Goal: Information Seeking & Learning: Find contact information

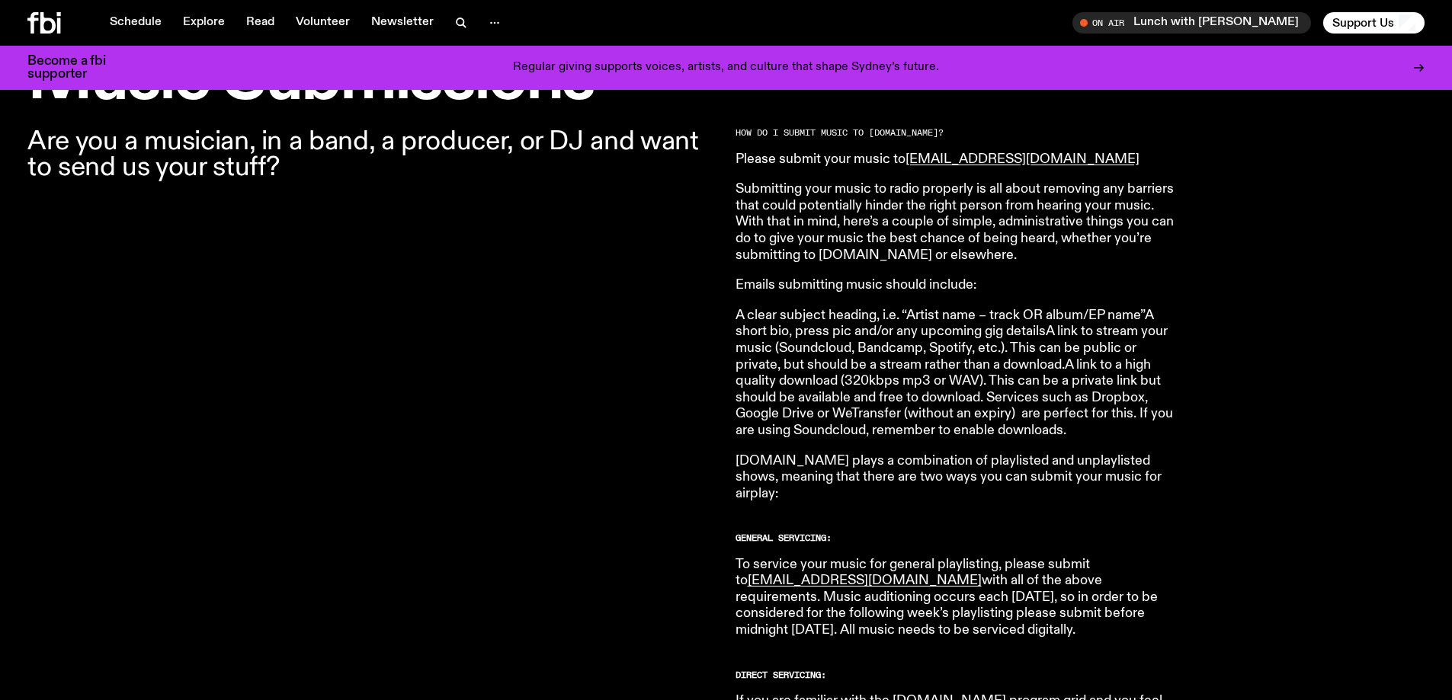
scroll to position [525, 0]
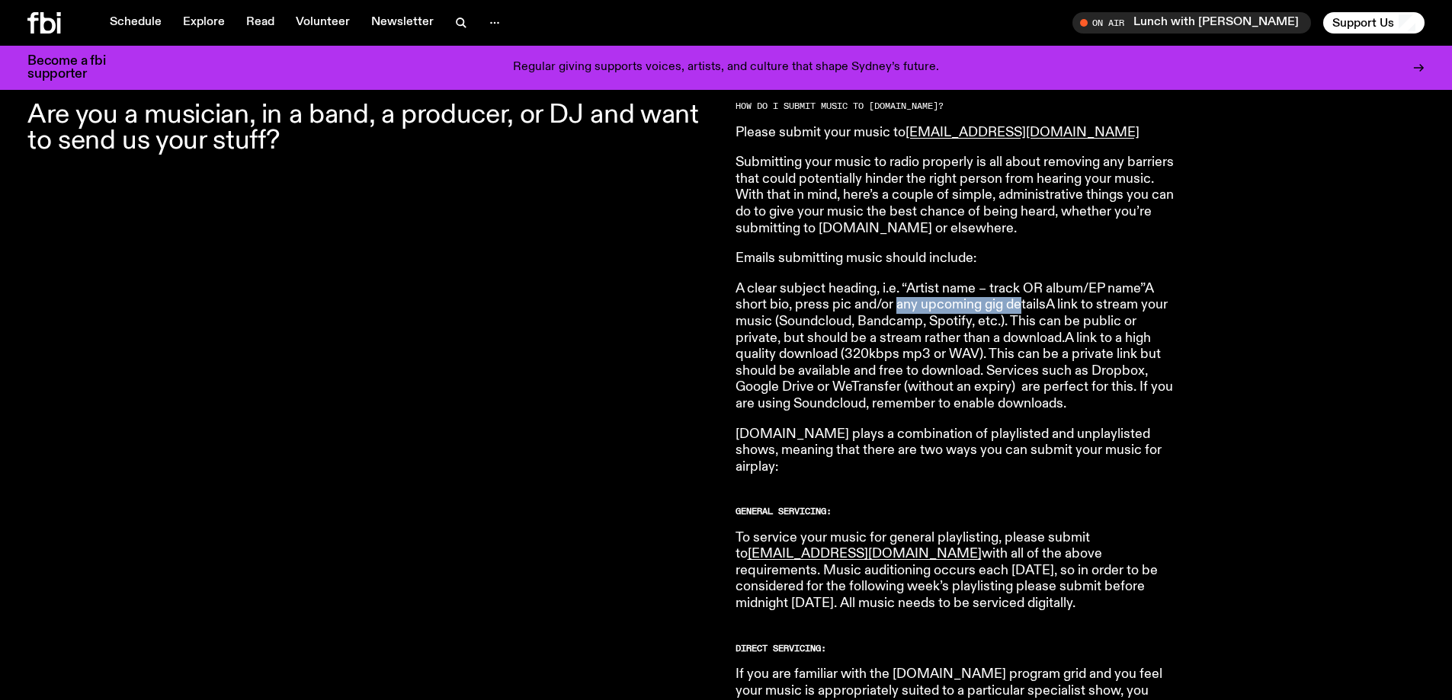
drag, startPoint x: 898, startPoint y: 306, endPoint x: 1023, endPoint y: 309, distance: 125.0
click at [847, 309] on p "A clear subject heading, i.e. “Artist name – track OR album/EP name”A short bio…" at bounding box center [954, 347] width 439 height 132
click at [847, 359] on p "A clear subject heading, i.e. “Artist name – track OR album/EP name”A short bio…" at bounding box center [954, 347] width 439 height 132
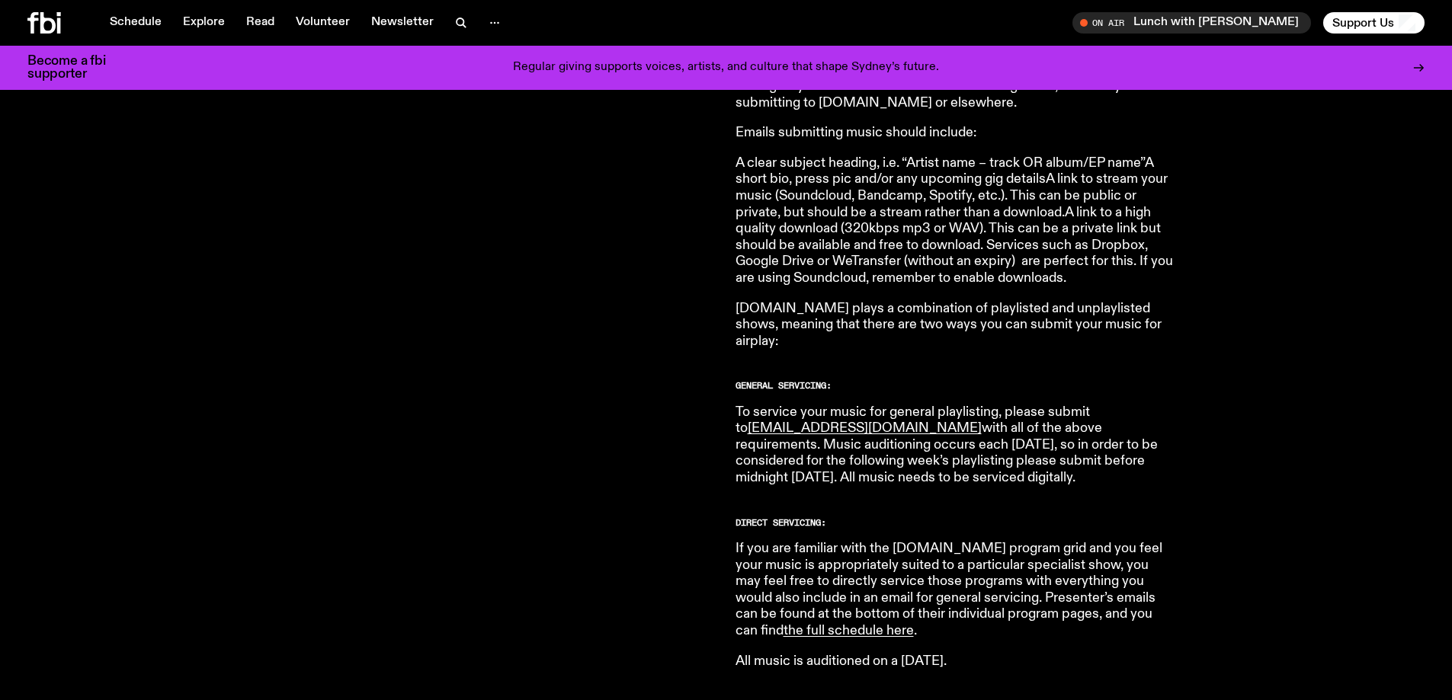
scroll to position [677, 0]
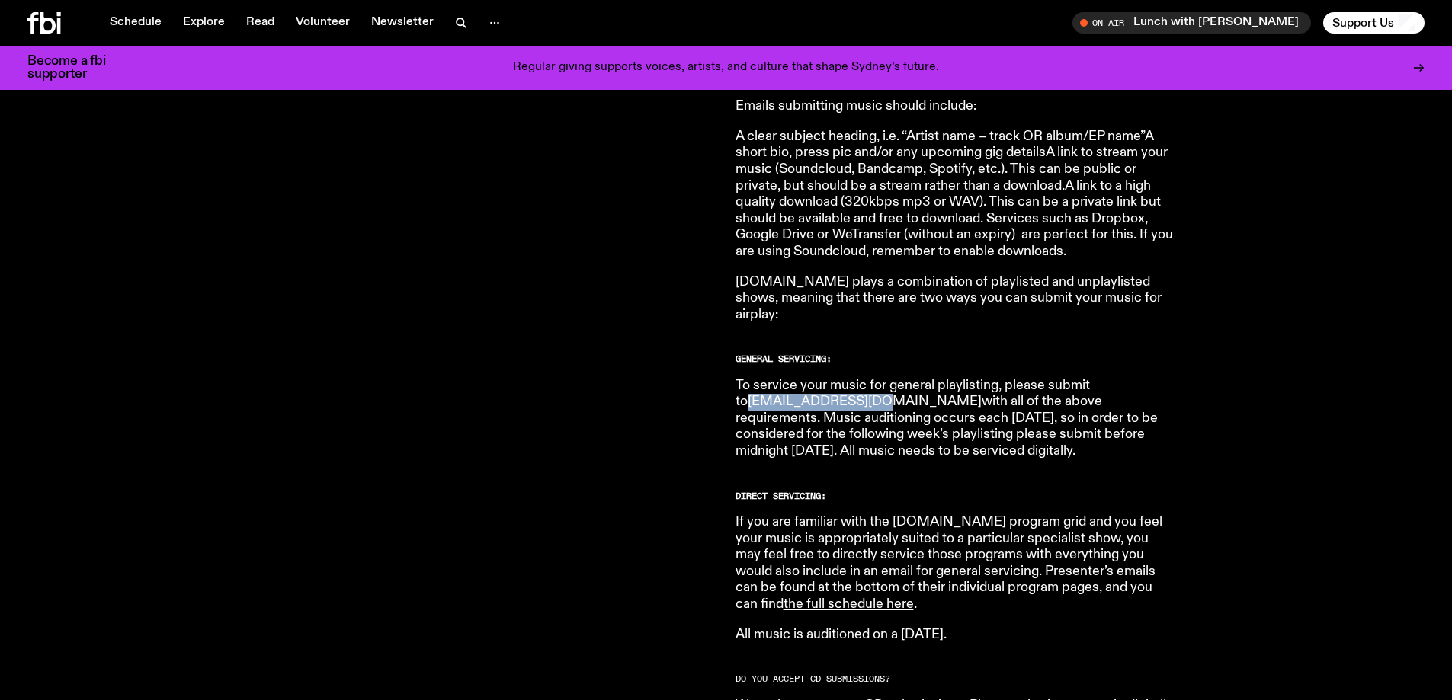
drag, startPoint x: 874, startPoint y: 386, endPoint x: 752, endPoint y: 390, distance: 122.0
click at [752, 374] on p "To service your music for general playlisting, please submit to music@fbiradio.…" at bounding box center [954, 419] width 439 height 82
copy link "music@fbiradio.com"
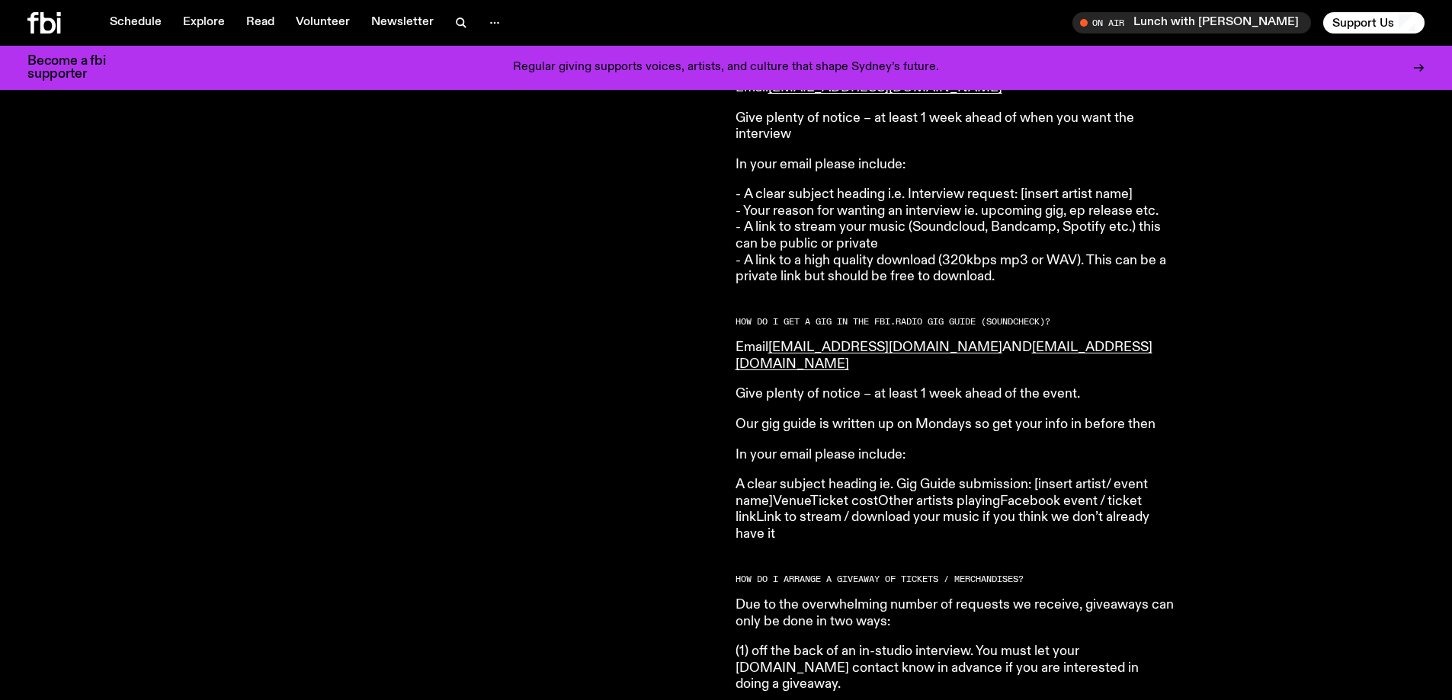
scroll to position [1973, 0]
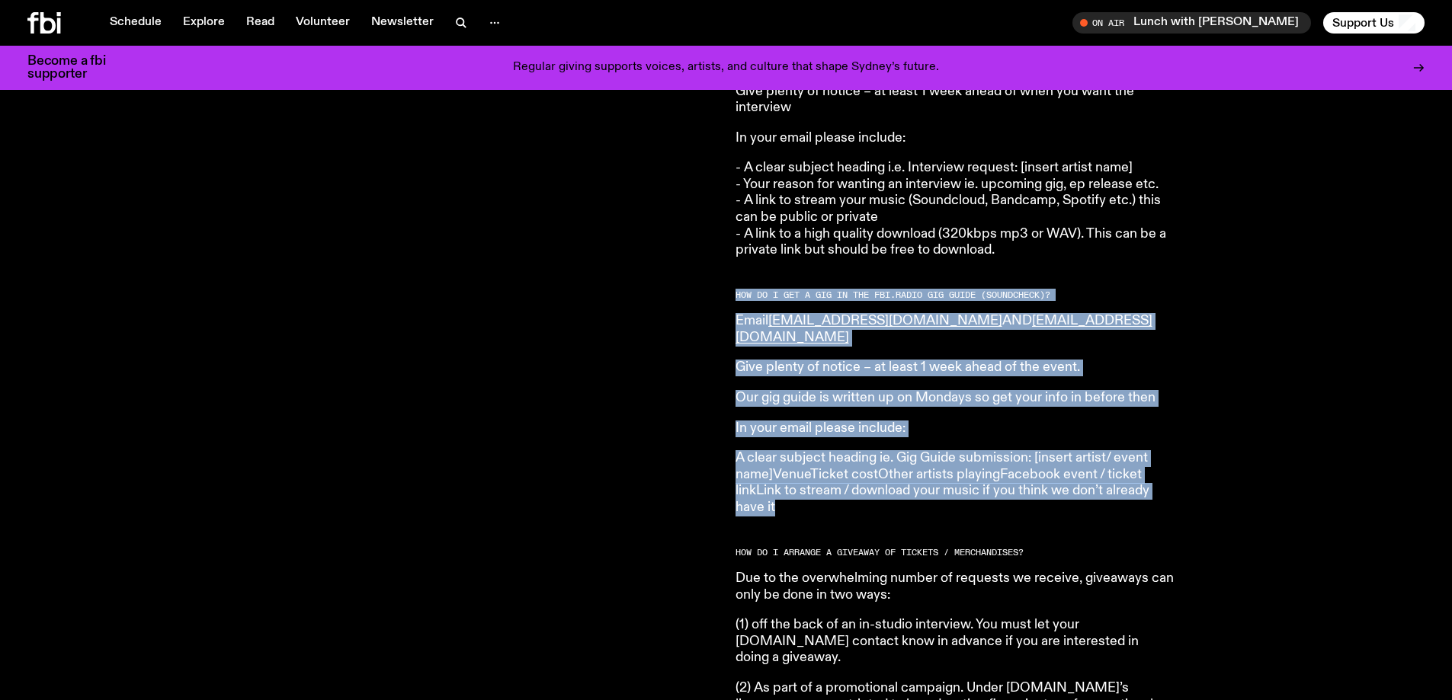
drag, startPoint x: 732, startPoint y: 274, endPoint x: 933, endPoint y: 472, distance: 281.8
copy article "HOW DO I GET A GIG IN THE FB i. RADIO GIG GUIDE (SOUNDCHECK)? Email music@fbira…"
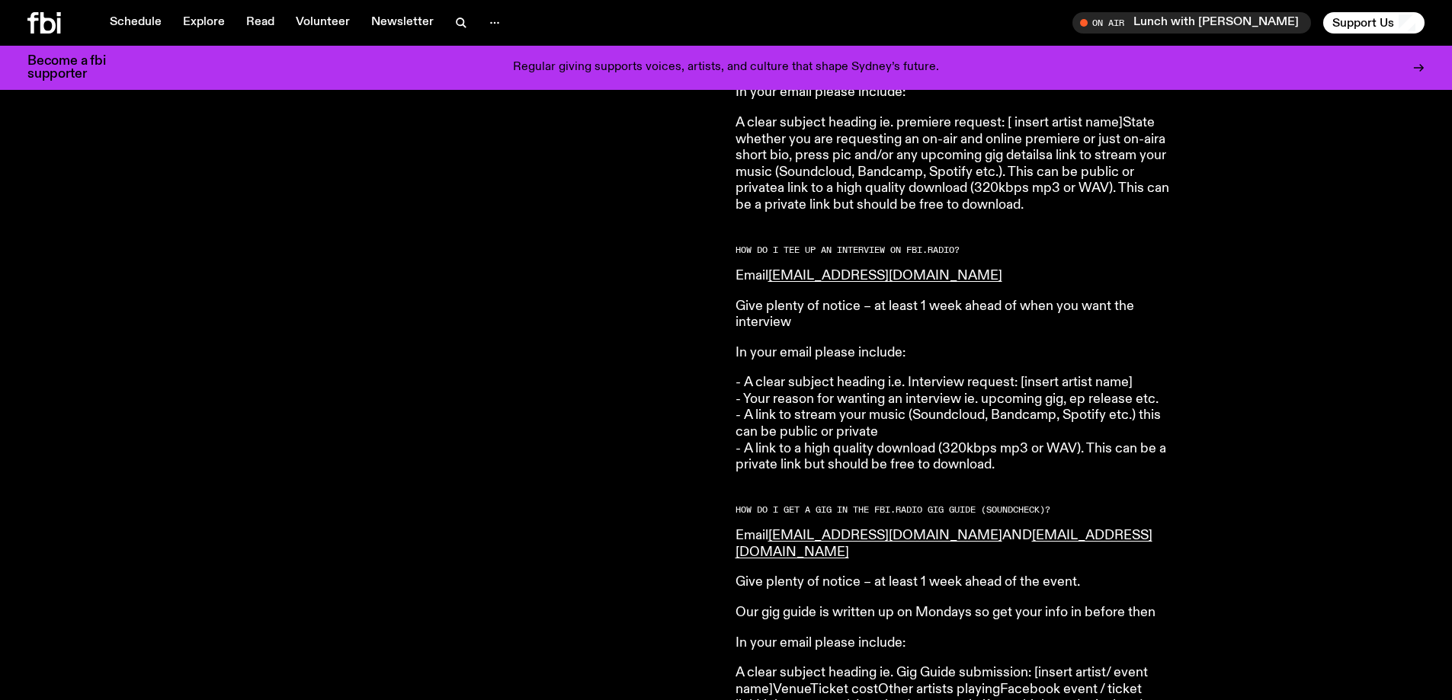
scroll to position [1744, 0]
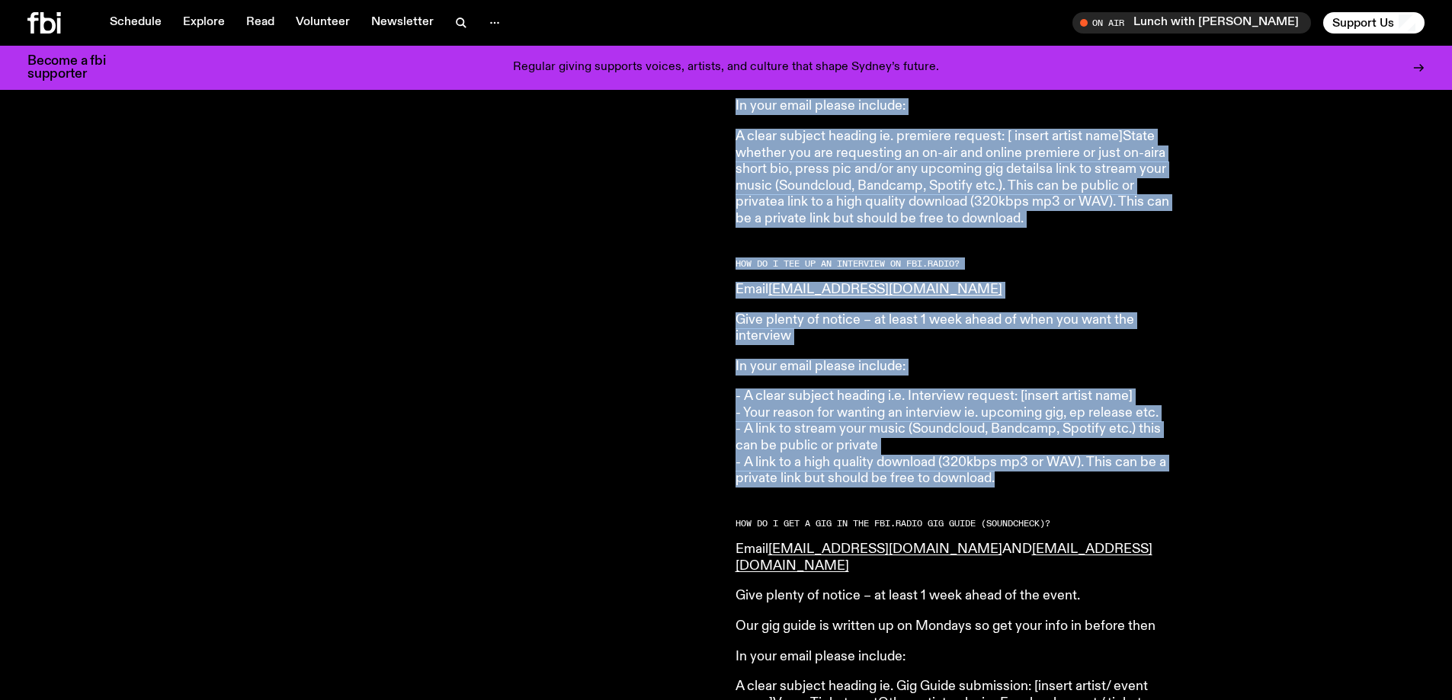
drag, startPoint x: 1004, startPoint y: 466, endPoint x: 718, endPoint y: 247, distance: 360.9
click at [718, 247] on div "Are you a musician, in a band, a producer, or DJ and want to send us your stuff…" at bounding box center [726, 160] width 1452 height 2590
click at [701, 346] on div "Are you a musician, in a band, a producer, or DJ and want to send us your stuff?" at bounding box center [372, 138] width 690 height 2511
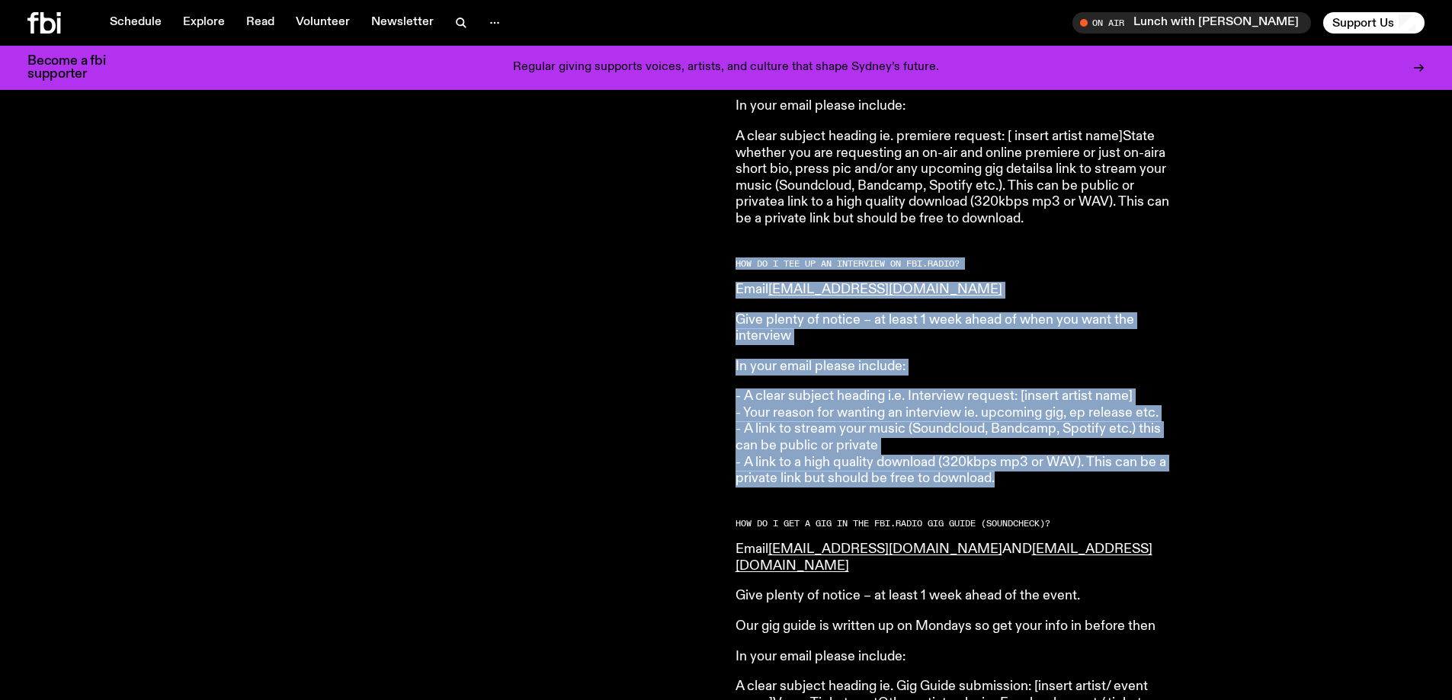
drag, startPoint x: 730, startPoint y: 244, endPoint x: 1015, endPoint y: 461, distance: 358.3
click at [847, 374] on div "Are you a musician, in a band, a producer, or DJ and want to send us your stuff…" at bounding box center [726, 160] width 1452 height 2590
copy article "HOW DO I TEE UP AN INTERVIEW ON FB i. RADIO? Email musicinterviews@fbiradio.com…"
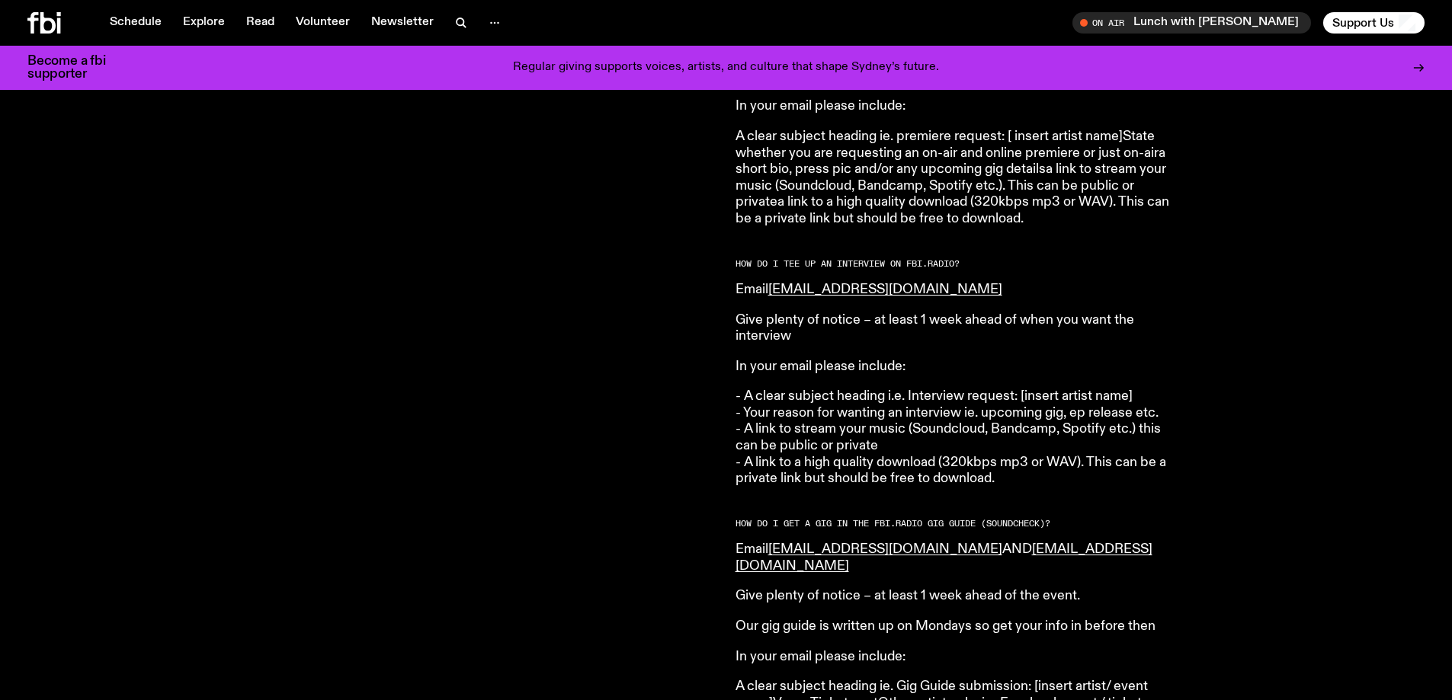
click at [572, 374] on div "Are you a musician, in a band, a producer, or DJ and want to send us your stuff?" at bounding box center [372, 138] width 690 height 2511
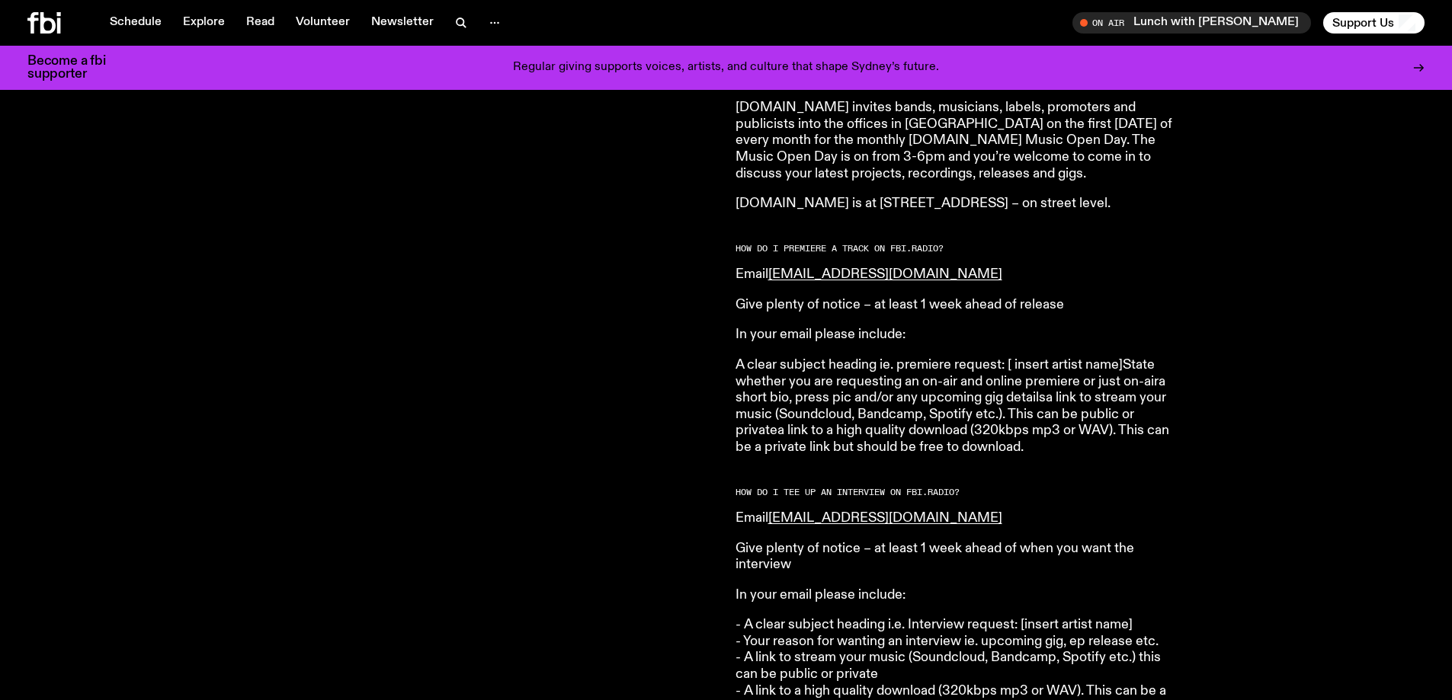
scroll to position [1439, 0]
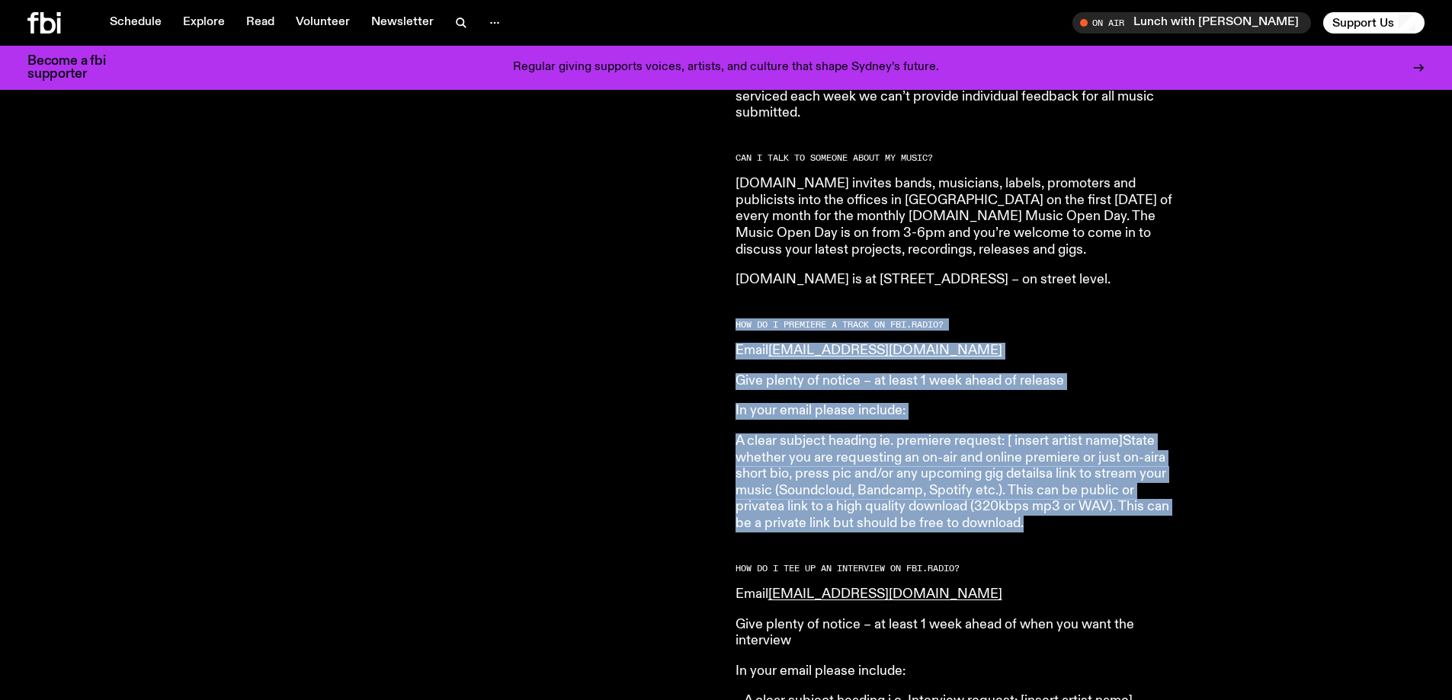
drag, startPoint x: 1022, startPoint y: 507, endPoint x: 728, endPoint y: 305, distance: 356.8
click at [728, 305] on div "Are you a musician, in a band, a producer, or DJ and want to send us your stuff…" at bounding box center [726, 464] width 1452 height 2590
copy article "HOW DO I PREMIERE A TRACK ON FB i. RADIO? Email music@fbiradio.com Give plenty …"
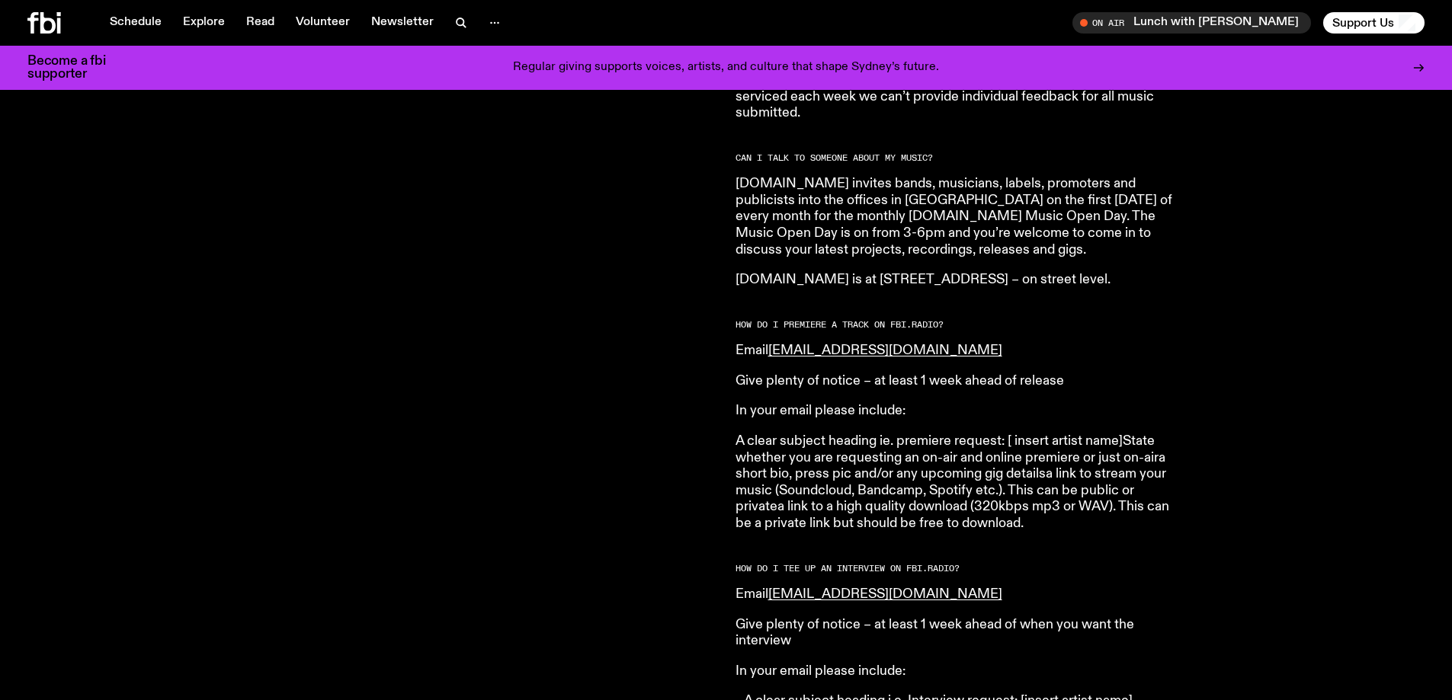
click at [661, 374] on div "Are you a musician, in a band, a producer, or DJ and want to send us your stuff?" at bounding box center [372, 443] width 690 height 2511
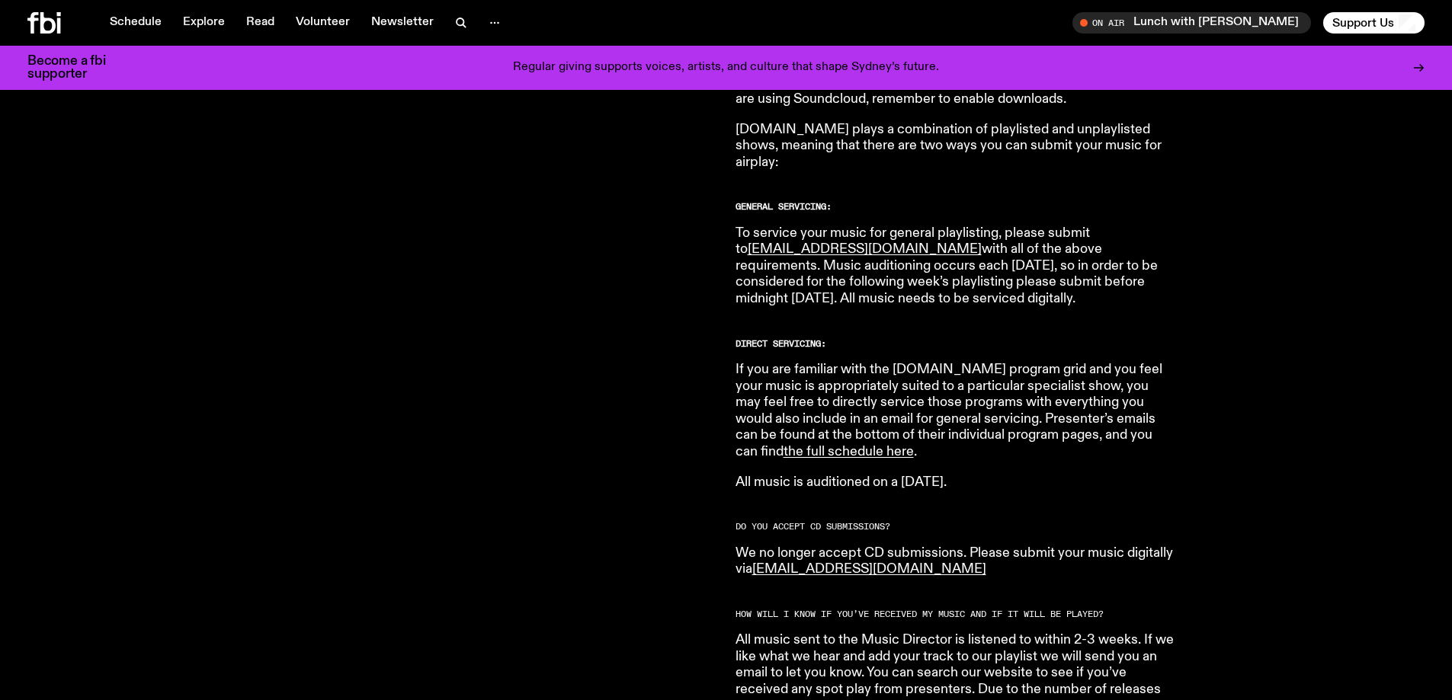
scroll to position [677, 0]
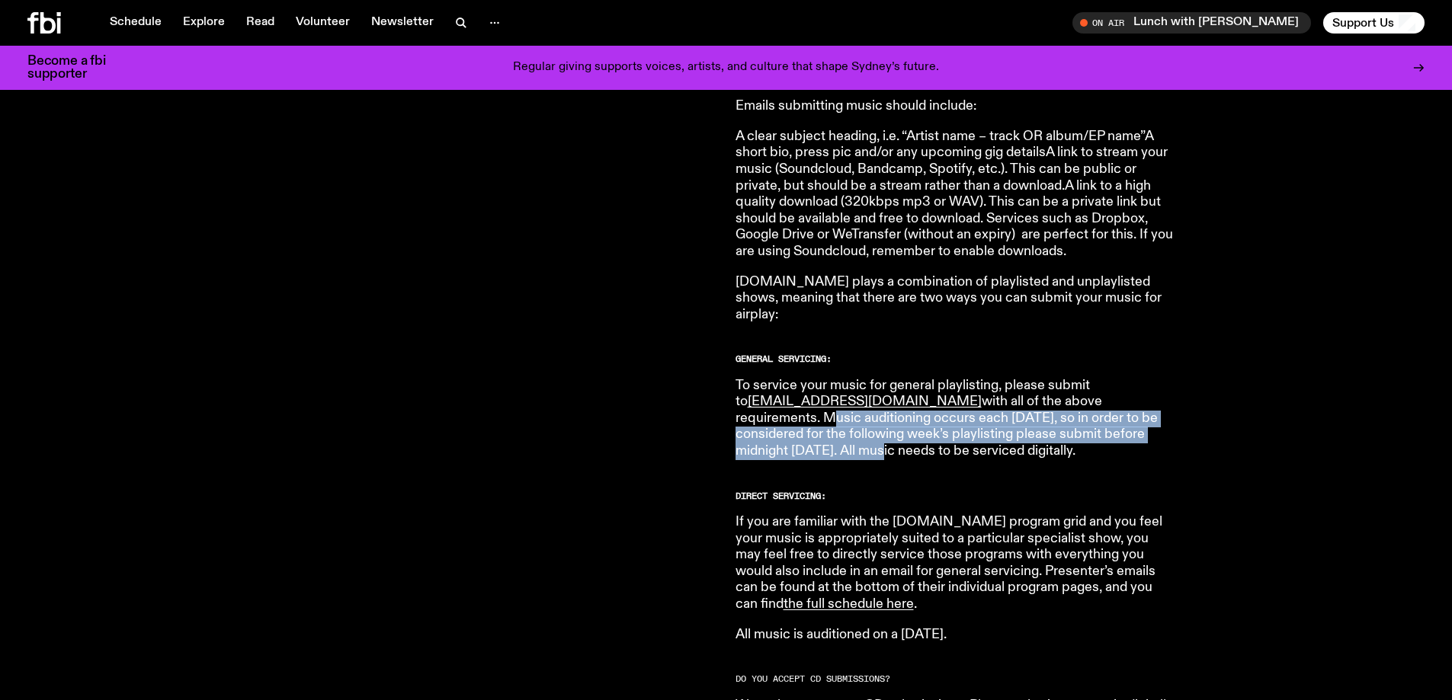
drag, startPoint x: 1163, startPoint y: 415, endPoint x: 1085, endPoint y: 384, distance: 83.8
click at [847, 374] on p "To service your music for general playlisting, please submit to music@fbiradio.…" at bounding box center [954, 419] width 439 height 82
copy p "Music auditioning occurs each Wednesday, so in order to be considered for the f…"
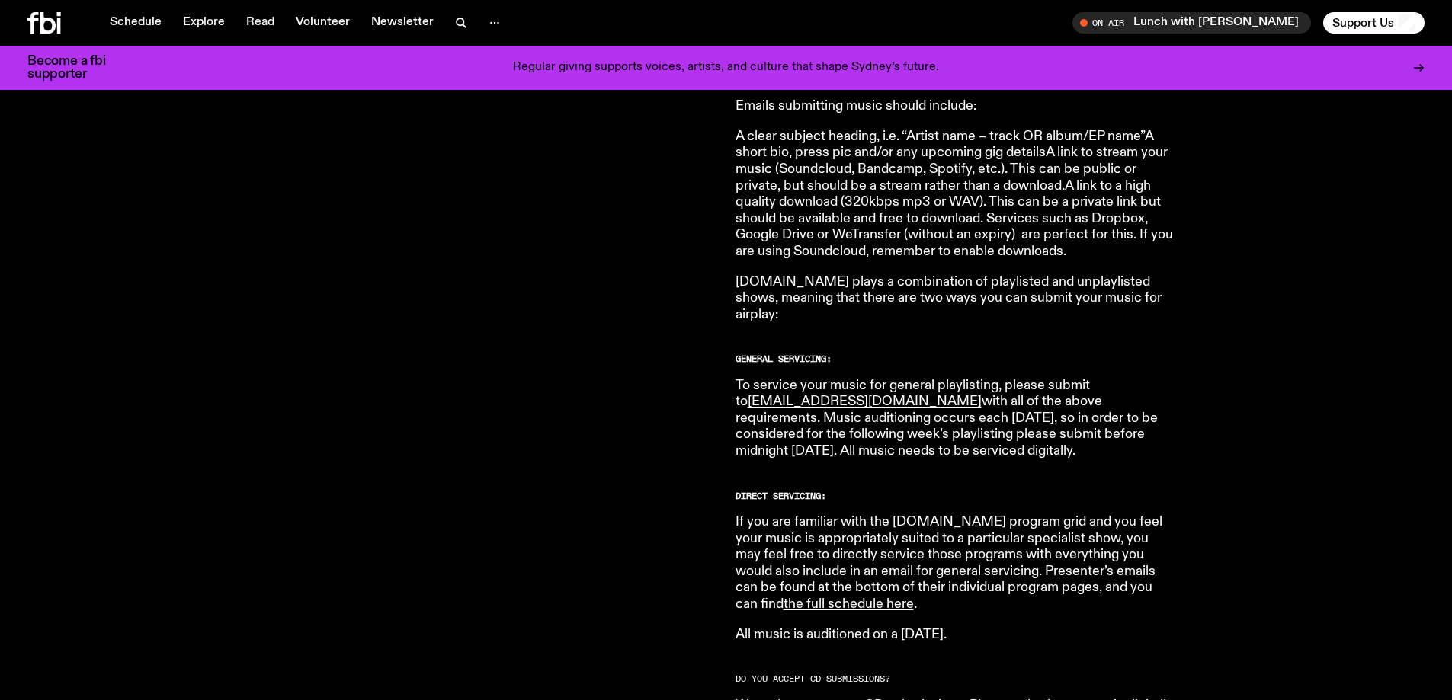
drag, startPoint x: 1081, startPoint y: 456, endPoint x: 815, endPoint y: 533, distance: 277.1
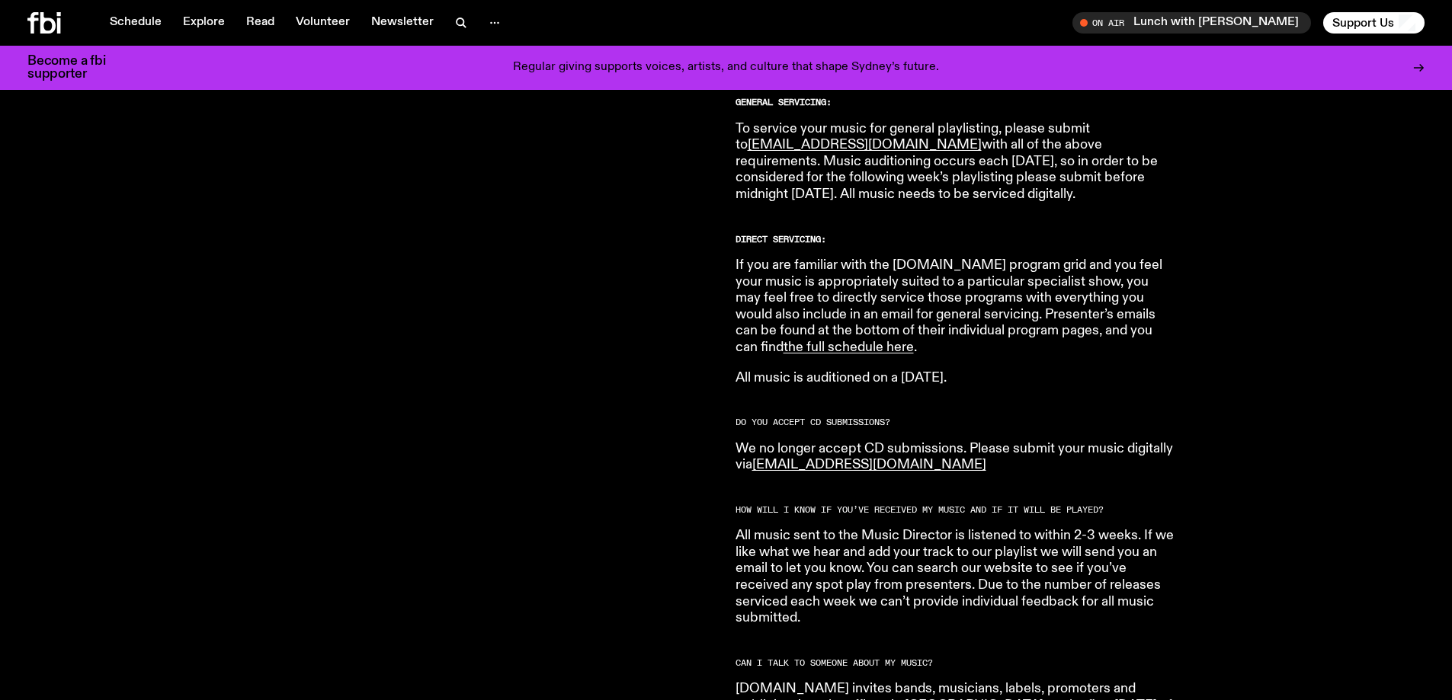
scroll to position [931, 0]
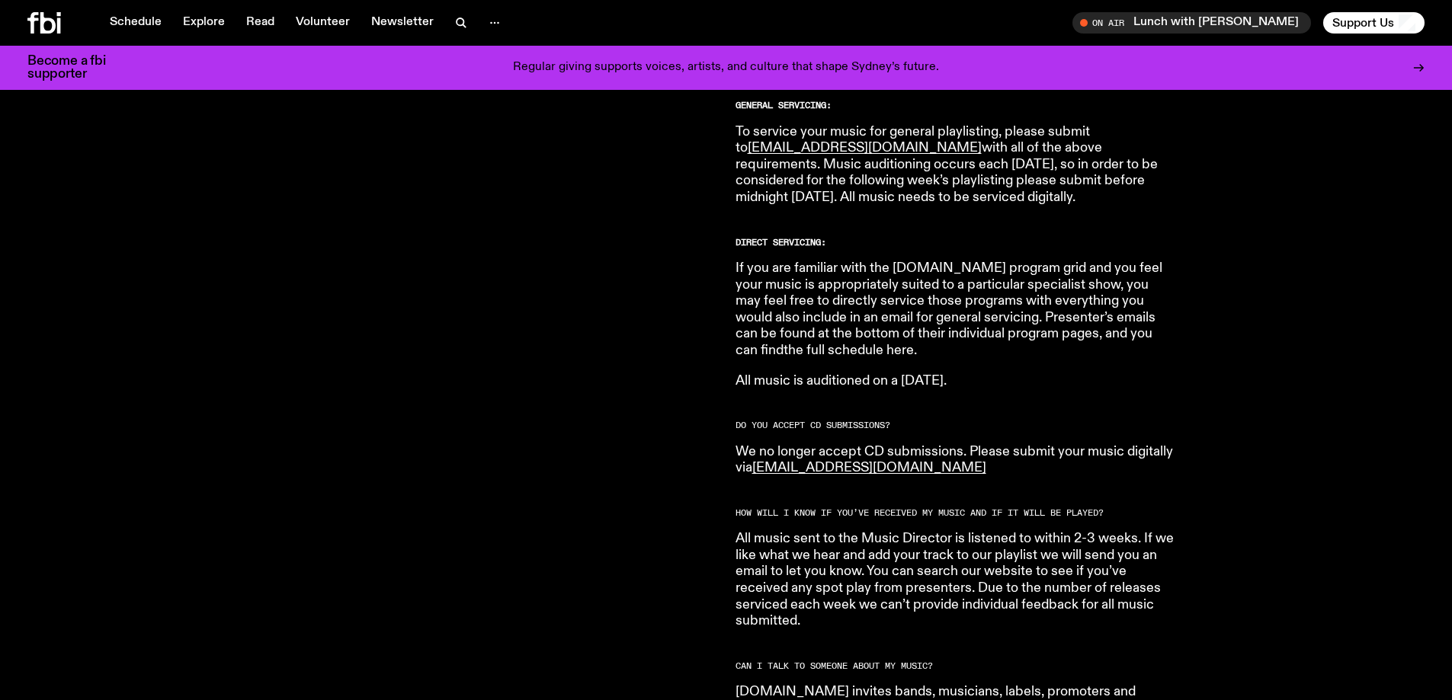
click at [847, 344] on link "the full schedule here" at bounding box center [848, 351] width 130 height 14
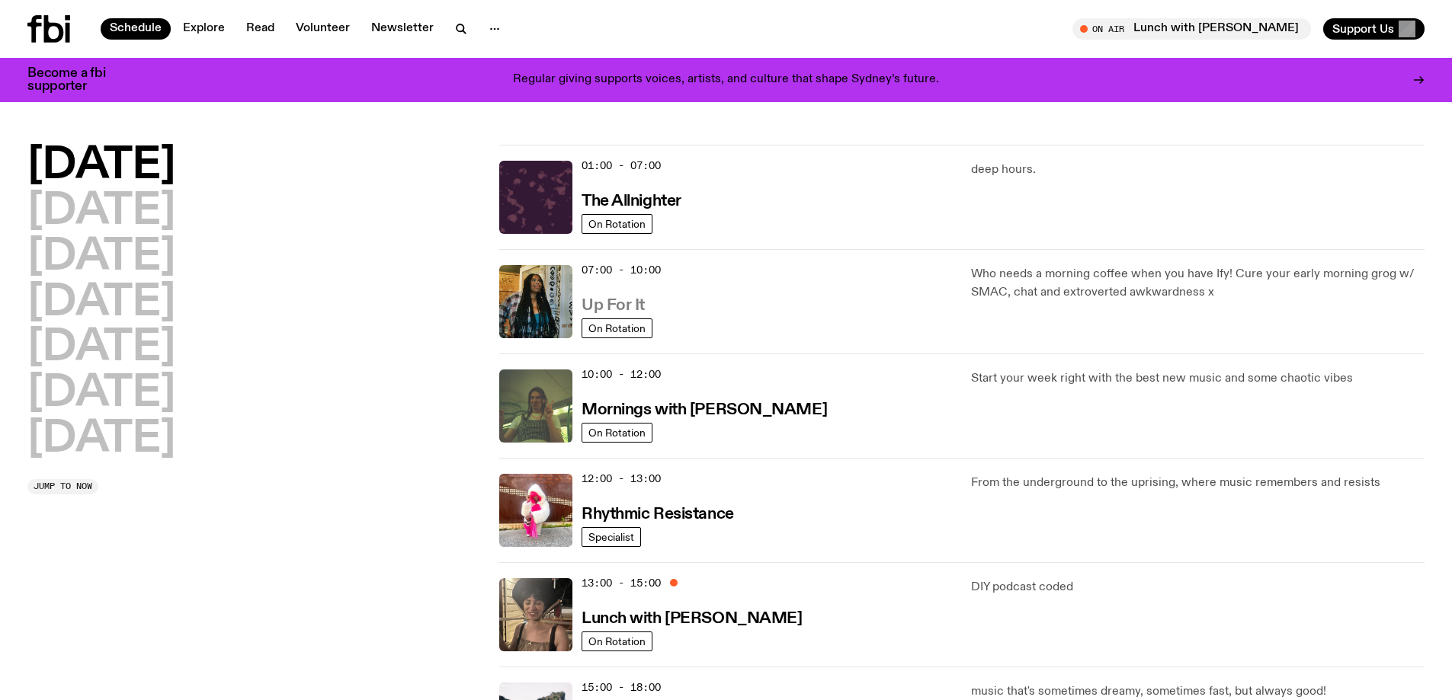
click at [615, 301] on h3 "Up For It" at bounding box center [612, 306] width 63 height 16
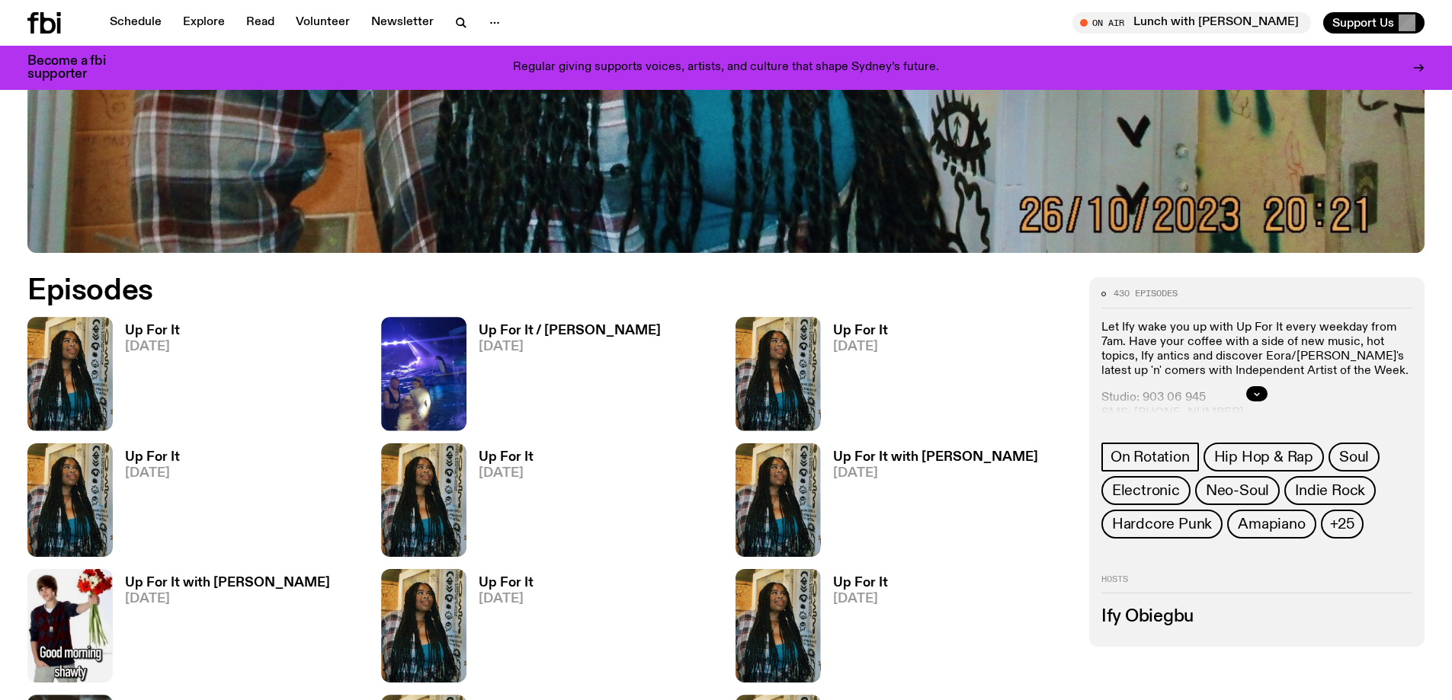
scroll to position [755, 0]
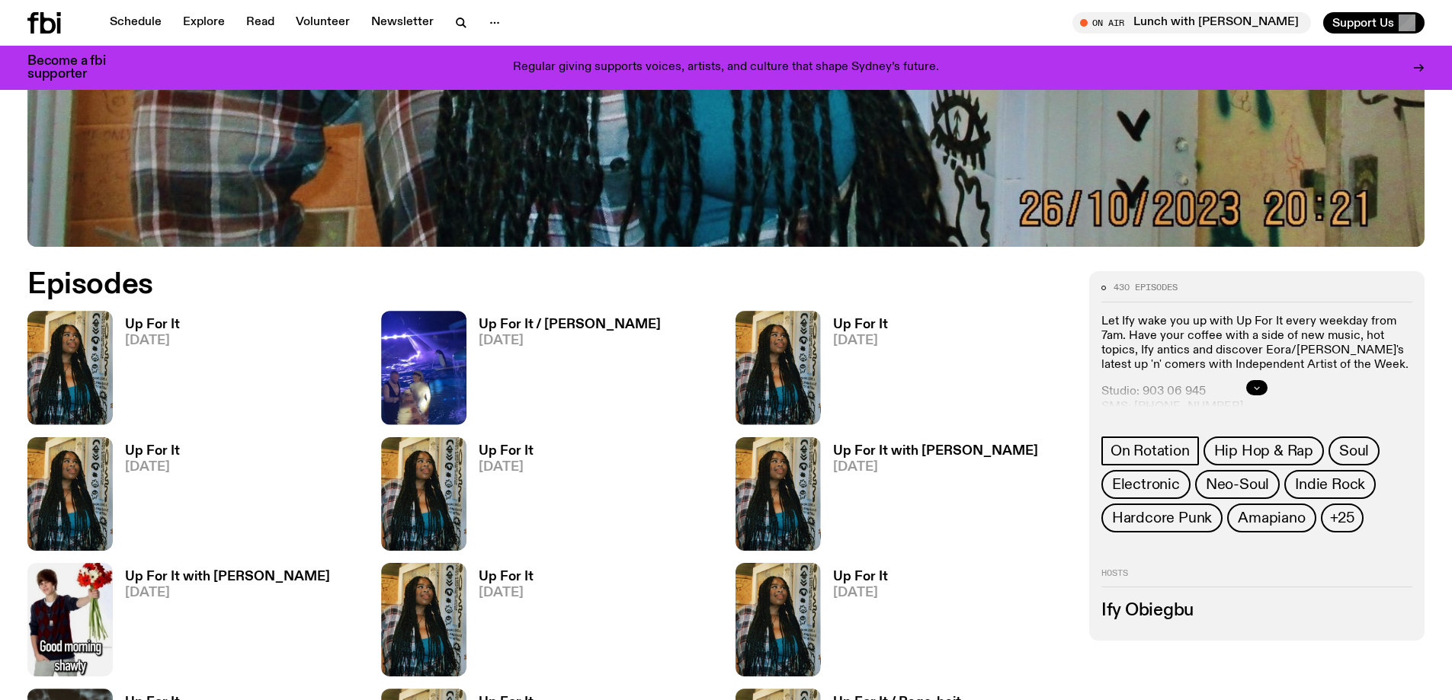
click at [1257, 383] on icon "button" at bounding box center [1256, 387] width 9 height 9
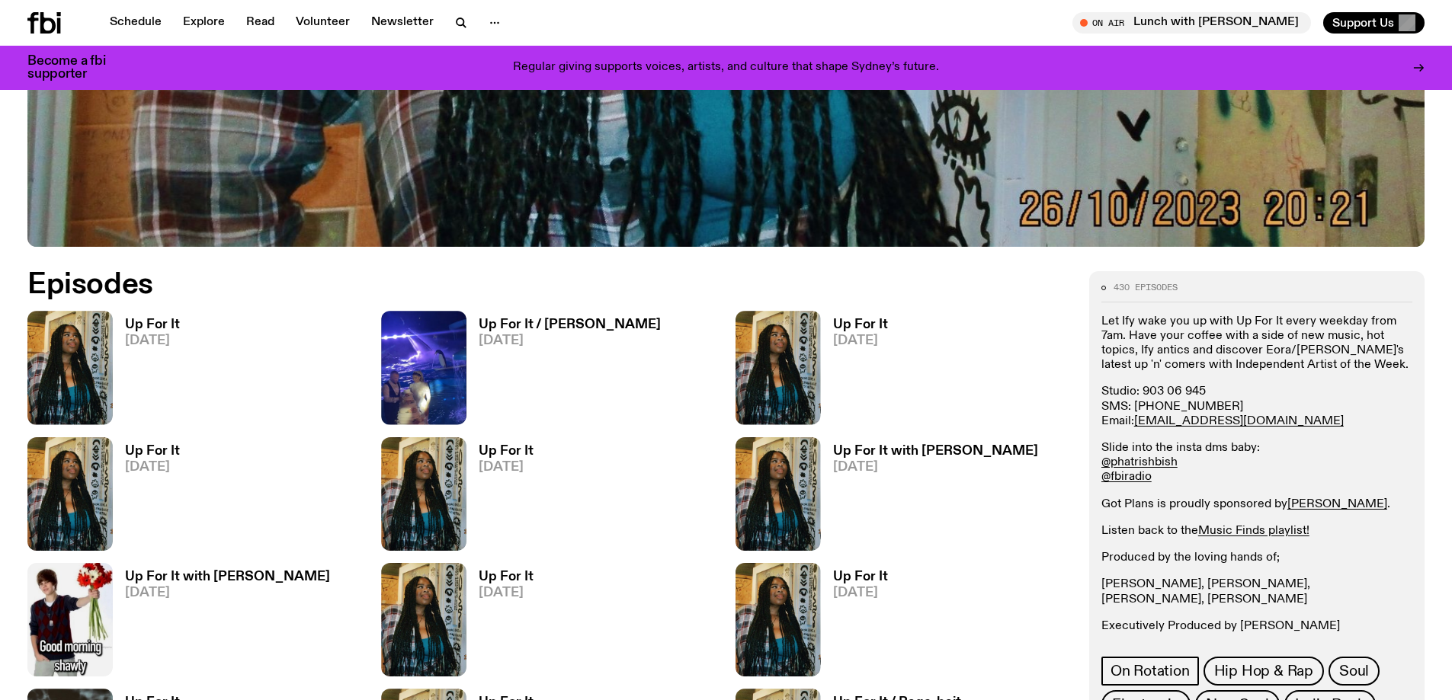
scroll to position [831, 0]
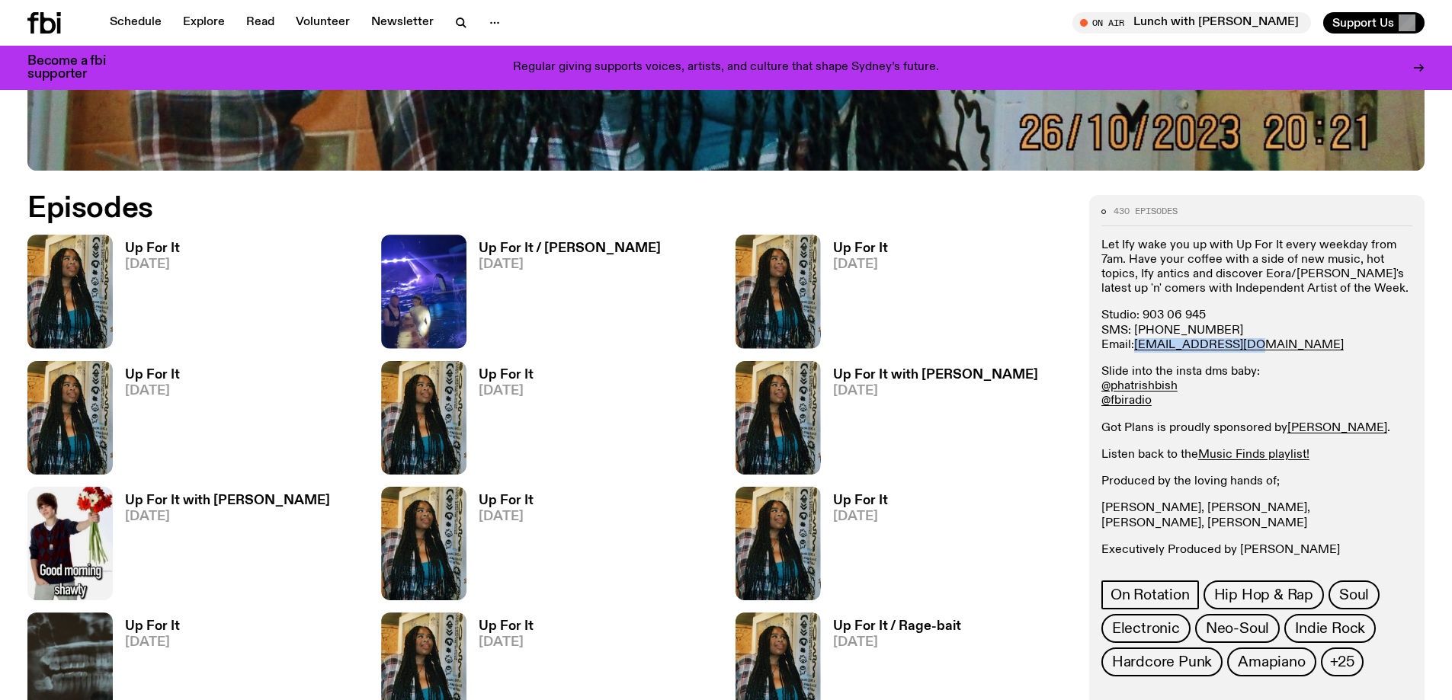
drag, startPoint x: 1245, startPoint y: 350, endPoint x: 1135, endPoint y: 348, distance: 109.7
click at [1135, 543] on p "Studio: [PHONE_NUMBER] SMS: [PHONE_NUMBER] Email: [EMAIL_ADDRESS][DOMAIN_NAME]" at bounding box center [1256, 550] width 311 height 14
copy link "[EMAIL_ADDRESS][DOMAIN_NAME]"
click at [1289, 362] on div "Let Ify wake you up with Up For It every weekday from 7am. Have your coffee wit…" at bounding box center [1256, 398] width 311 height 319
drag, startPoint x: 1188, startPoint y: 385, endPoint x: 1092, endPoint y: 386, distance: 96.0
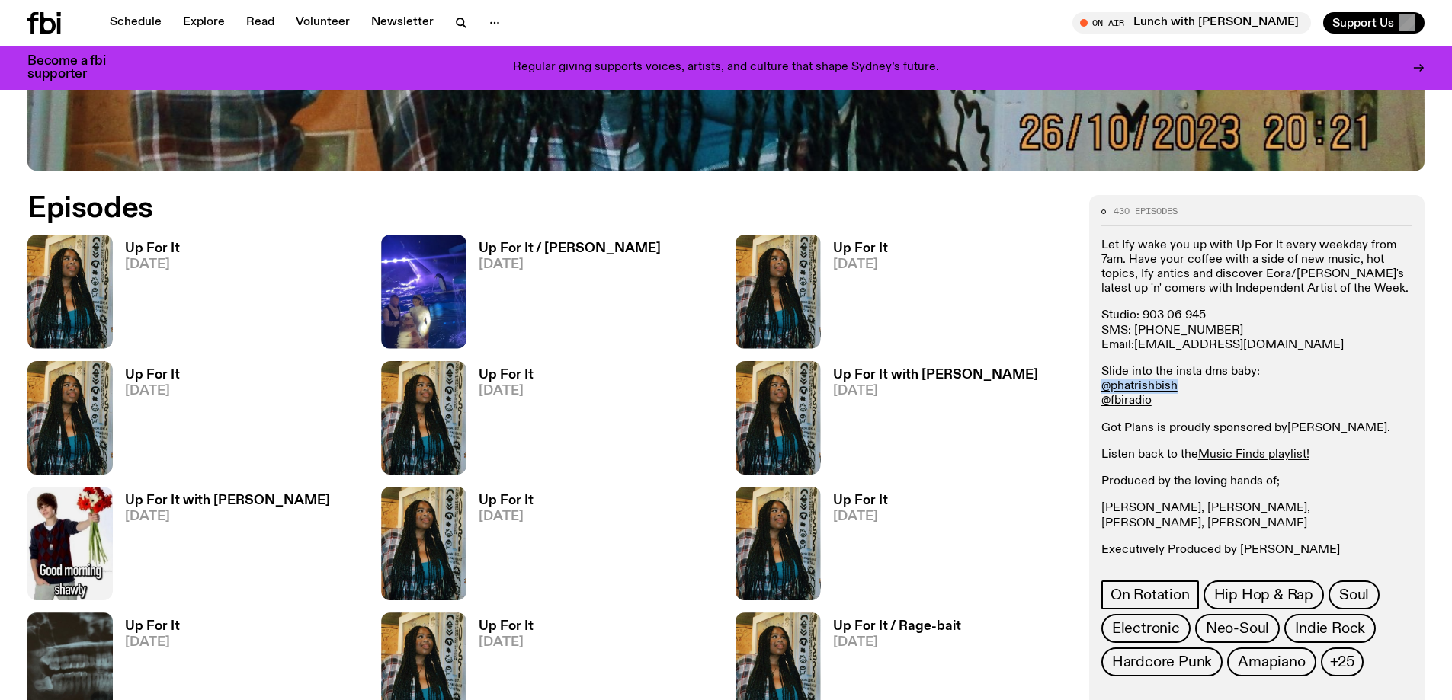
click at [1092, 386] on div "430 episodes Let Ify wake you up with Up For It every weekday from 7am. Have yo…" at bounding box center [1256, 489] width 335 height 589
copy link "@phatrishbish"
click at [1243, 395] on p "Slide into the insta dms baby: @phatrishbish @fbiradio" at bounding box center [1256, 387] width 311 height 44
click at [1155, 399] on p "Slide into the insta dms baby: @phatrishbish @fbiradio" at bounding box center [1256, 387] width 311 height 44
drag, startPoint x: 1244, startPoint y: 339, endPoint x: 1225, endPoint y: 344, distance: 19.6
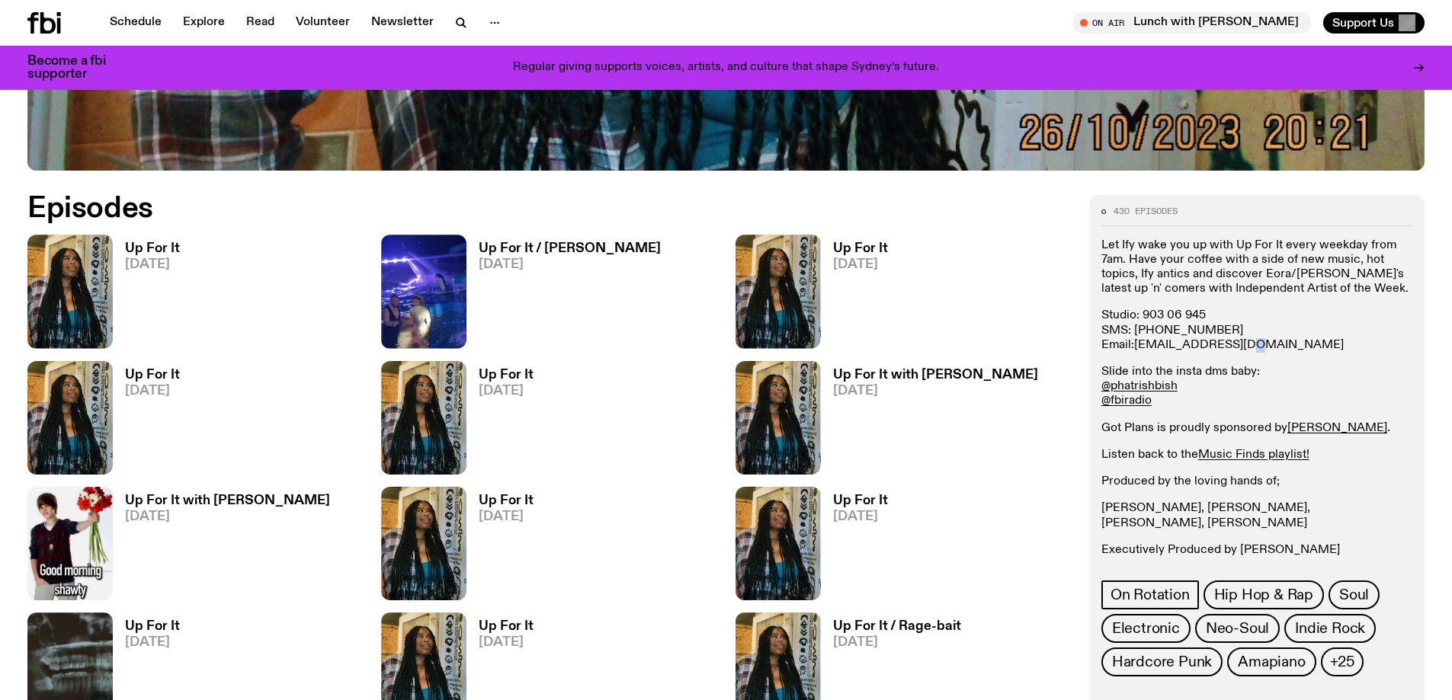
click at [1225, 543] on p "Studio: [PHONE_NUMBER] SMS: [PHONE_NUMBER] Email: [EMAIL_ADDRESS][DOMAIN_NAME]" at bounding box center [1256, 550] width 311 height 14
click at [1290, 361] on div "Let Ify wake you up with Up For It every weekday from 7am. Have your coffee wit…" at bounding box center [1256, 398] width 311 height 319
drag, startPoint x: 1154, startPoint y: 402, endPoint x: 1100, endPoint y: 401, distance: 53.3
click at [1101, 401] on p "Slide into the insta dms baby: @phatrishbish @fbiradio" at bounding box center [1256, 387] width 311 height 44
copy link "@fbiradio"
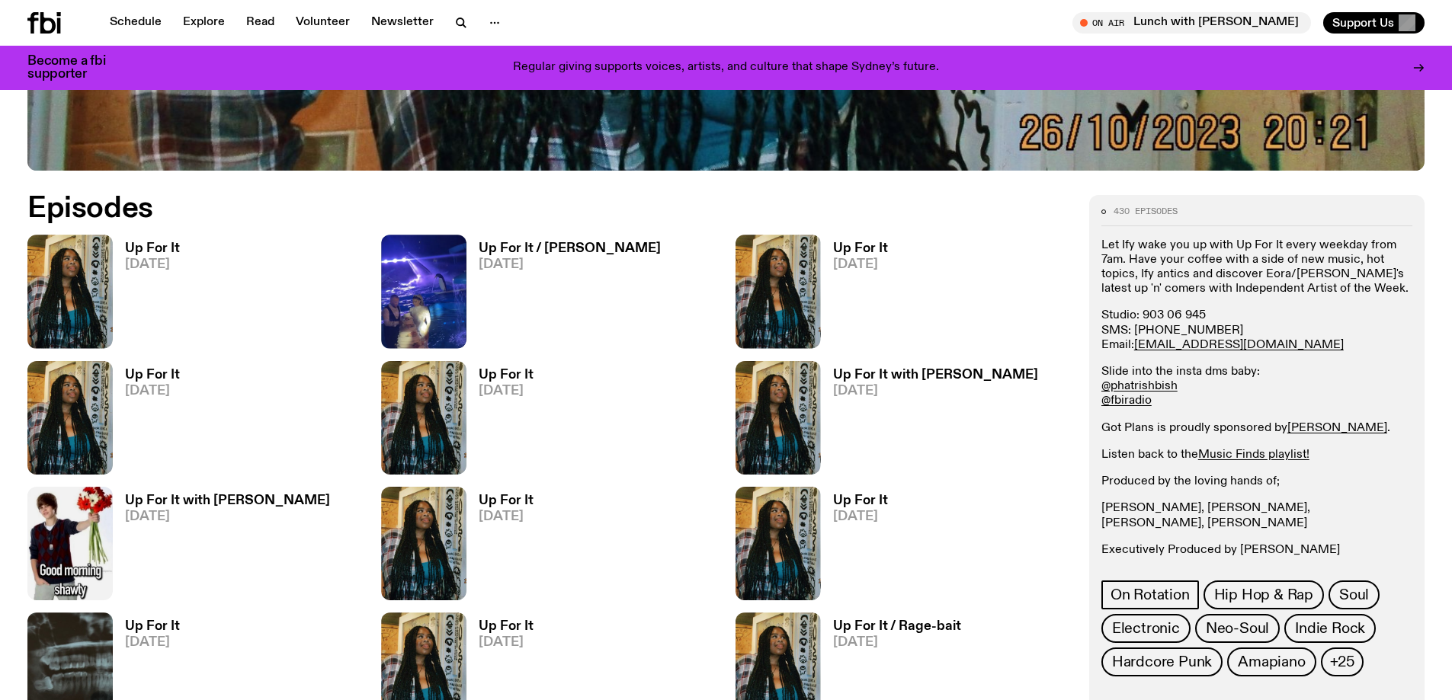
click at [1234, 411] on div "Let Ify wake you up with Up For It every weekday from 7am. Have your coffee wit…" at bounding box center [1256, 398] width 311 height 319
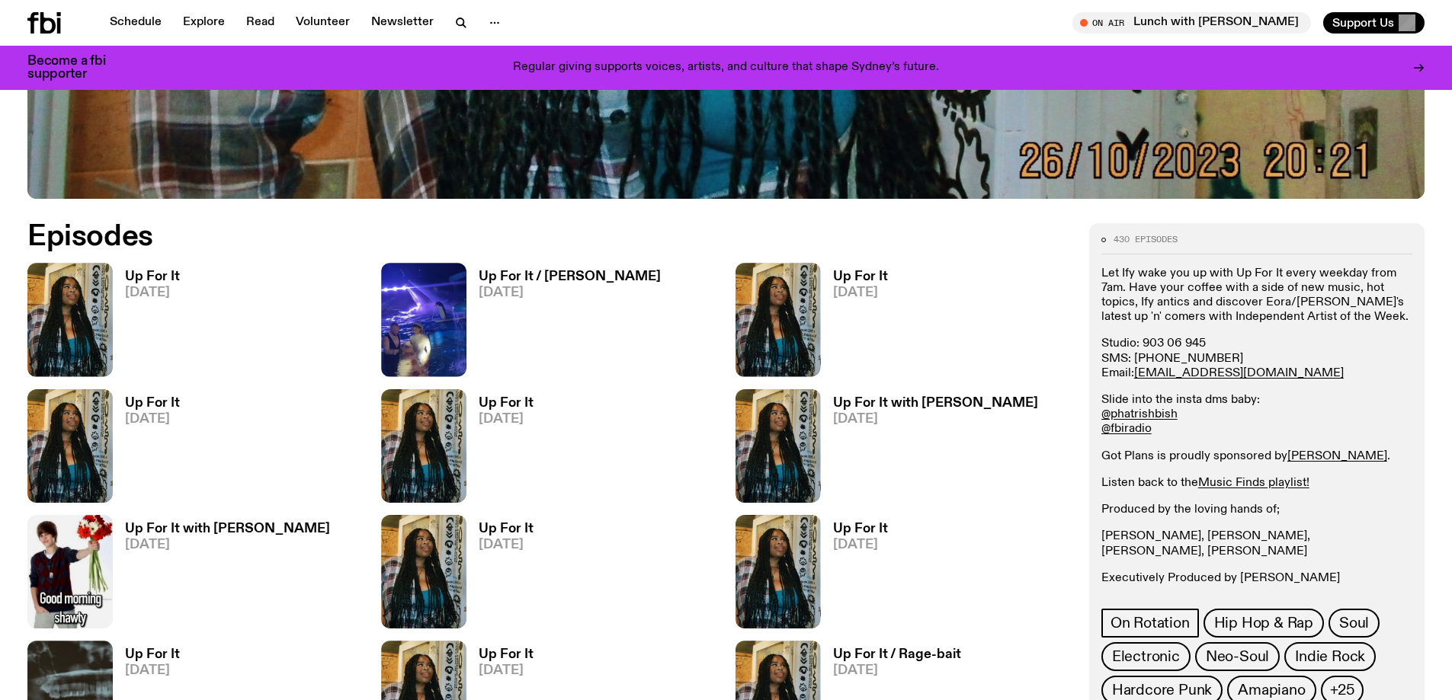
scroll to position [830, 0]
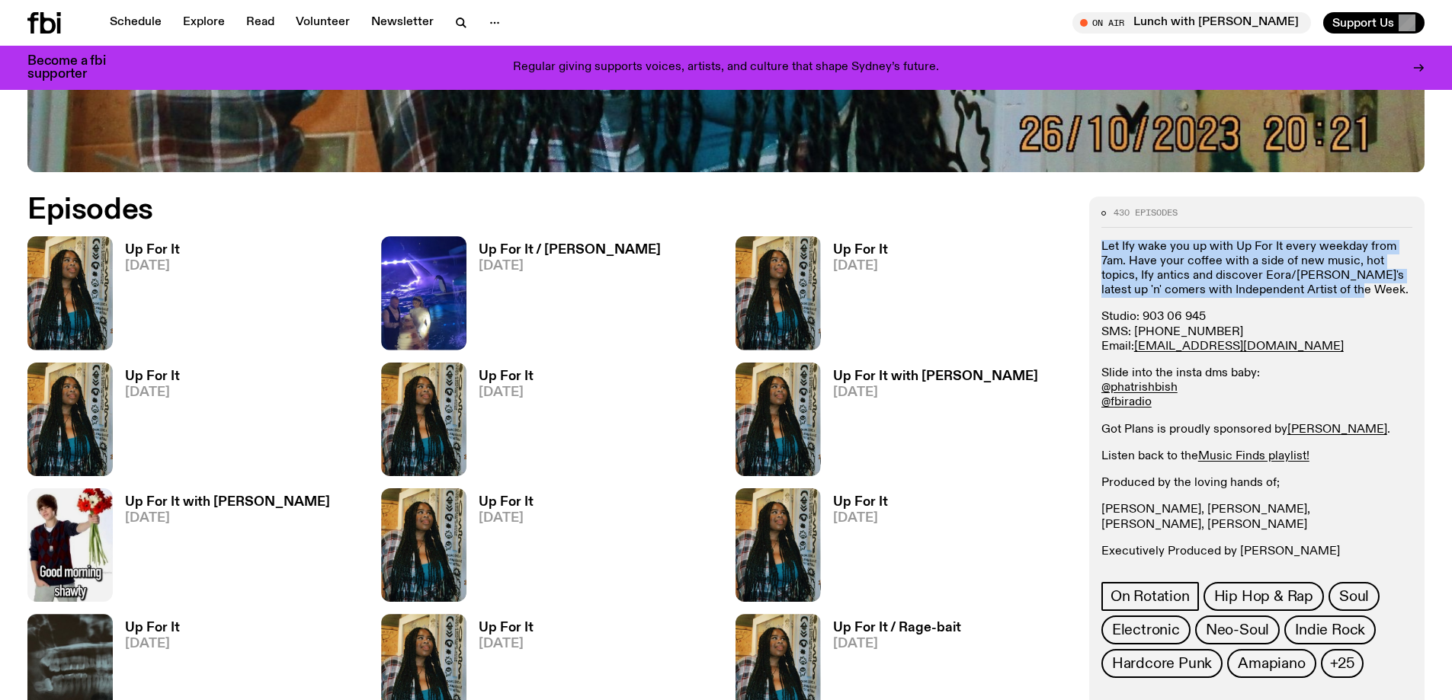
drag, startPoint x: 1342, startPoint y: 288, endPoint x: 1089, endPoint y: 248, distance: 256.2
click at [1089, 248] on div "430 episodes Let Ify wake you up with Up For It every weekday from 7am. Have yo…" at bounding box center [1256, 491] width 335 height 589
copy p "Let Ify wake you up with Up For It every weekday from 7am. Have your coffee wit…"
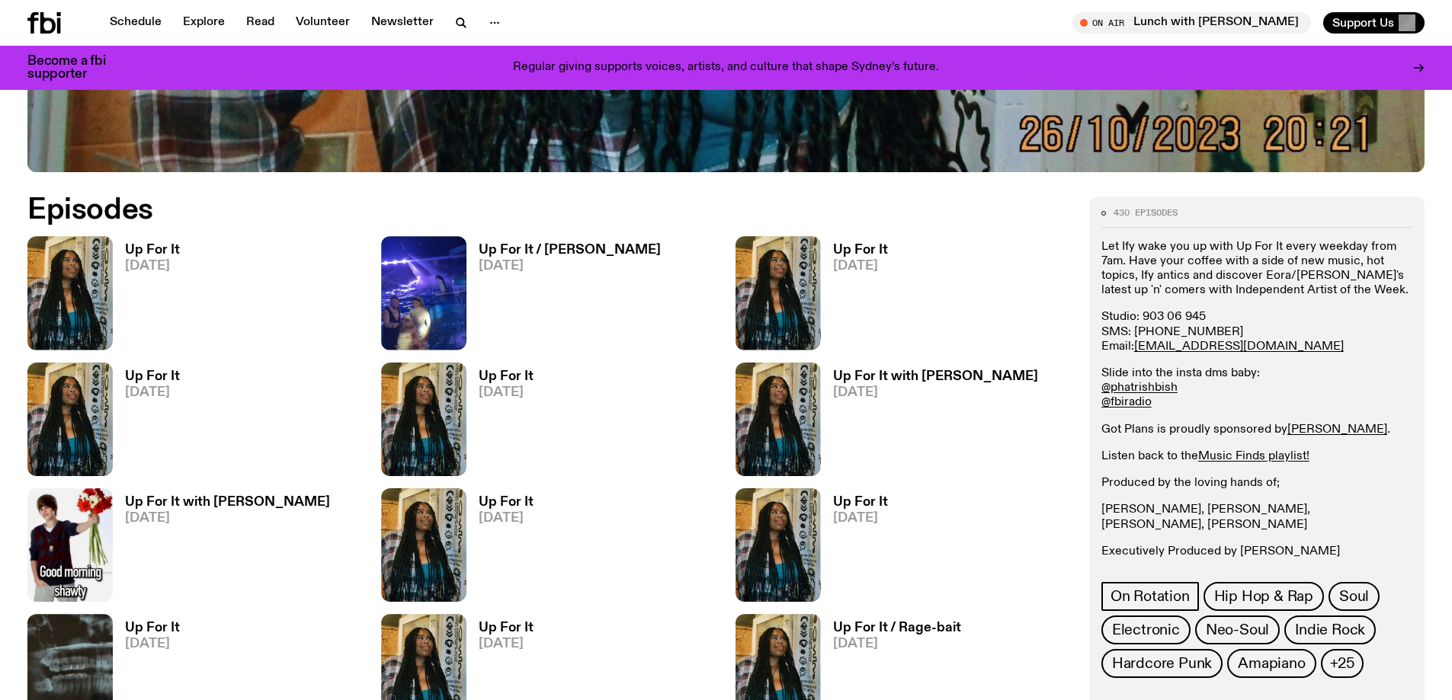
click at [1304, 367] on p "Slide into the insta dms baby: @phatrishbish @fbiradio" at bounding box center [1256, 389] width 311 height 44
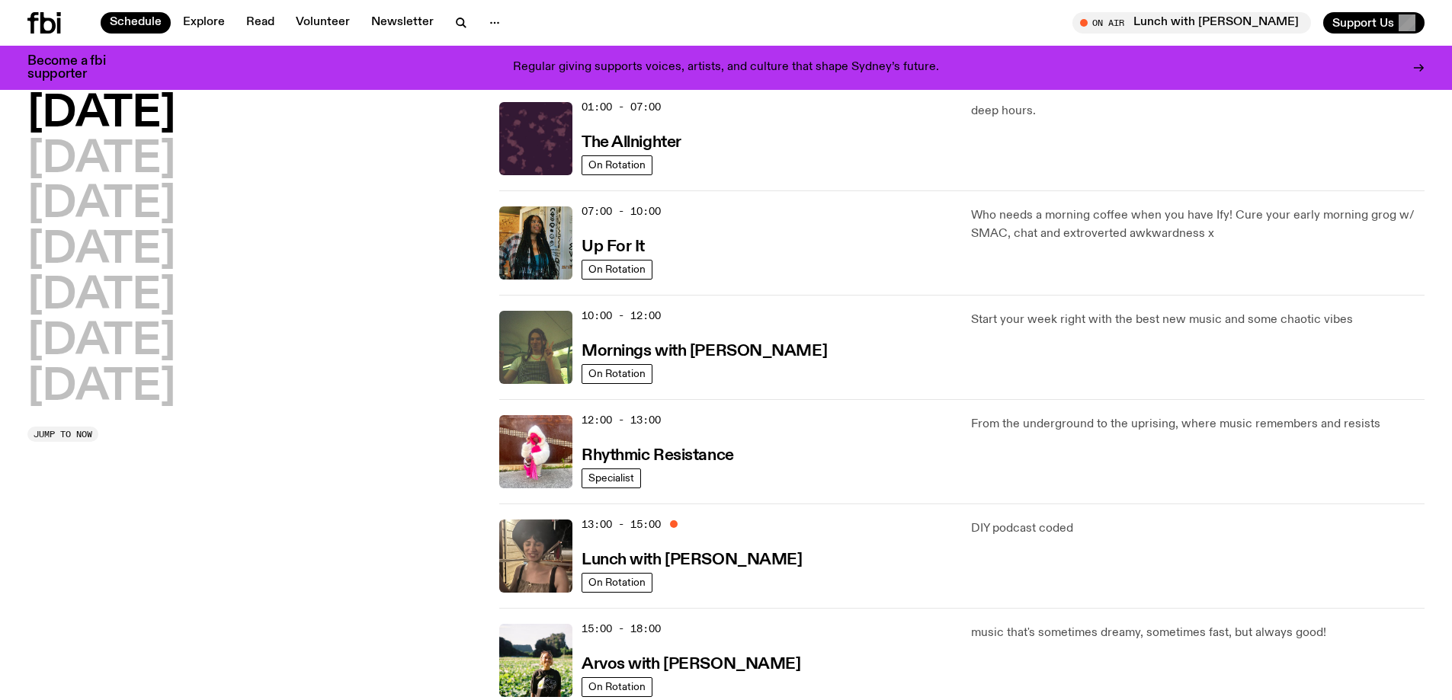
scroll to position [76, 0]
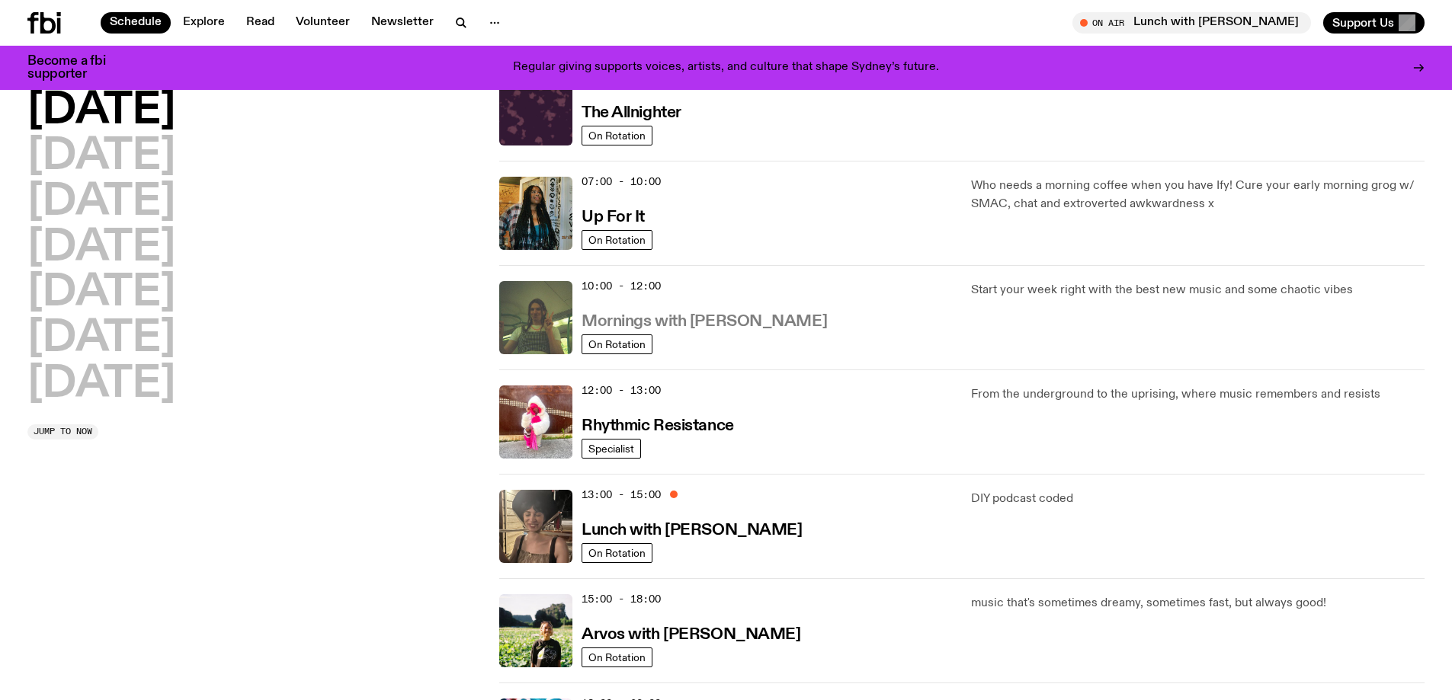
click at [751, 322] on h3 "Mornings with [PERSON_NAME]" at bounding box center [703, 322] width 245 height 16
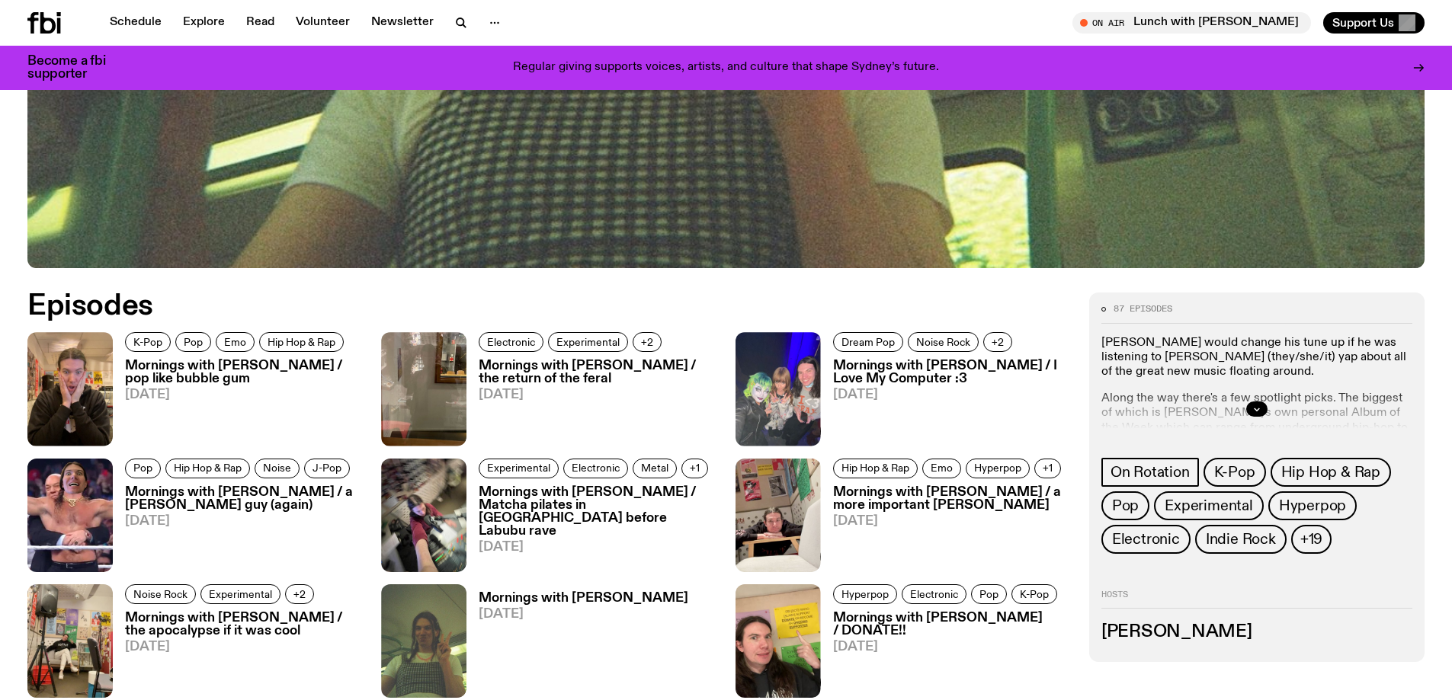
scroll to position [834, 0]
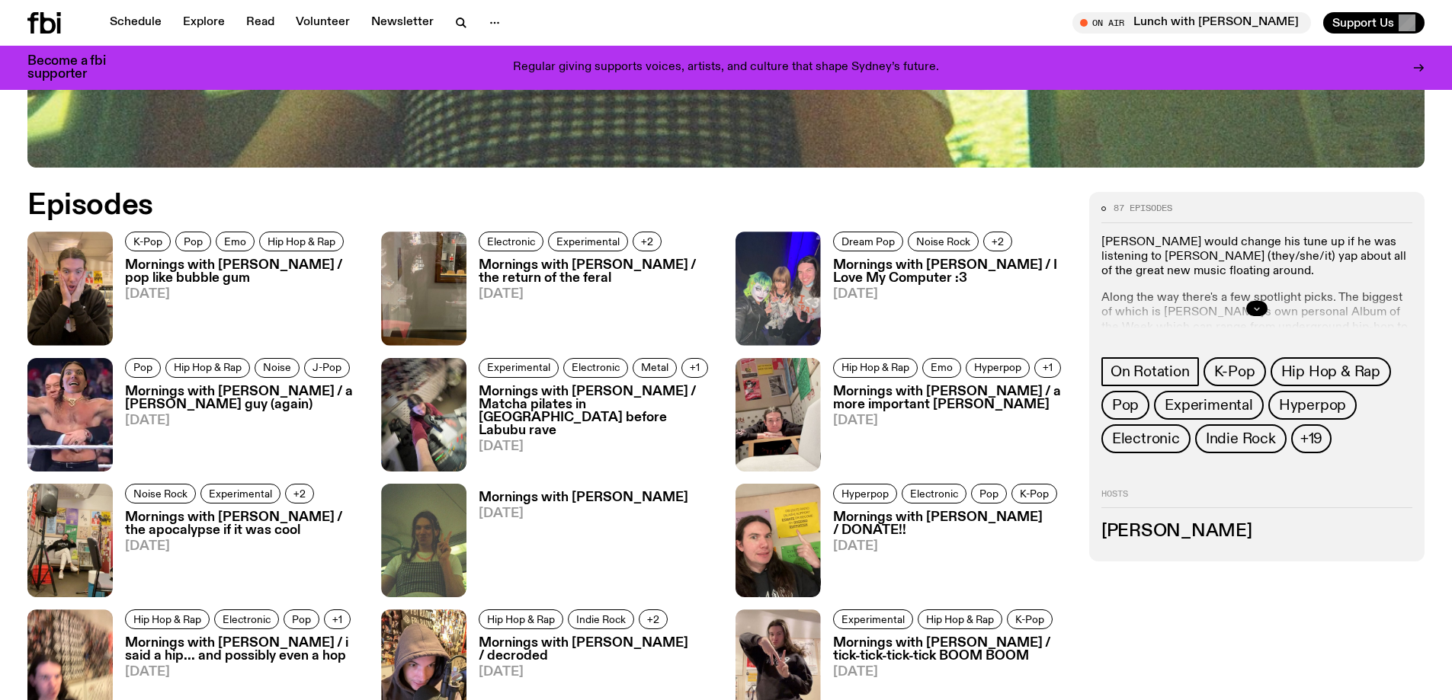
click at [1257, 312] on icon "button" at bounding box center [1256, 308] width 9 height 9
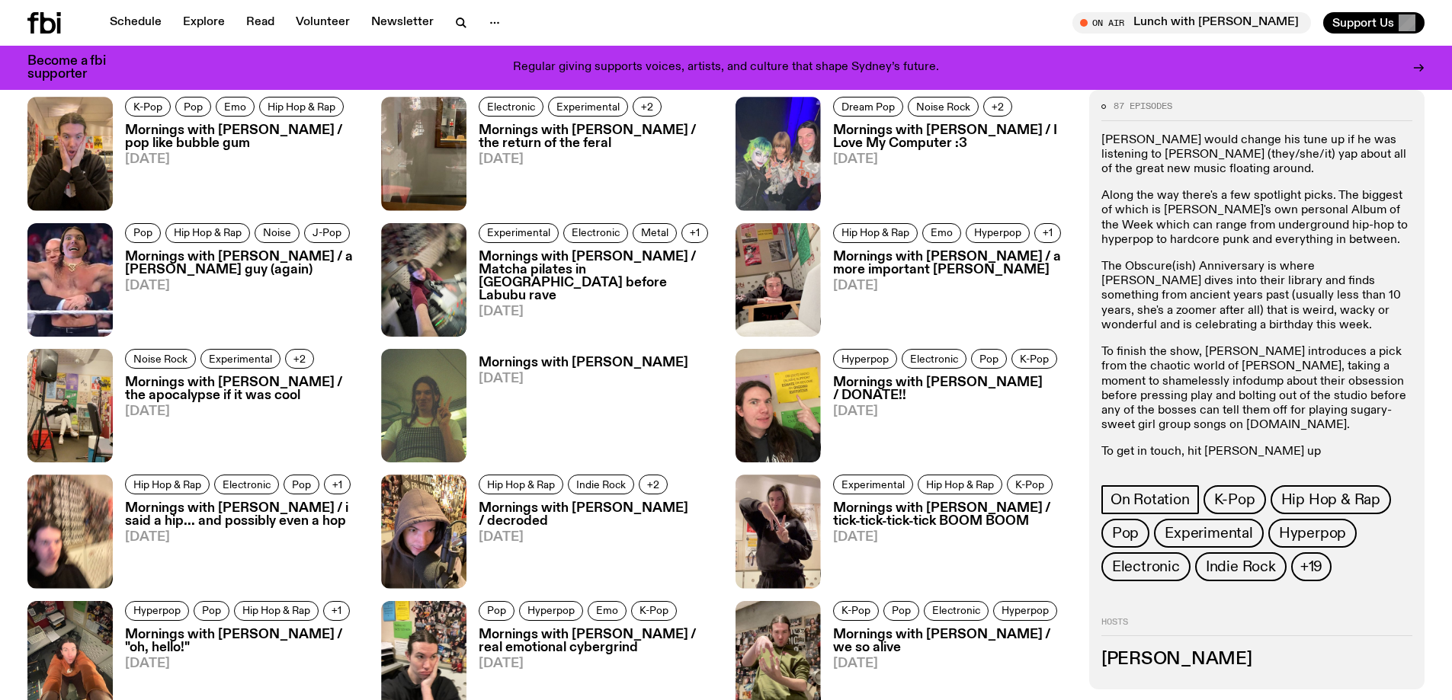
scroll to position [987, 0]
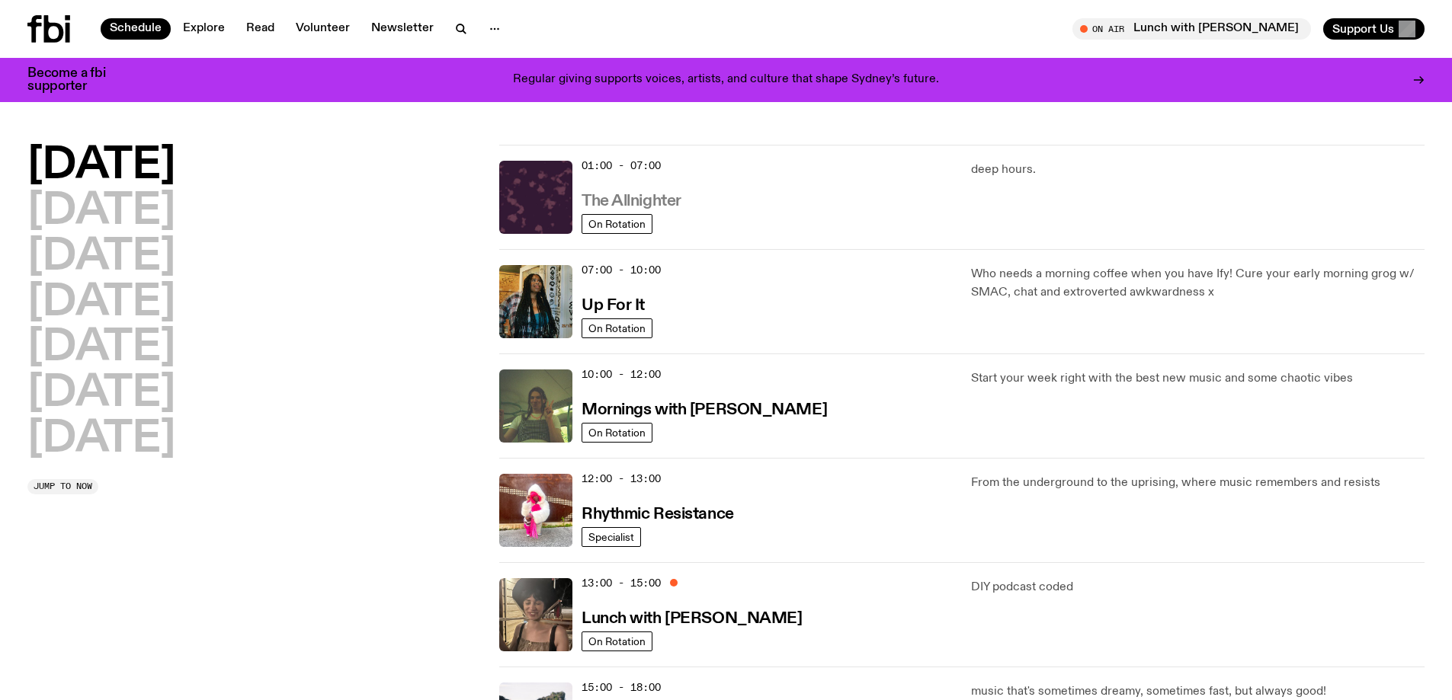
click at [658, 199] on h3 "The Allnighter" at bounding box center [631, 202] width 100 height 16
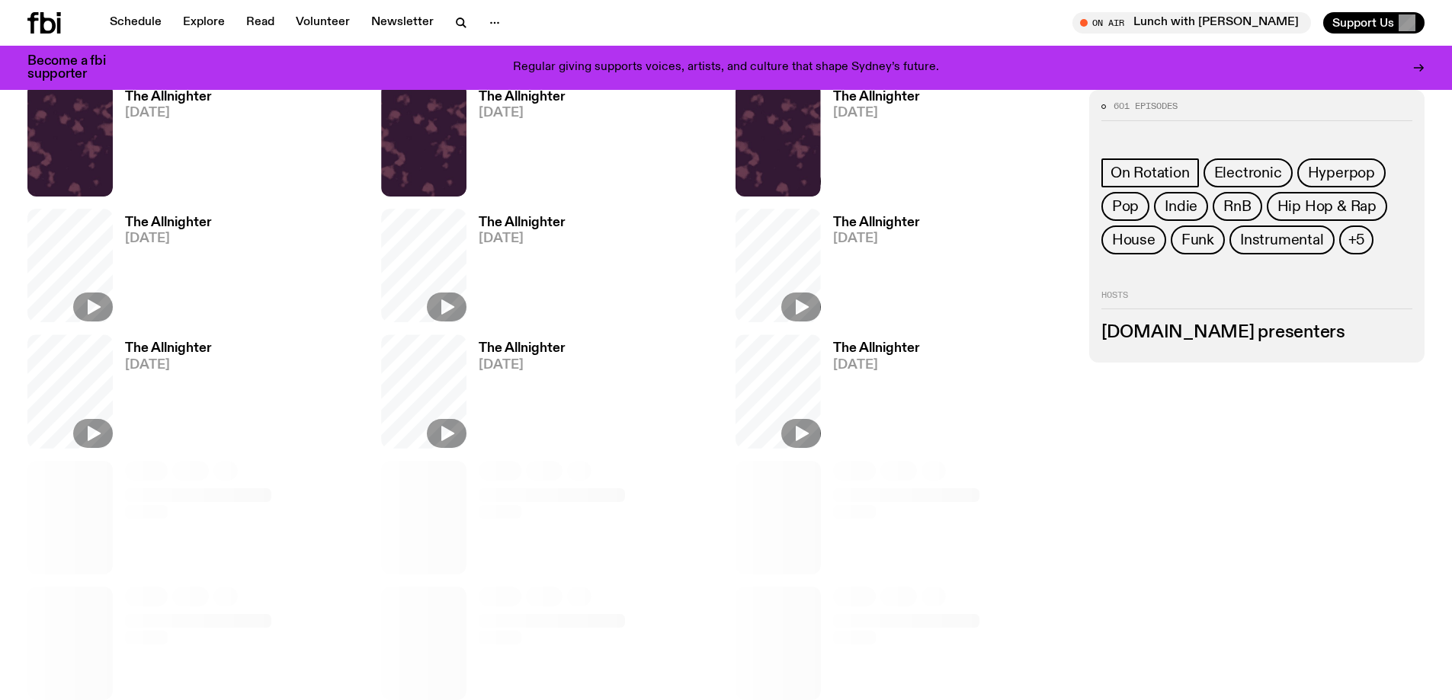
scroll to position [831, 0]
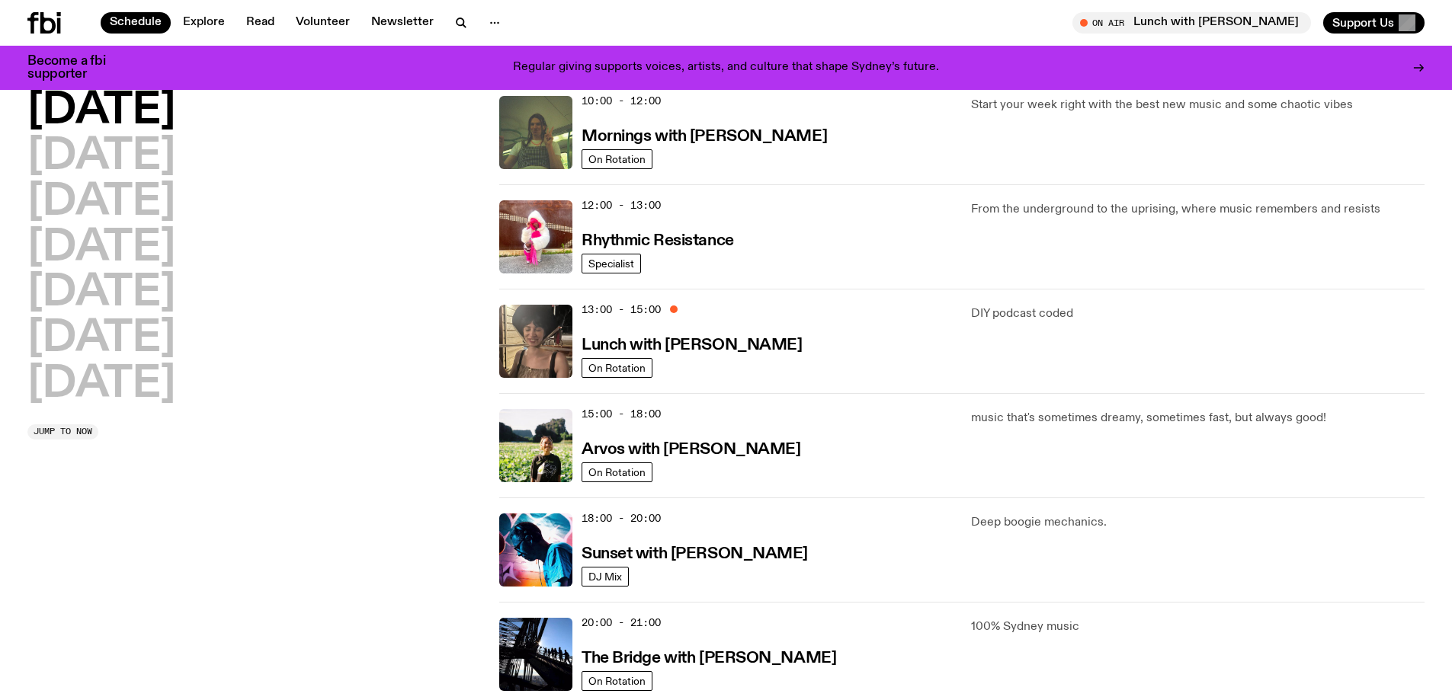
scroll to position [299, 0]
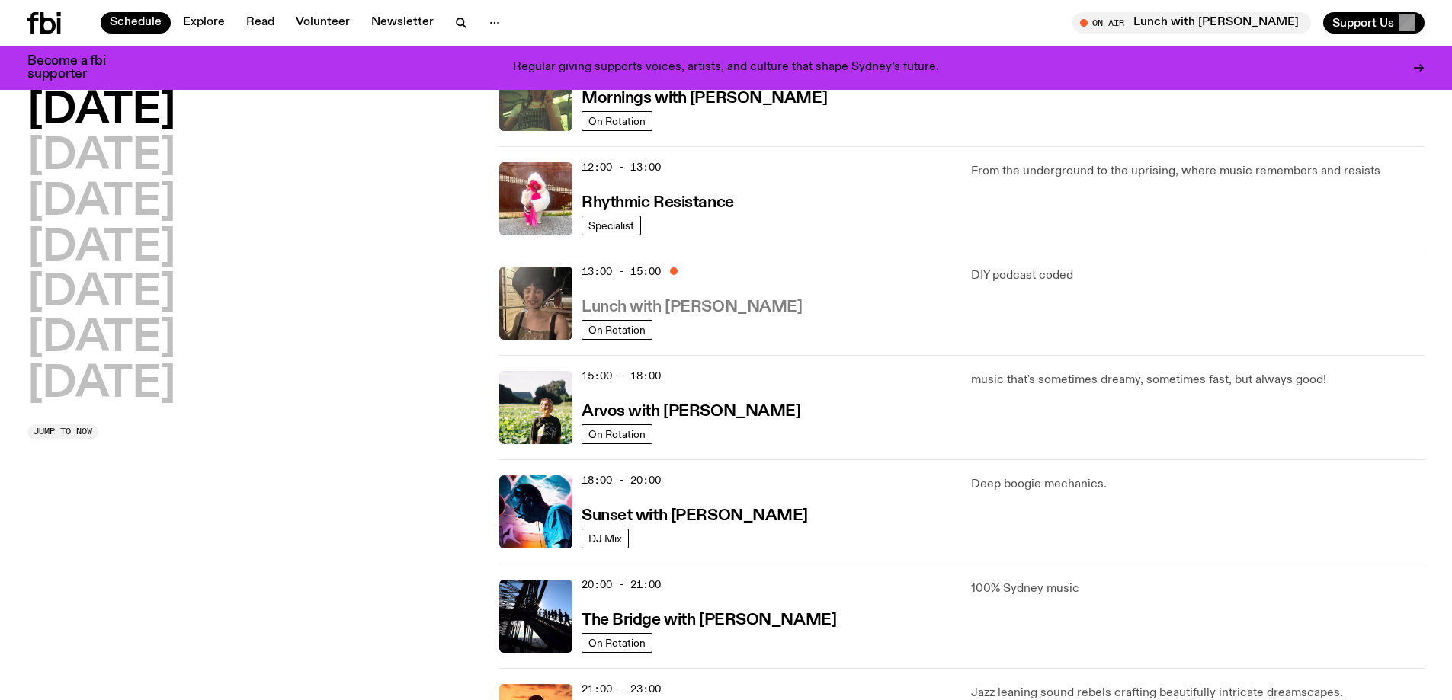
click at [700, 309] on h3 "Lunch with [PERSON_NAME]" at bounding box center [691, 307] width 220 height 16
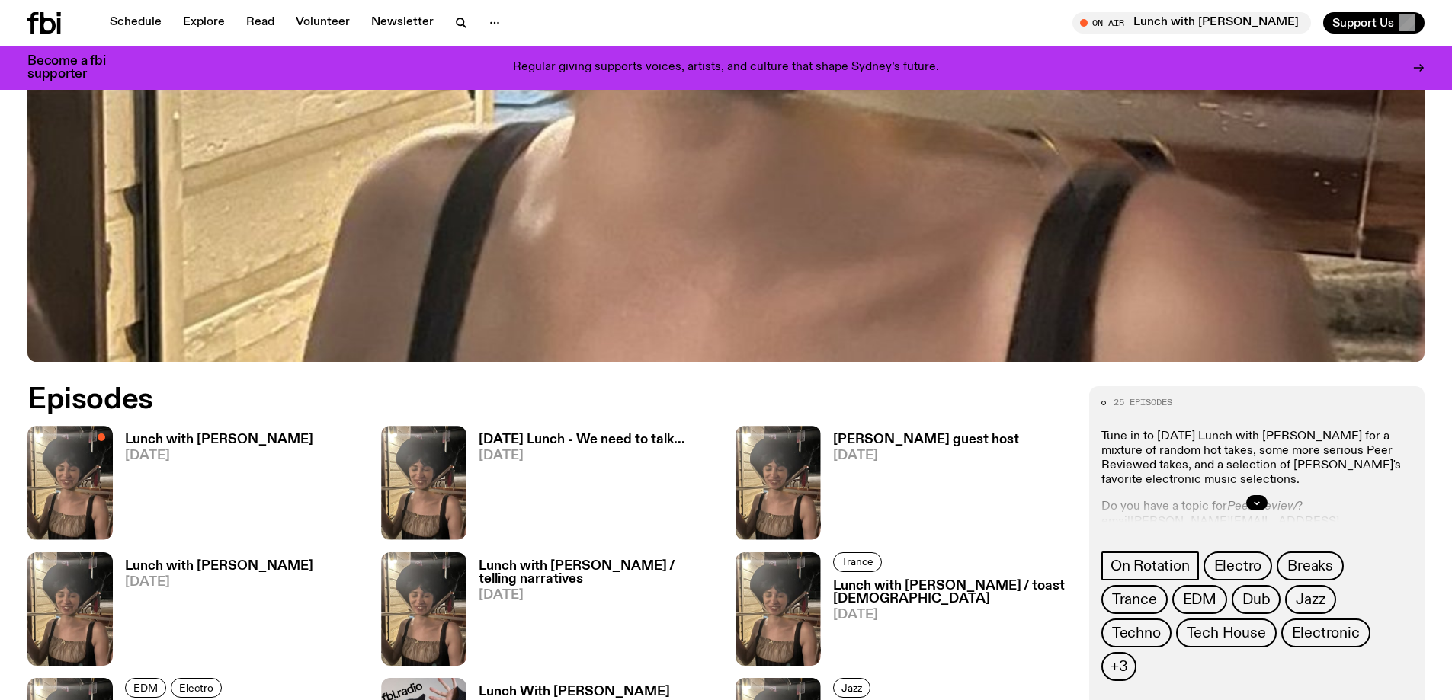
scroll to position [830, 0]
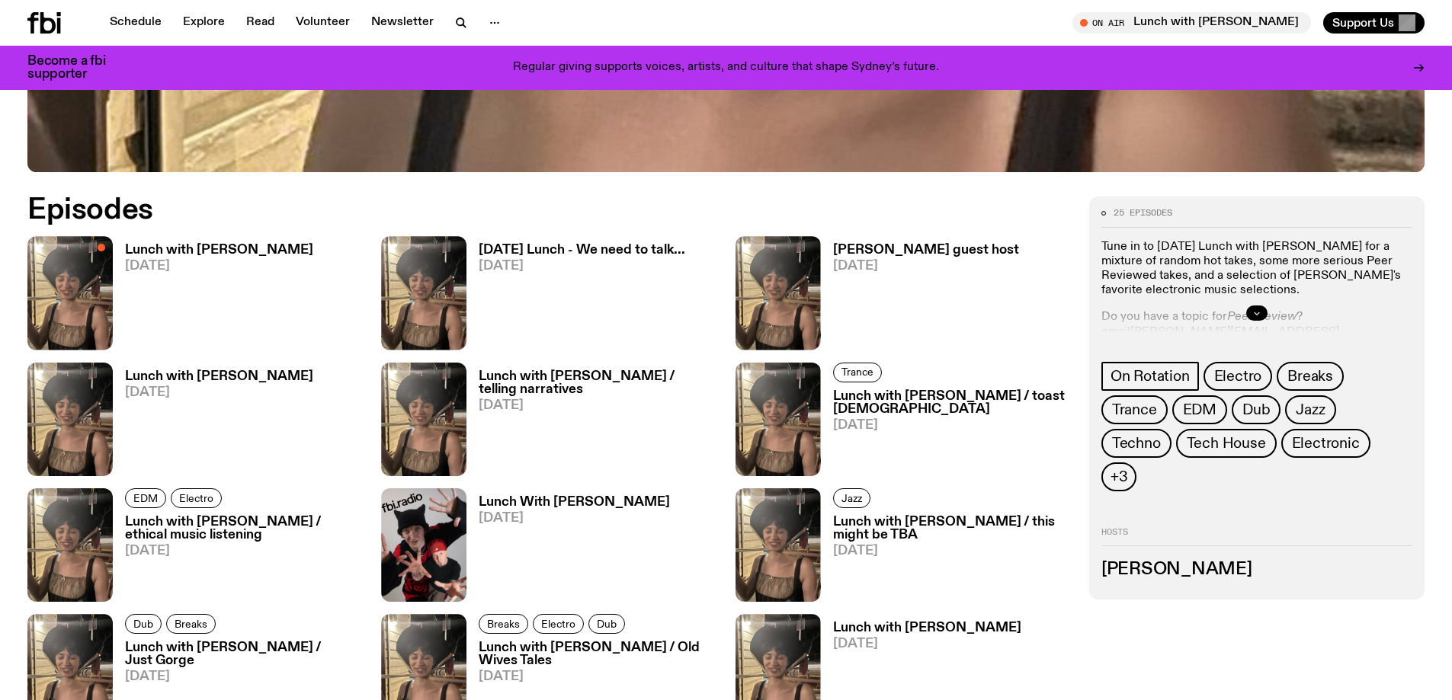
click at [1256, 309] on icon "button" at bounding box center [1256, 313] width 9 height 9
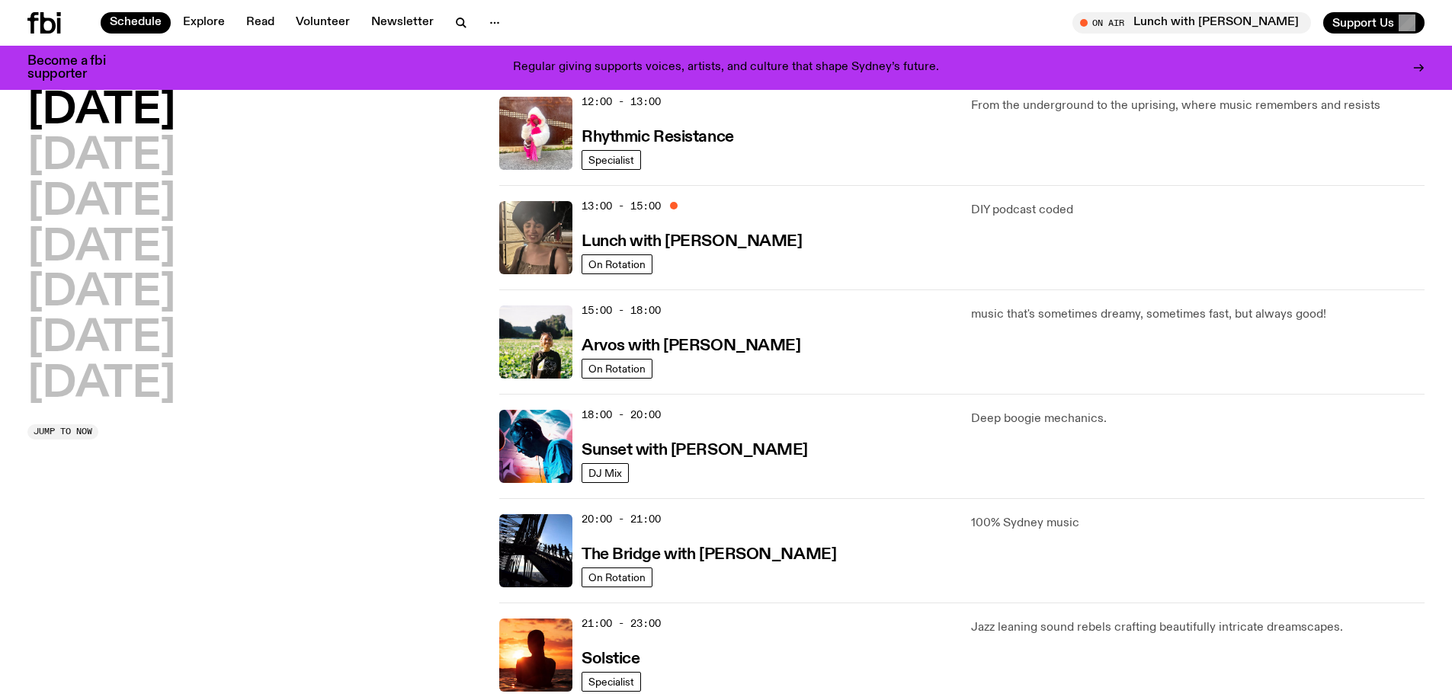
scroll to position [452, 0]
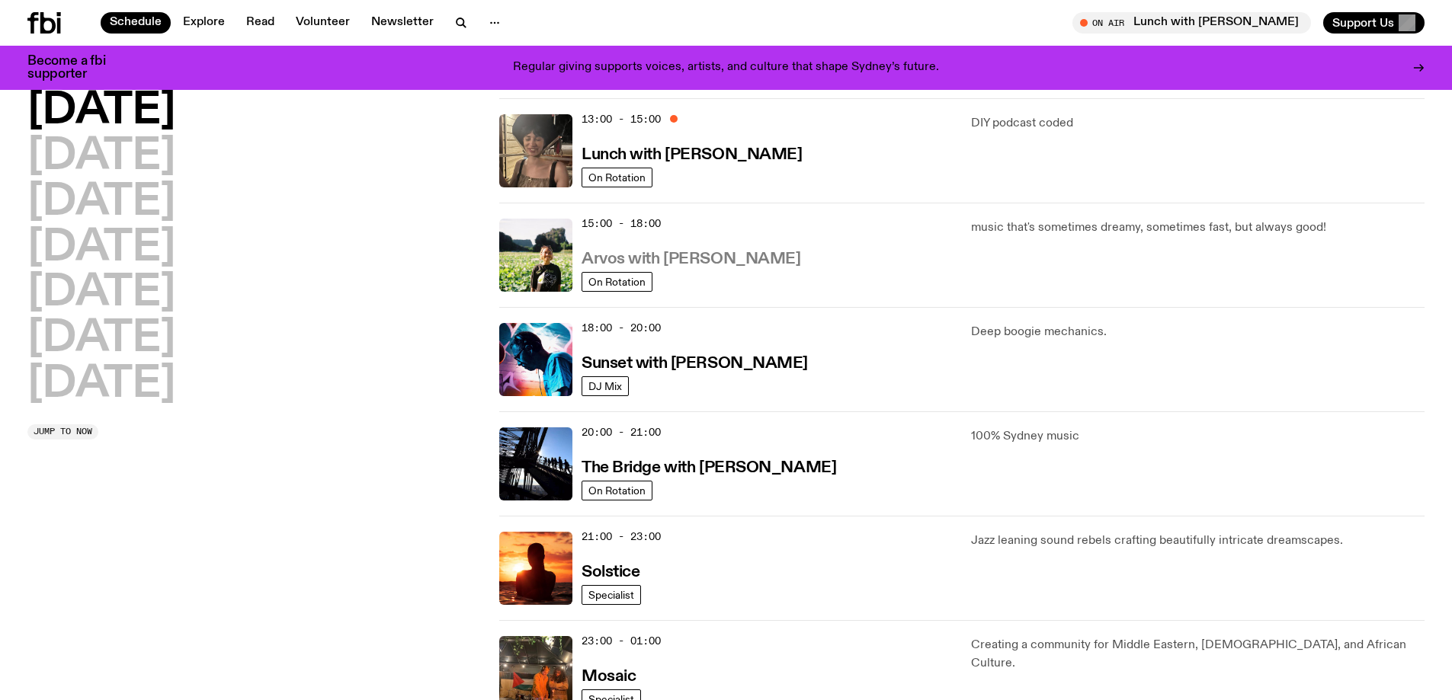
click at [706, 251] on h3 "Arvos with [PERSON_NAME]" at bounding box center [690, 259] width 219 height 16
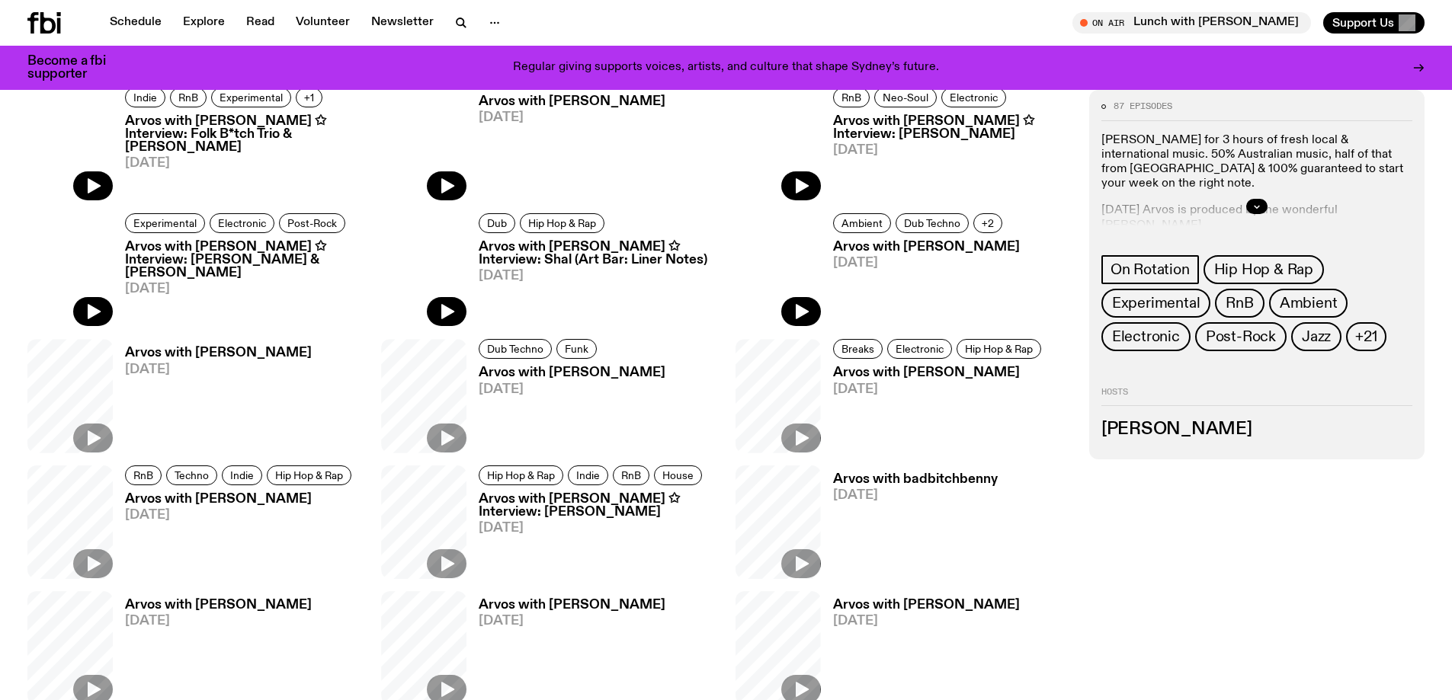
scroll to position [908, 0]
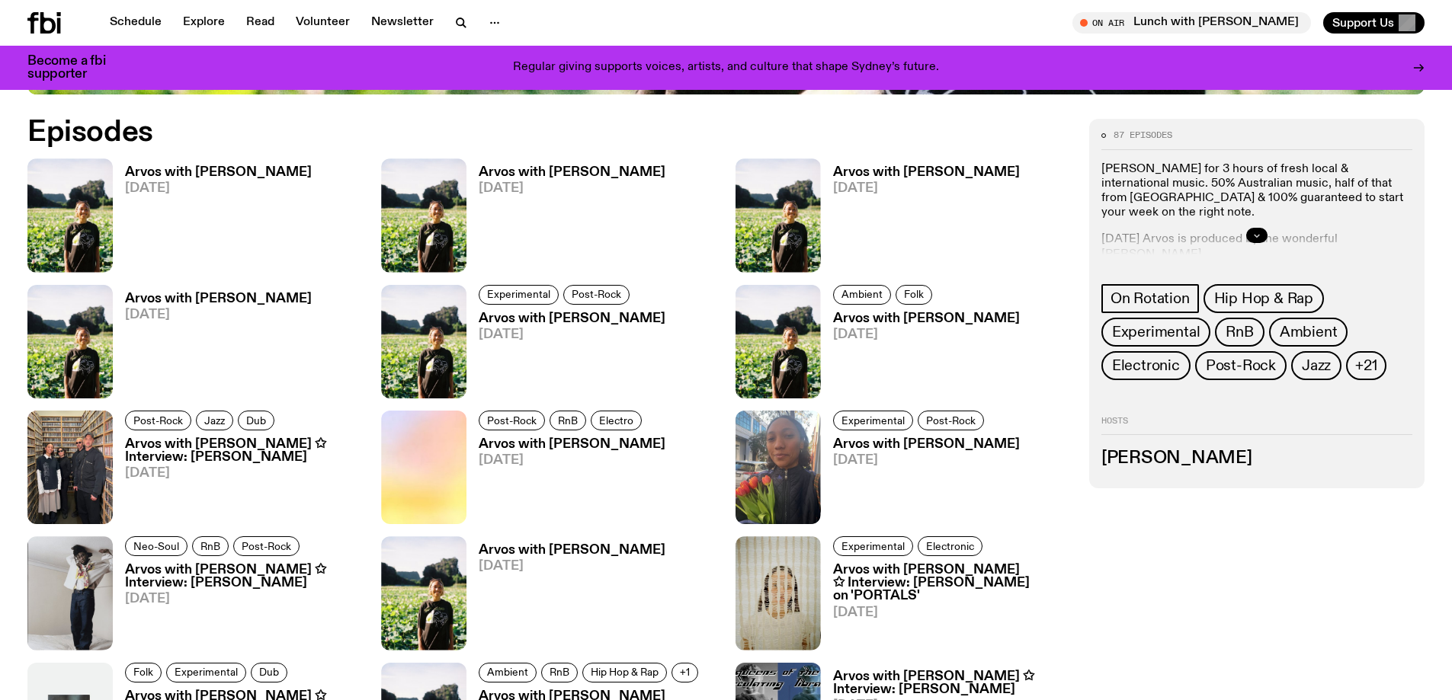
click at [1257, 234] on icon "button" at bounding box center [1256, 235] width 9 height 9
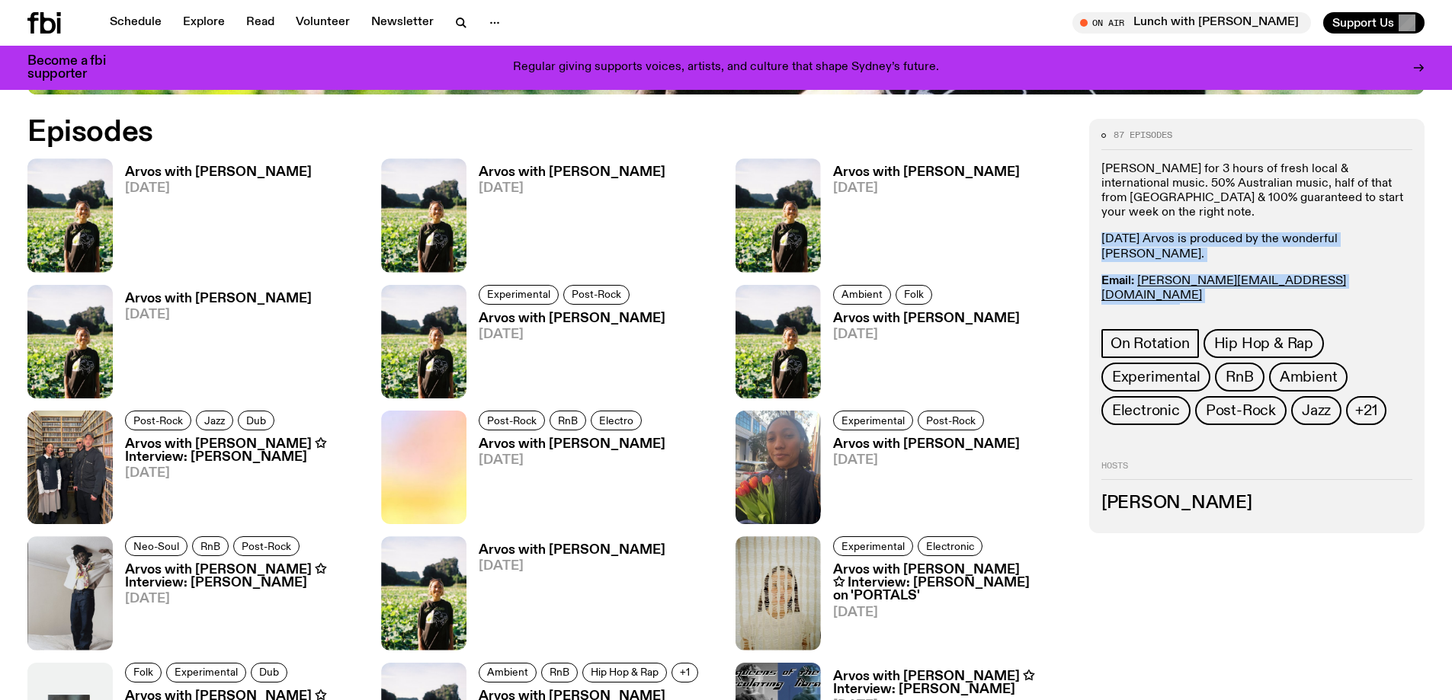
drag, startPoint x: 1187, startPoint y: 283, endPoint x: 1093, endPoint y: 214, distance: 116.6
click at [1093, 214] on div "87 episodes [PERSON_NAME] for 3 hours of fresh local & international music. ​50…" at bounding box center [1256, 326] width 335 height 414
click at [1208, 245] on p "[DATE] Arvos is produced by the wonderful [PERSON_NAME]." at bounding box center [1256, 246] width 311 height 29
click at [1185, 280] on p "Email: [PERSON_NAME][EMAIL_ADDRESS][DOMAIN_NAME] Insta: bria.wav Text In: 0409 …" at bounding box center [1256, 303] width 311 height 59
drag, startPoint x: 1190, startPoint y: 279, endPoint x: 1095, endPoint y: 267, distance: 95.2
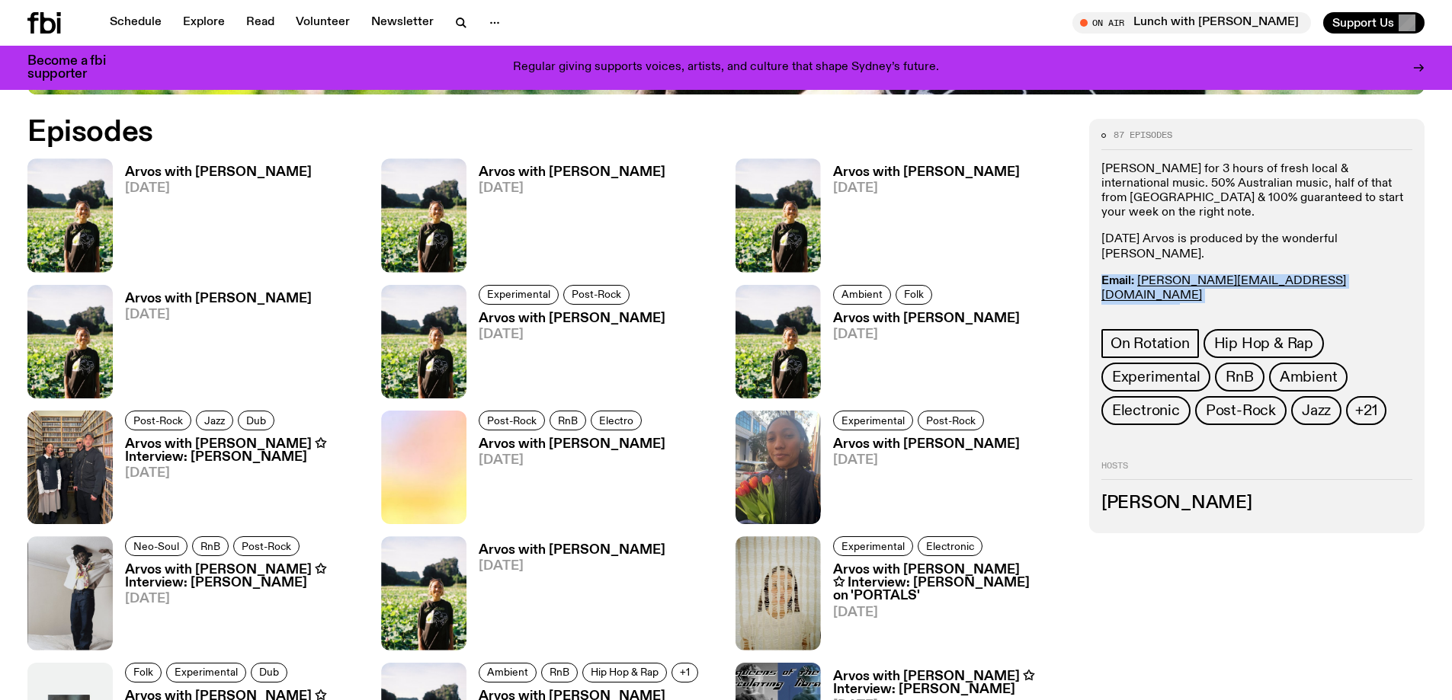
click at [1095, 267] on div "87 episodes [PERSON_NAME] for 3 hours of fresh local & international music. ​50…" at bounding box center [1256, 326] width 335 height 414
copy p "Email: [PERSON_NAME][EMAIL_ADDRESS][DOMAIN_NAME] Insta: bria.wav"
click at [1261, 287] on p "Email: [PERSON_NAME][EMAIL_ADDRESS][DOMAIN_NAME] Insta: bria.wav Text In: 0409 …" at bounding box center [1256, 303] width 311 height 59
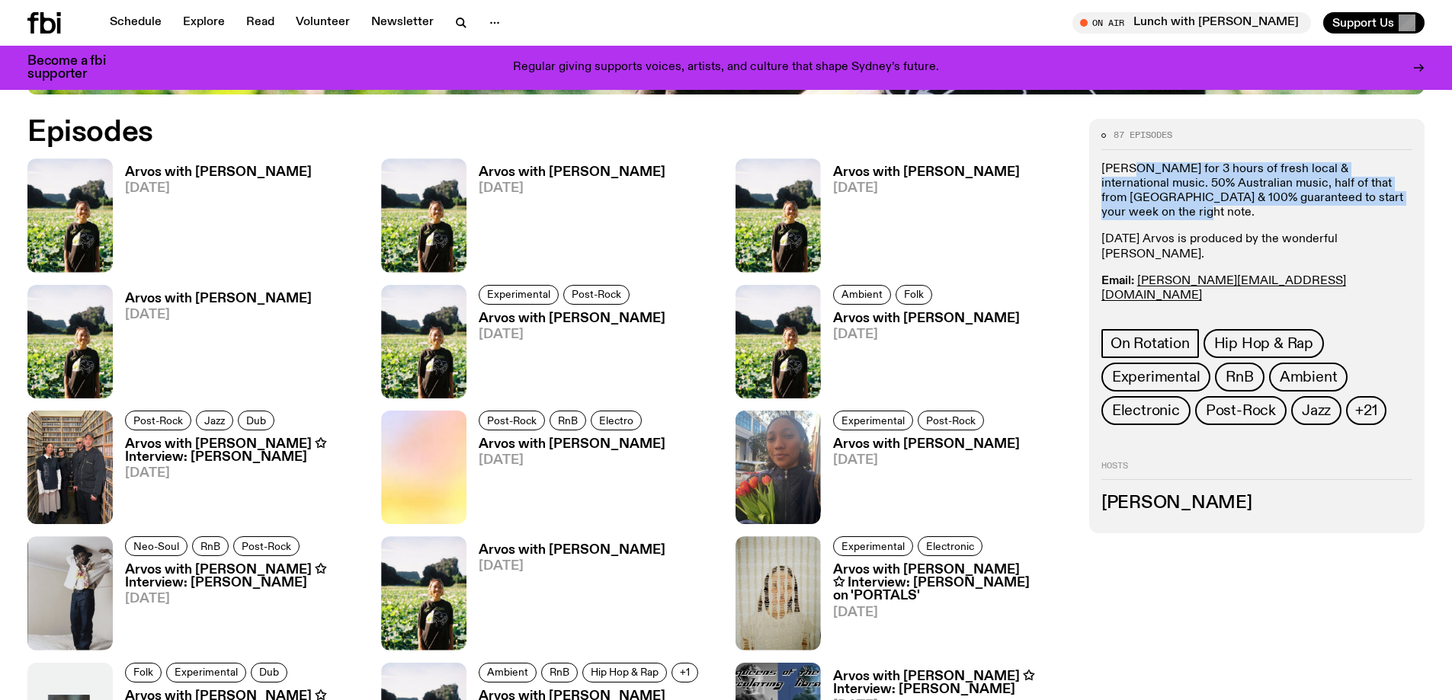
drag, startPoint x: 1127, startPoint y: 168, endPoint x: 1394, endPoint y: 197, distance: 268.4
click at [1394, 197] on p "[PERSON_NAME] for 3 hours of fresh local & international music. ​50% Australian…" at bounding box center [1256, 191] width 311 height 59
copy p "[PERSON_NAME] for 3 hours of fresh local & international music. ​50% Australian…"
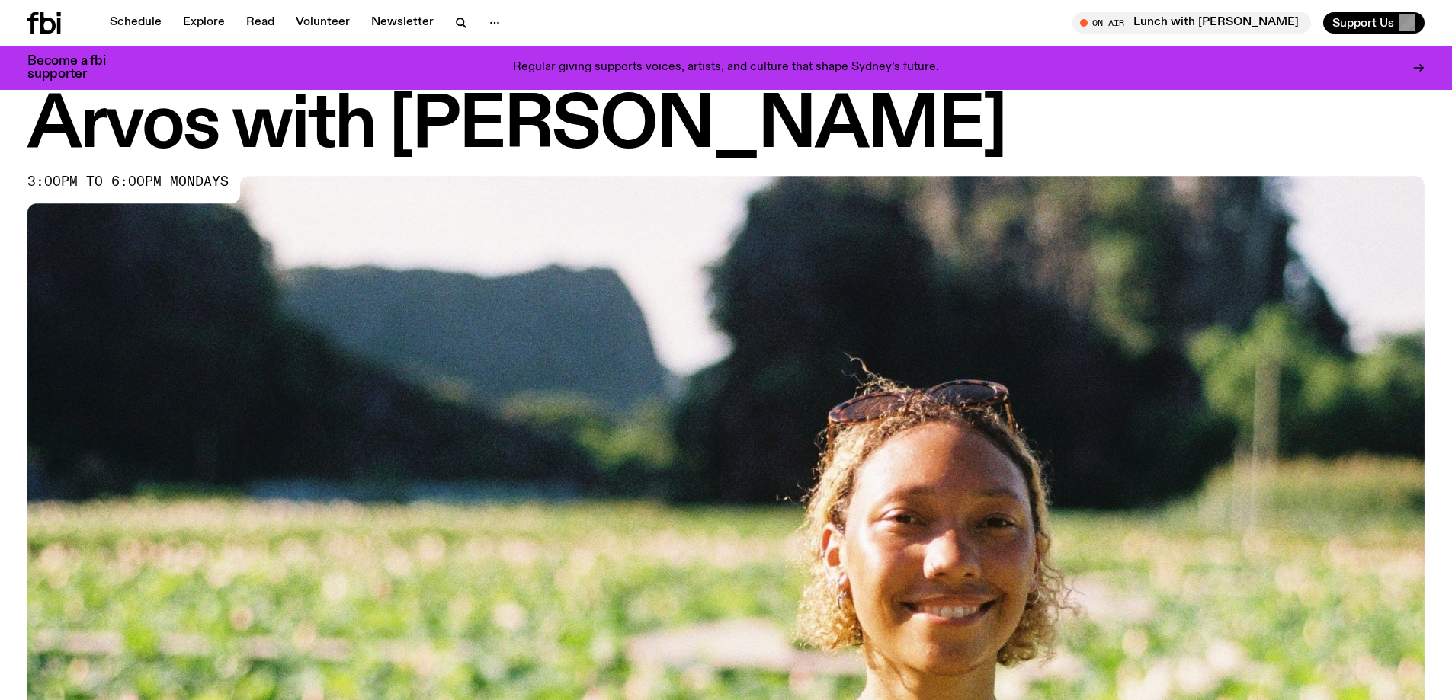
scroll to position [0, 0]
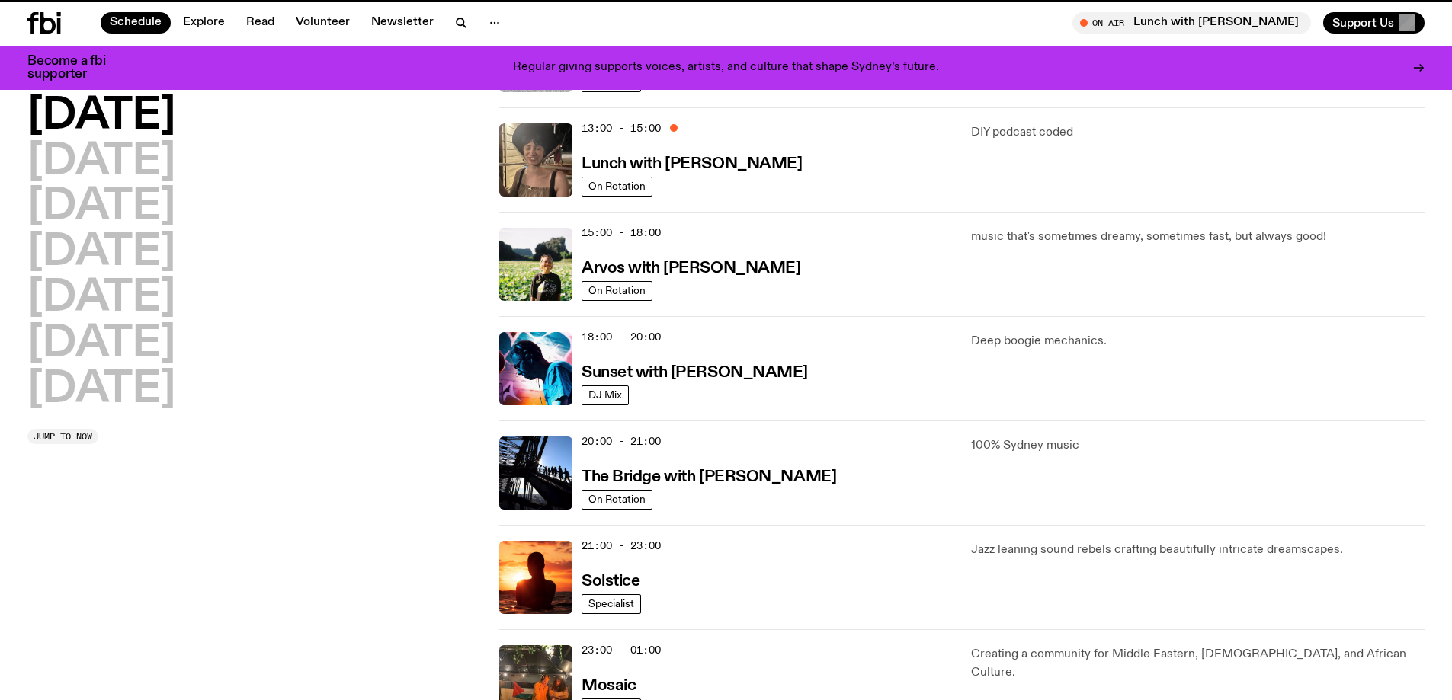
scroll to position [440, 0]
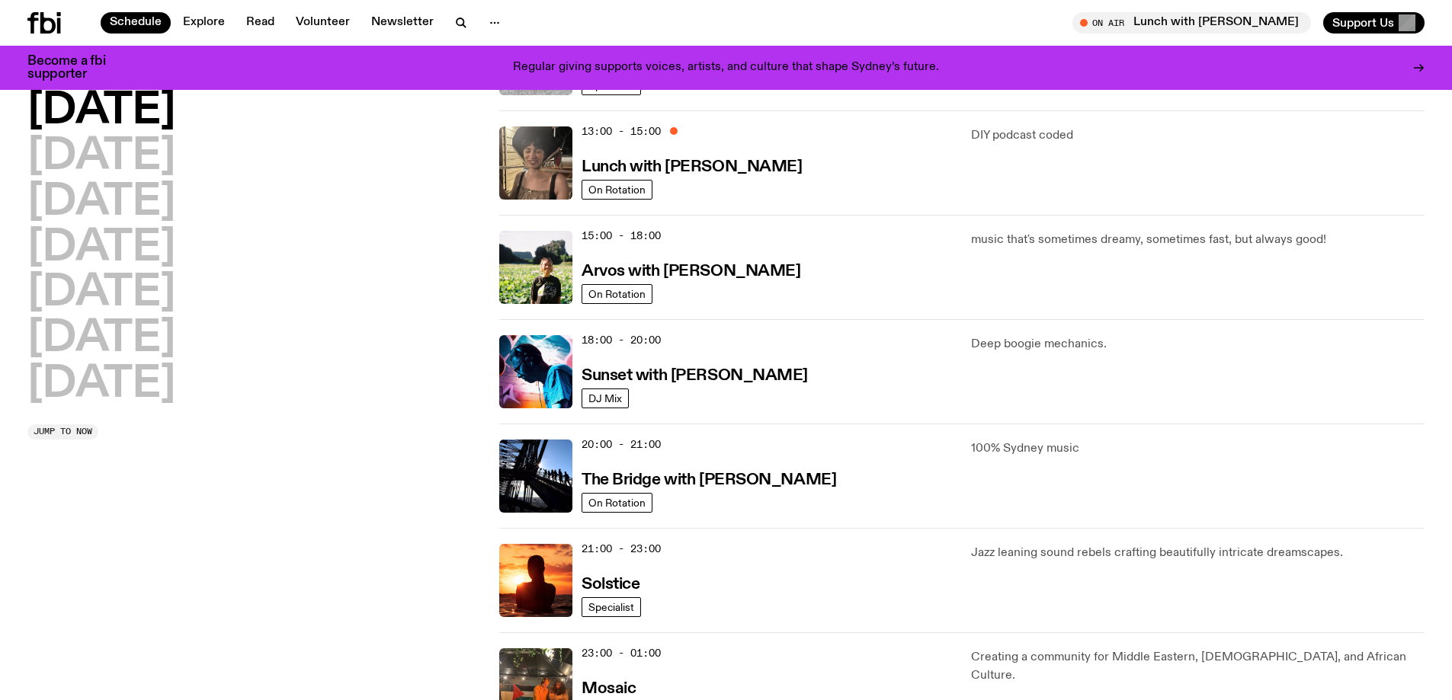
click at [414, 537] on div "[DATE] [DATE] [DATE] [DATE] [DATE] [DATE] [DATE] Jump to now" at bounding box center [253, 215] width 453 height 1045
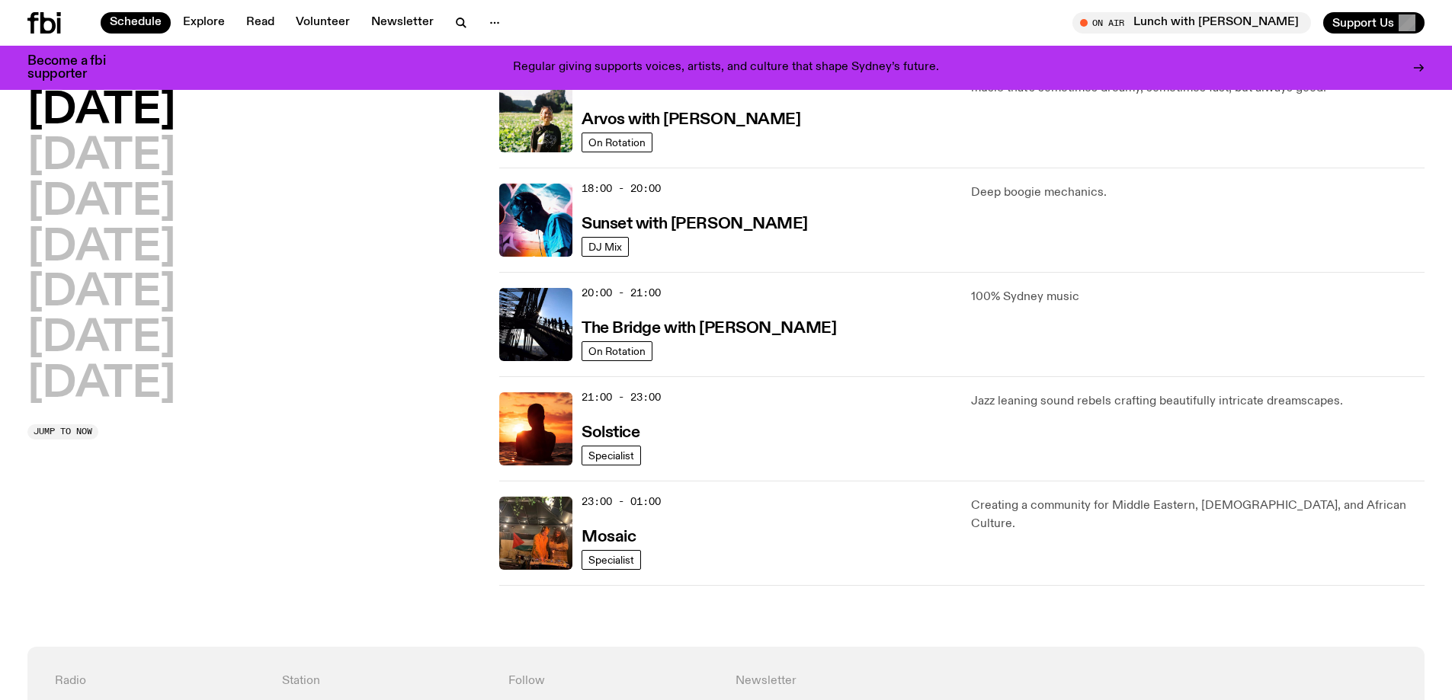
scroll to position [592, 0]
click at [765, 330] on h3 "The Bridge with [PERSON_NAME]" at bounding box center [708, 328] width 255 height 16
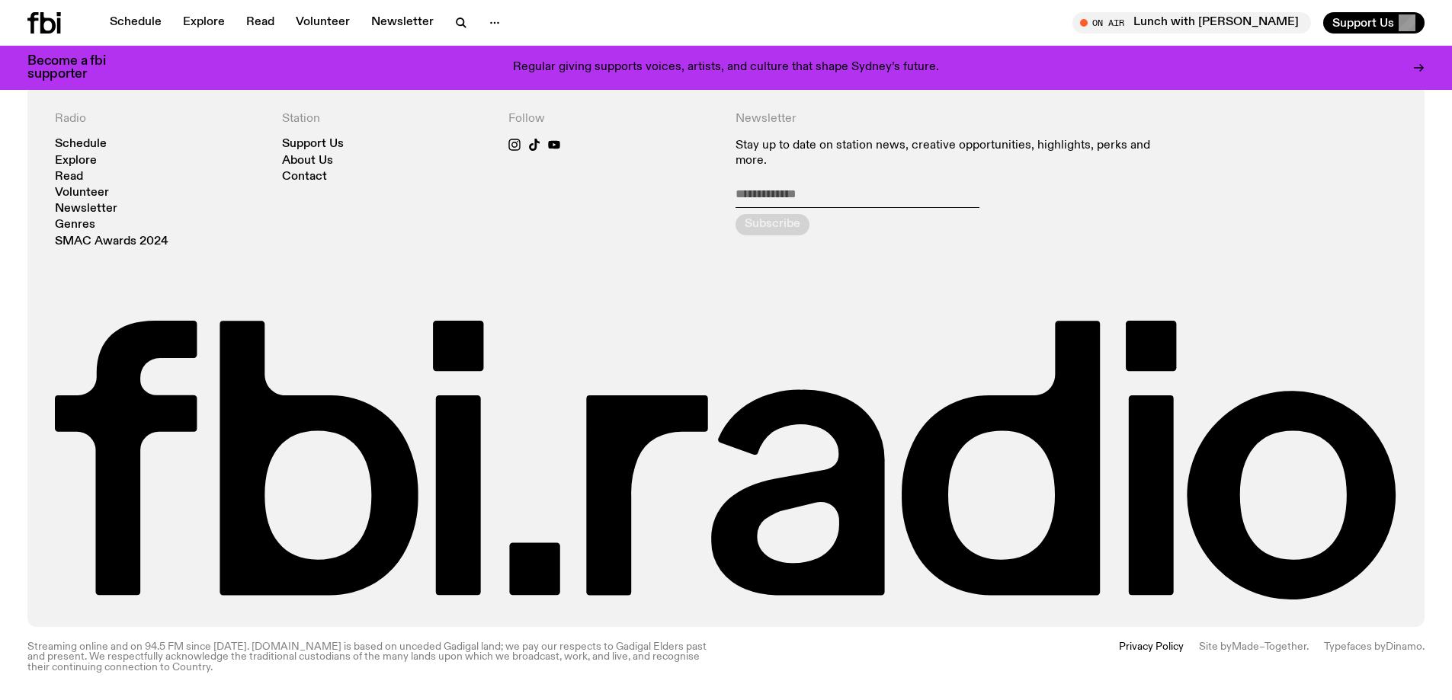
scroll to position [752, 0]
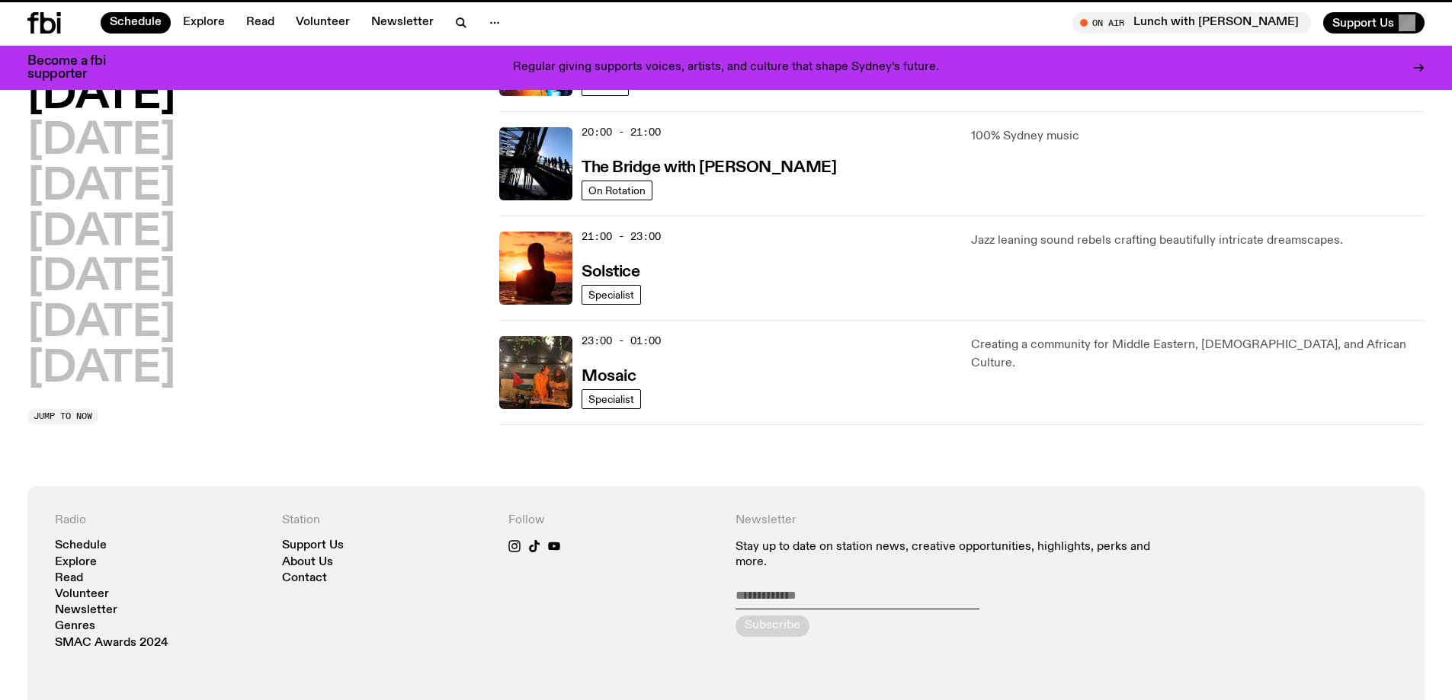
scroll to position [592, 0]
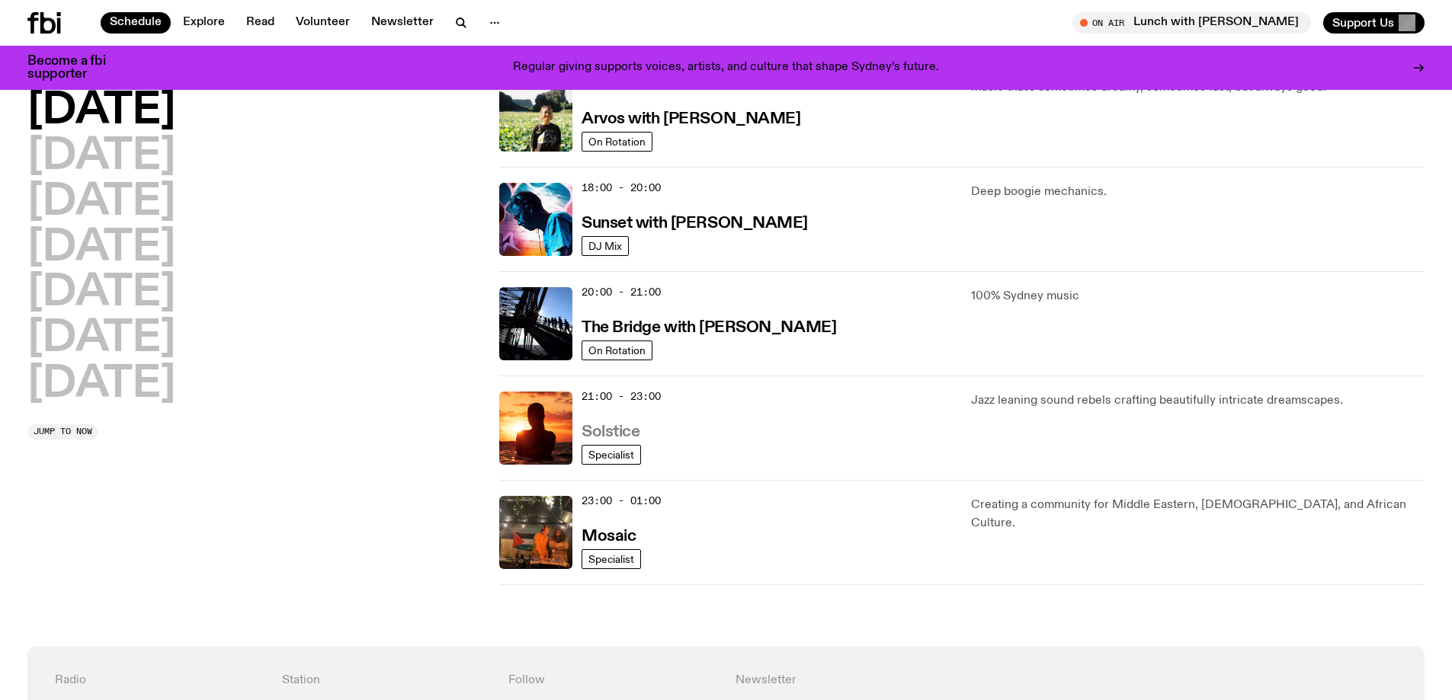
click at [611, 427] on h3 "Solstice" at bounding box center [610, 432] width 58 height 16
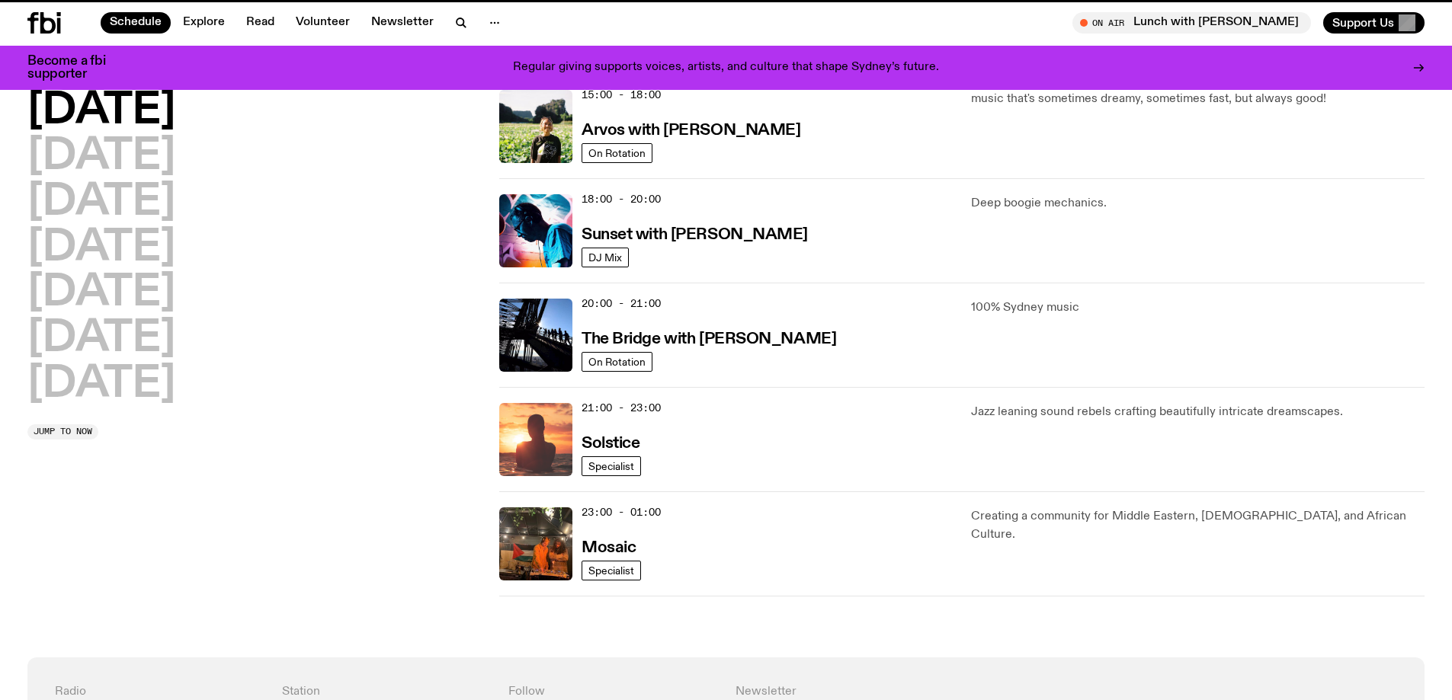
scroll to position [580, 0]
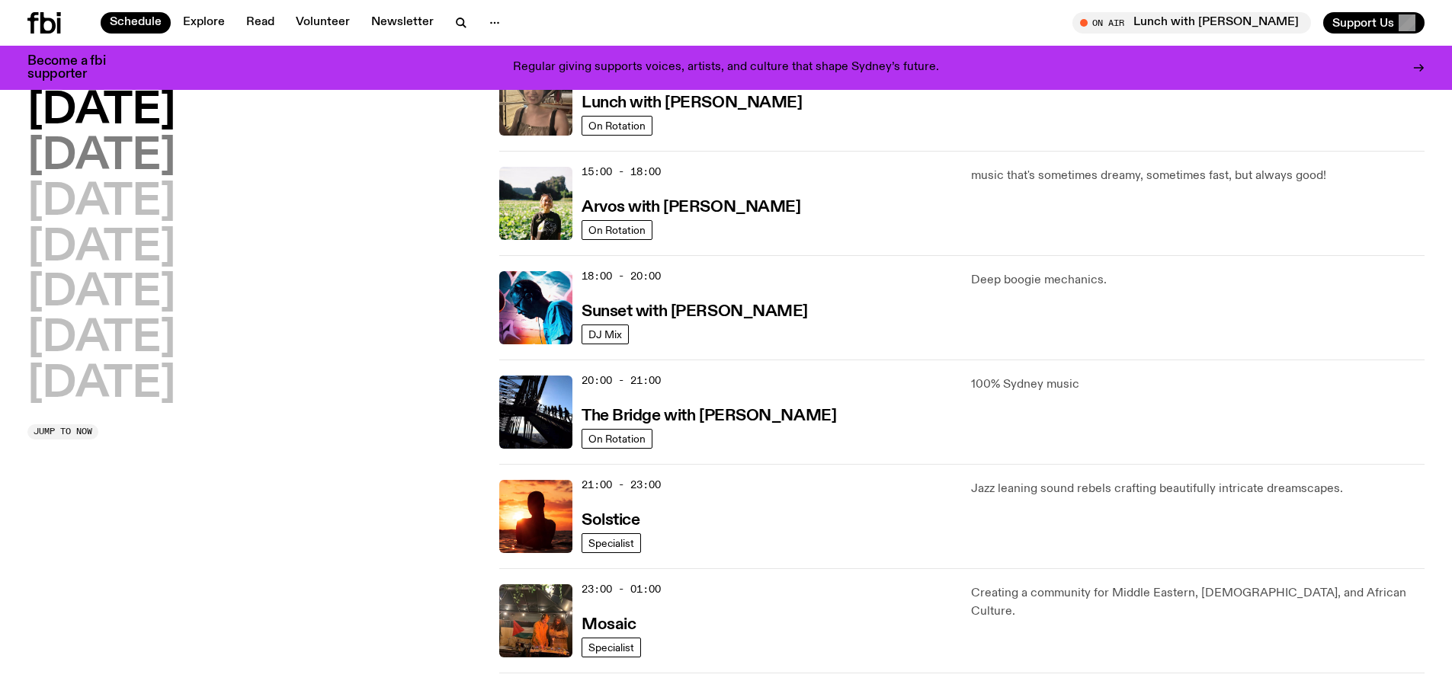
click at [117, 153] on h2 "[DATE]" at bounding box center [101, 157] width 148 height 43
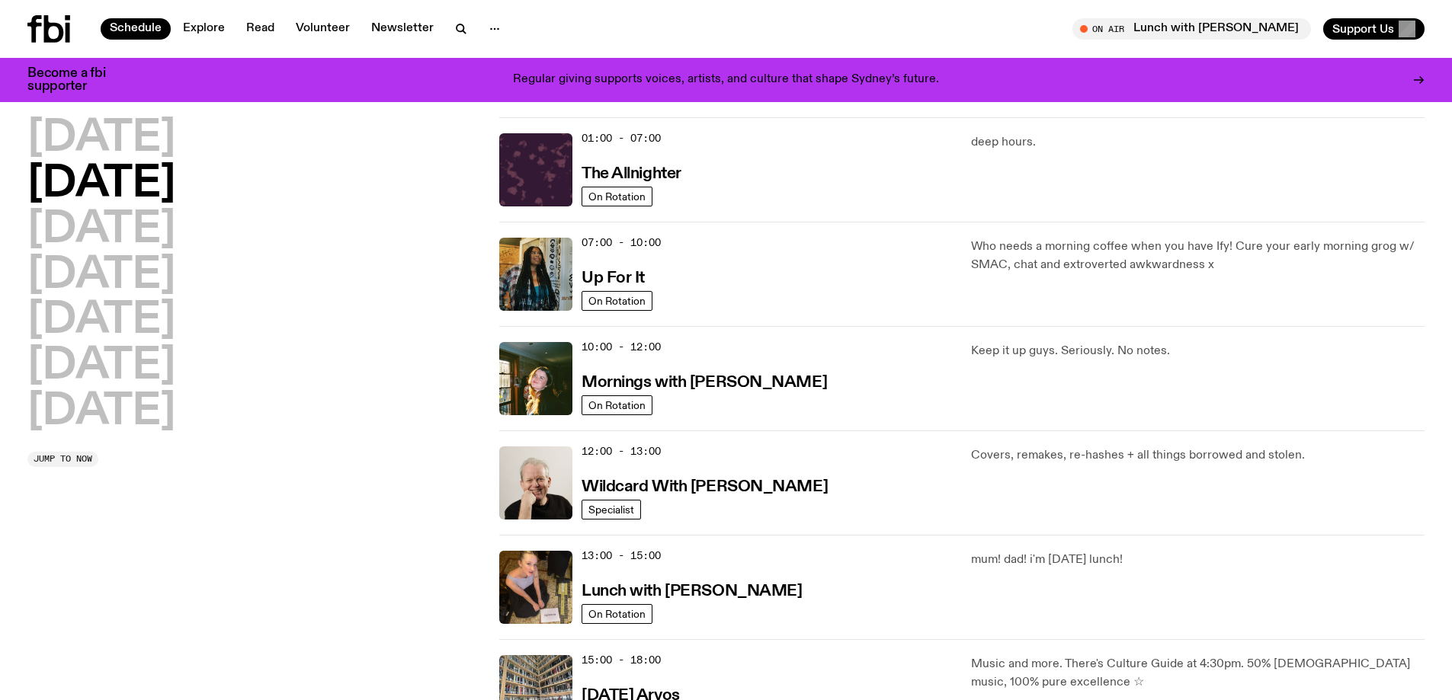
scroll to position [0, 0]
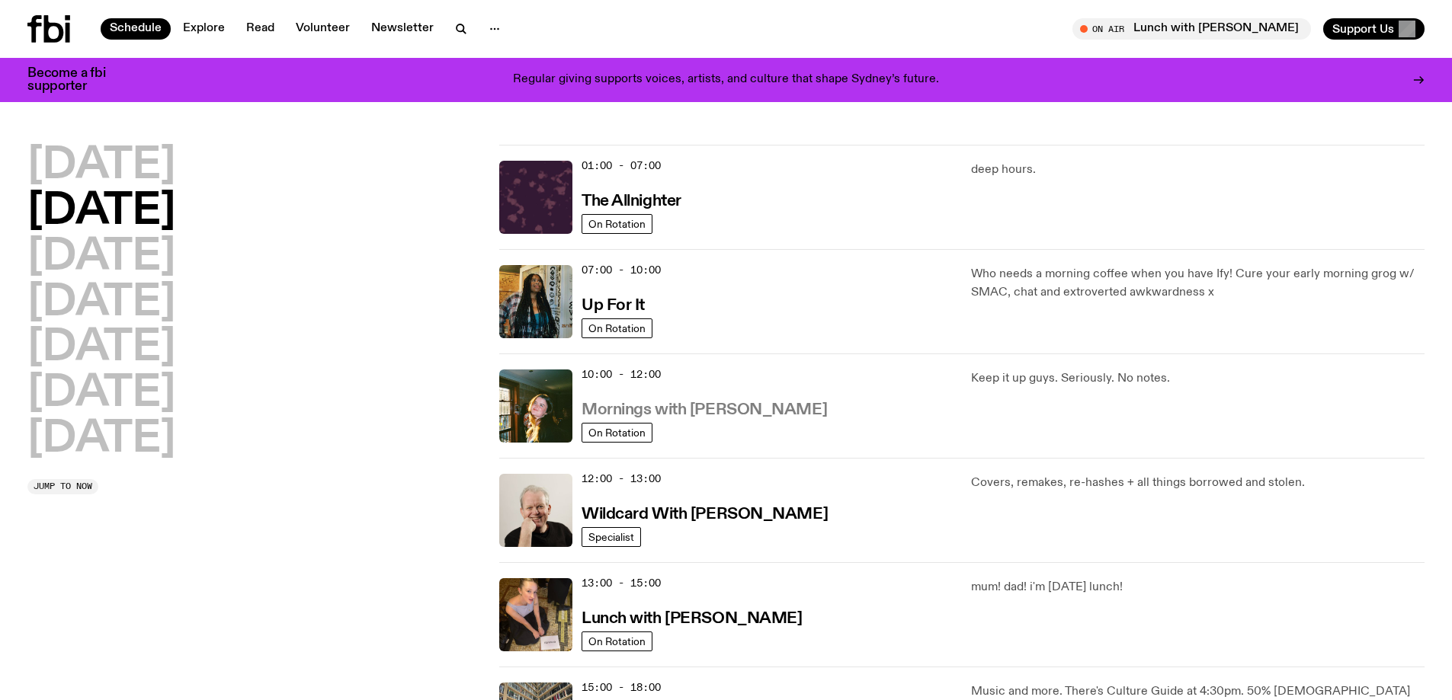
click at [740, 408] on h3 "Mornings with [PERSON_NAME]" at bounding box center [703, 410] width 245 height 16
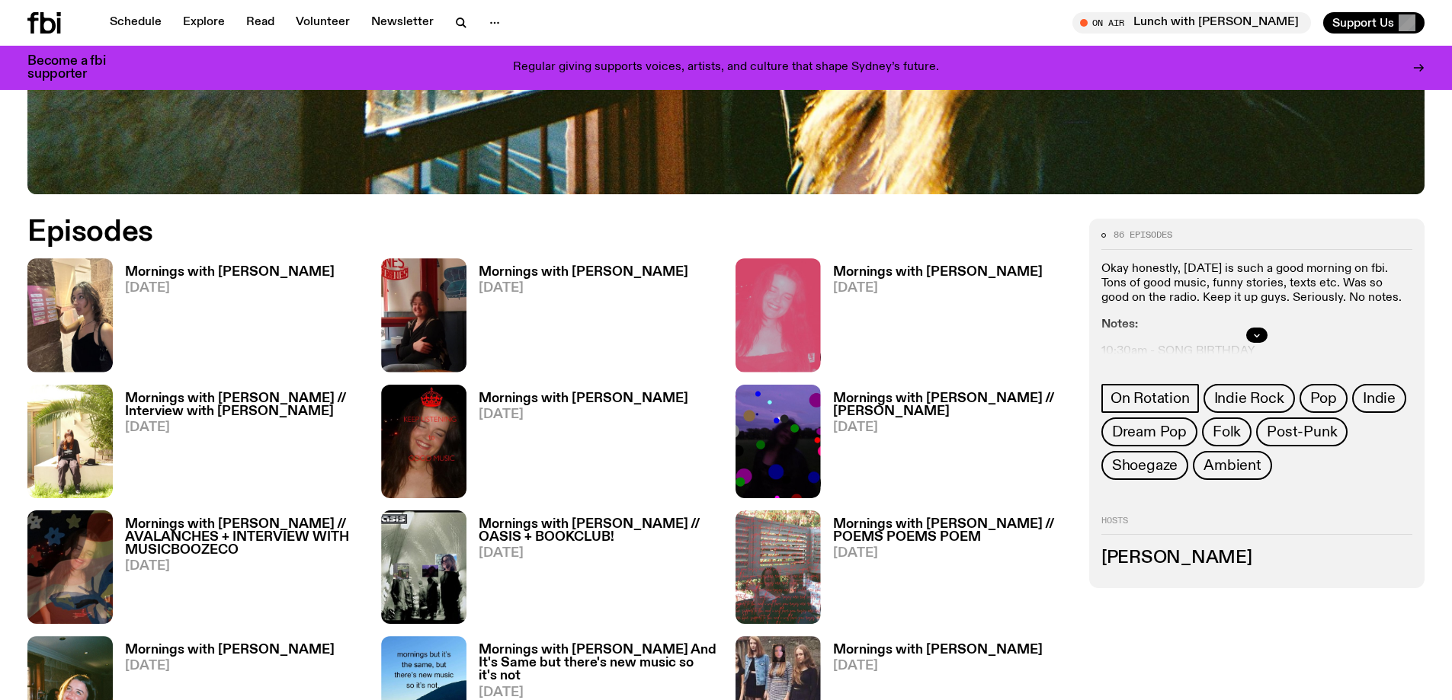
scroll to position [834, 0]
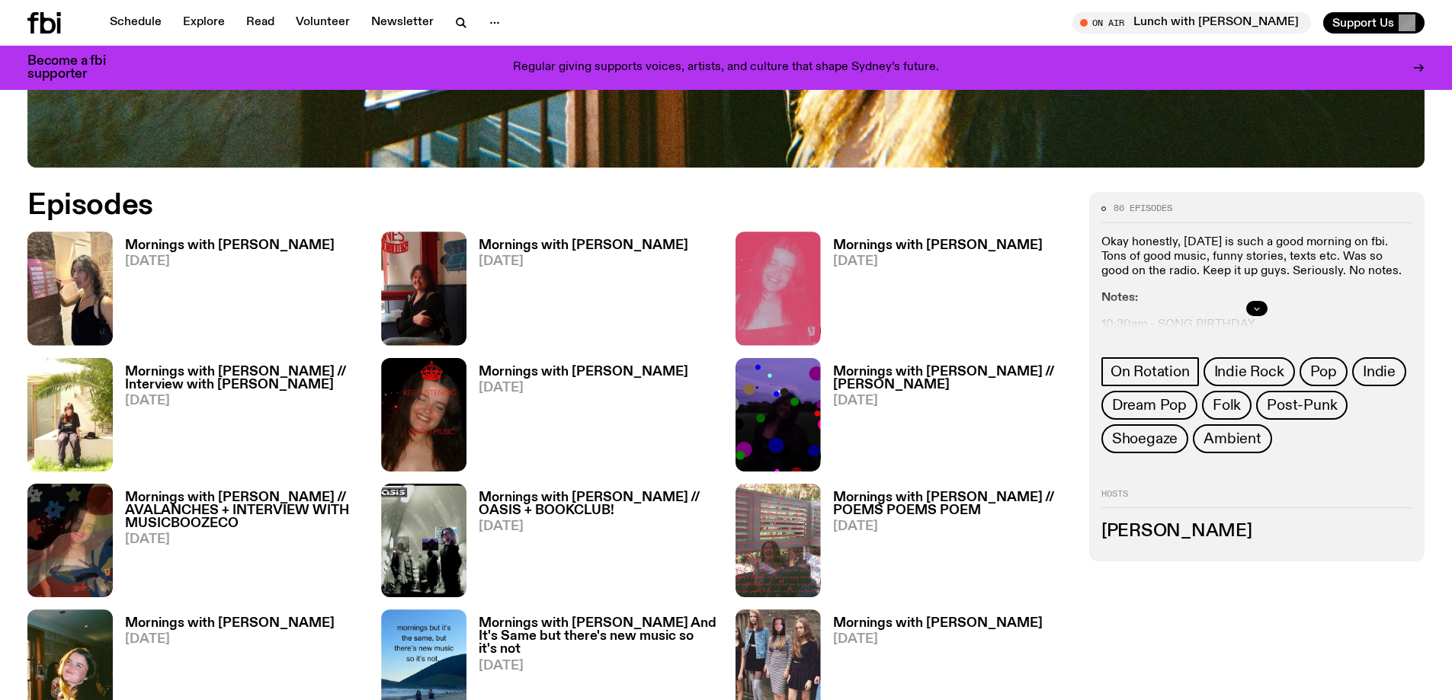
click at [1253, 309] on icon "button" at bounding box center [1256, 308] width 9 height 9
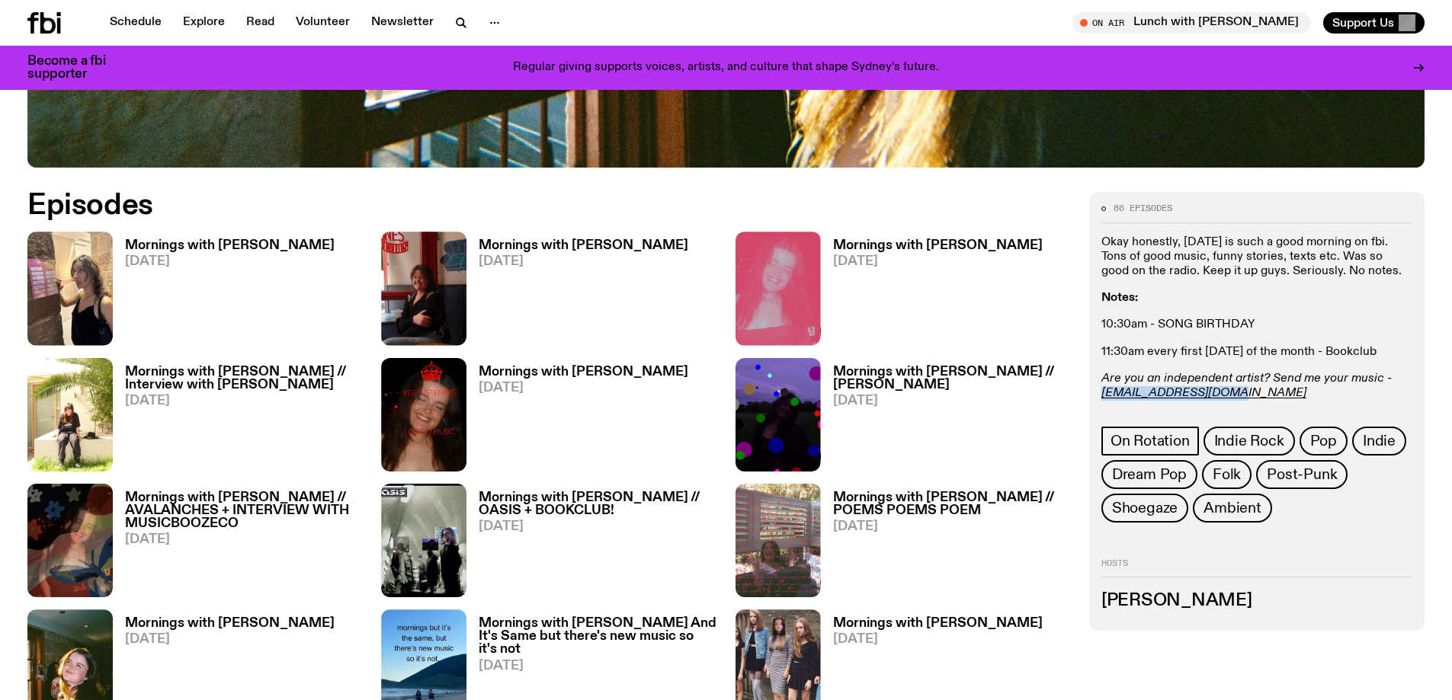
drag, startPoint x: 1221, startPoint y: 392, endPoint x: 1099, endPoint y: 399, distance: 122.2
click at [1099, 399] on div "86 episodes Okay honestly, [DATE] is such a good morning on fbi. Tons of good m…" at bounding box center [1256, 411] width 335 height 438
copy em "[EMAIL_ADDRESS][DOMAIN_NAME]"
click at [1273, 285] on div "Okay honestly, [DATE] is such a good morning on fbi. Tons of good music, funny …" at bounding box center [1256, 318] width 311 height 166
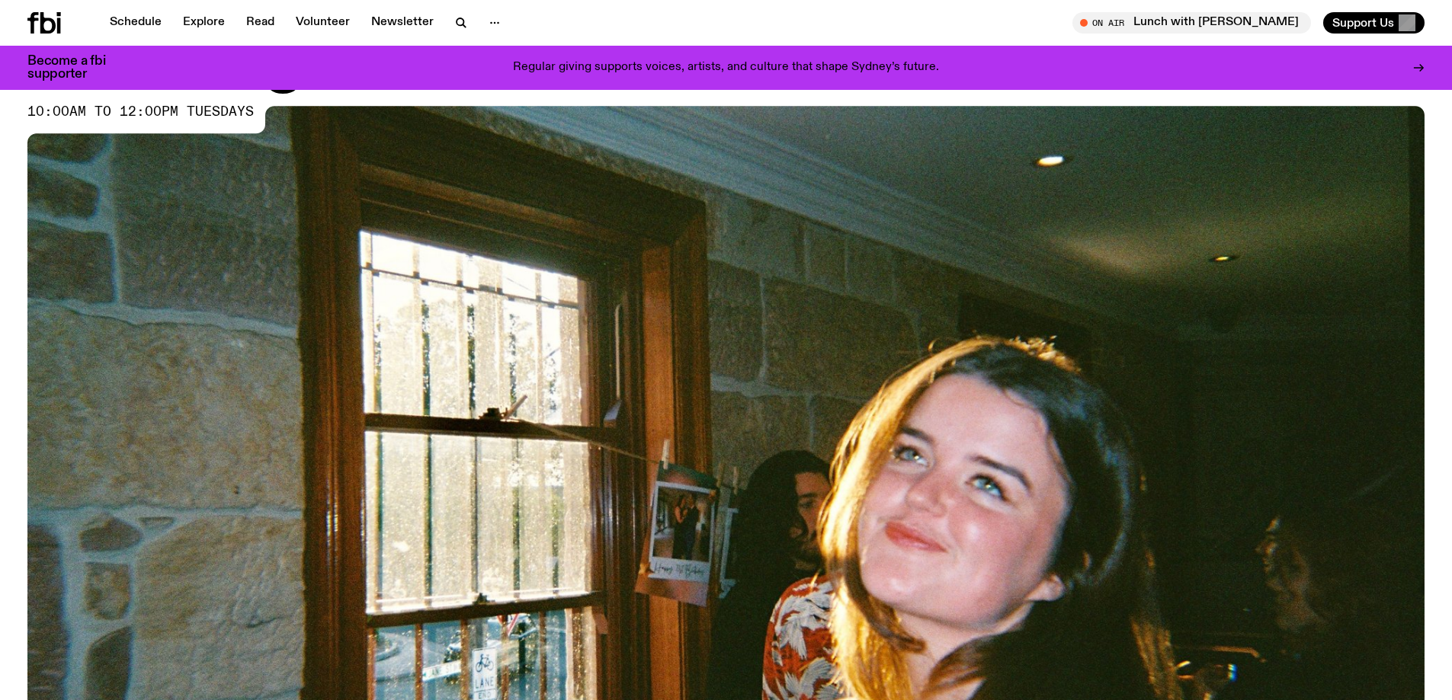
scroll to position [0, 0]
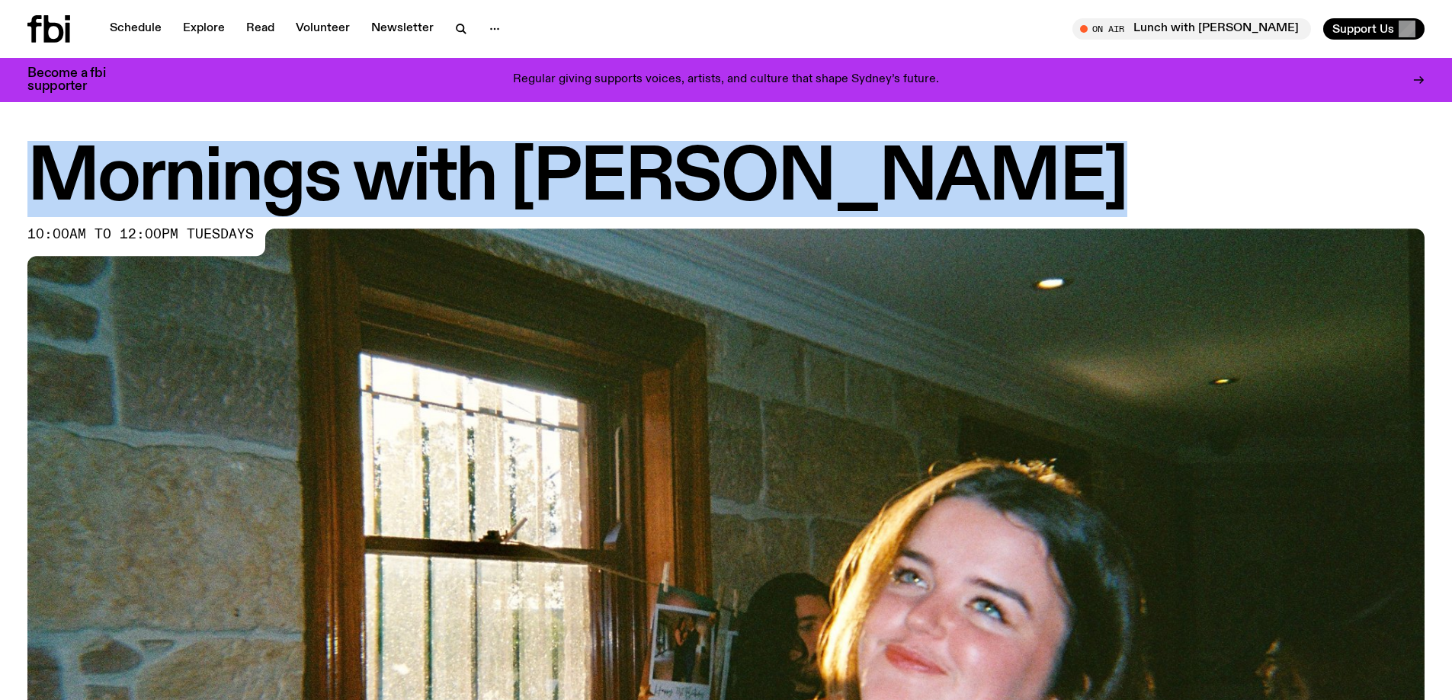
drag, startPoint x: 965, startPoint y: 176, endPoint x: 53, endPoint y: 173, distance: 912.9
click at [53, 173] on h1 "Mornings with [PERSON_NAME]" at bounding box center [725, 179] width 1397 height 69
copy h1 "Mornings with [PERSON_NAME]"
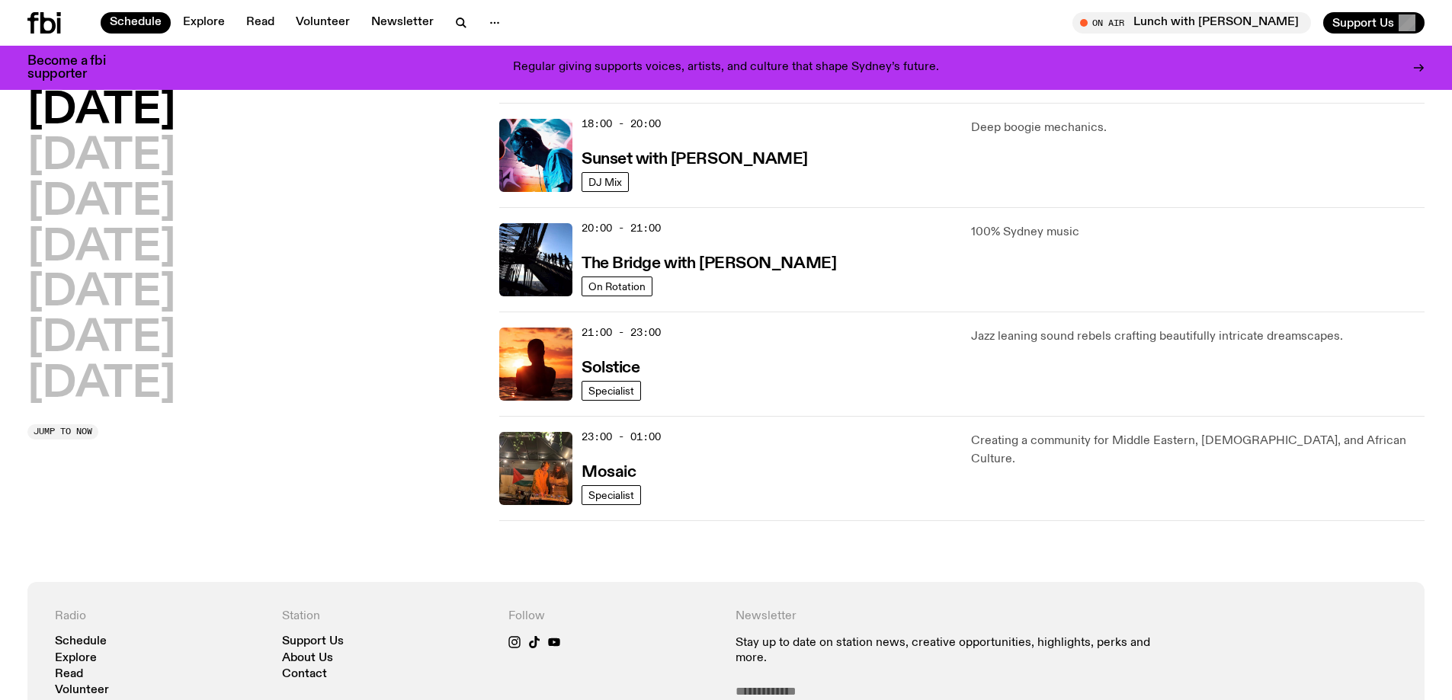
scroll to position [680, 0]
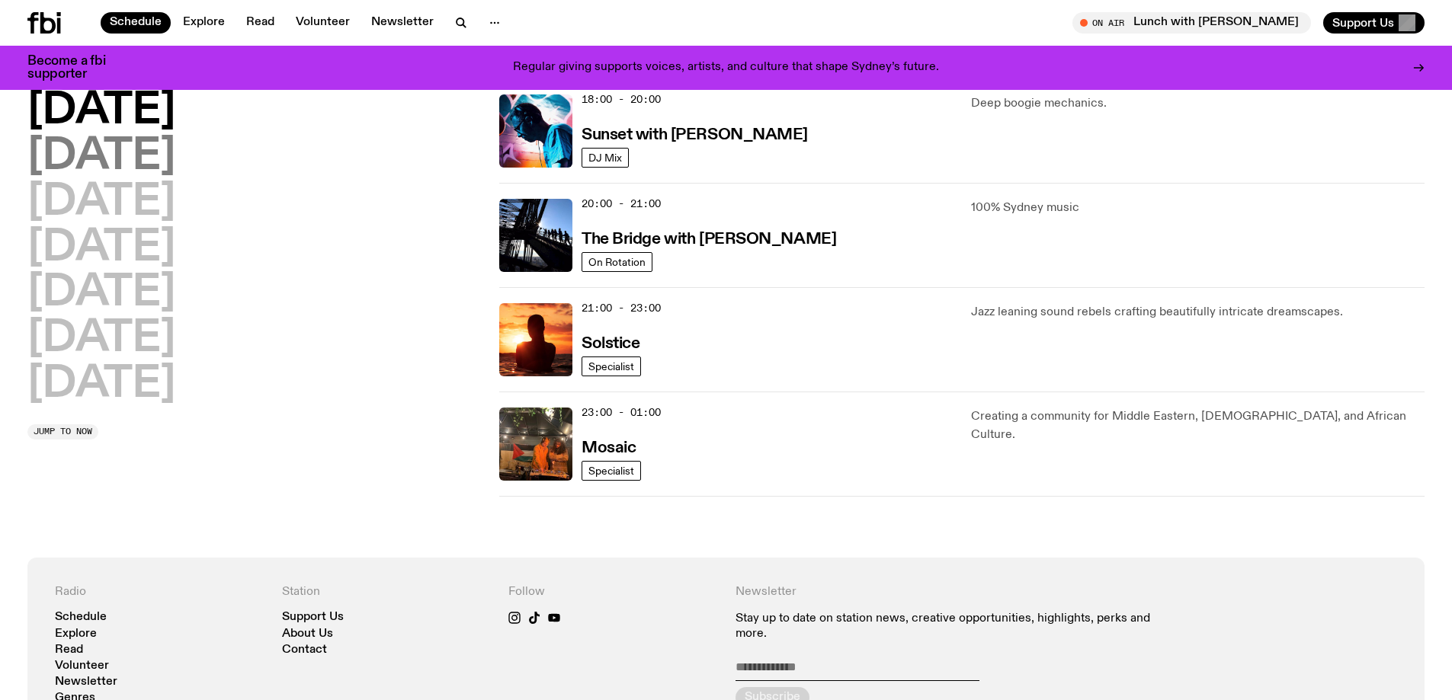
click at [129, 168] on h2 "[DATE]" at bounding box center [101, 157] width 148 height 43
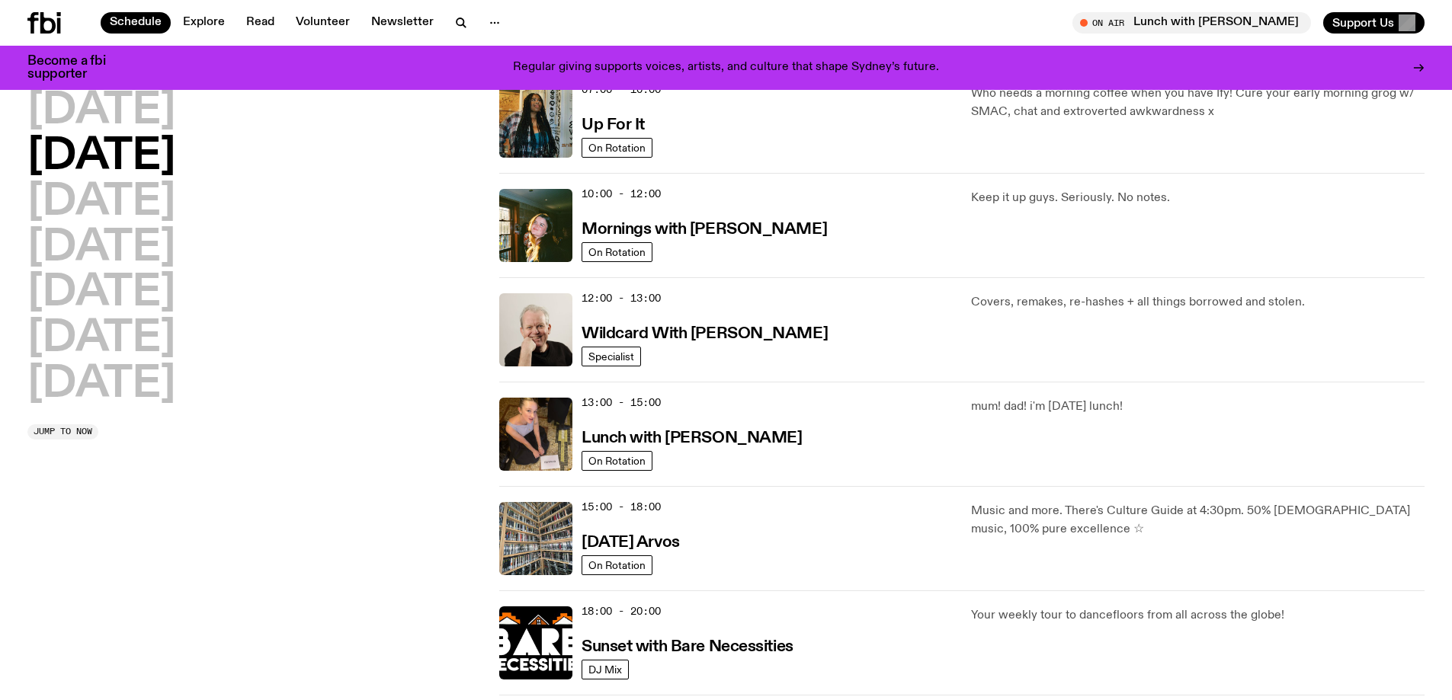
scroll to position [195, 0]
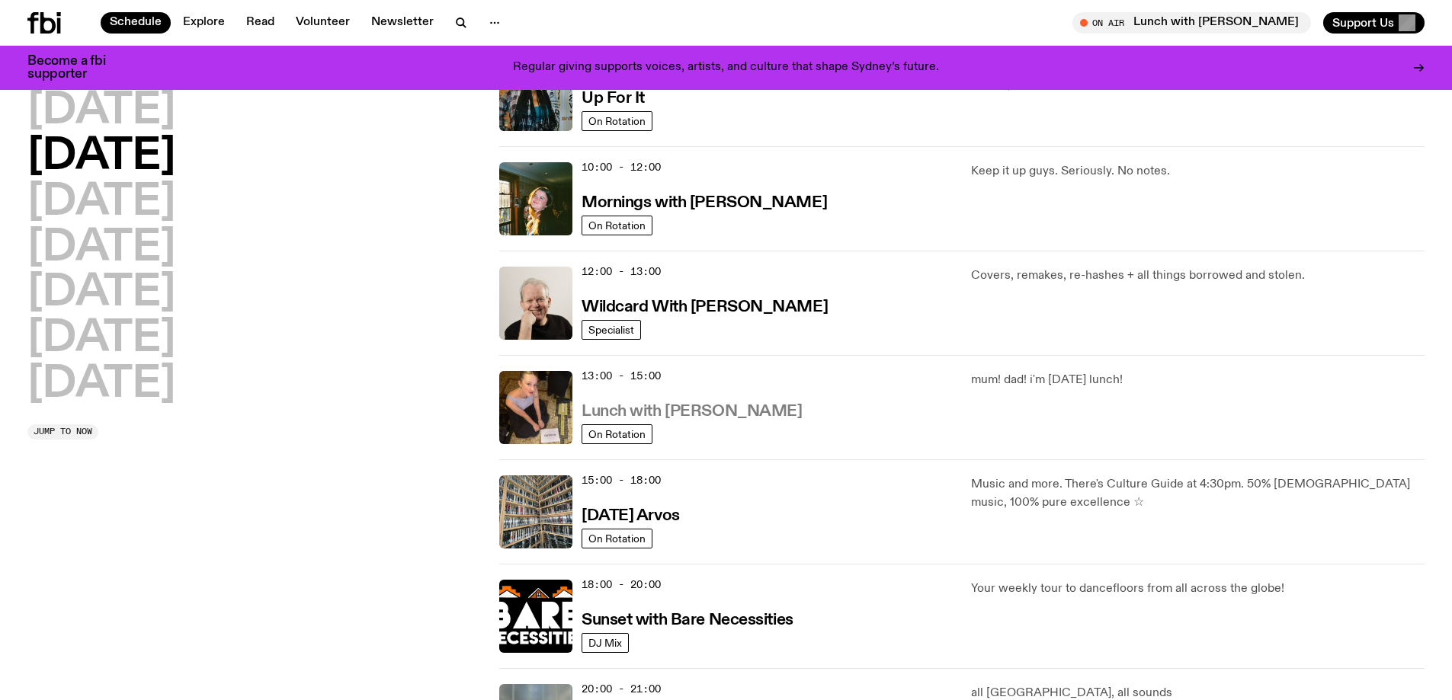
click at [730, 411] on h3 "Lunch with [PERSON_NAME]" at bounding box center [691, 412] width 220 height 16
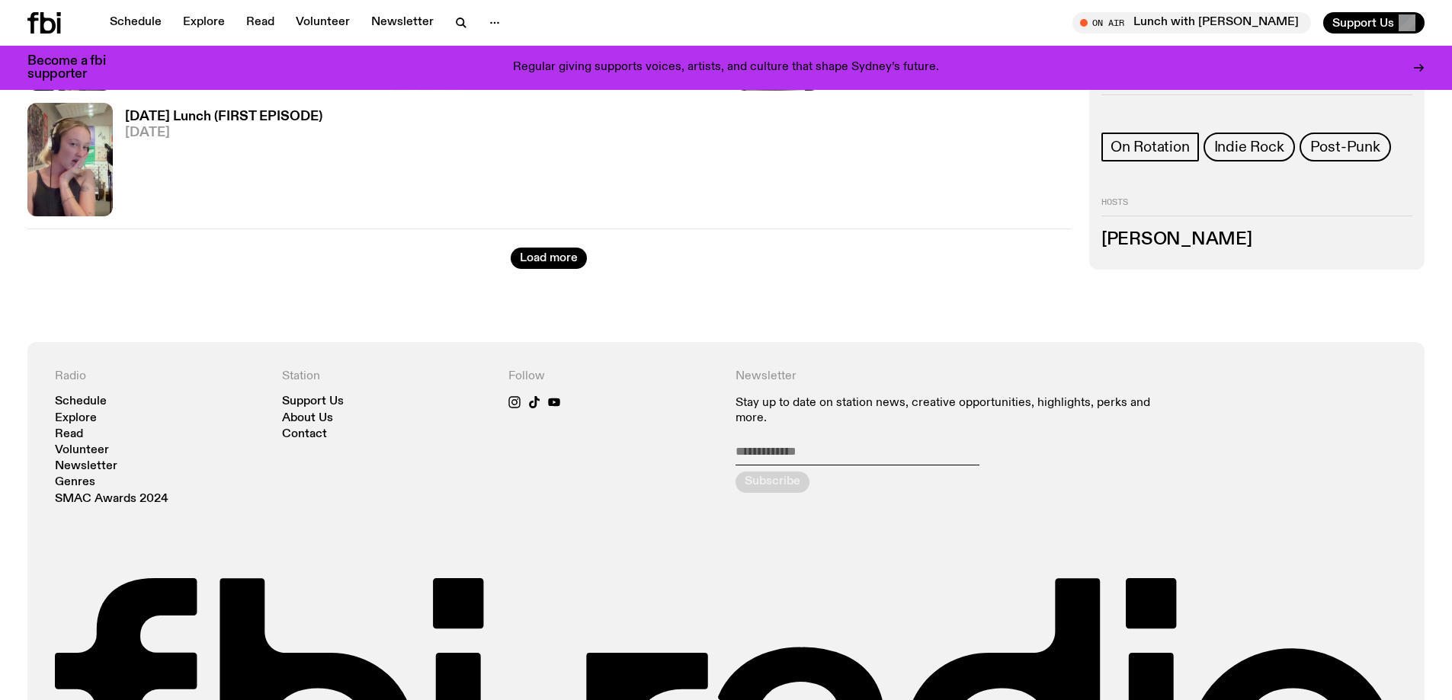
scroll to position [1590, 0]
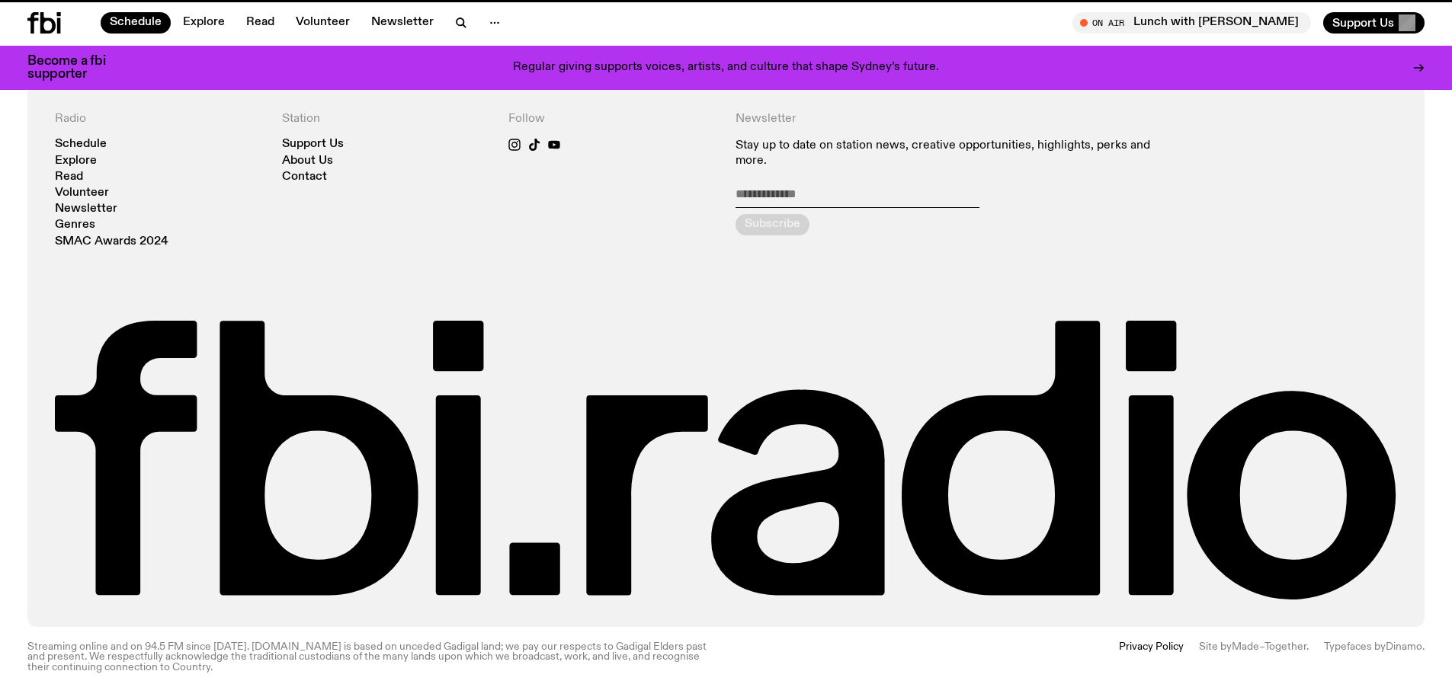
scroll to position [195, 0]
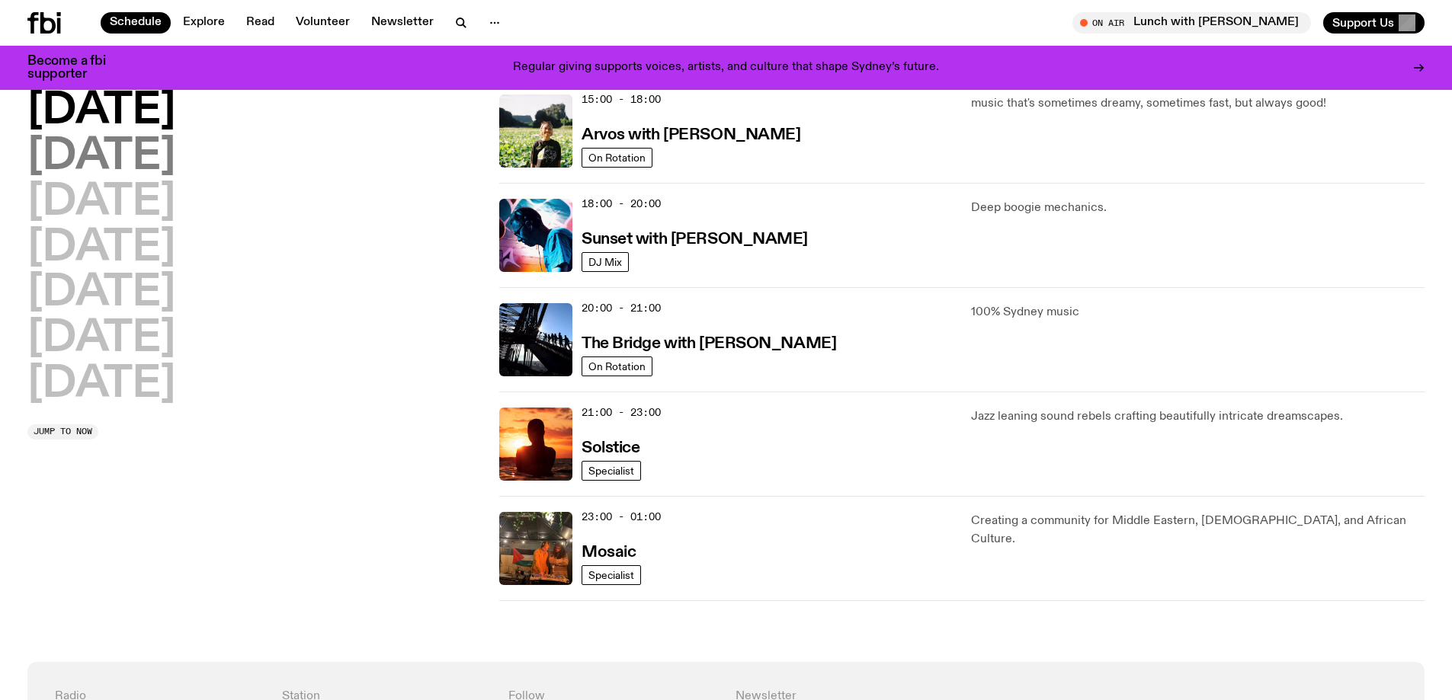
click at [139, 159] on h2 "[DATE]" at bounding box center [101, 157] width 148 height 43
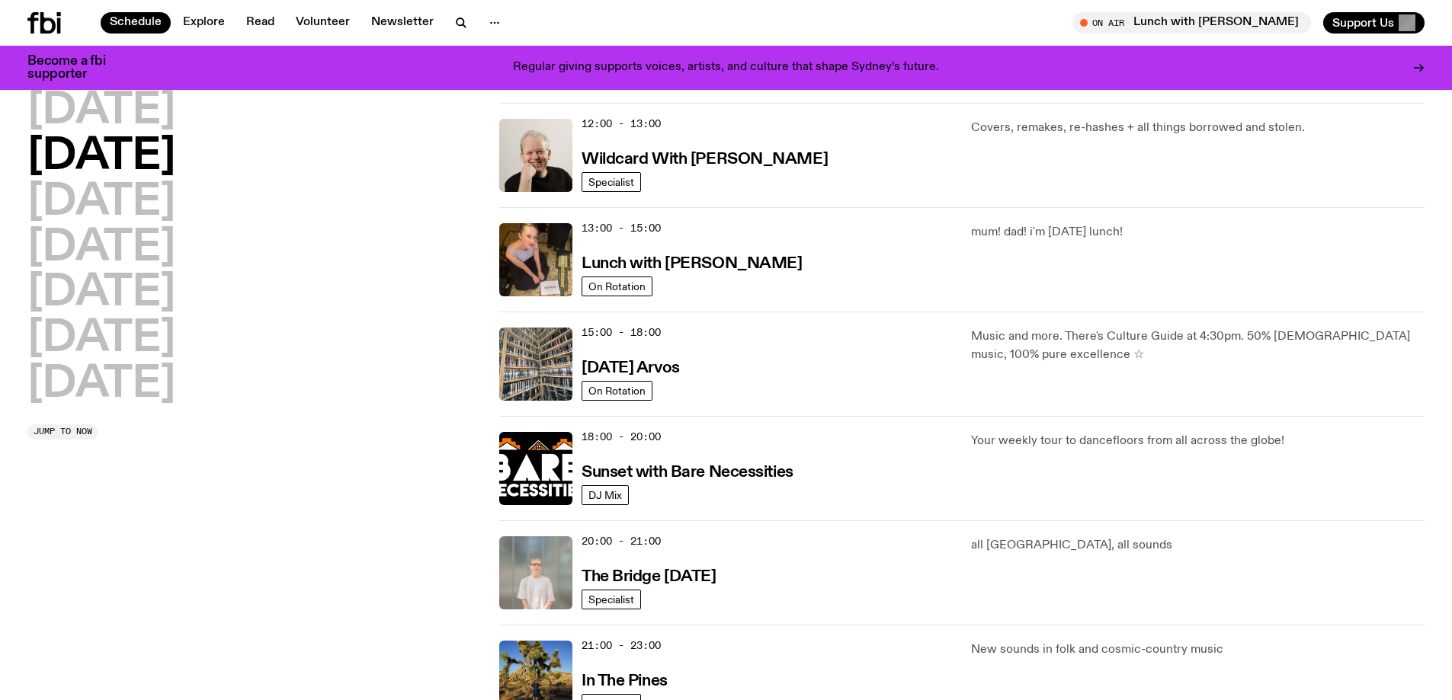
scroll to position [347, 0]
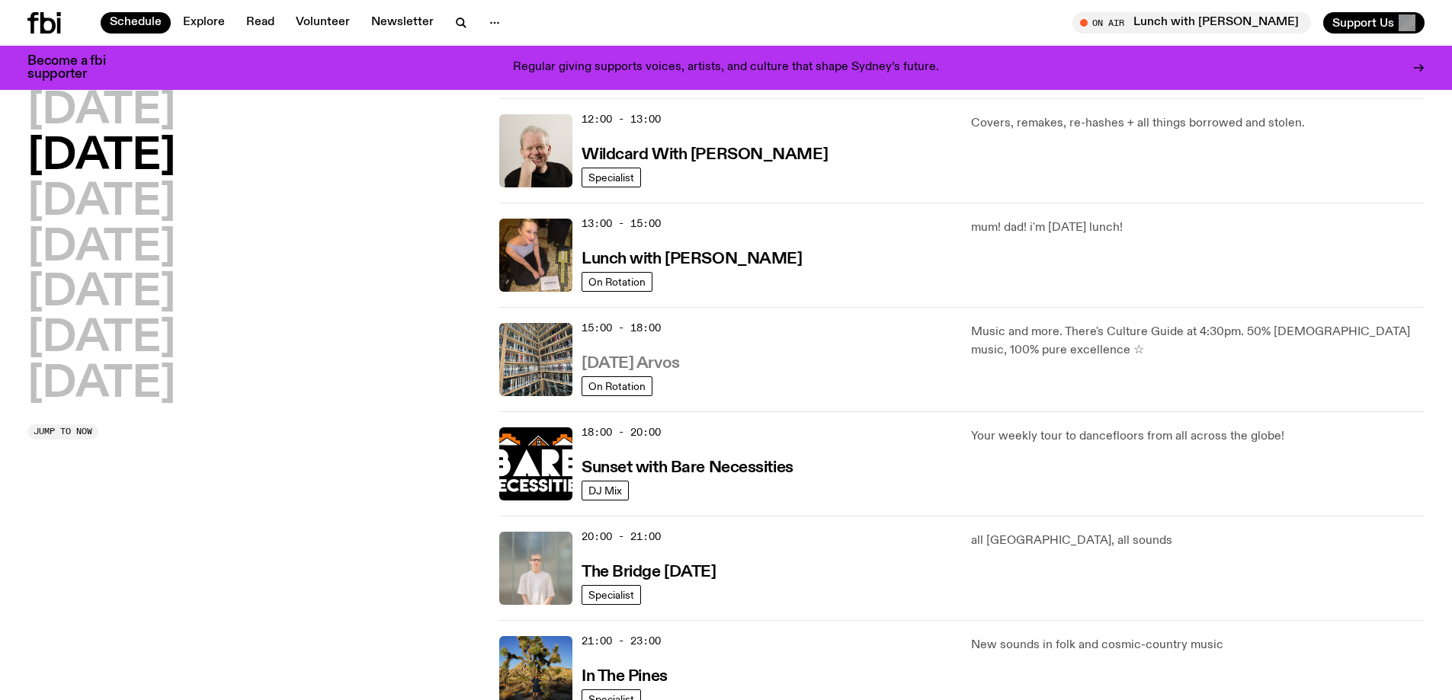
click at [654, 364] on h3 "[DATE] Arvos" at bounding box center [630, 364] width 98 height 16
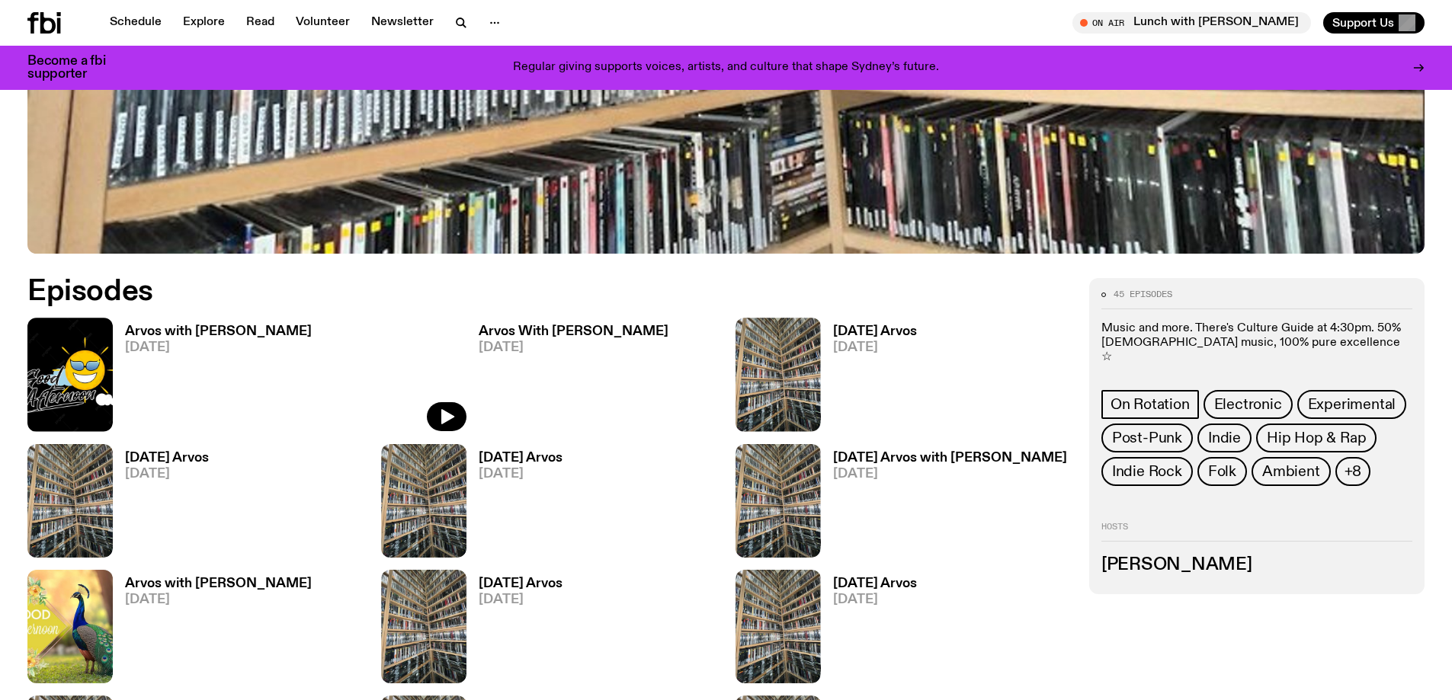
scroll to position [755, 0]
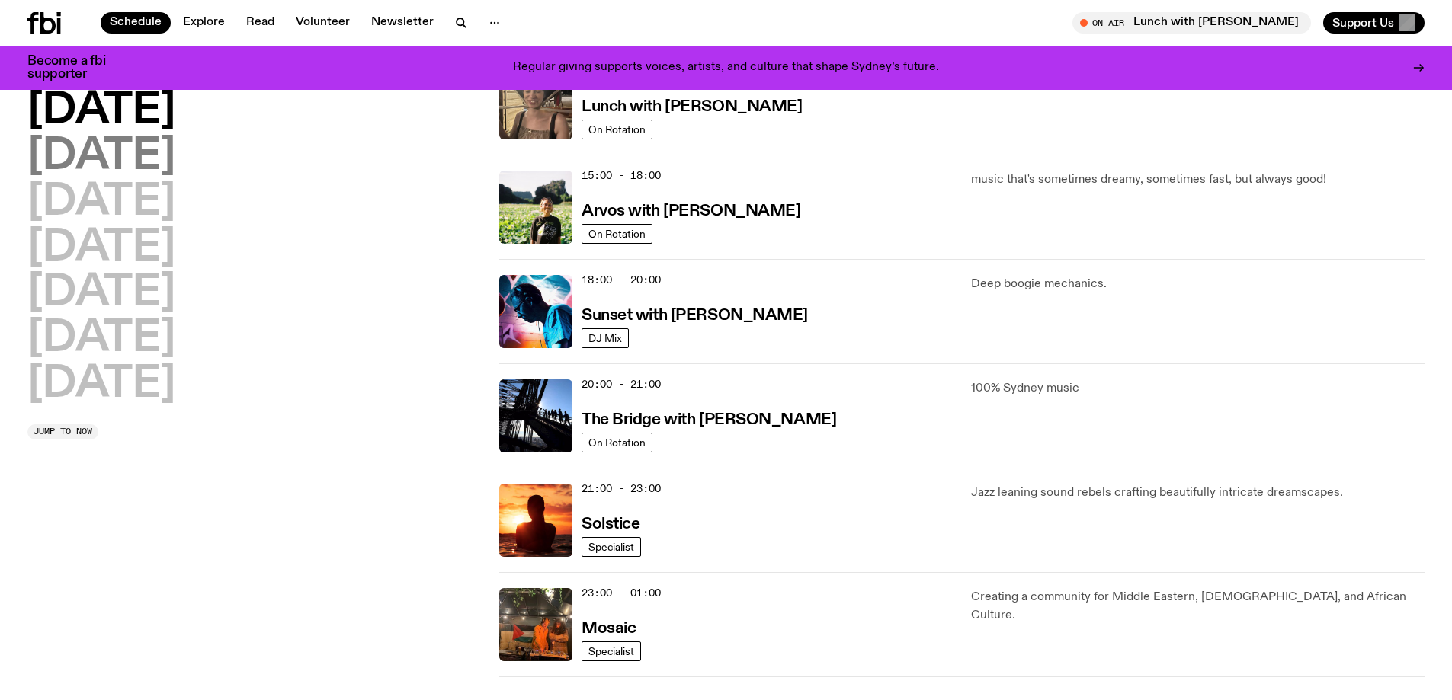
click at [117, 155] on h2 "[DATE]" at bounding box center [101, 157] width 148 height 43
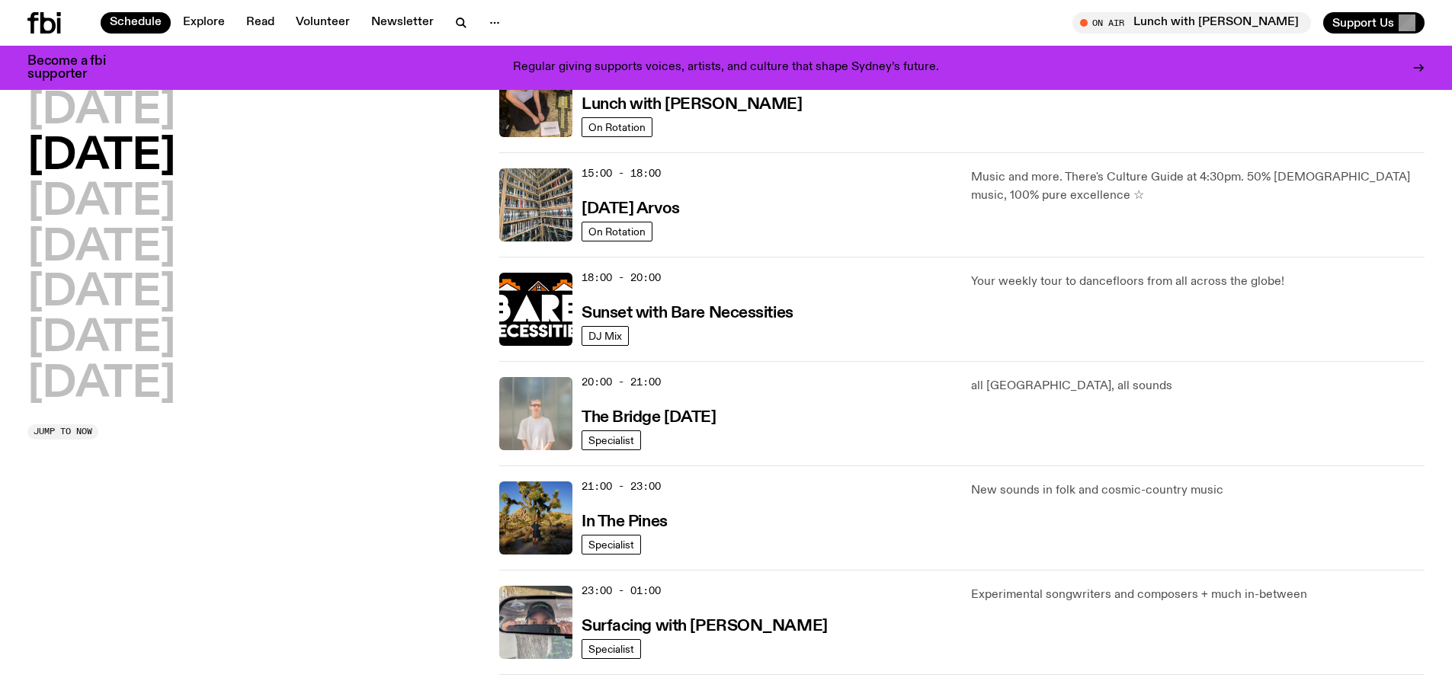
scroll to position [576, 0]
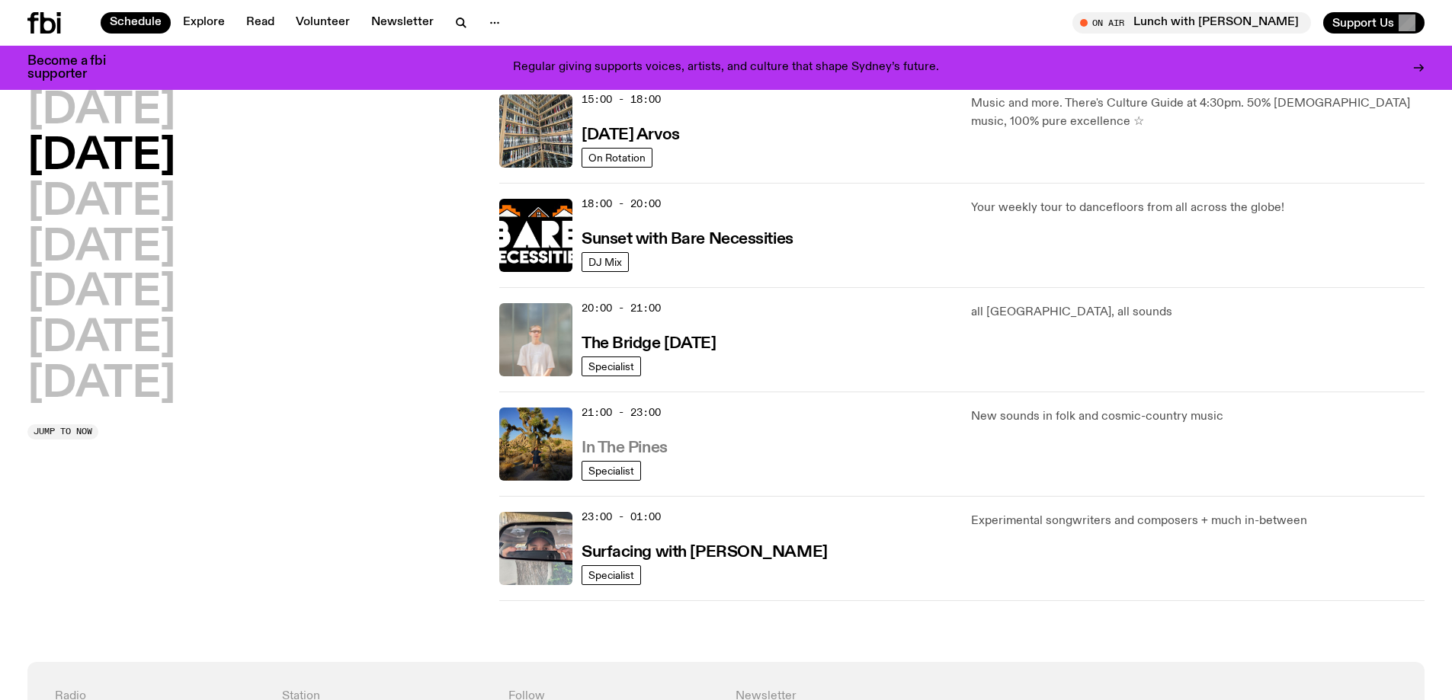
click at [616, 445] on h3 "In The Pines" at bounding box center [624, 448] width 86 height 16
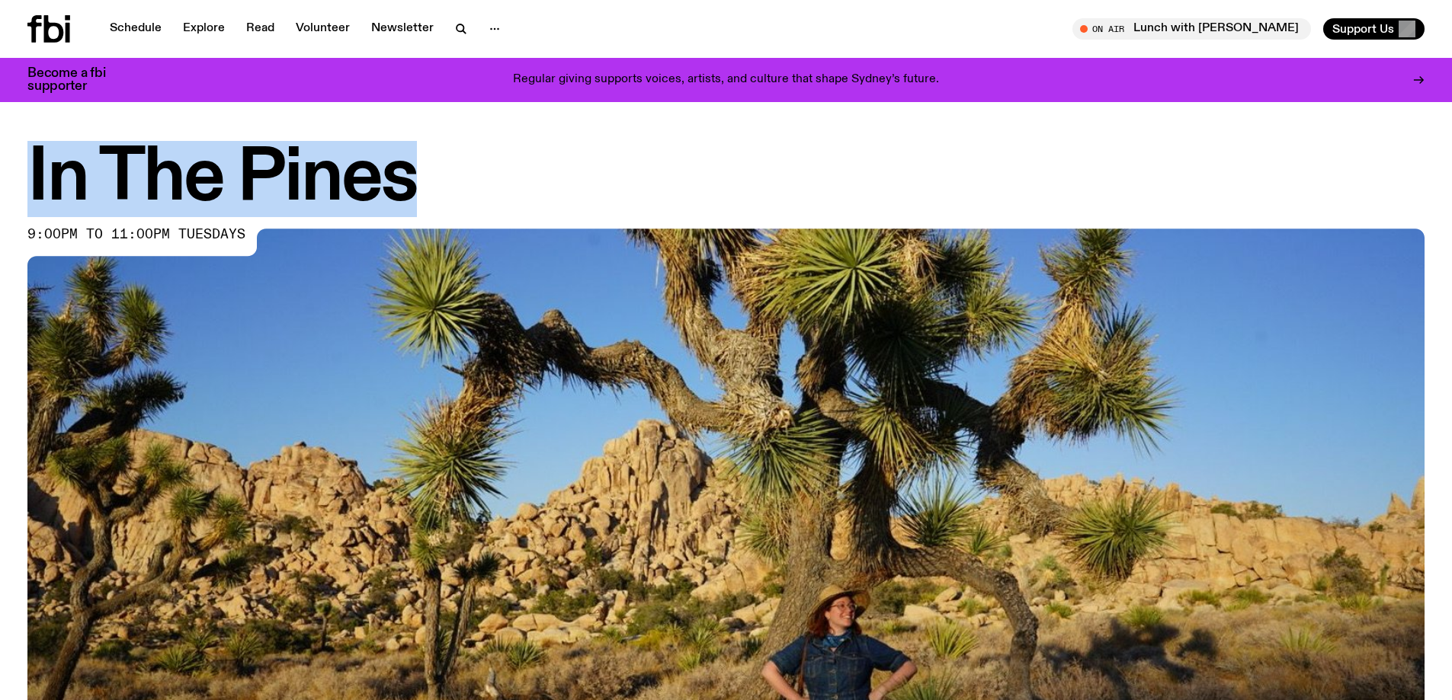
drag, startPoint x: 423, startPoint y: 182, endPoint x: 31, endPoint y: 184, distance: 391.7
click at [31, 184] on h1 "In The Pines" at bounding box center [725, 179] width 1397 height 69
copy h1 "In The Pines"
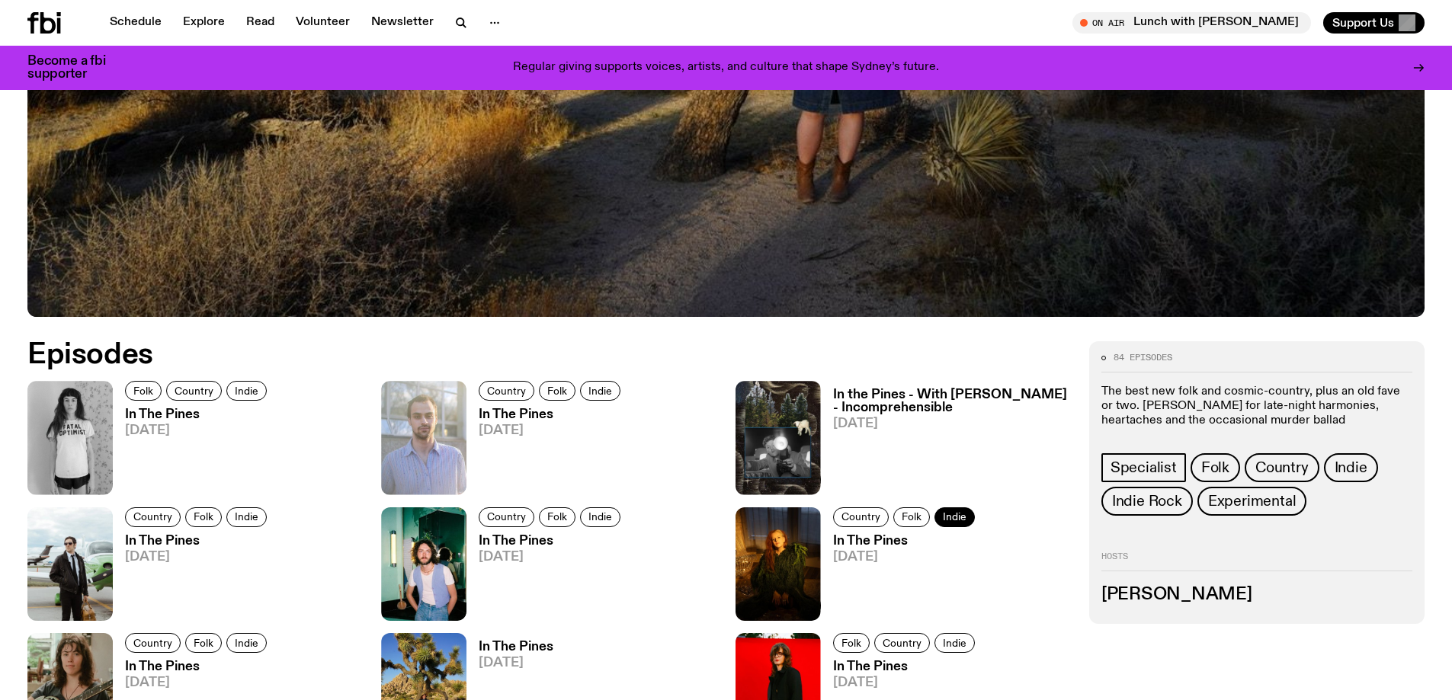
scroll to position [676, 0]
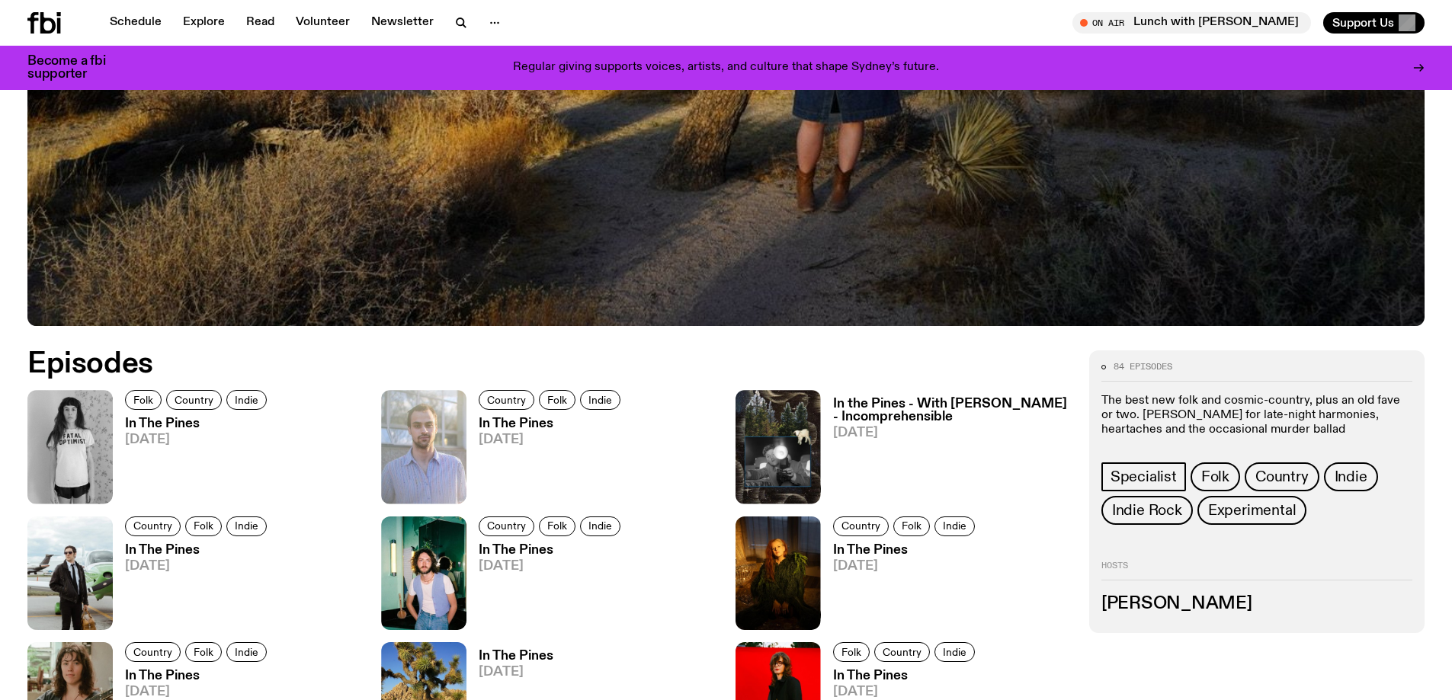
drag, startPoint x: 1246, startPoint y: 601, endPoint x: 1076, endPoint y: 599, distance: 169.9
click at [1239, 621] on div "84 episodes The best new folk and cosmic-country, plus an old fave or two. [PER…" at bounding box center [1256, 492] width 335 height 283
drag, startPoint x: 1341, startPoint y: 427, endPoint x: 1154, endPoint y: 411, distance: 187.4
click at [1154, 411] on p "The best new folk and cosmic-country, plus an old fave or two. [PERSON_NAME] fo…" at bounding box center [1256, 416] width 311 height 44
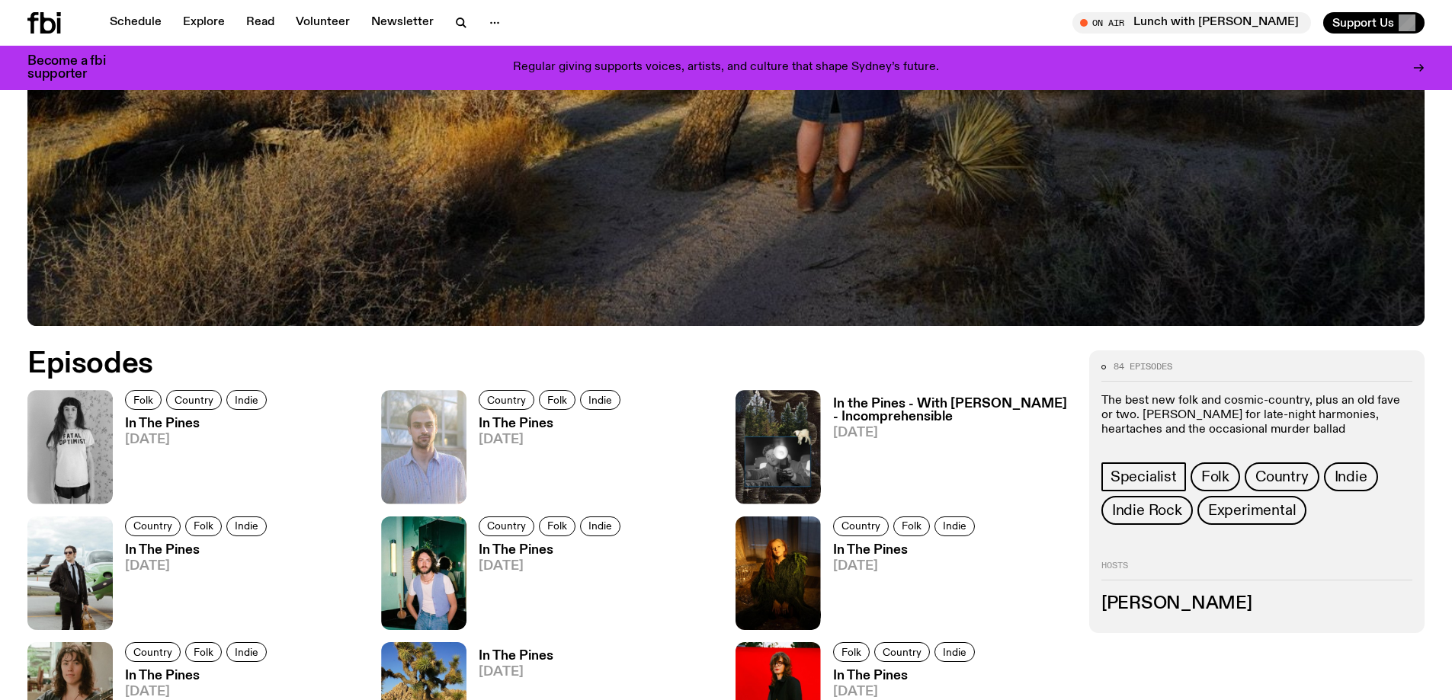
copy p "[PERSON_NAME] for late-night harmonies, heartaches and the occasional murder ba…"
click at [1357, 554] on div "84 episodes The best new folk and cosmic-country, plus an old fave or two. [PER…" at bounding box center [1256, 492] width 335 height 283
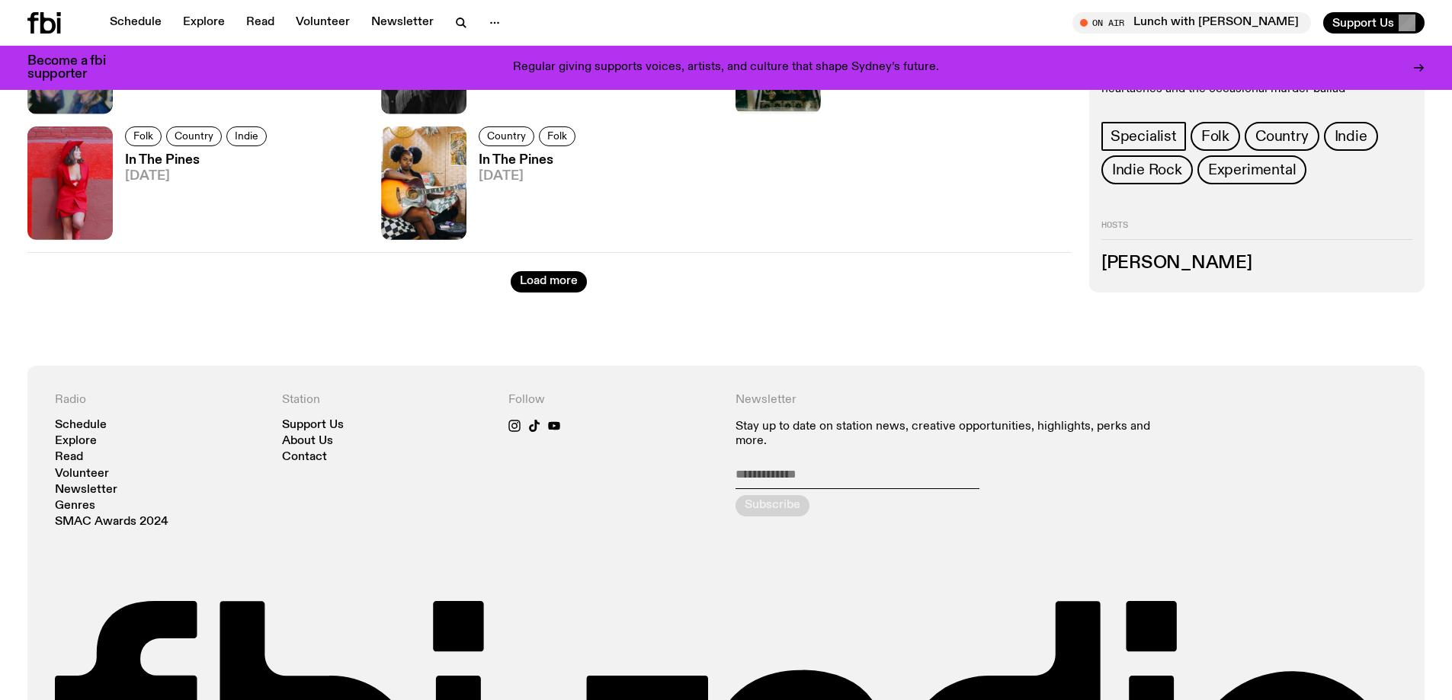
scroll to position [2124, 0]
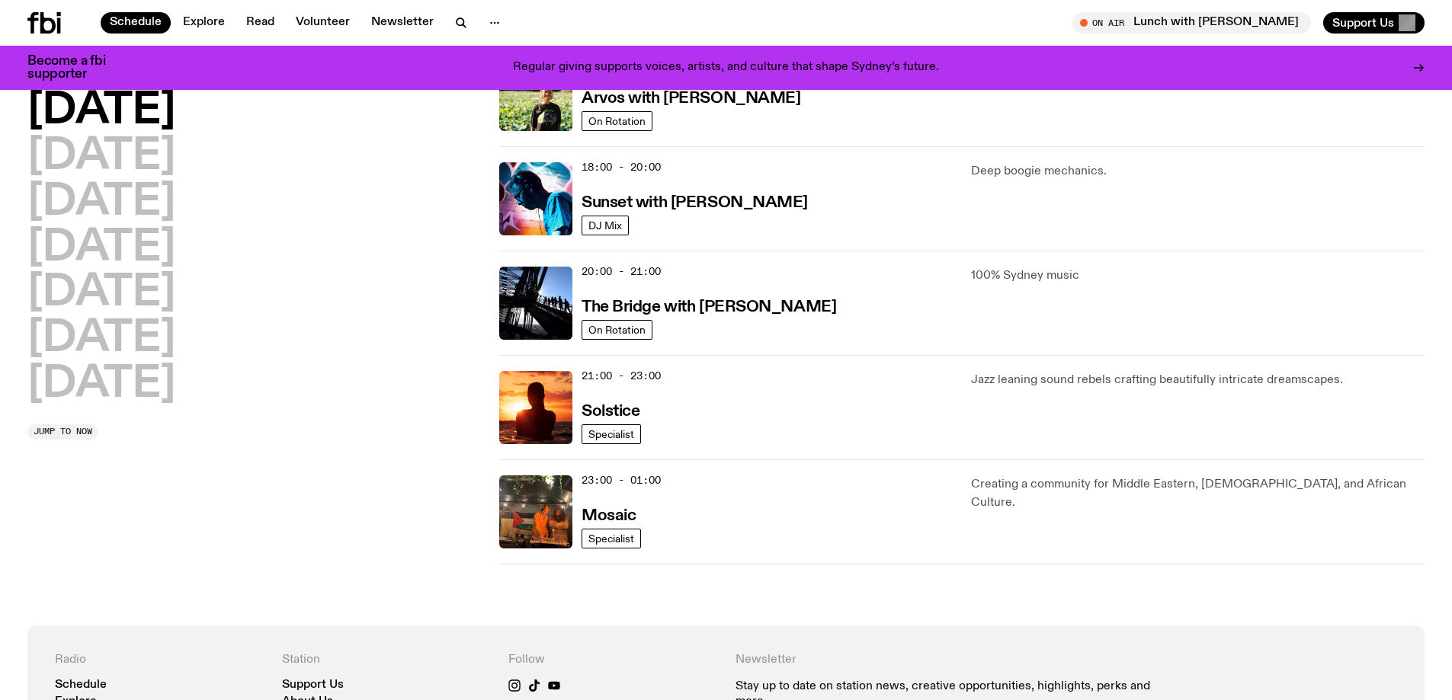
scroll to position [652, 0]
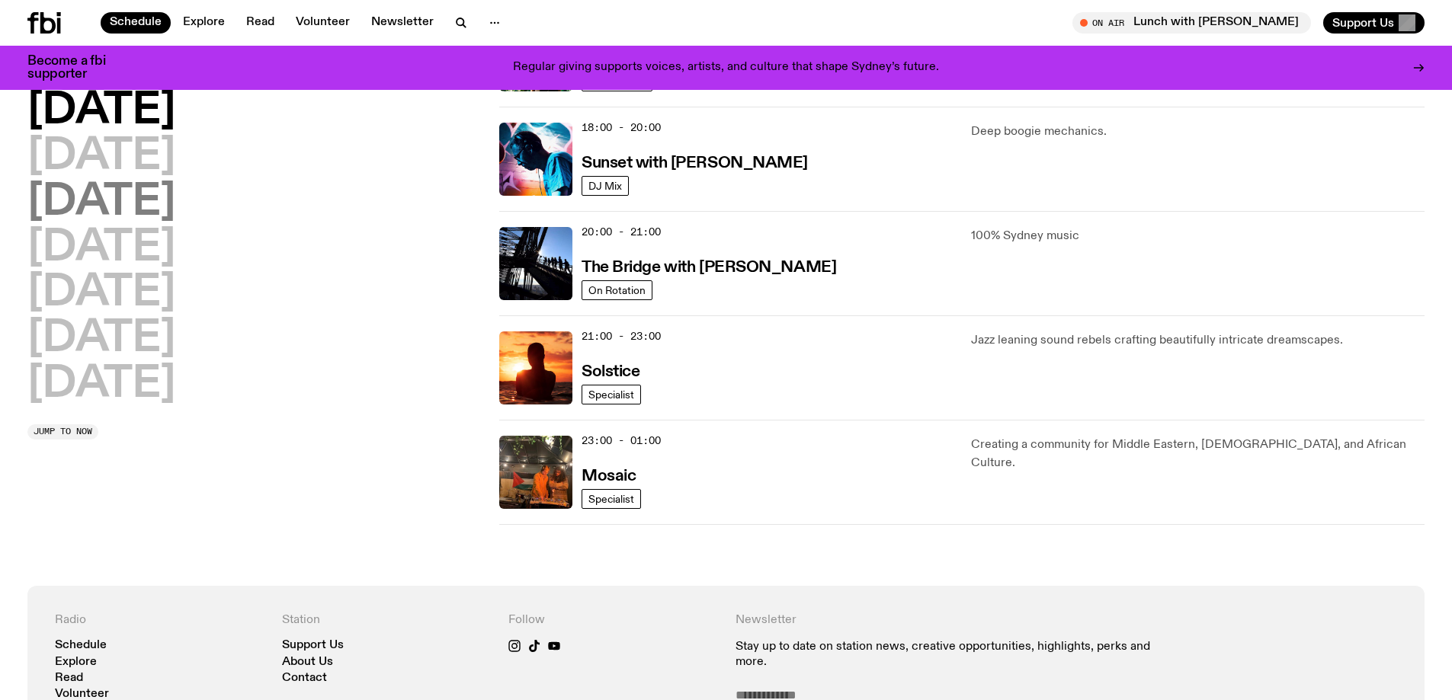
click at [123, 181] on h2 "[DATE]" at bounding box center [101, 202] width 148 height 43
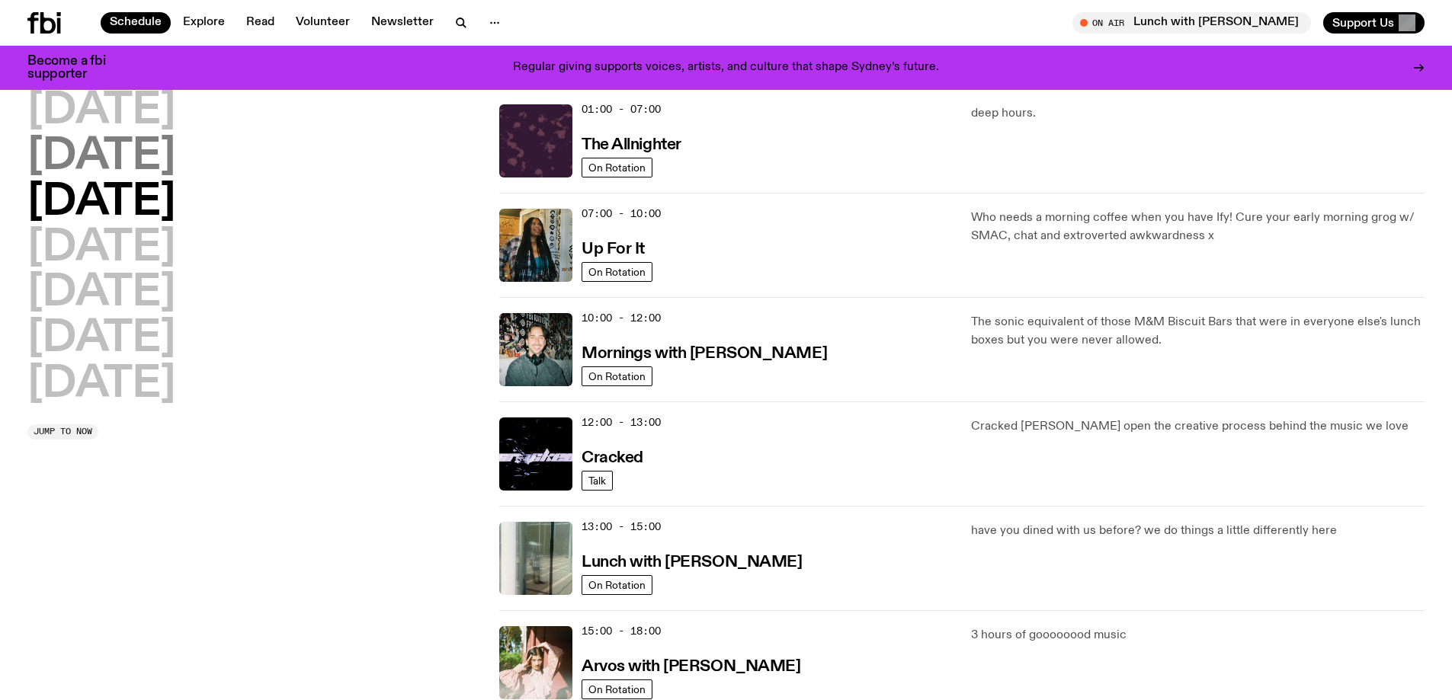
click at [139, 165] on h2 "[DATE]" at bounding box center [101, 157] width 148 height 43
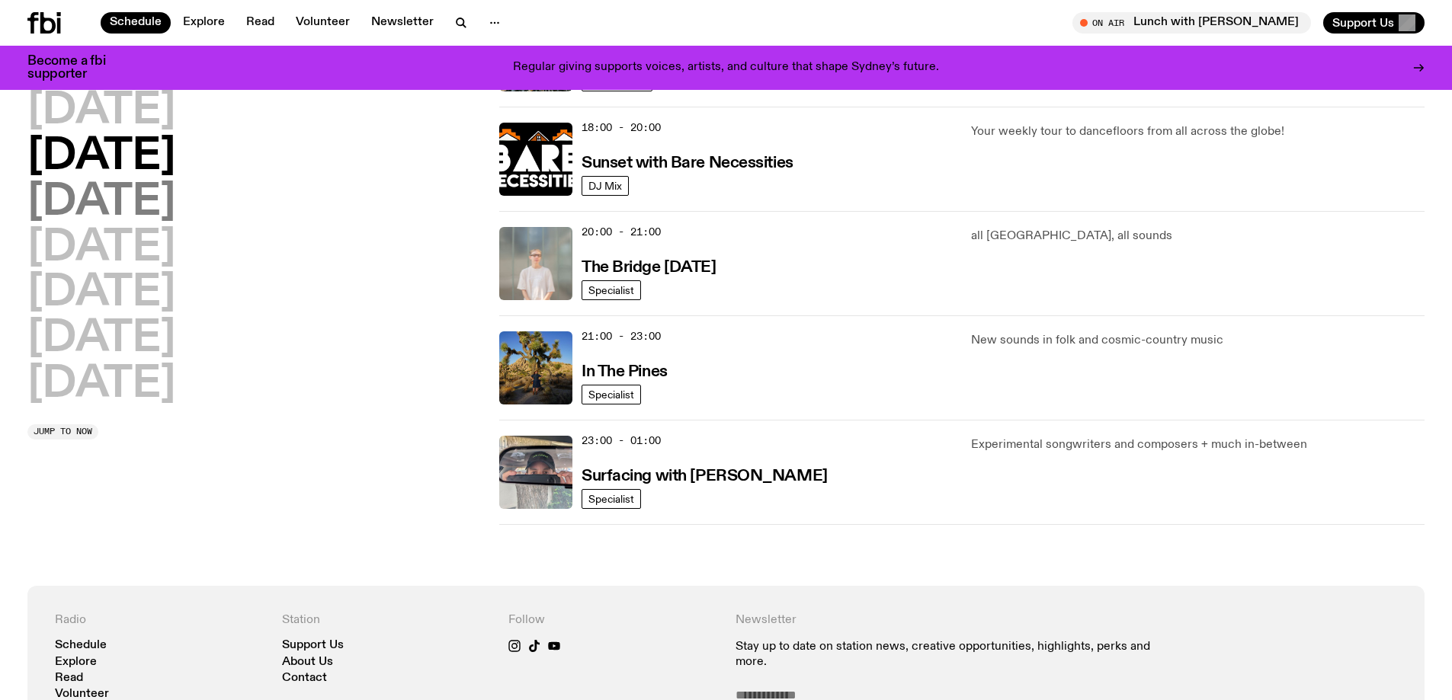
click at [175, 210] on h2 "[DATE]" at bounding box center [101, 202] width 148 height 43
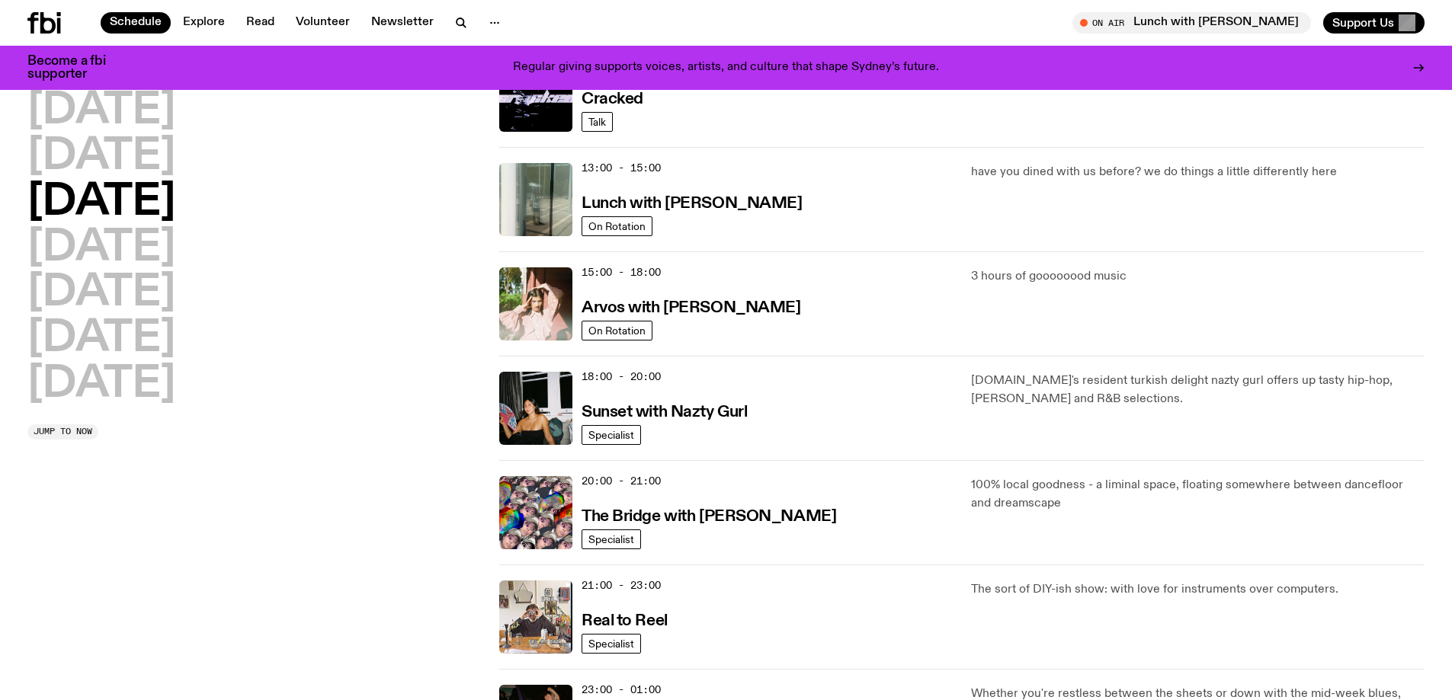
scroll to position [381, 0]
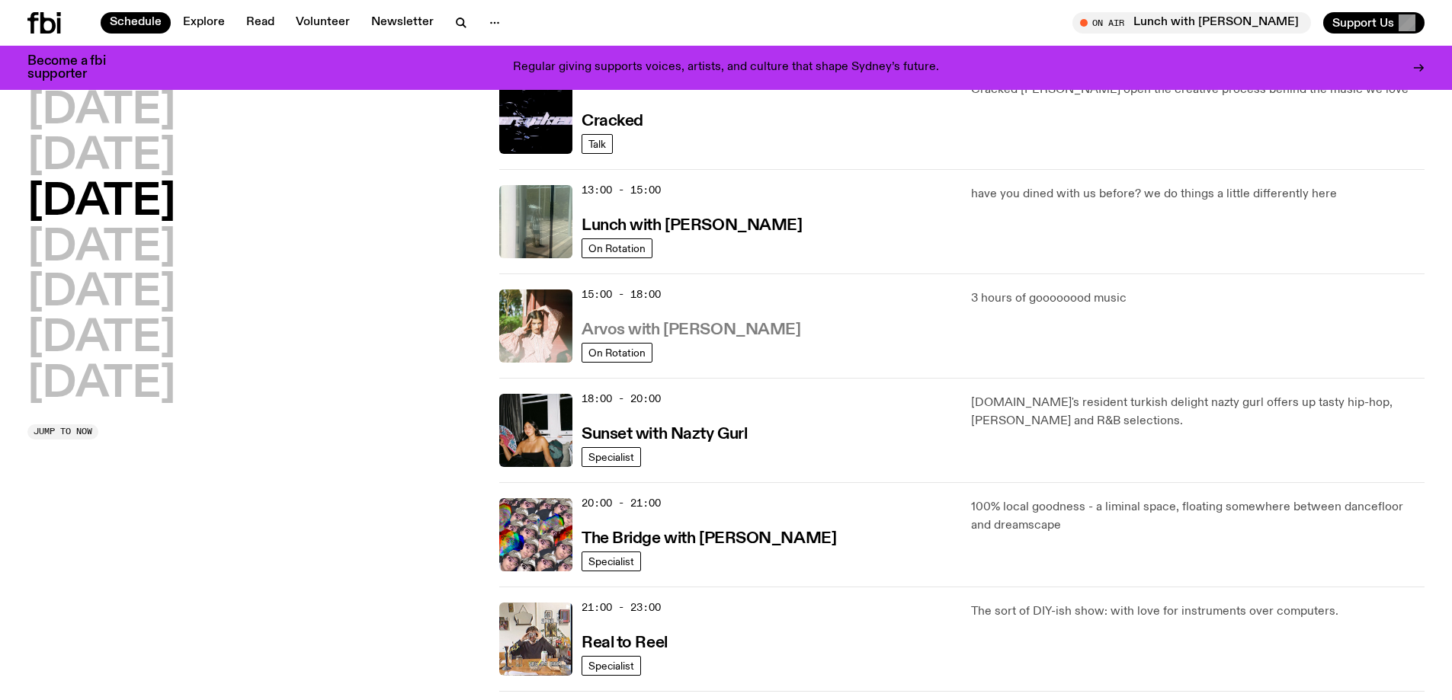
click at [732, 328] on h3 "Arvos with [PERSON_NAME]" at bounding box center [690, 330] width 219 height 16
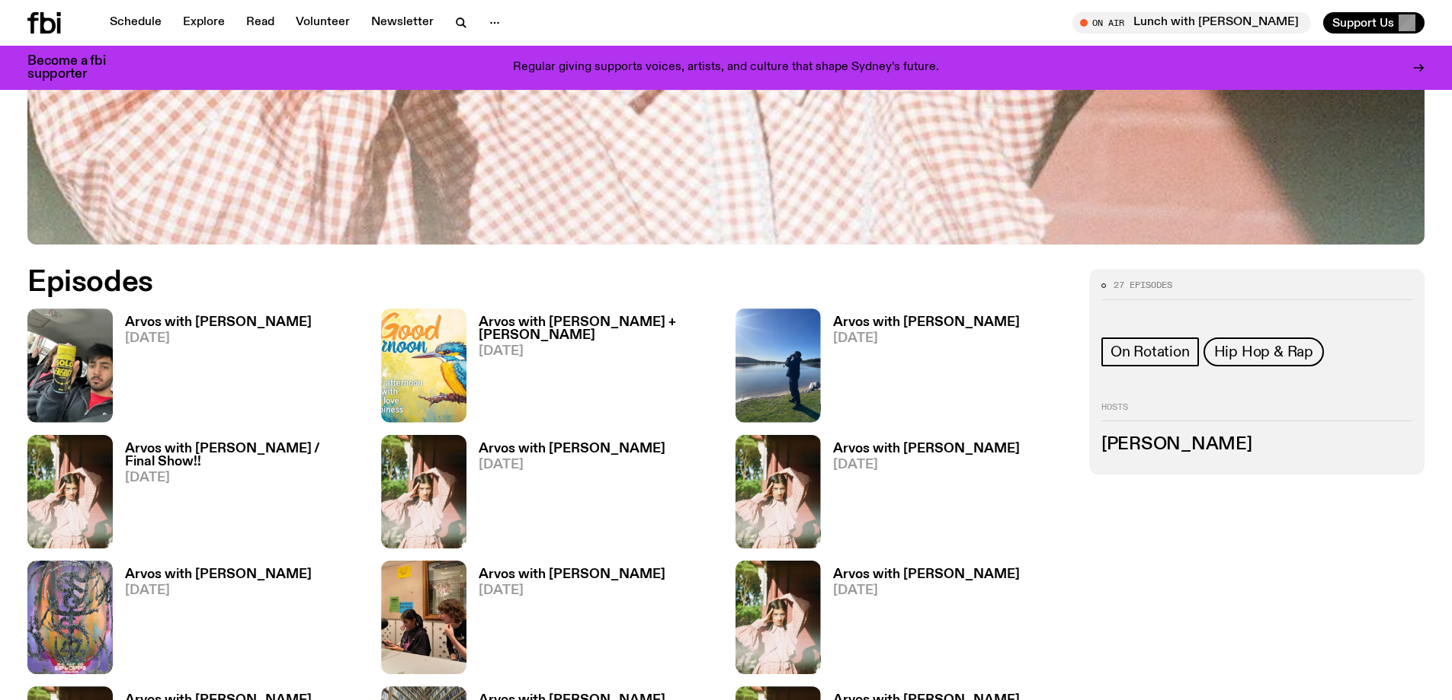
scroll to position [831, 0]
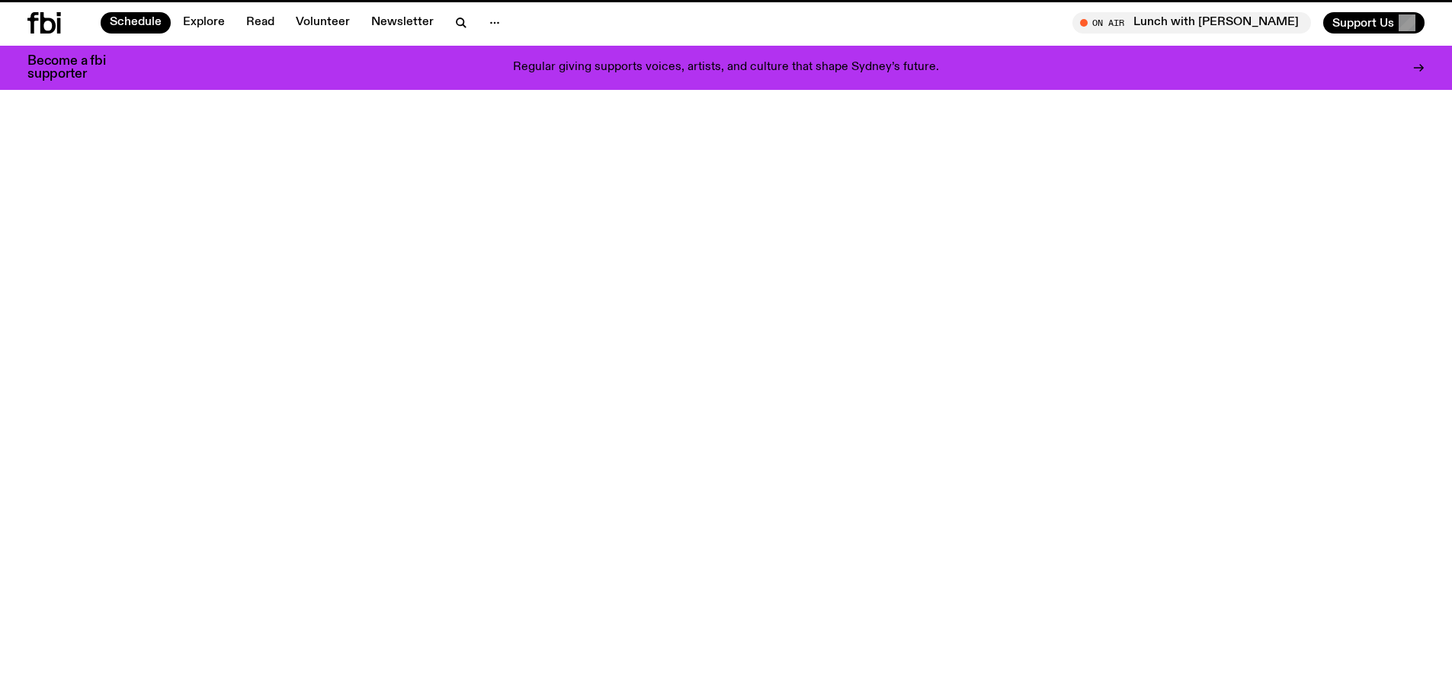
scroll to position [381, 0]
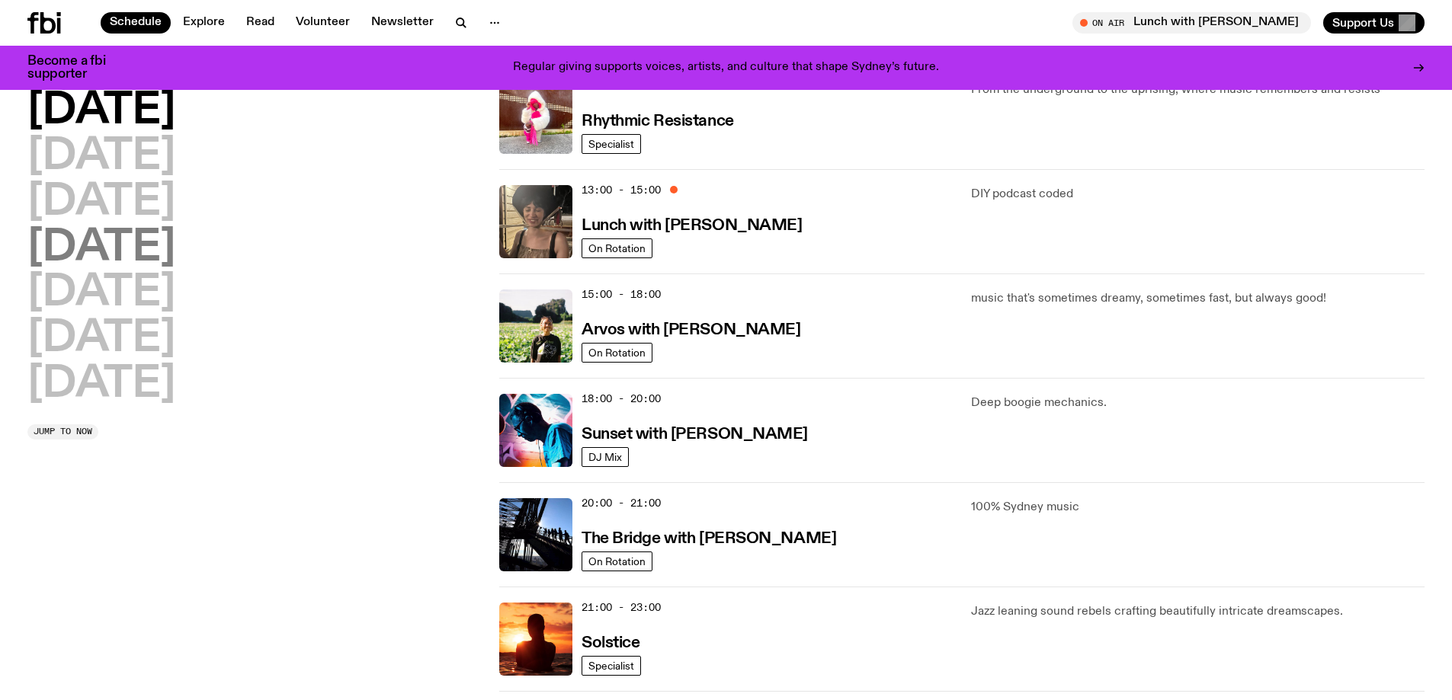
click at [108, 253] on h2 "[DATE]" at bounding box center [101, 248] width 148 height 43
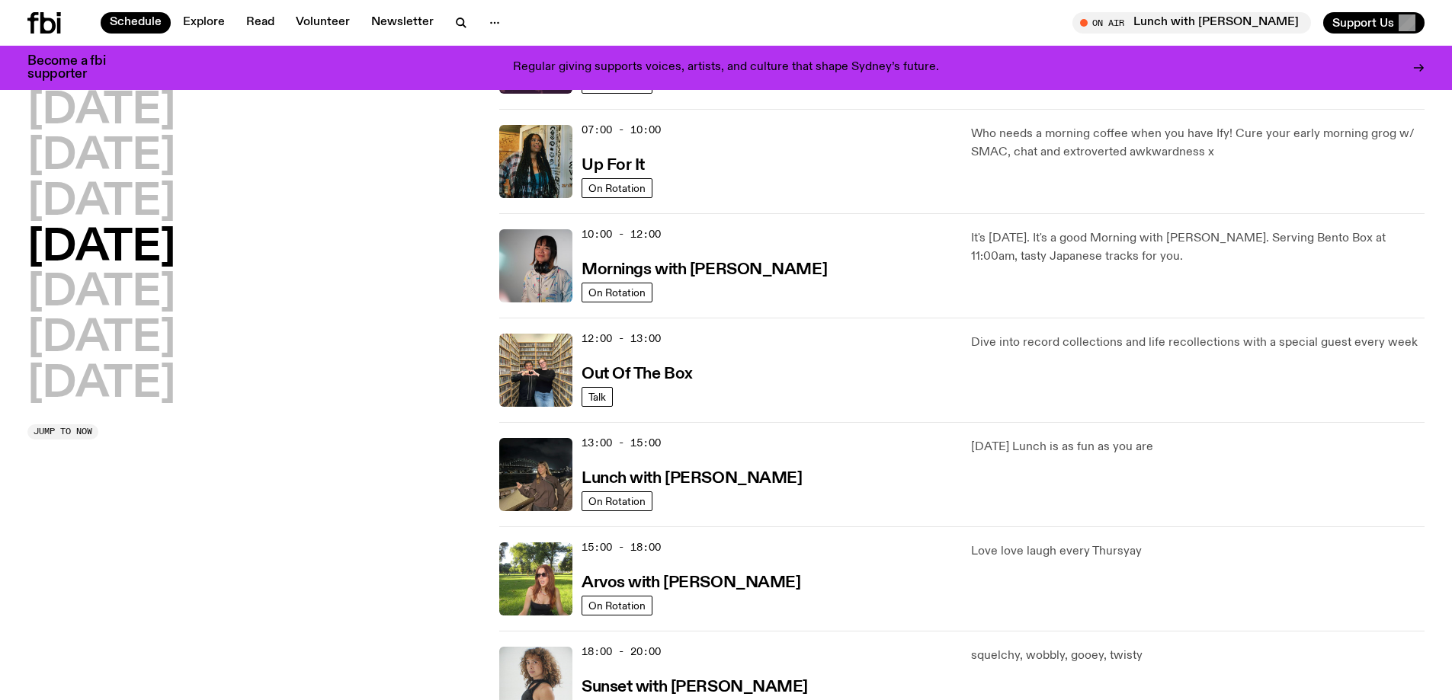
scroll to position [149, 0]
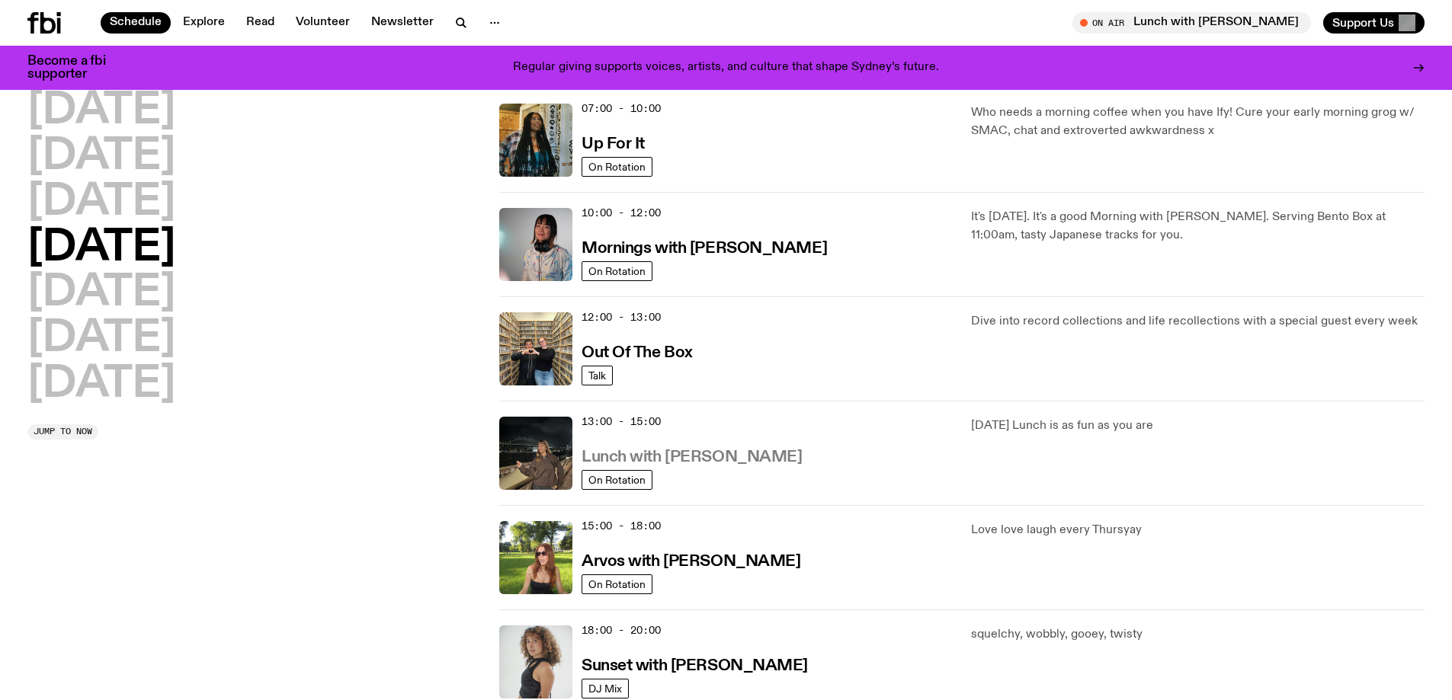
click at [649, 457] on h3 "Lunch with [PERSON_NAME]" at bounding box center [691, 458] width 220 height 16
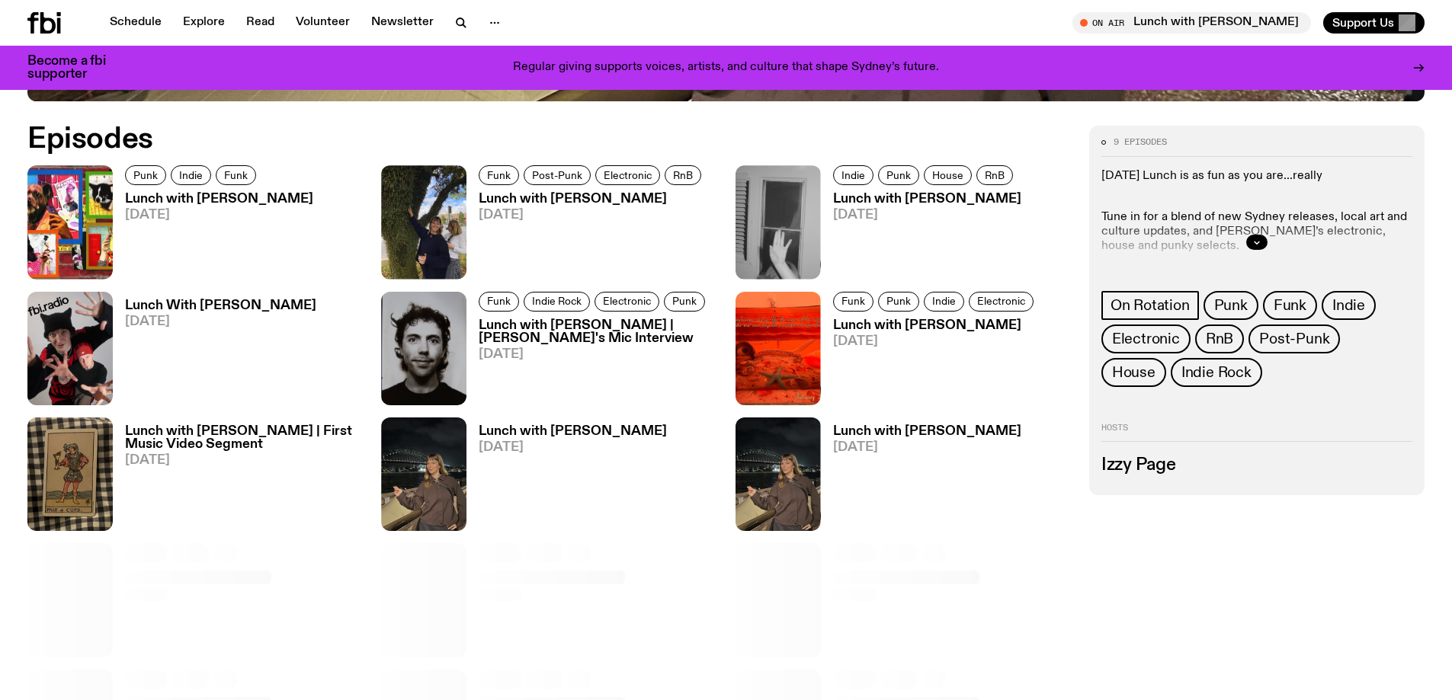
scroll to position [906, 0]
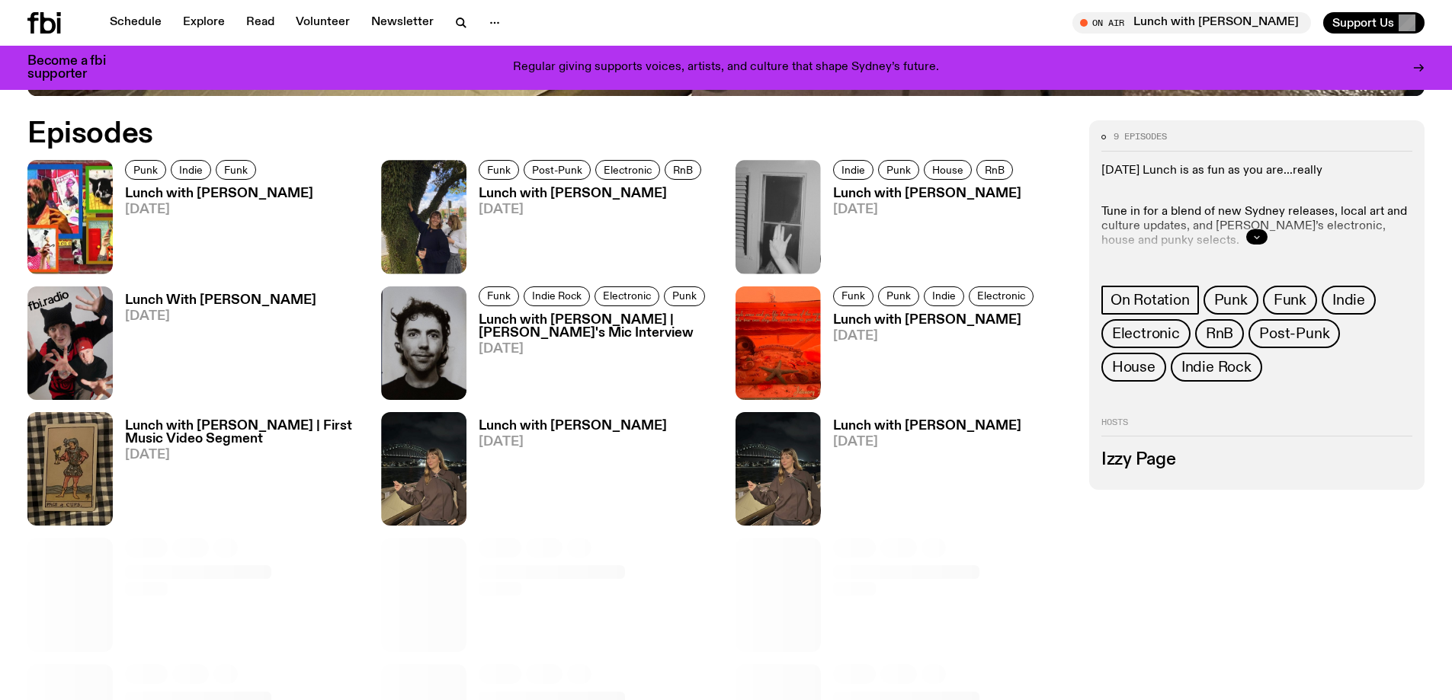
click at [1262, 240] on button "button" at bounding box center [1256, 236] width 21 height 15
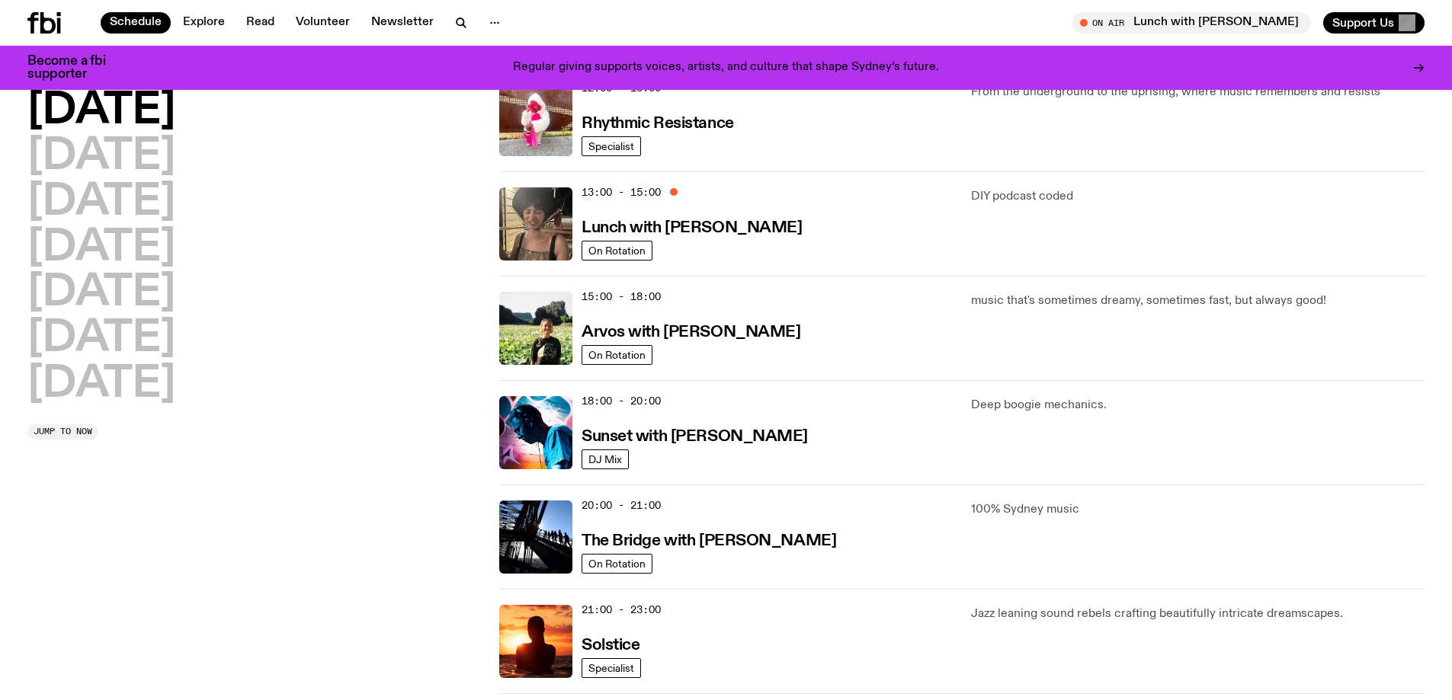
scroll to position [607, 0]
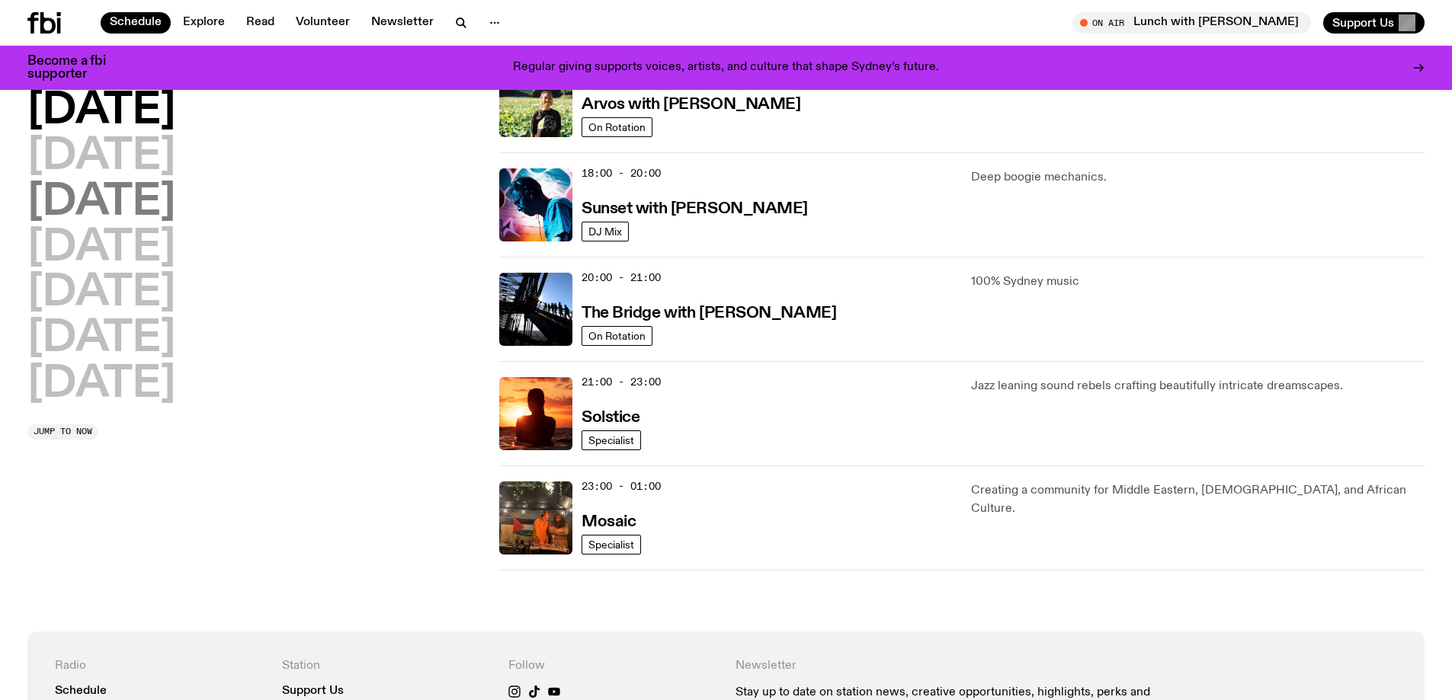
click at [156, 202] on h2 "[DATE]" at bounding box center [101, 202] width 148 height 43
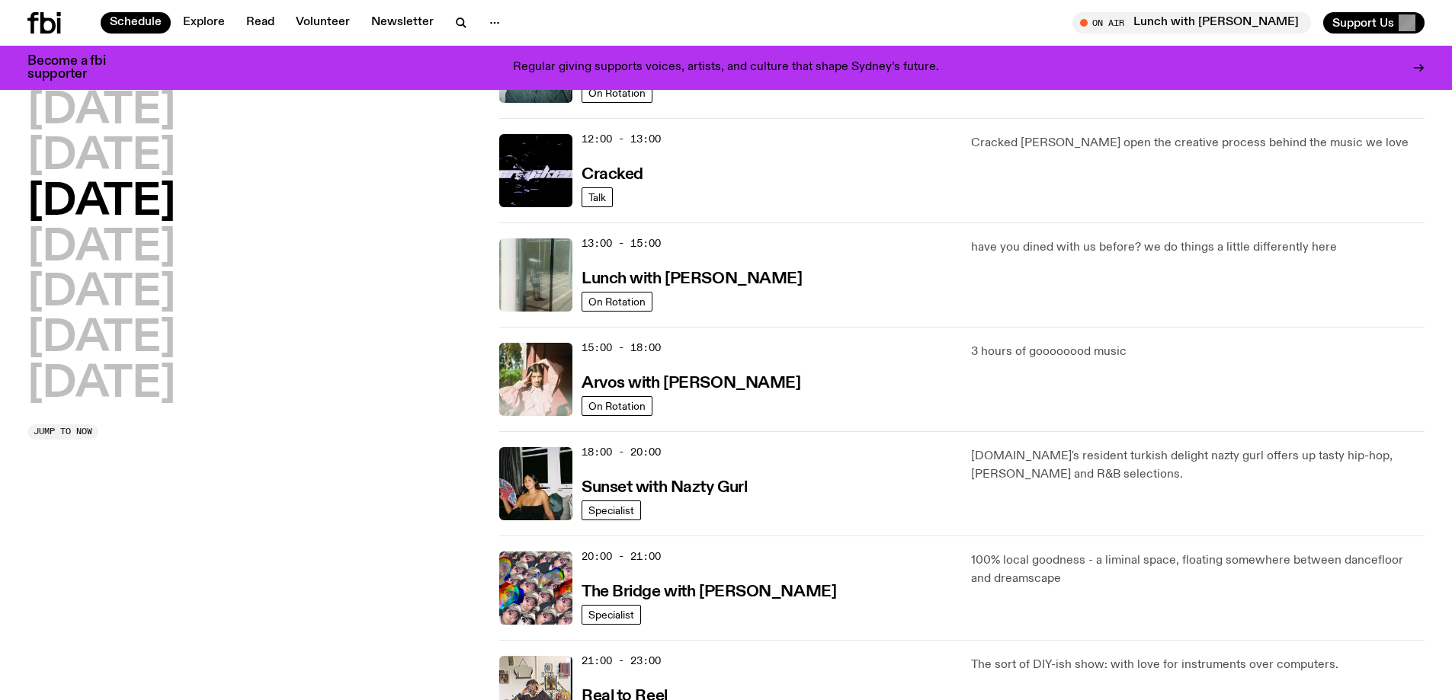
scroll to position [500, 0]
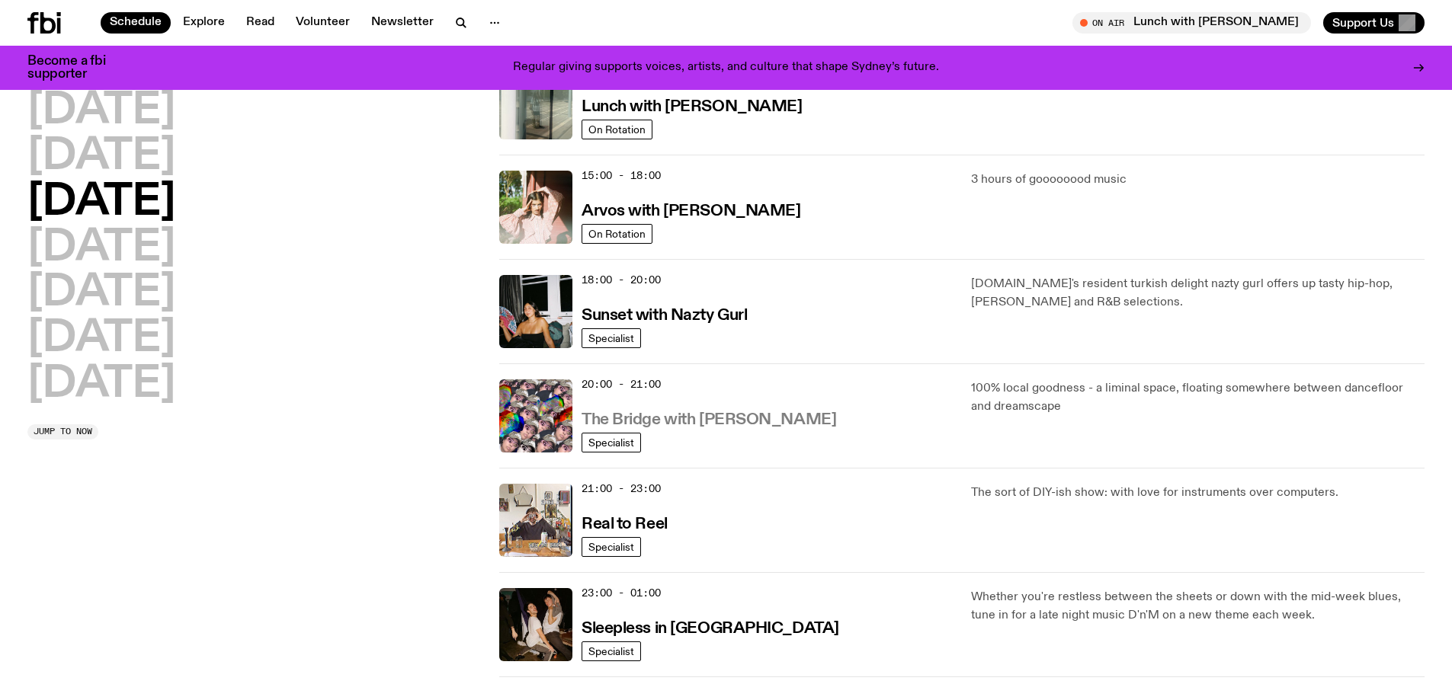
click at [727, 418] on h3 "The Bridge with [PERSON_NAME]" at bounding box center [708, 420] width 255 height 16
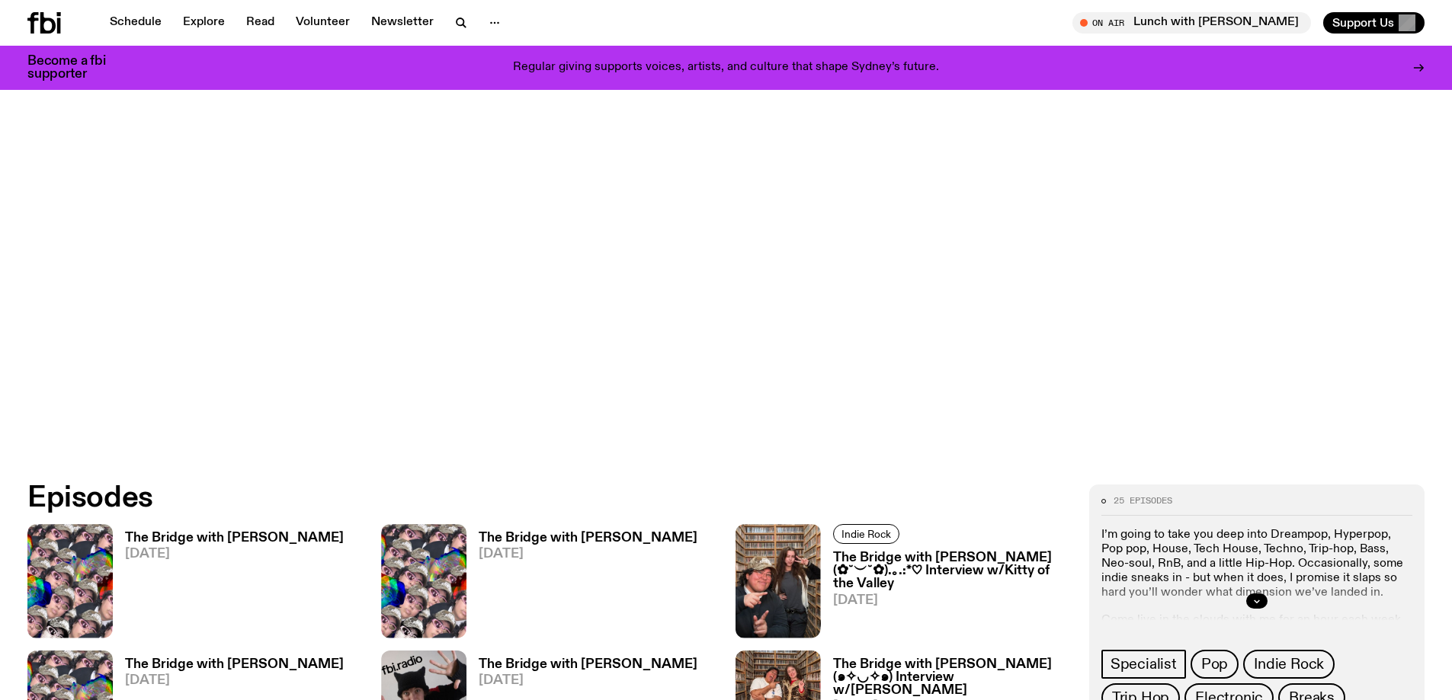
scroll to position [833, 0]
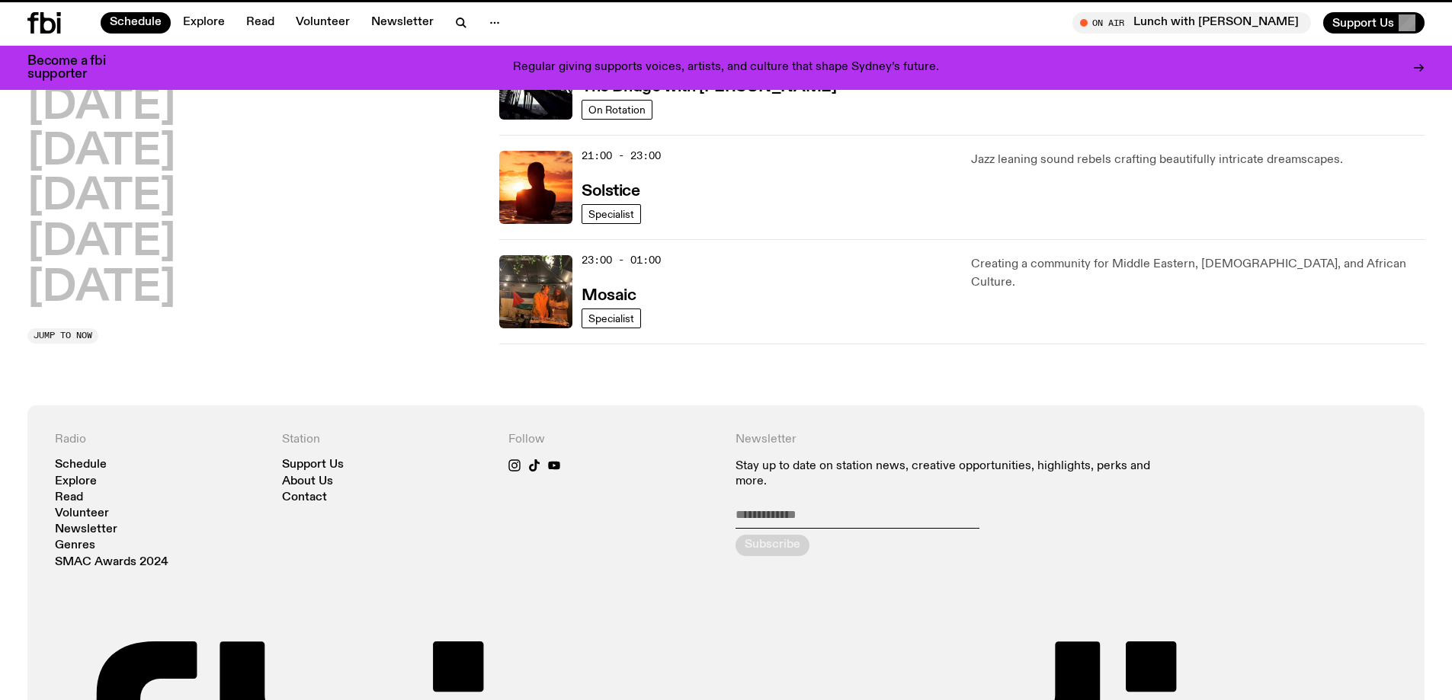
scroll to position [500, 0]
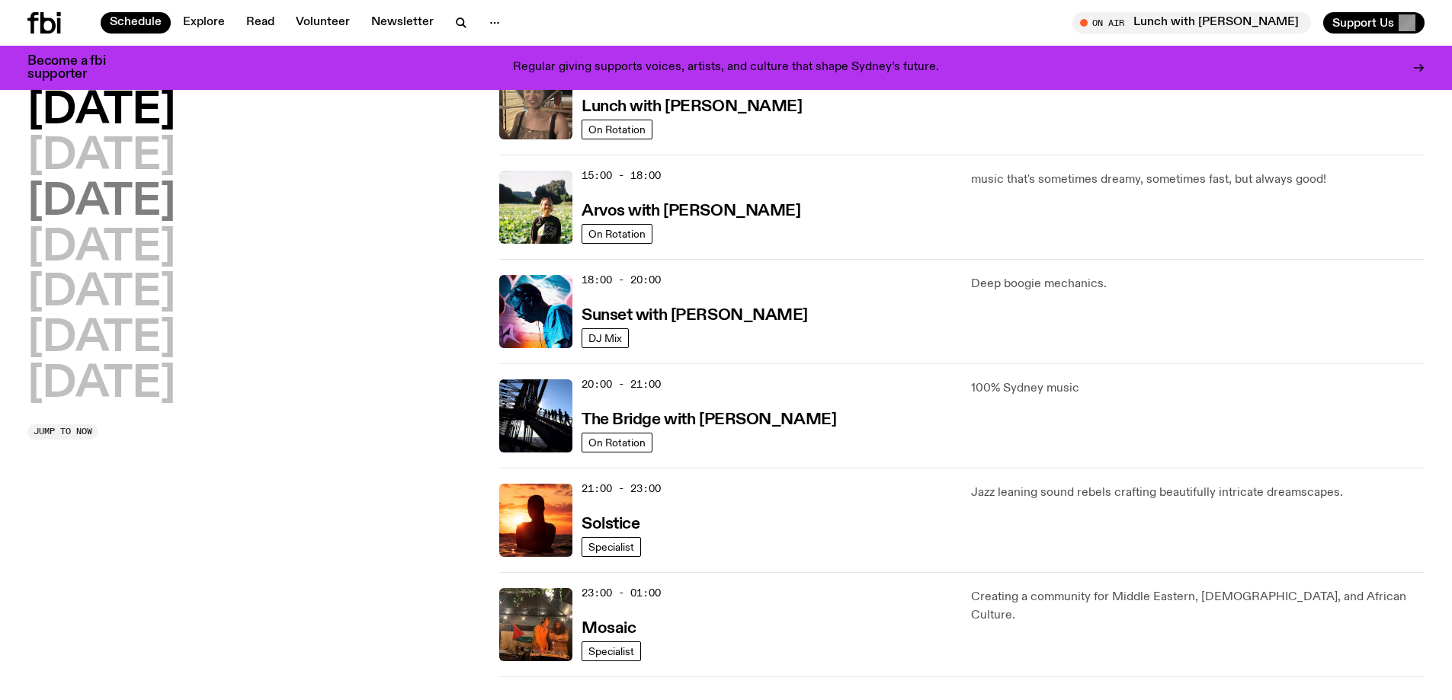
click at [146, 208] on h2 "[DATE]" at bounding box center [101, 202] width 148 height 43
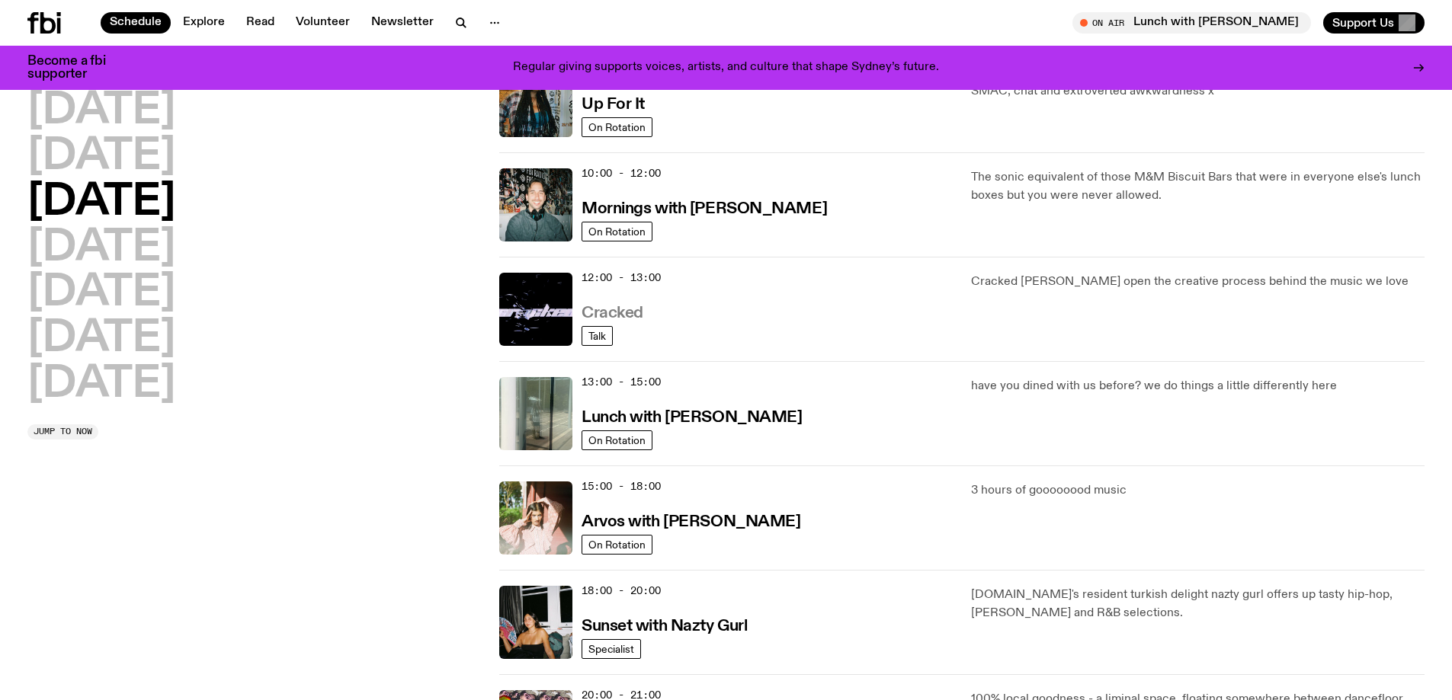
scroll to position [195, 0]
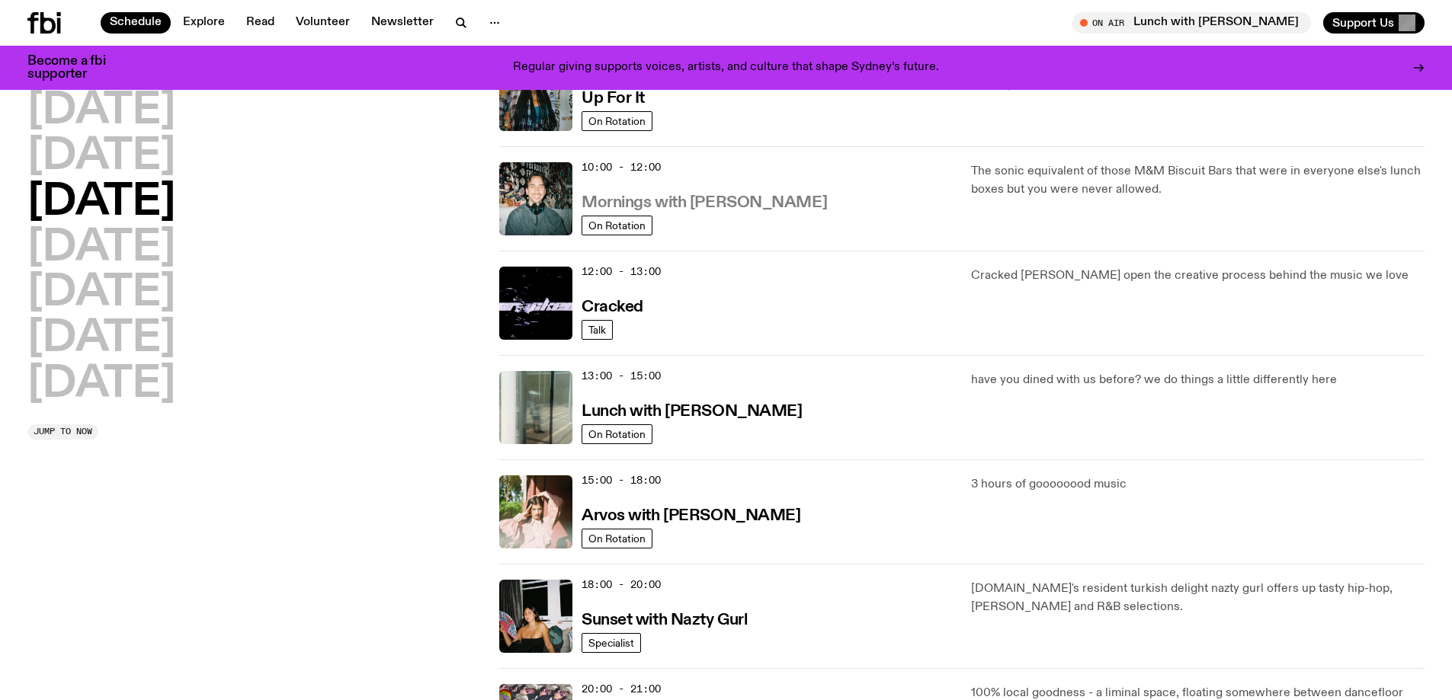
click at [714, 195] on h3 "Mornings with [PERSON_NAME]" at bounding box center [703, 203] width 245 height 16
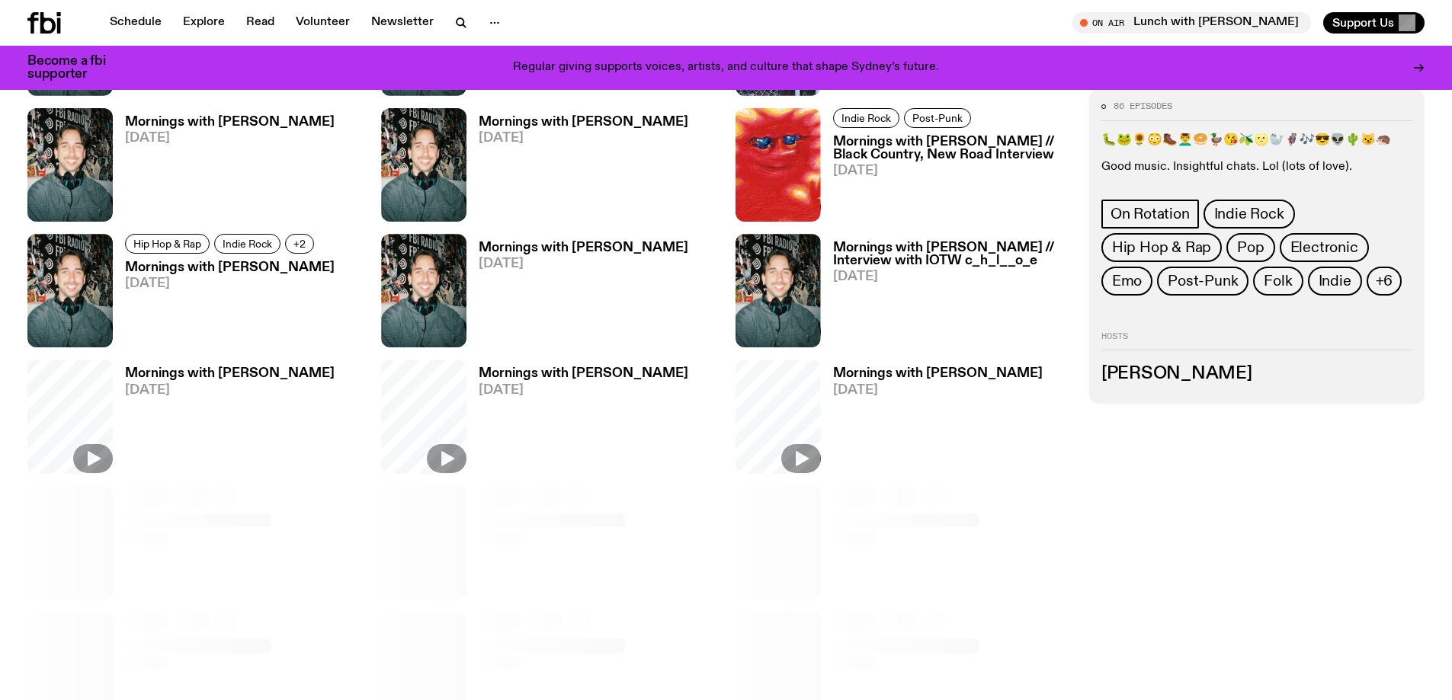
scroll to position [830, 0]
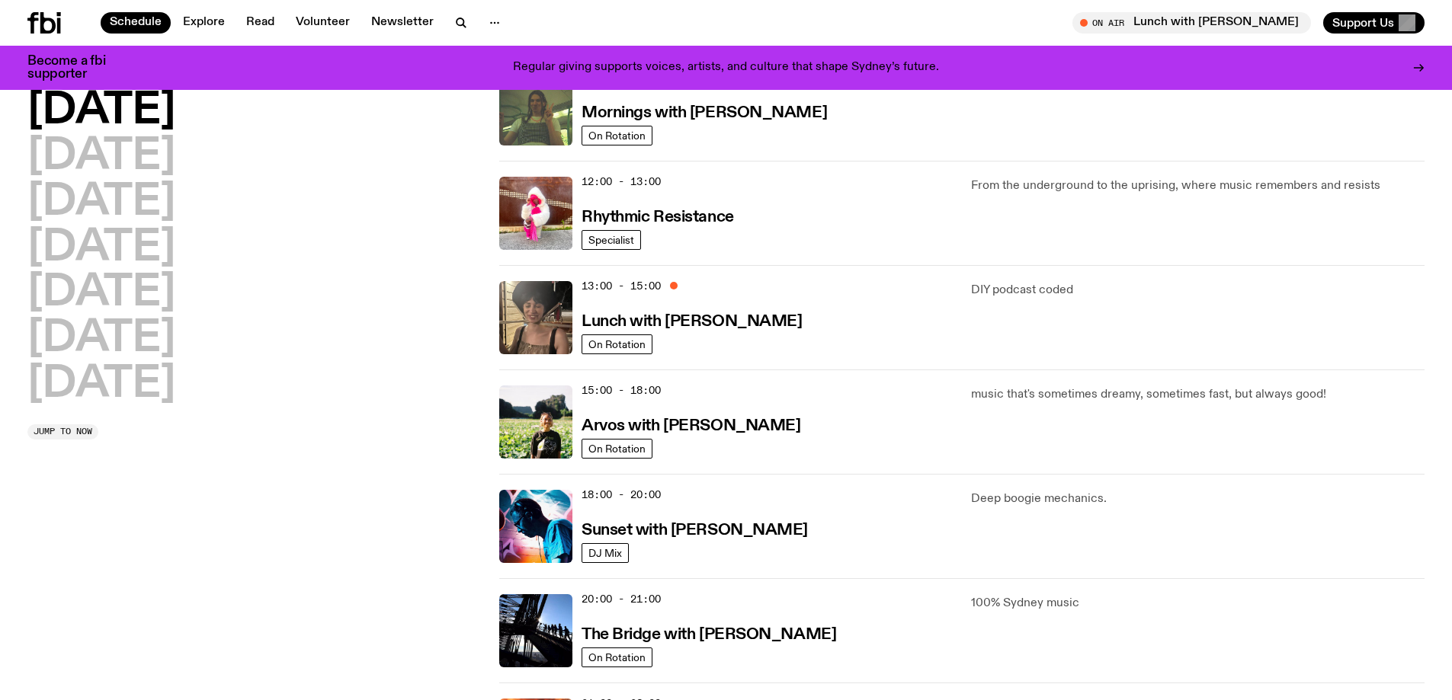
scroll to position [652, 0]
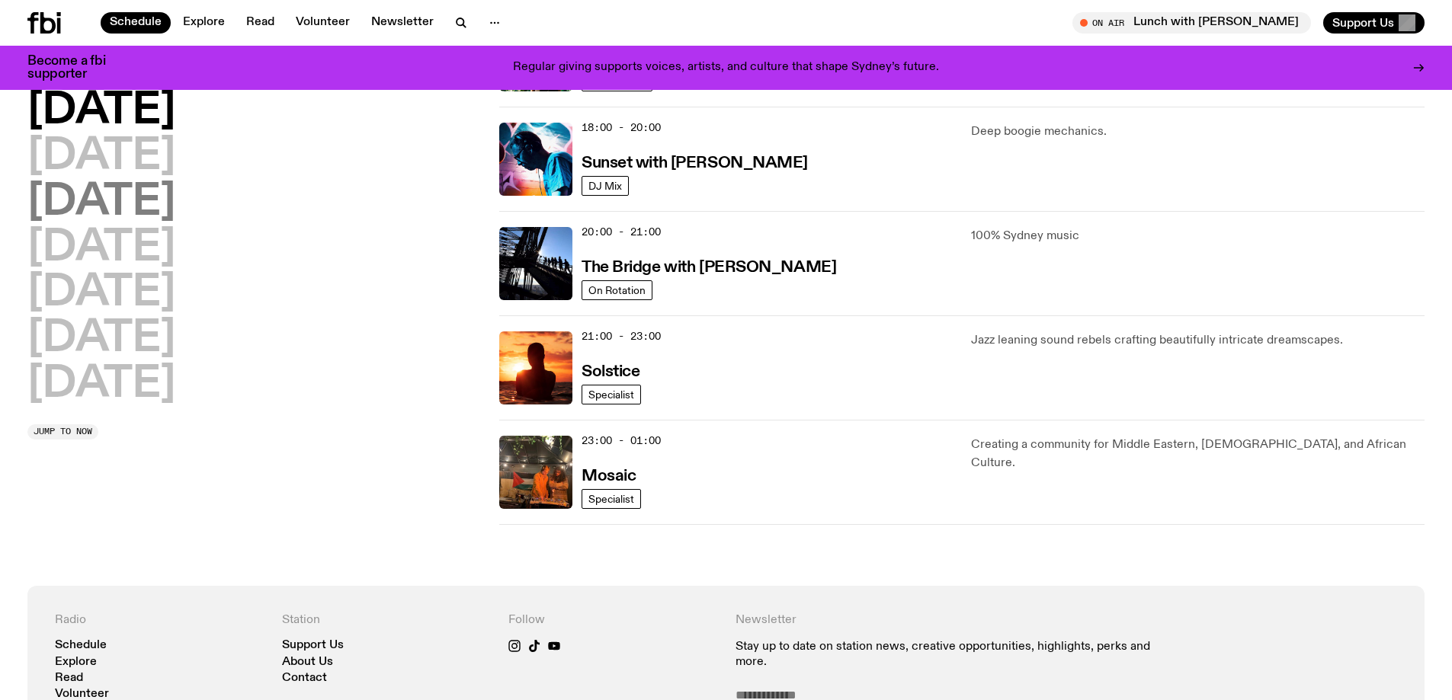
click at [175, 210] on h2 "[DATE]" at bounding box center [101, 202] width 148 height 43
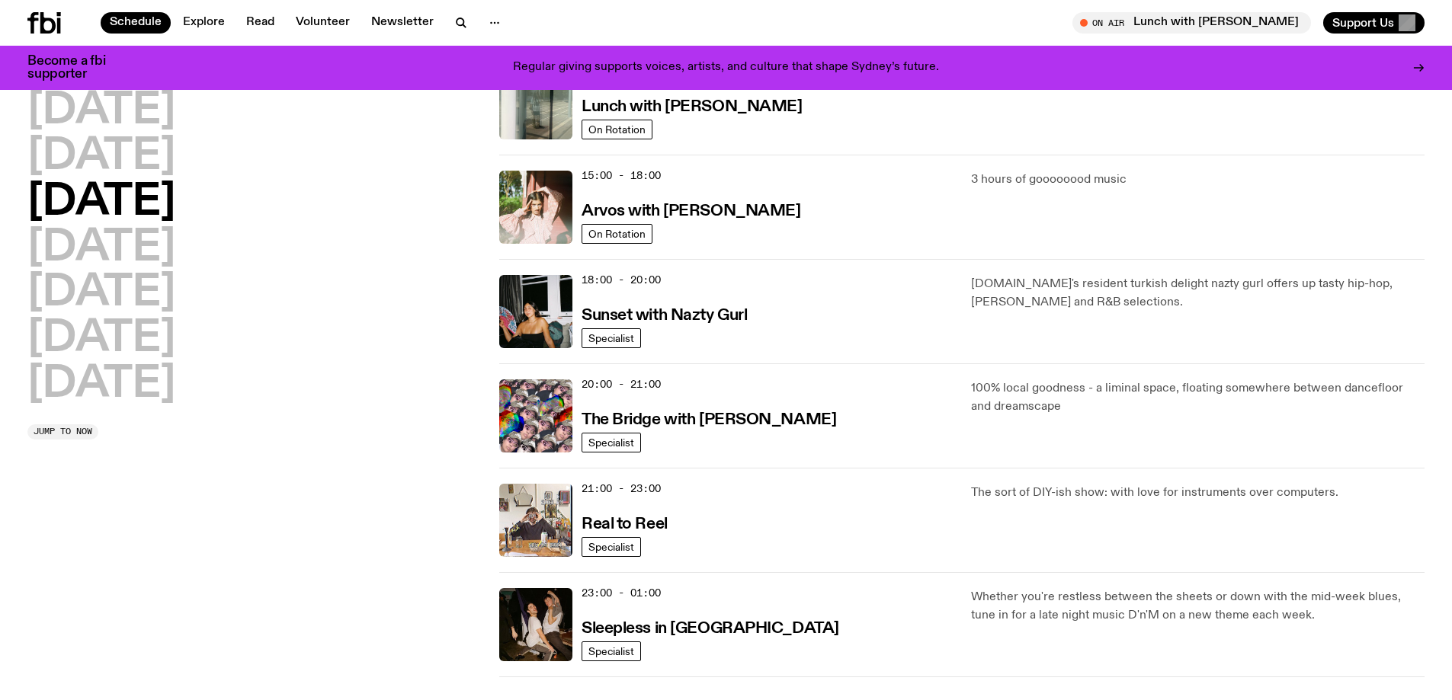
scroll to position [576, 0]
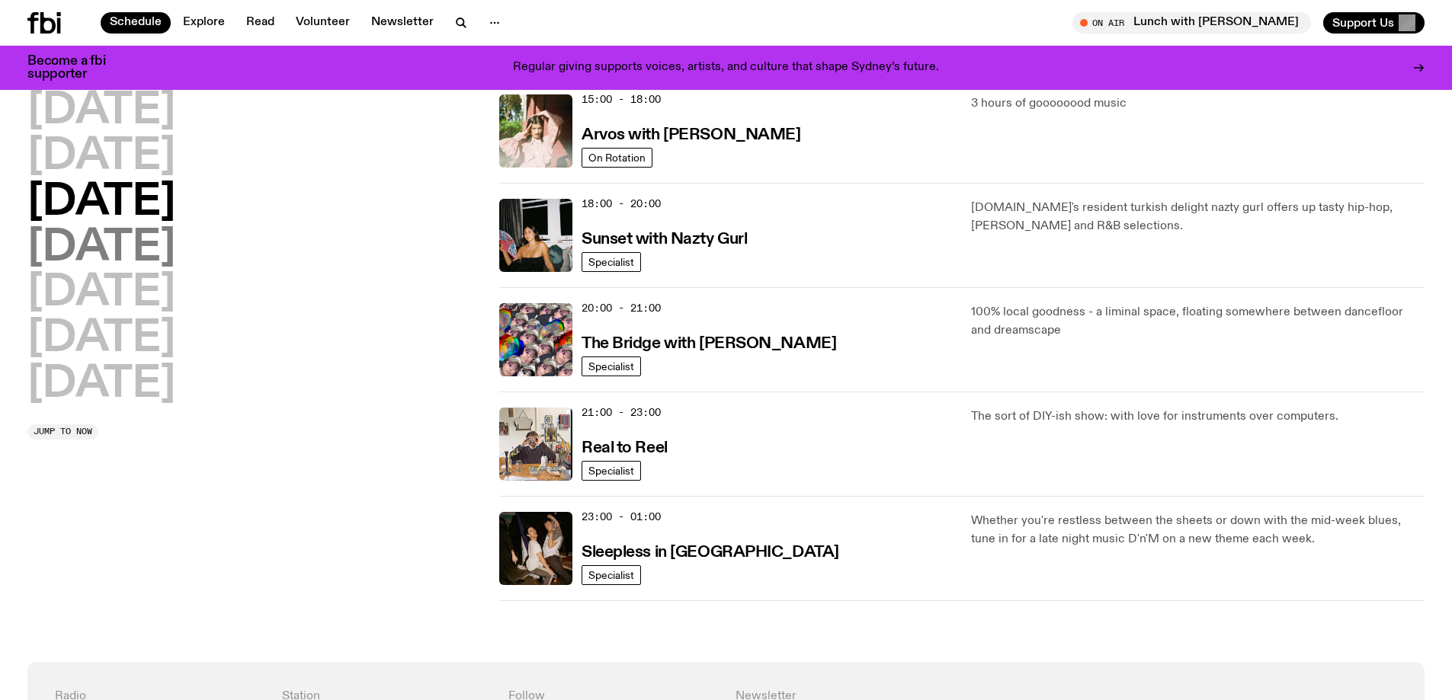
click at [83, 249] on h2 "[DATE]" at bounding box center [101, 248] width 148 height 43
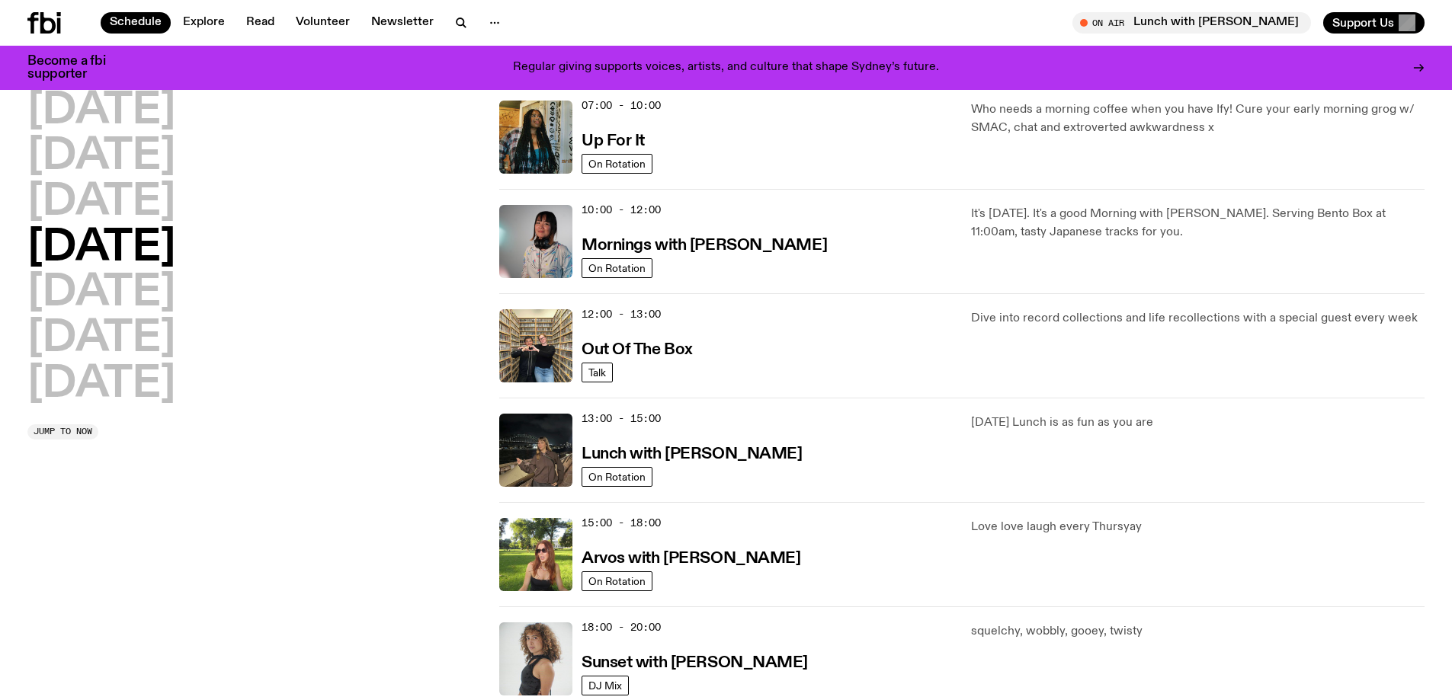
scroll to position [0, 0]
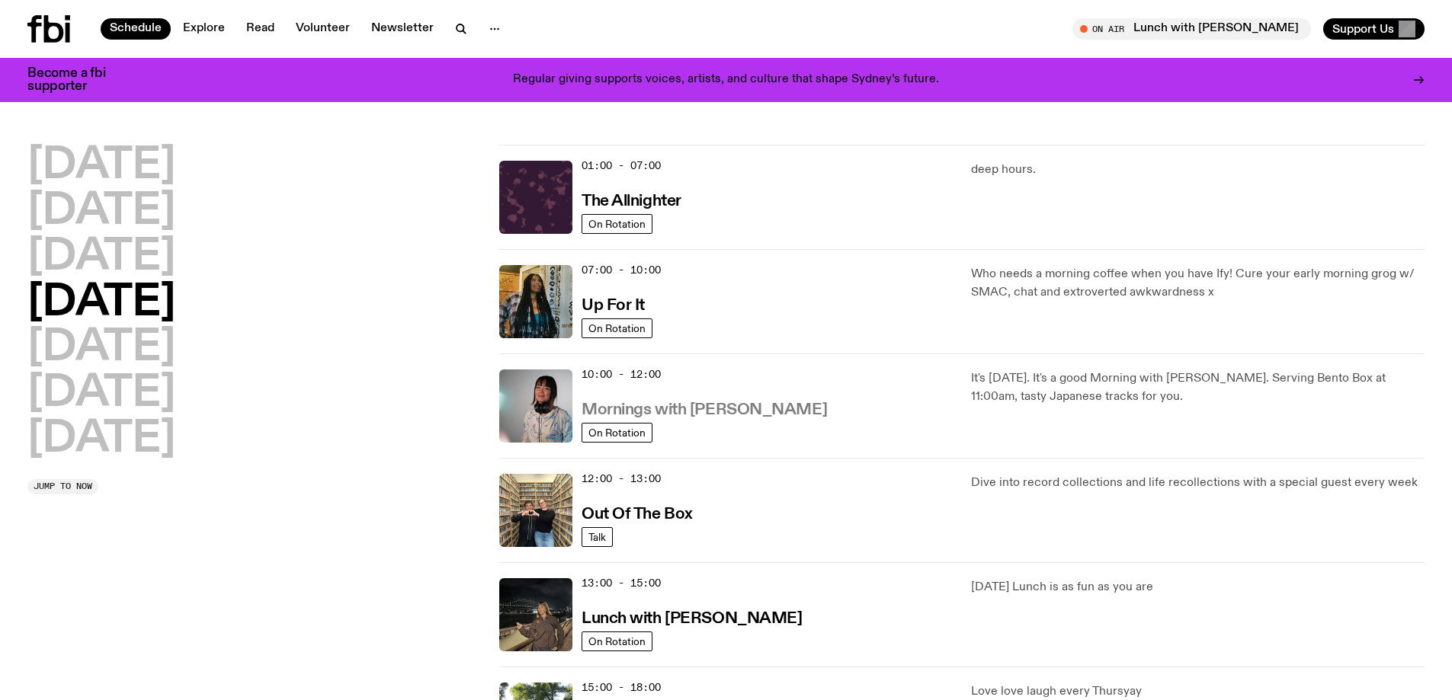
click at [725, 412] on h3 "Mornings with [PERSON_NAME]" at bounding box center [703, 410] width 245 height 16
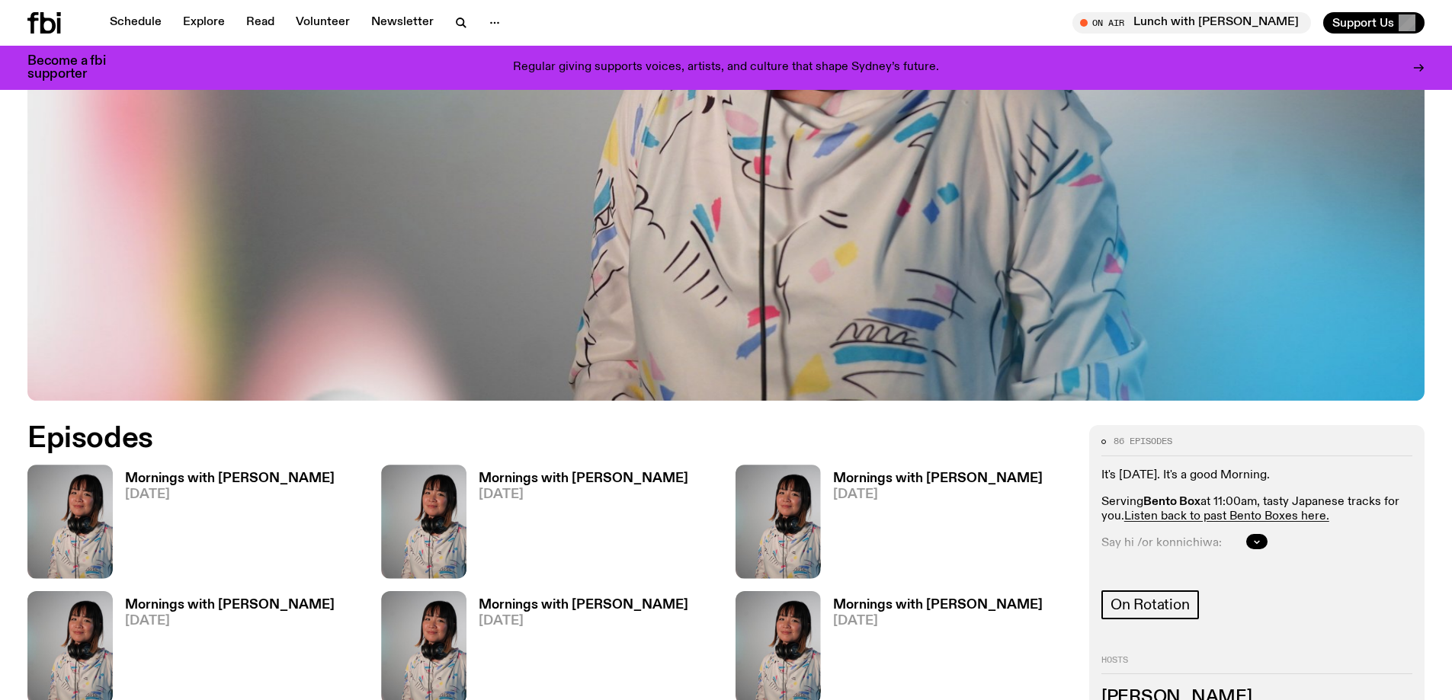
scroll to position [906, 0]
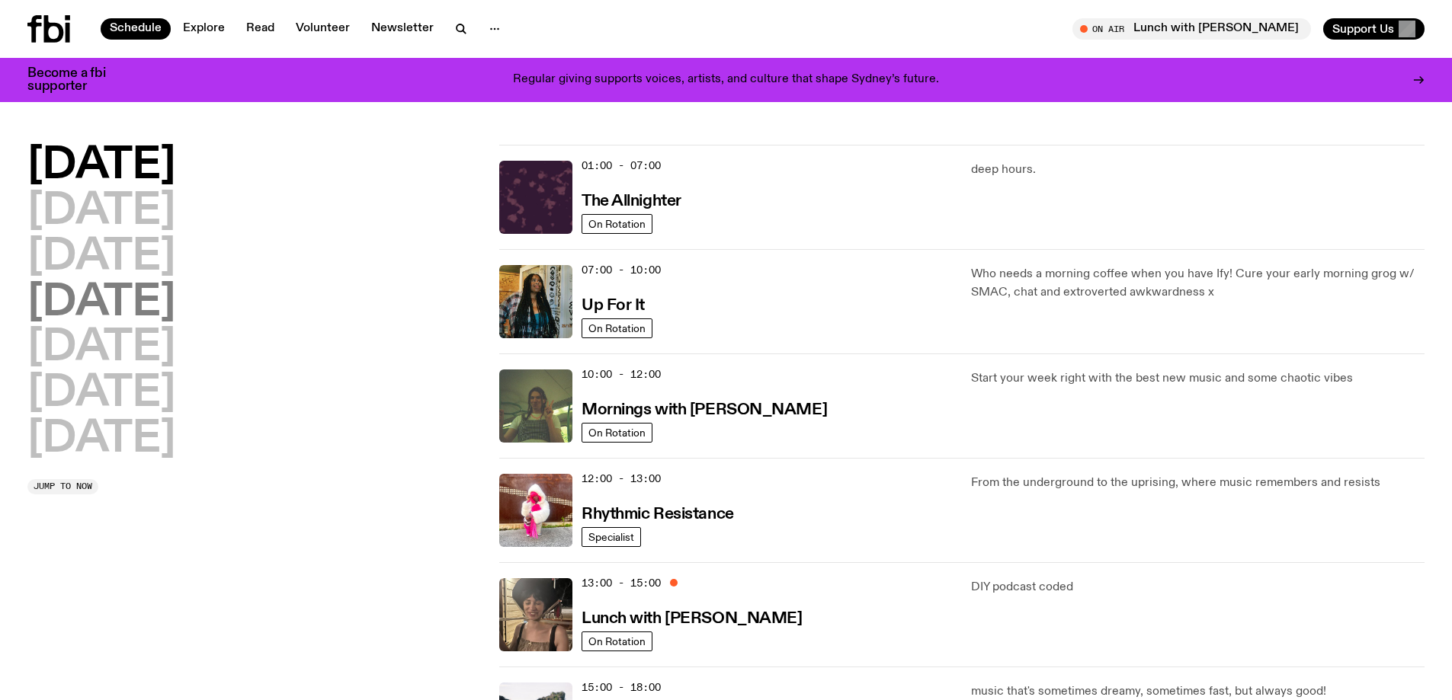
click at [114, 309] on h2 "[DATE]" at bounding box center [101, 303] width 148 height 43
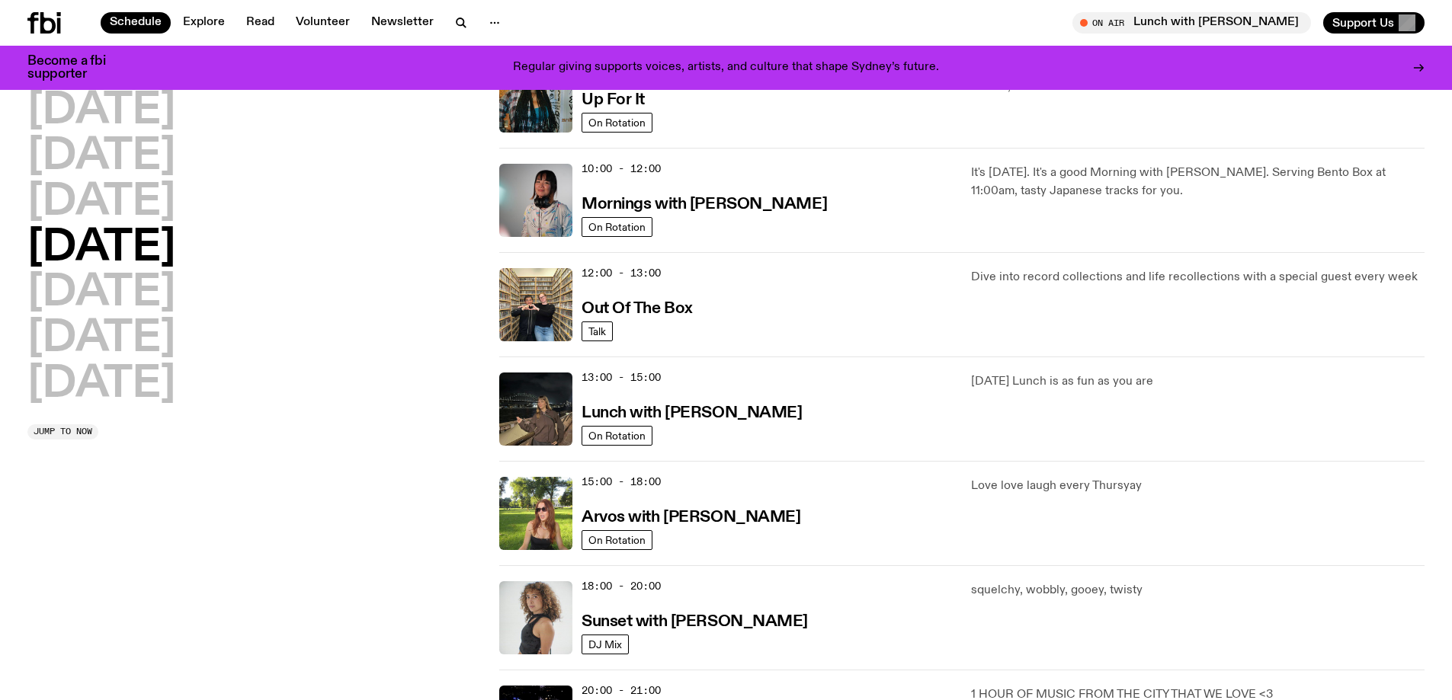
scroll to position [195, 0]
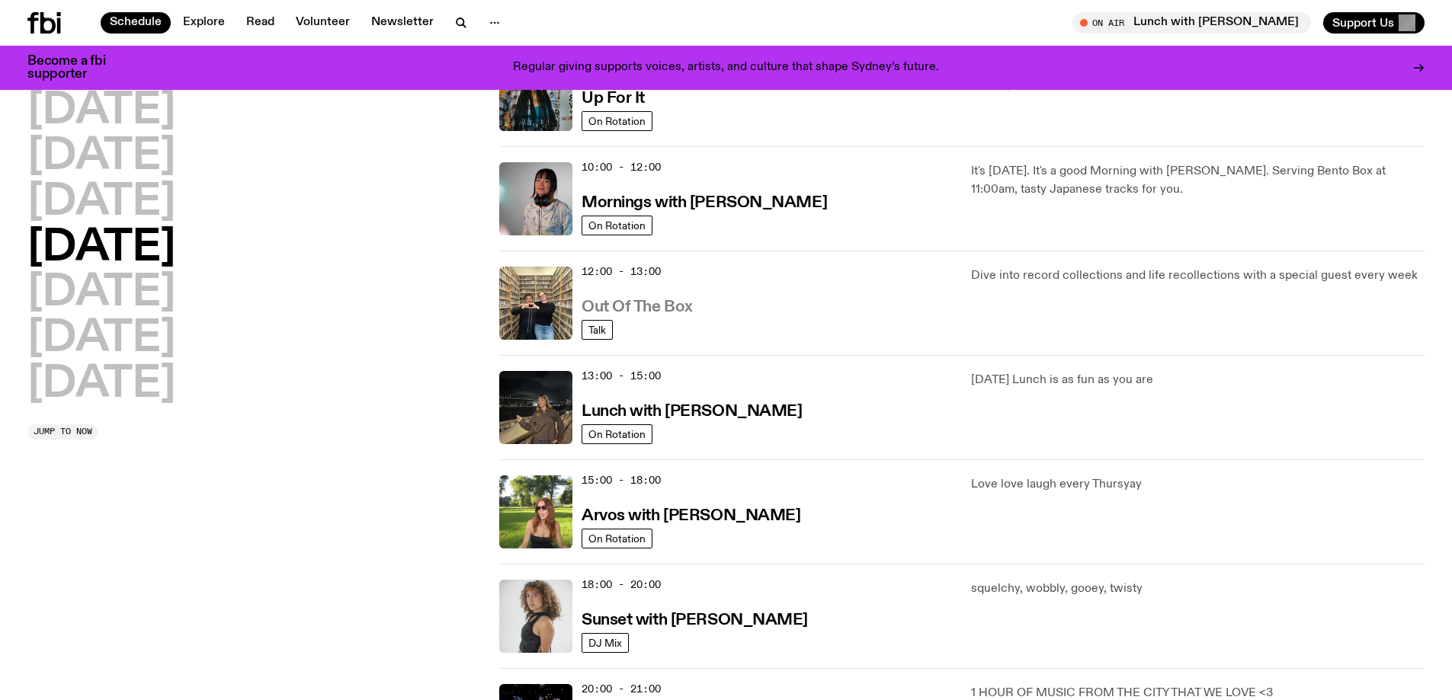
click at [658, 305] on h3 "Out Of The Box" at bounding box center [636, 307] width 111 height 16
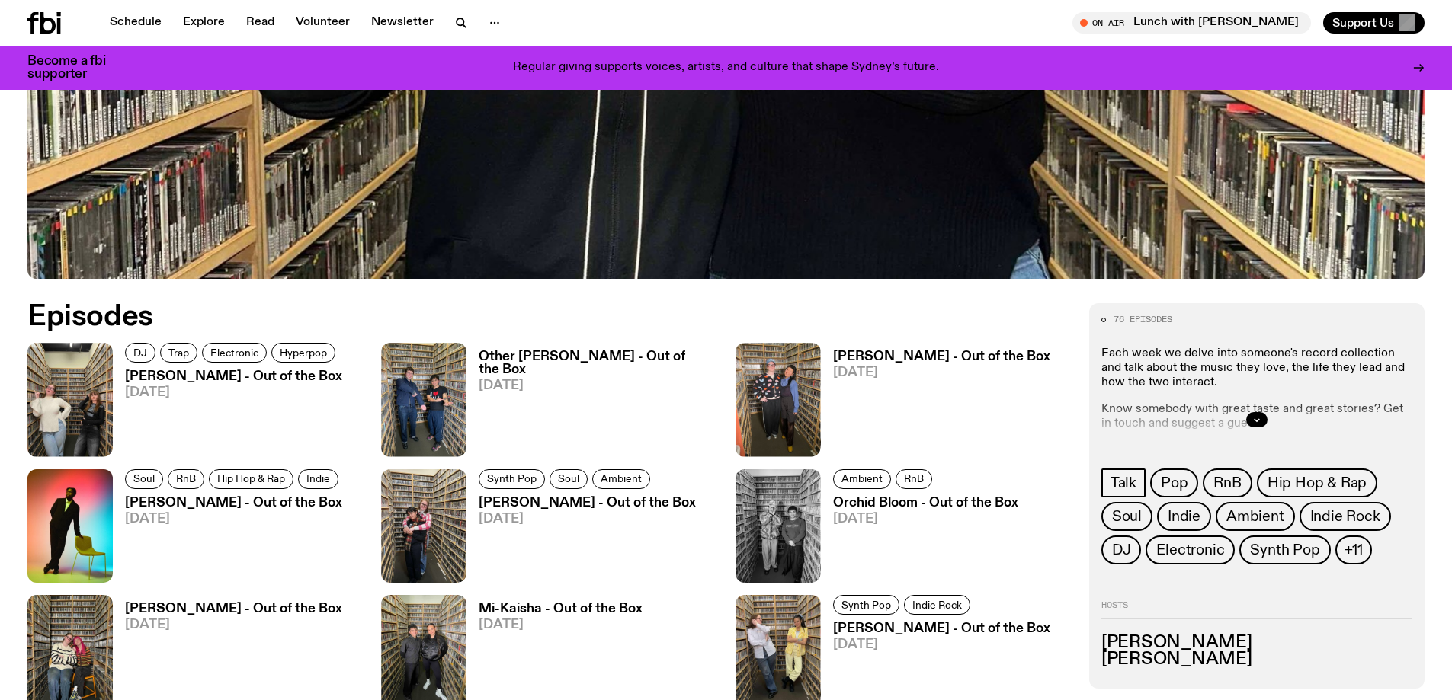
scroll to position [750, 0]
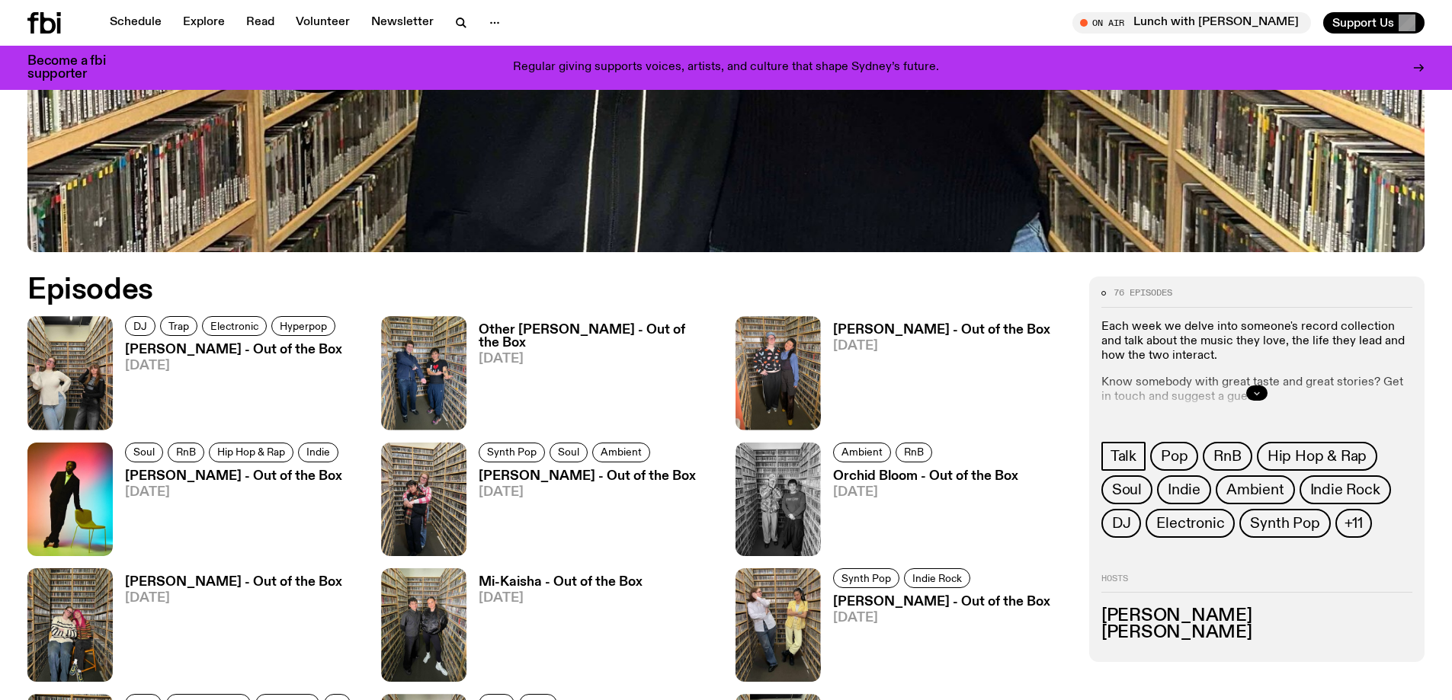
click at [1250, 394] on button "button" at bounding box center [1256, 393] width 21 height 15
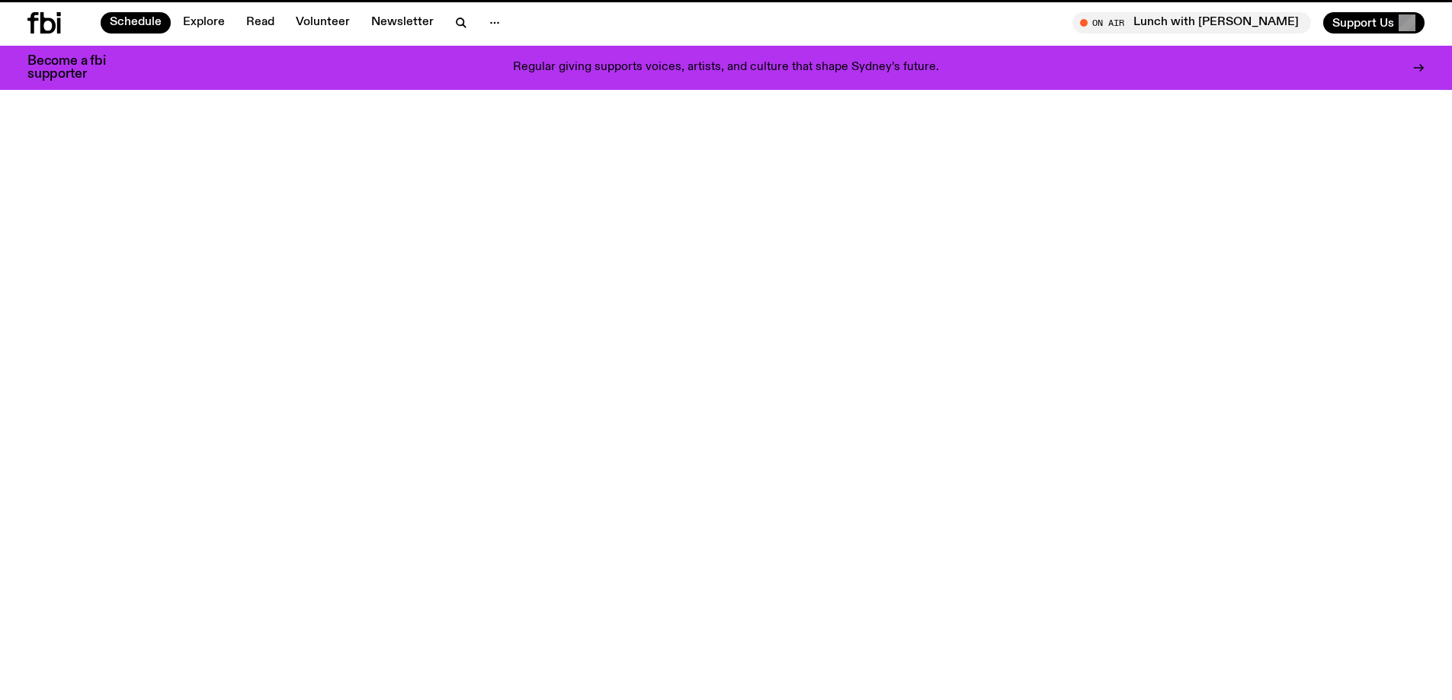
scroll to position [195, 0]
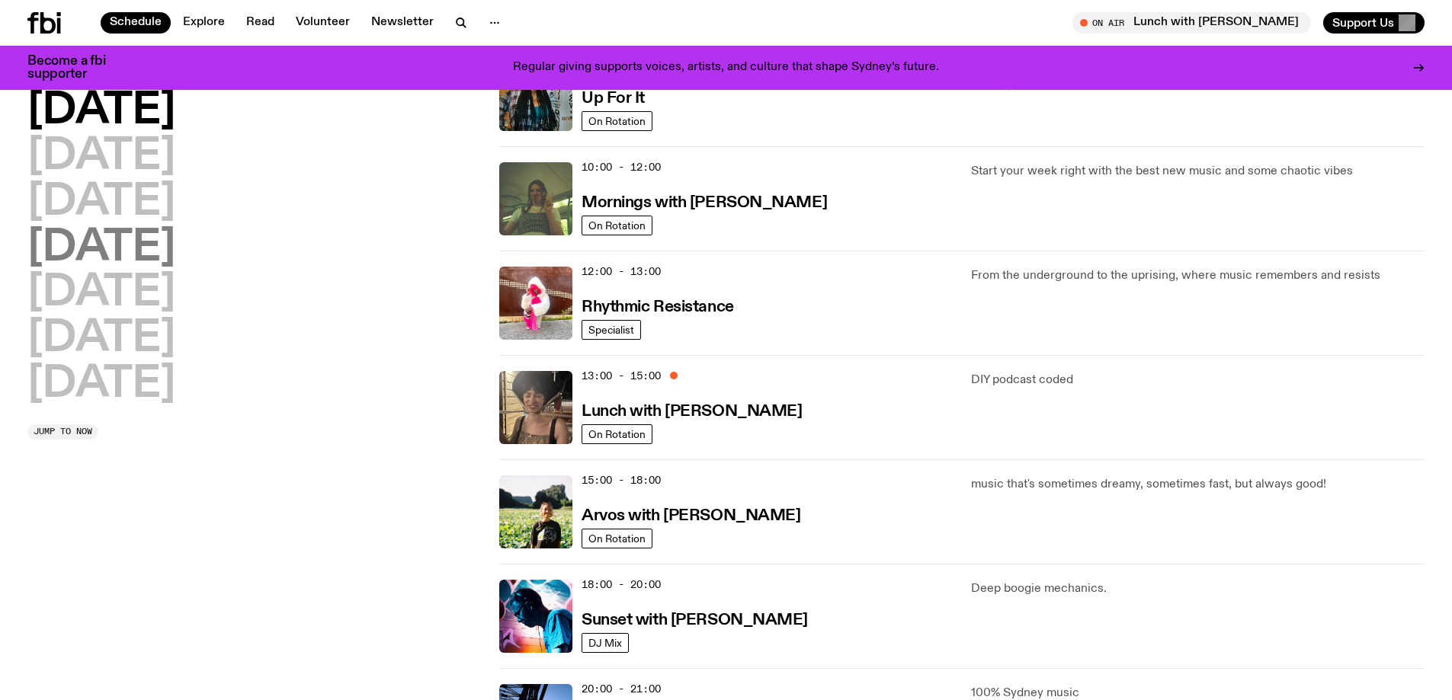
click at [149, 251] on h2 "[DATE]" at bounding box center [101, 248] width 148 height 43
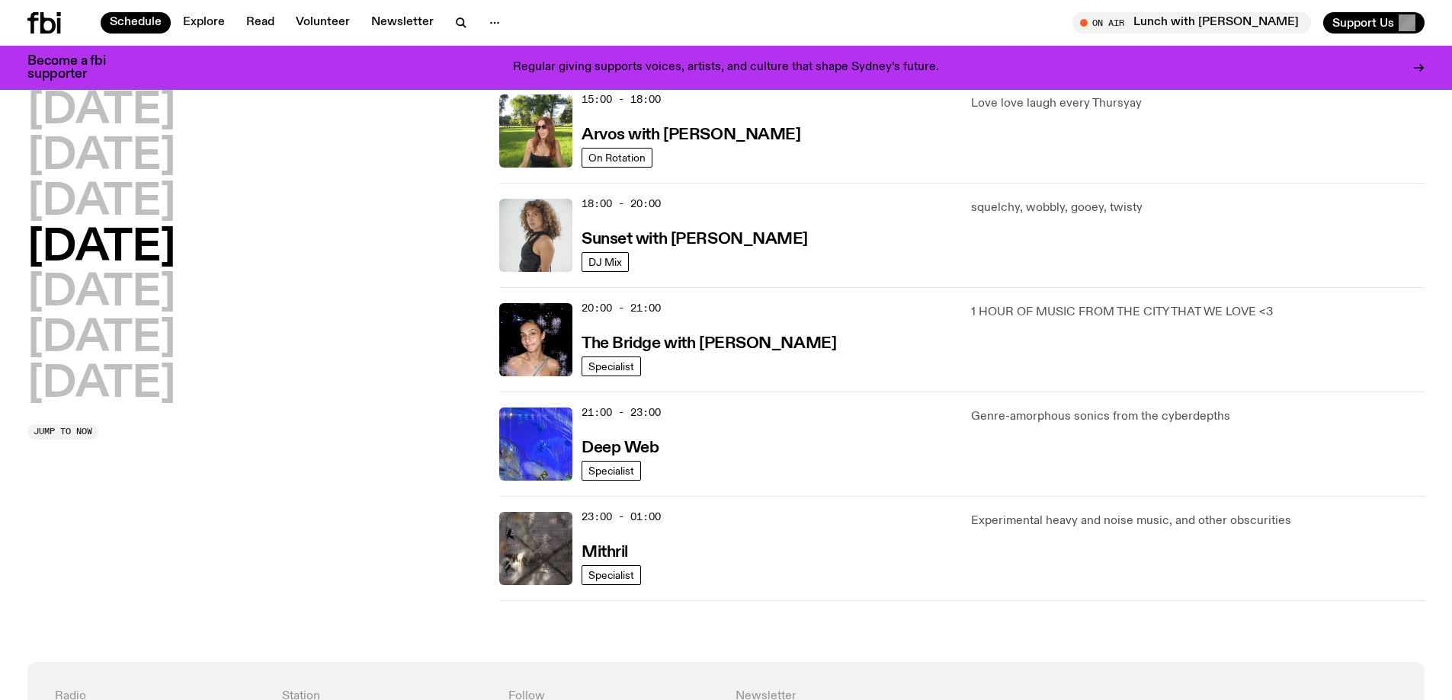
scroll to position [500, 0]
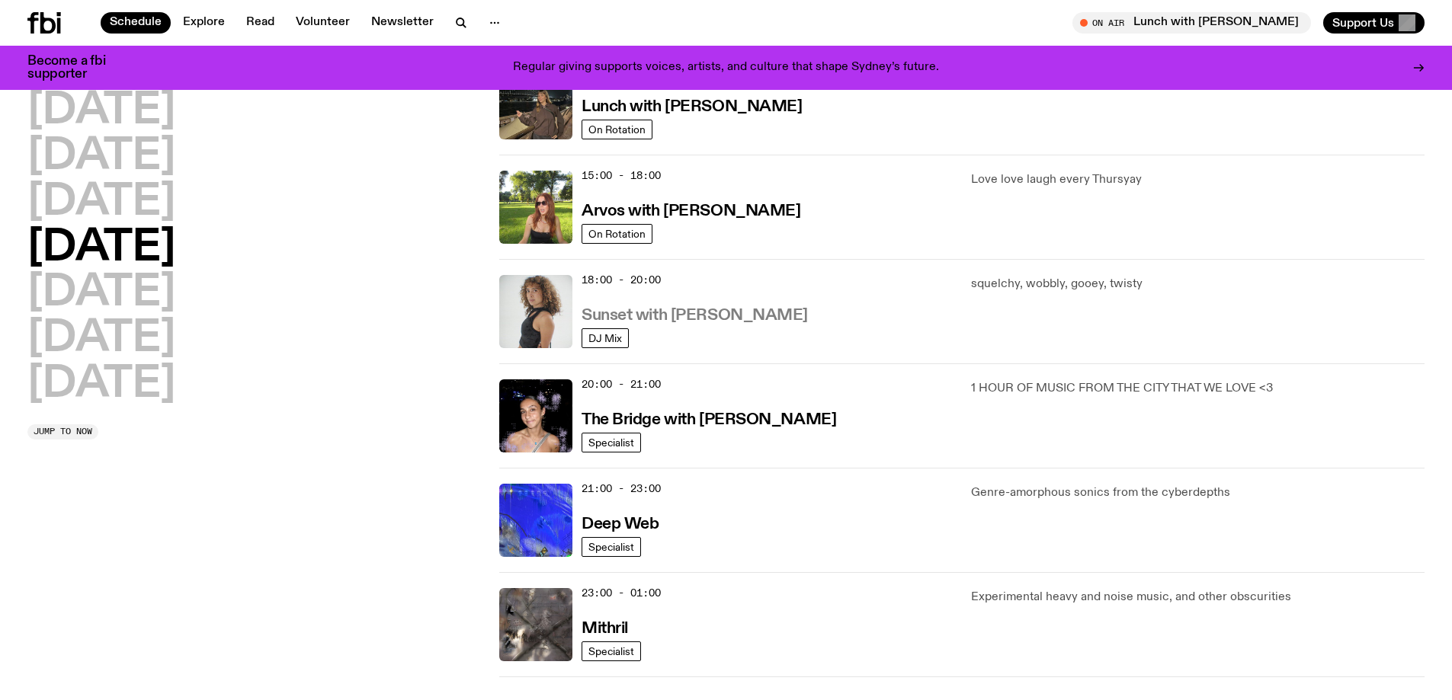
click at [660, 313] on h3 "Sunset with [PERSON_NAME]" at bounding box center [694, 316] width 226 height 16
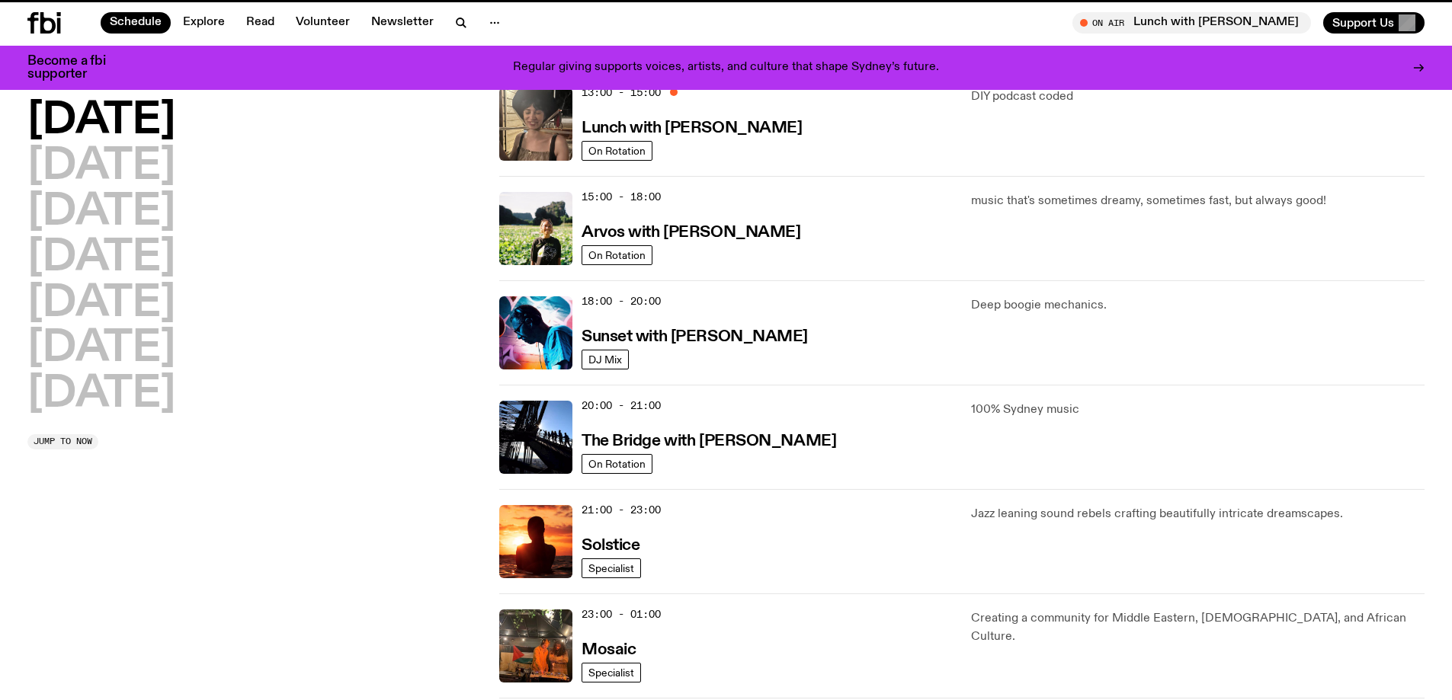
scroll to position [488, 0]
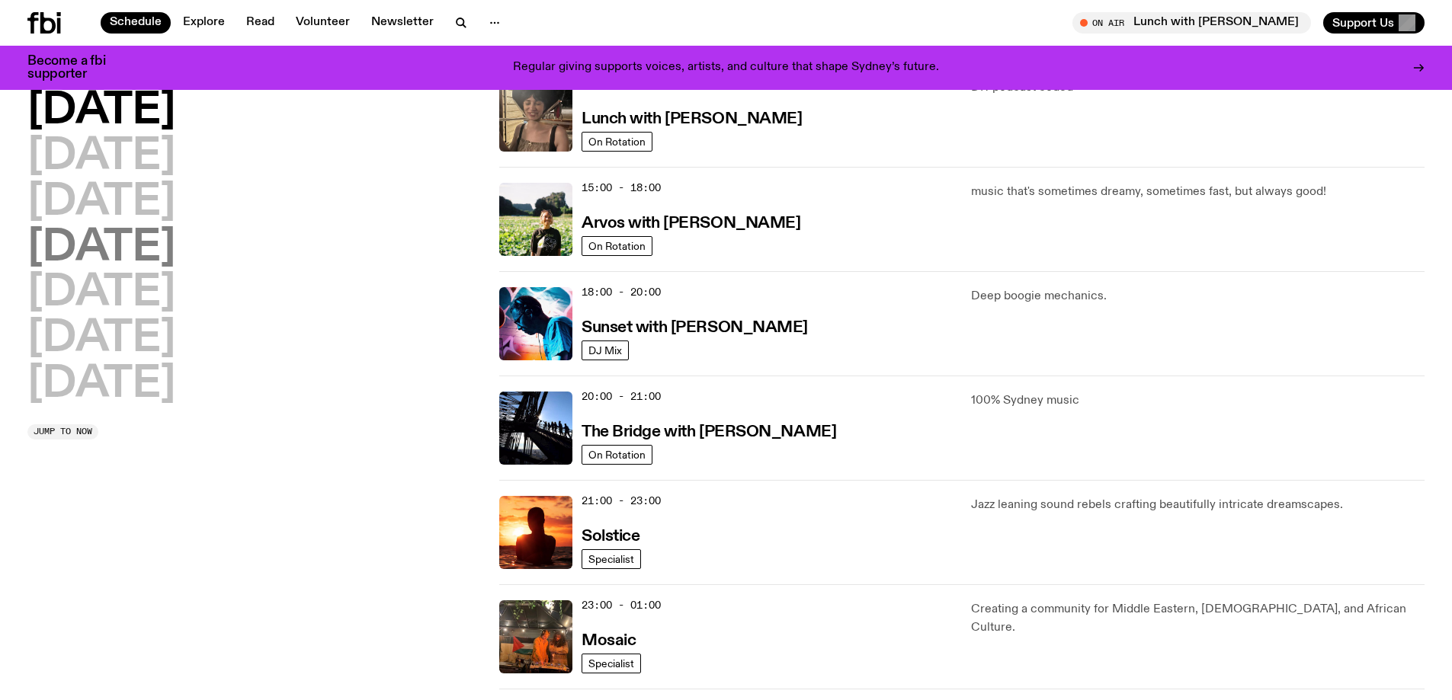
click at [130, 248] on h2 "[DATE]" at bounding box center [101, 248] width 148 height 43
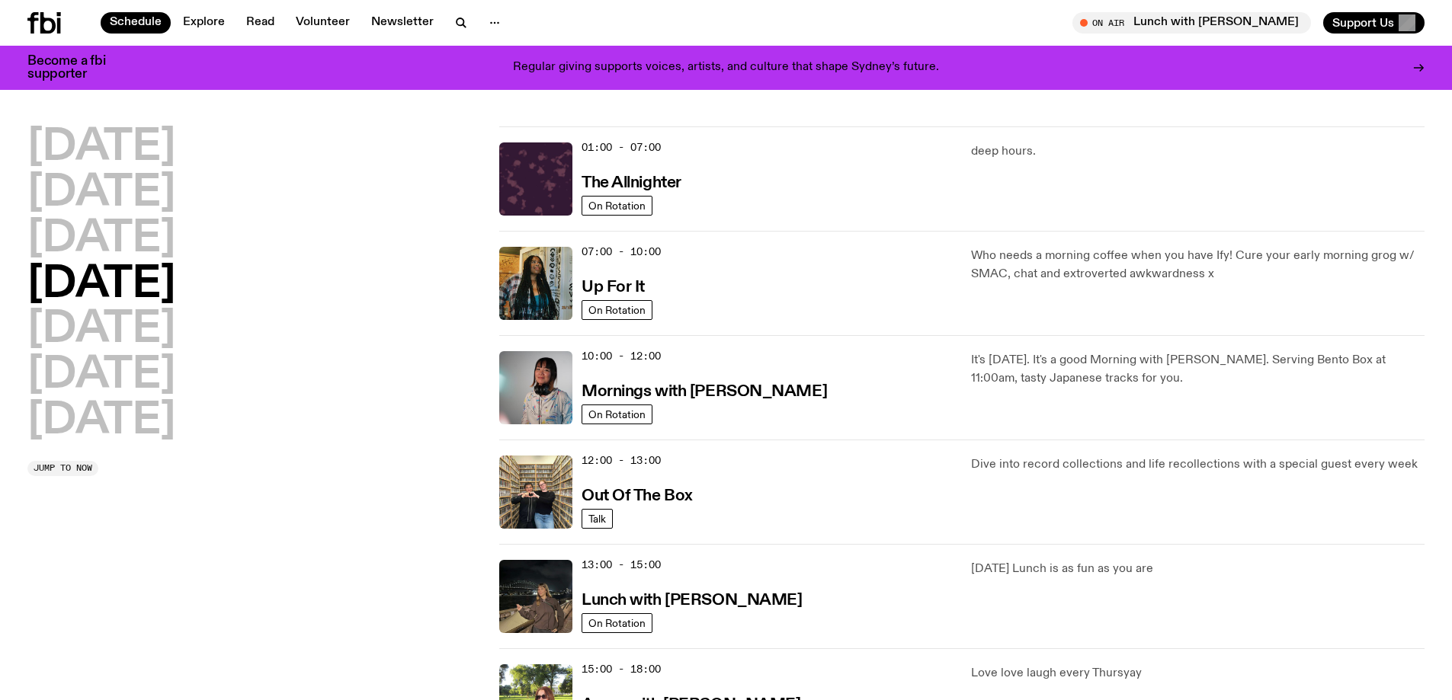
scroll to position [0, 0]
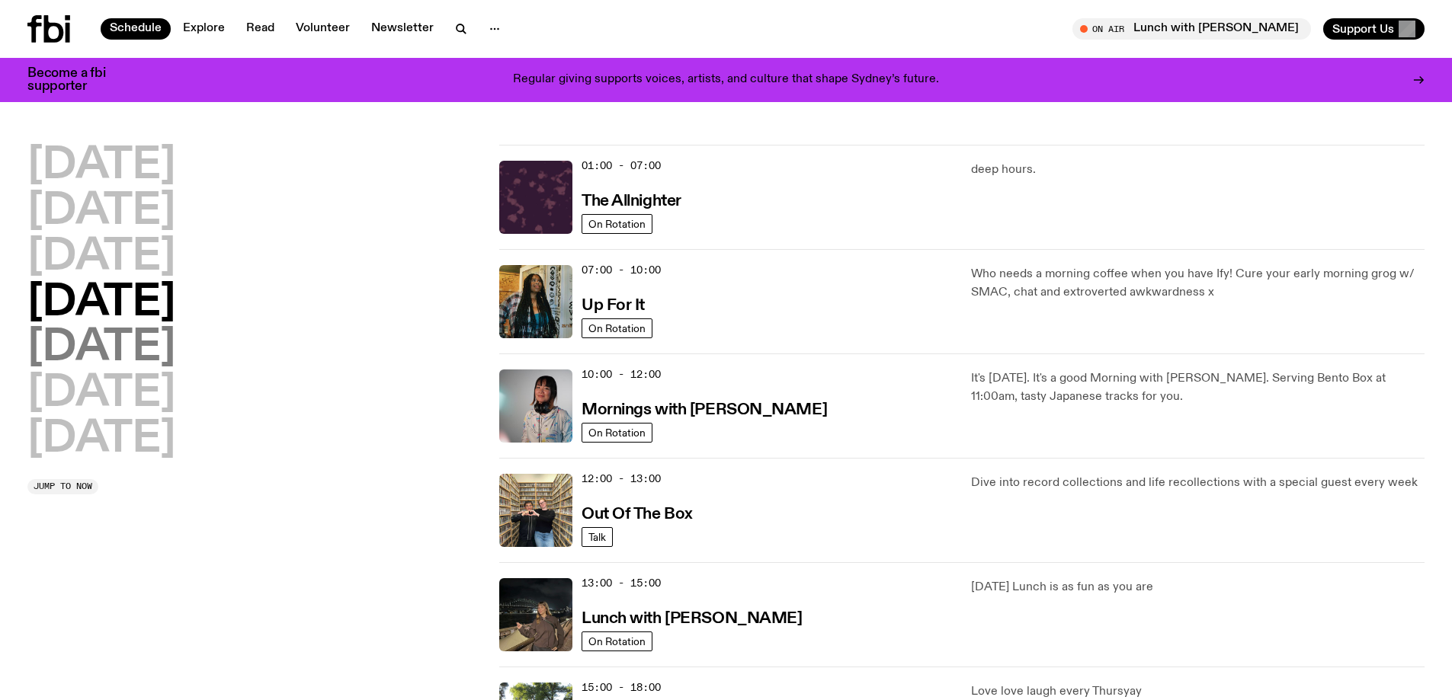
click at [99, 347] on h2 "[DATE]" at bounding box center [101, 348] width 148 height 43
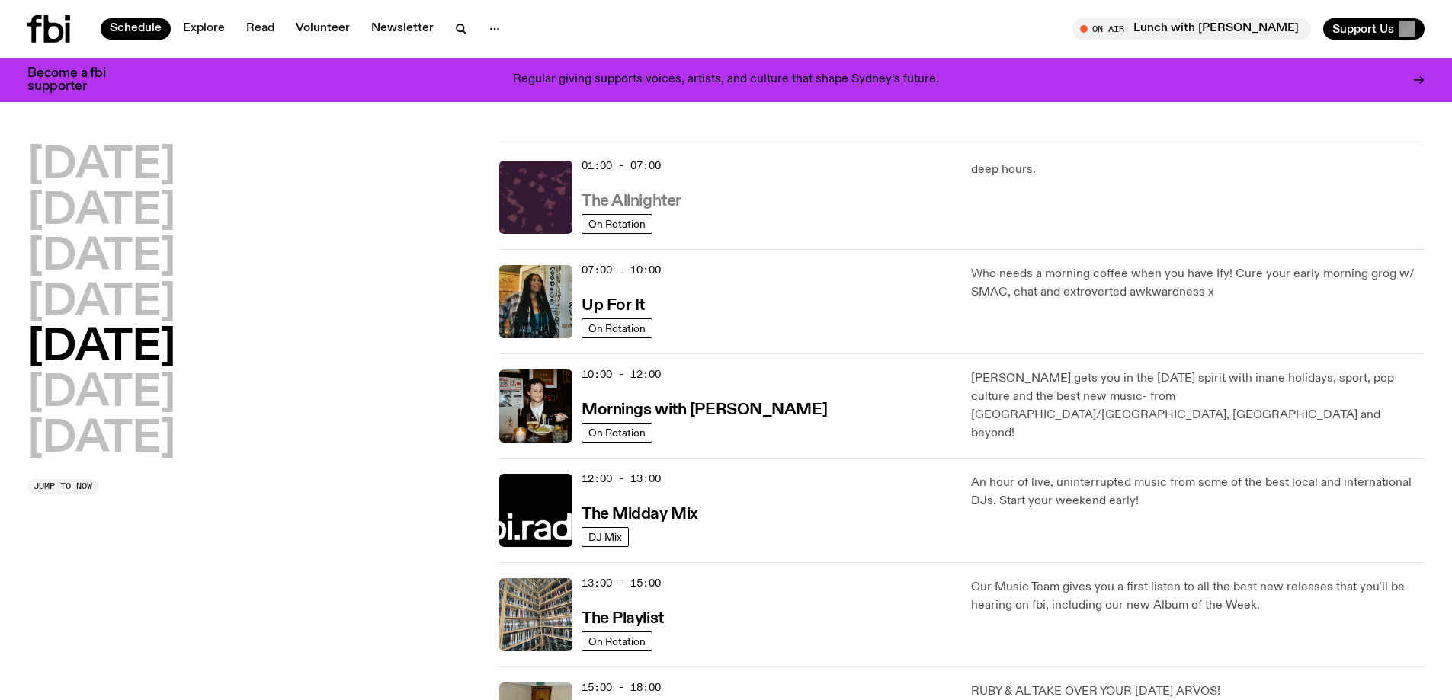
click at [633, 194] on h3 "The Allnighter" at bounding box center [631, 202] width 100 height 16
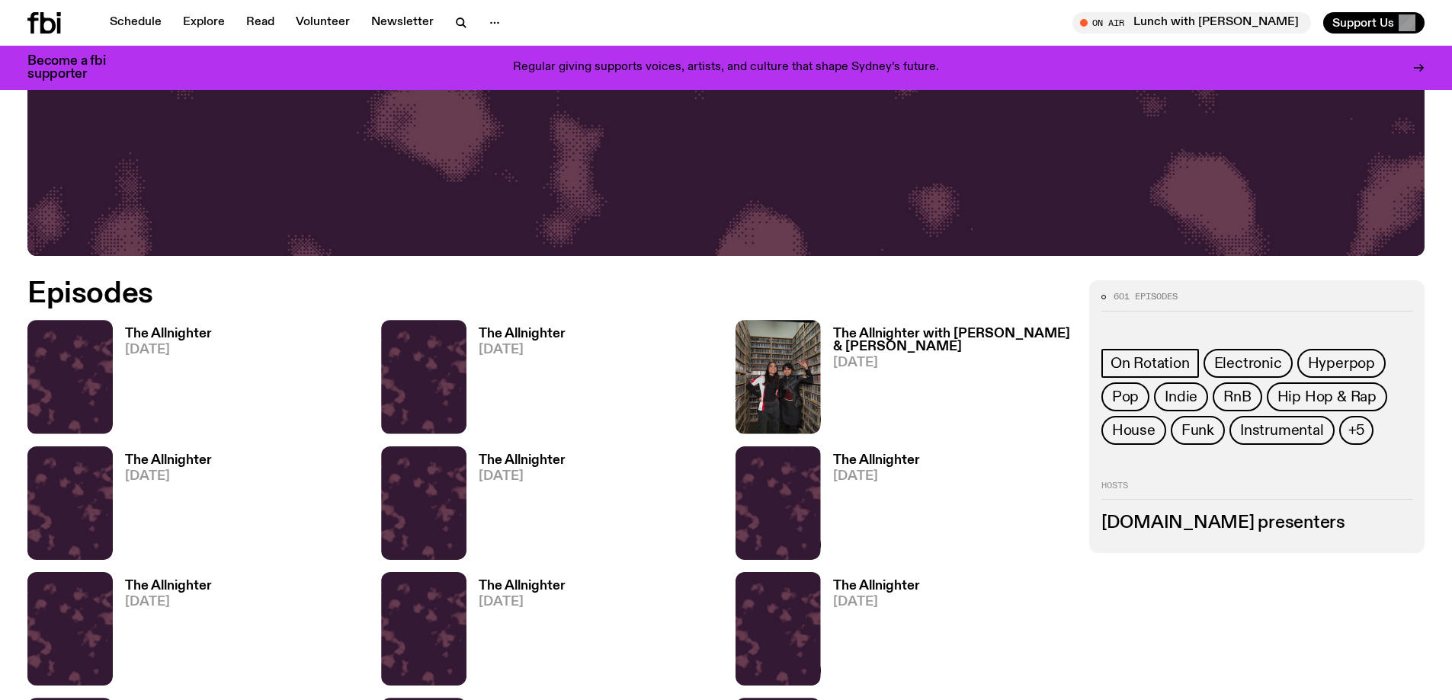
scroll to position [747, 0]
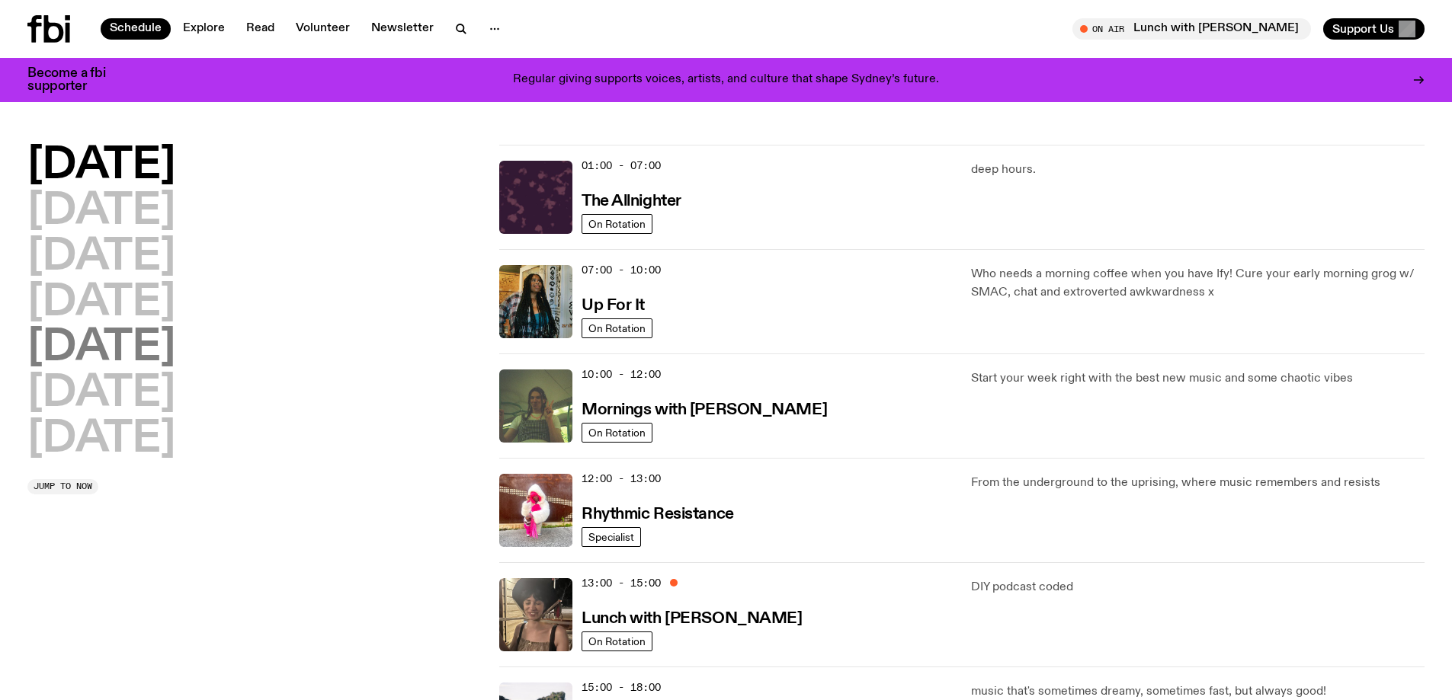
click at [125, 339] on h2 "[DATE]" at bounding box center [101, 348] width 148 height 43
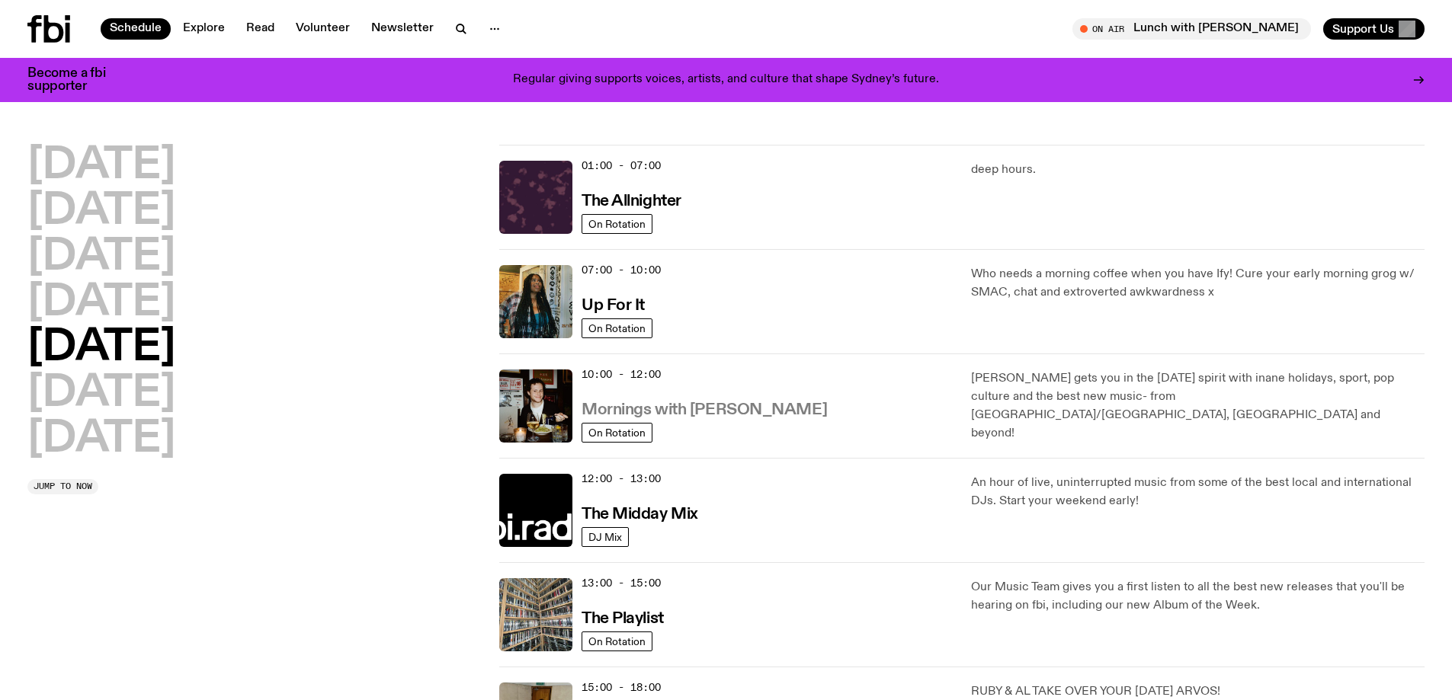
click at [687, 403] on h3 "Mornings with [PERSON_NAME]" at bounding box center [703, 410] width 245 height 16
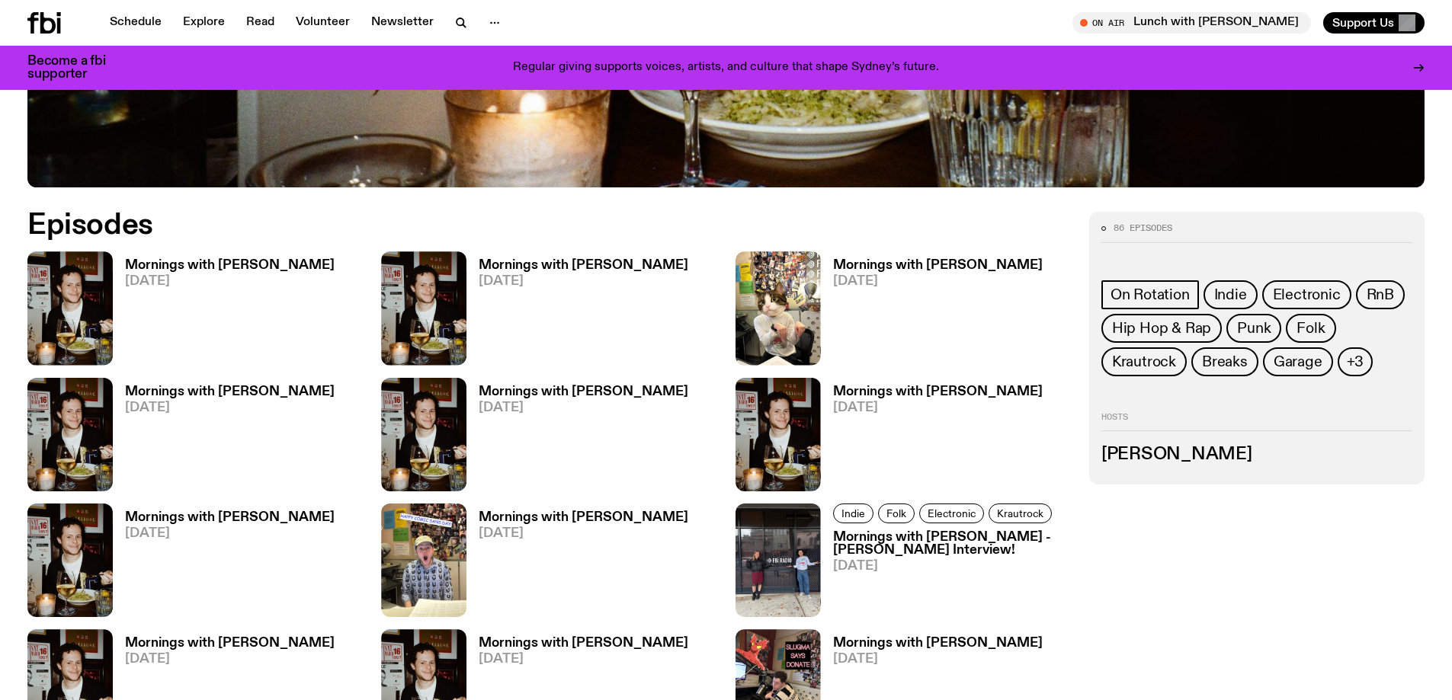
scroll to position [830, 0]
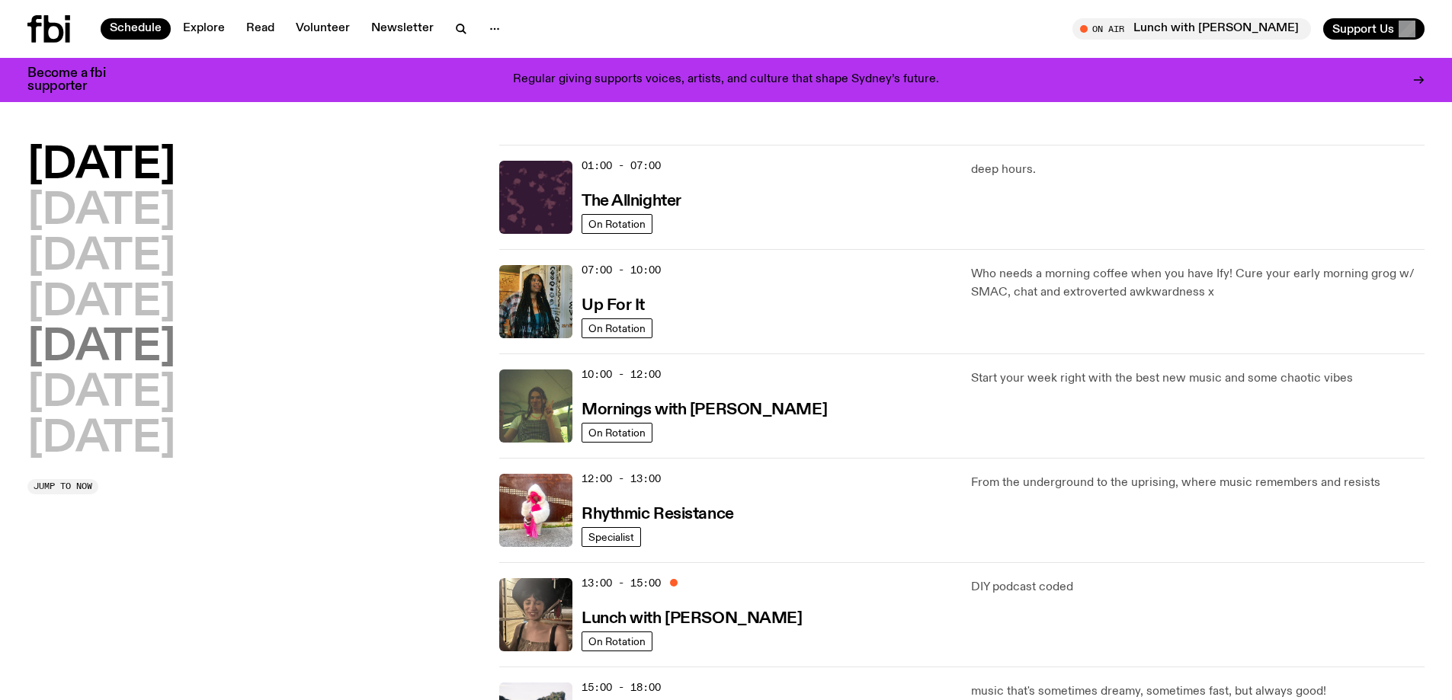
click at [130, 356] on h2 "[DATE]" at bounding box center [101, 348] width 148 height 43
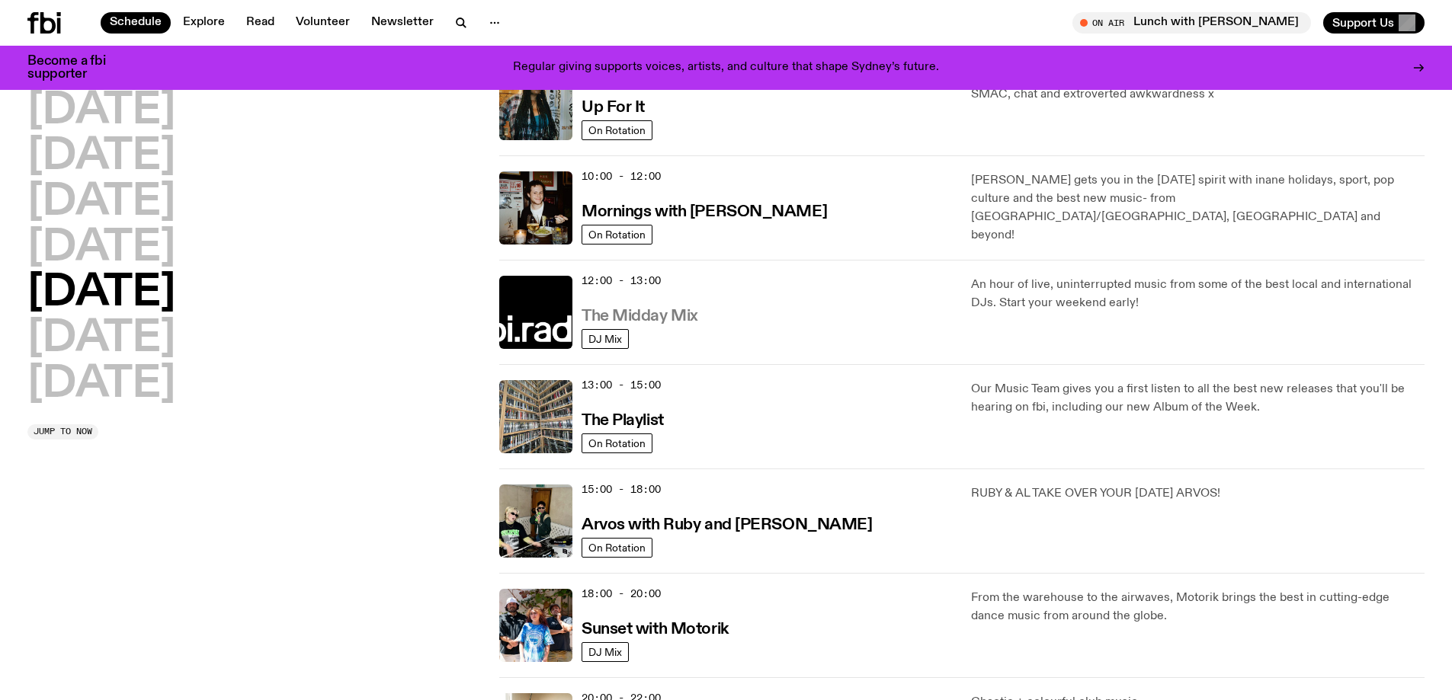
scroll to position [195, 0]
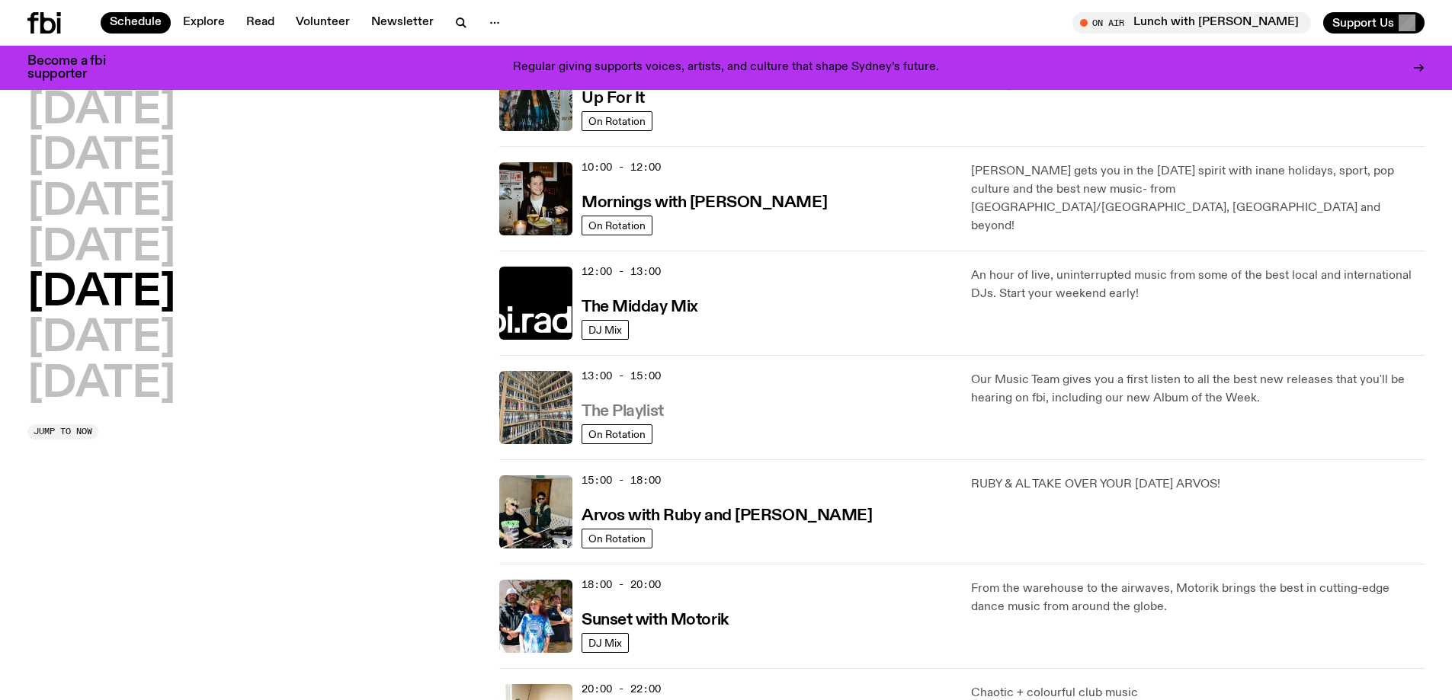
click at [639, 414] on h3 "The Playlist" at bounding box center [622, 412] width 82 height 16
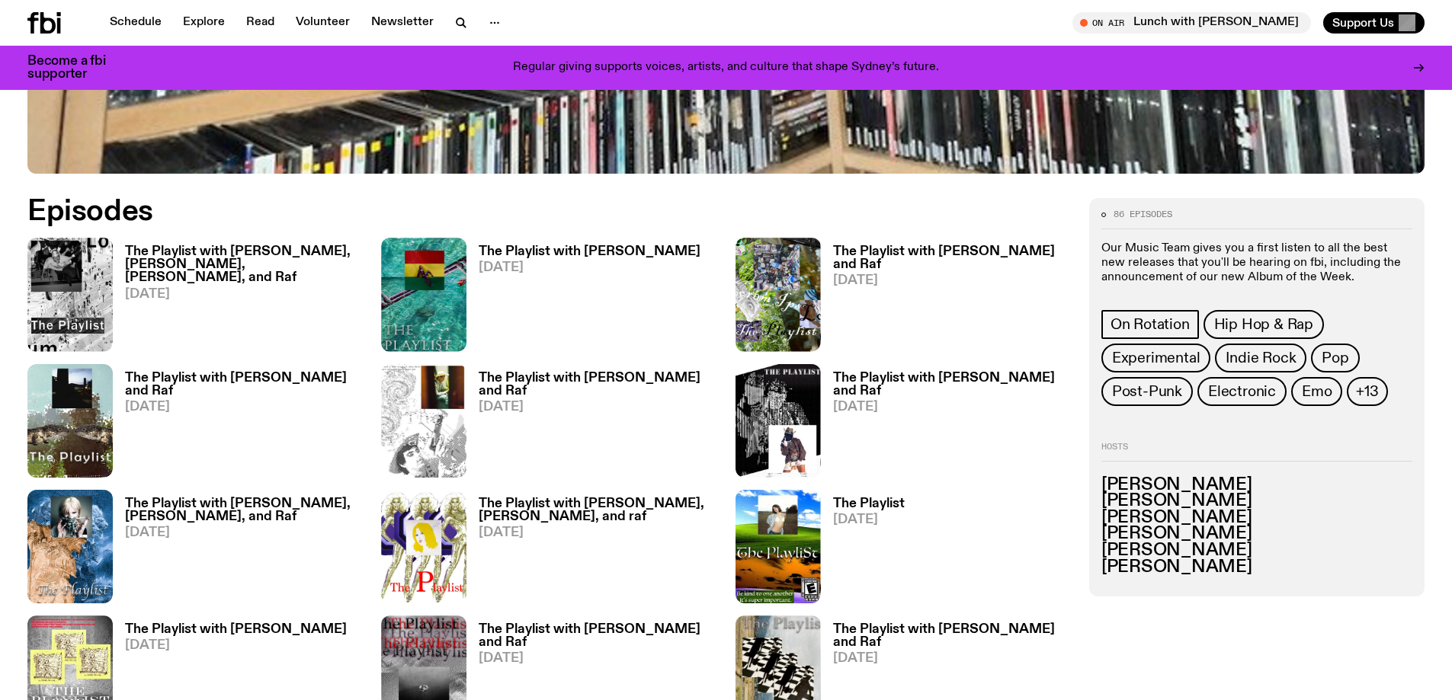
scroll to position [905, 0]
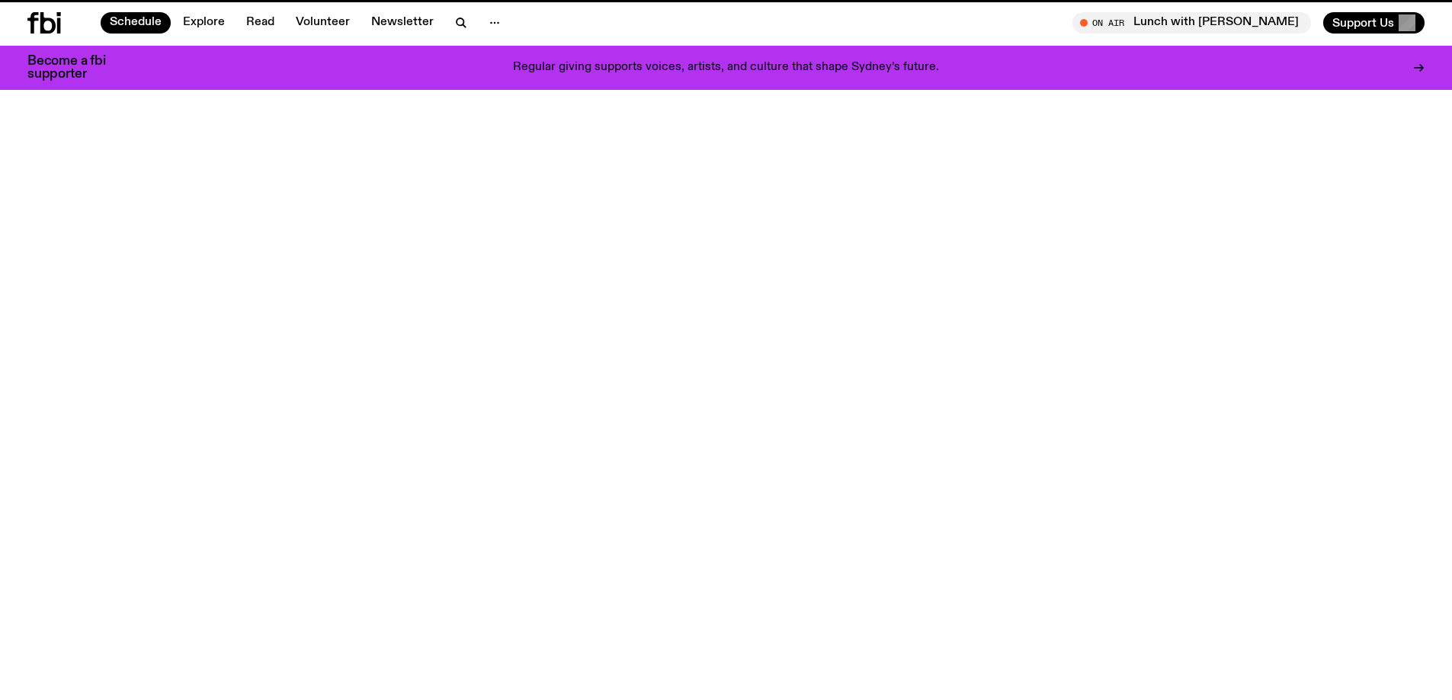
scroll to position [195, 0]
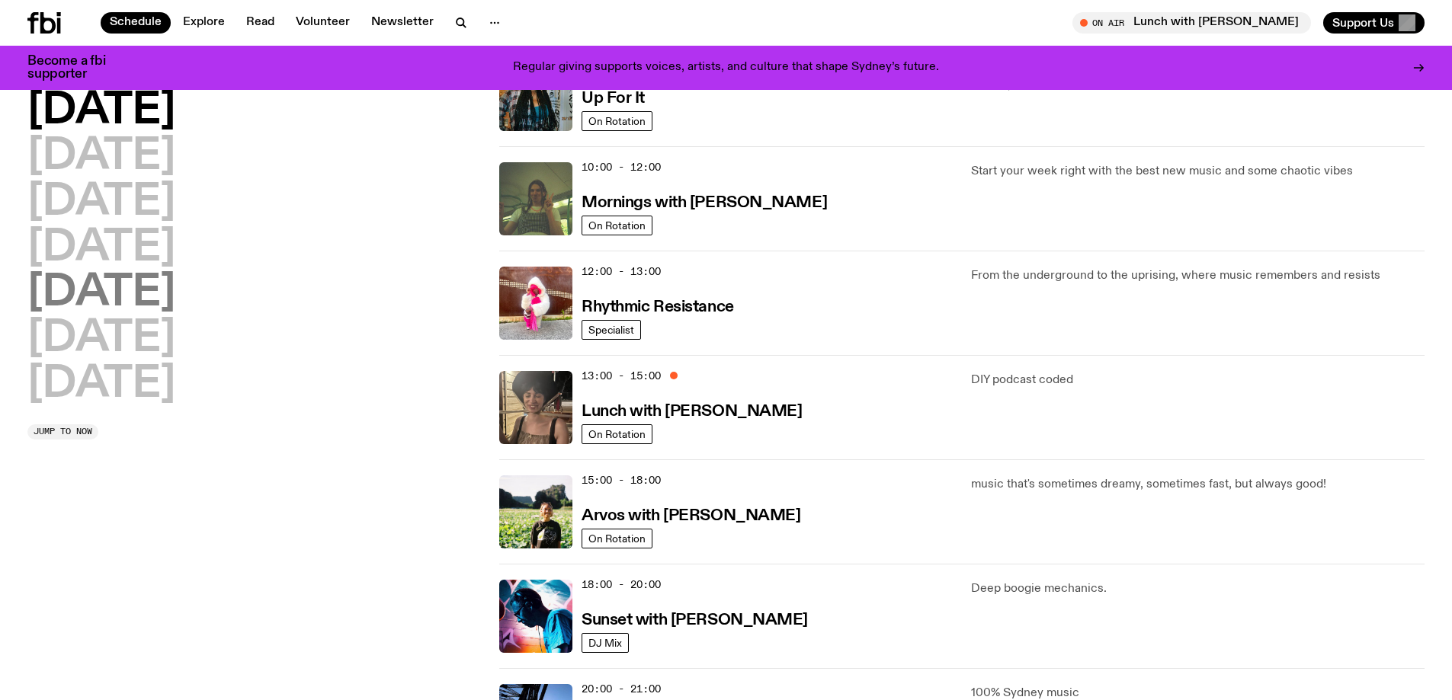
click at [107, 293] on h2 "[DATE]" at bounding box center [101, 293] width 148 height 43
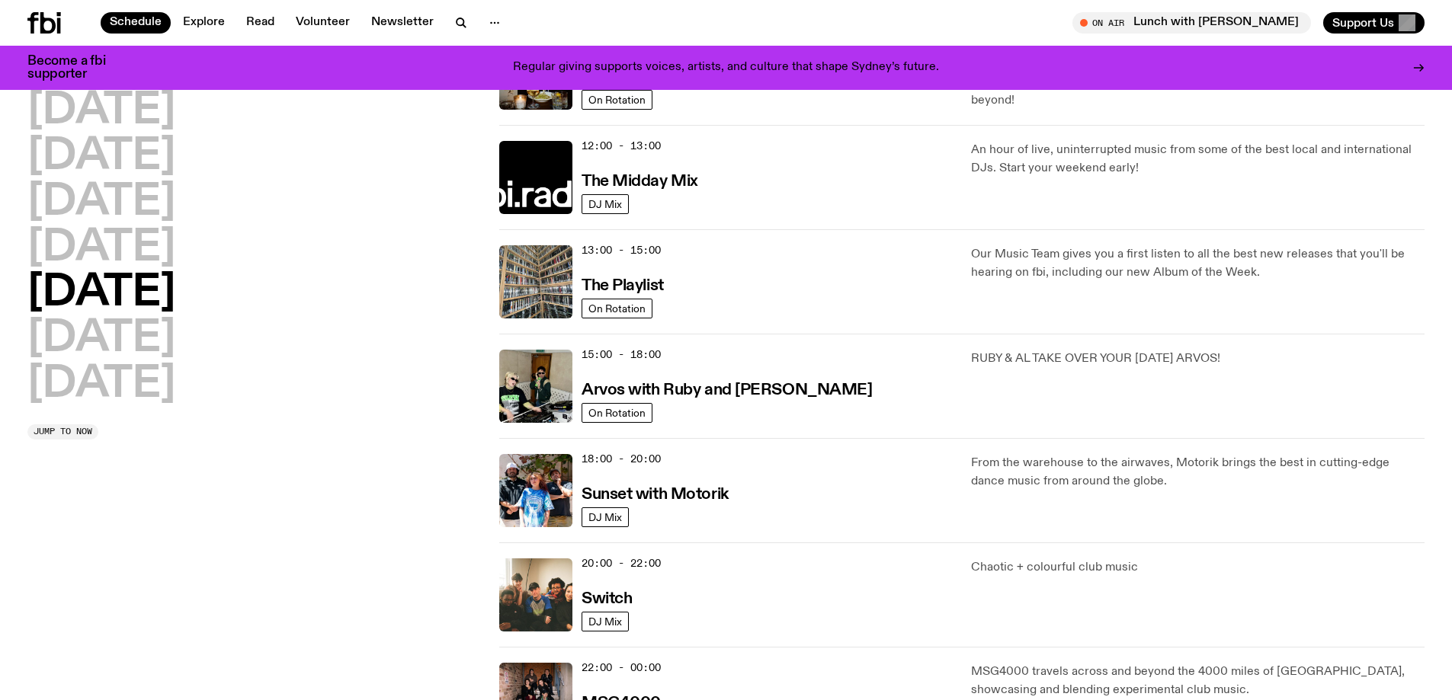
scroll to position [347, 0]
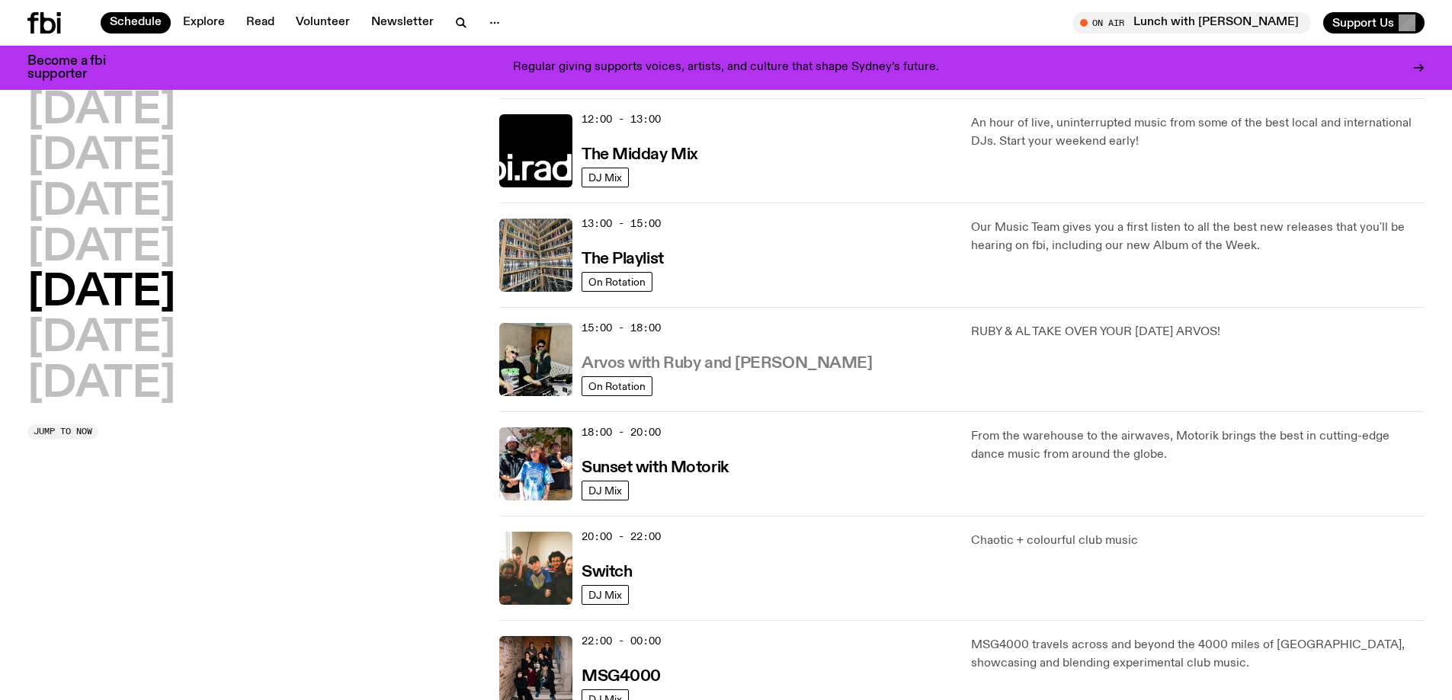
click at [661, 364] on h3 "Arvos with Ruby and [PERSON_NAME]" at bounding box center [726, 364] width 290 height 16
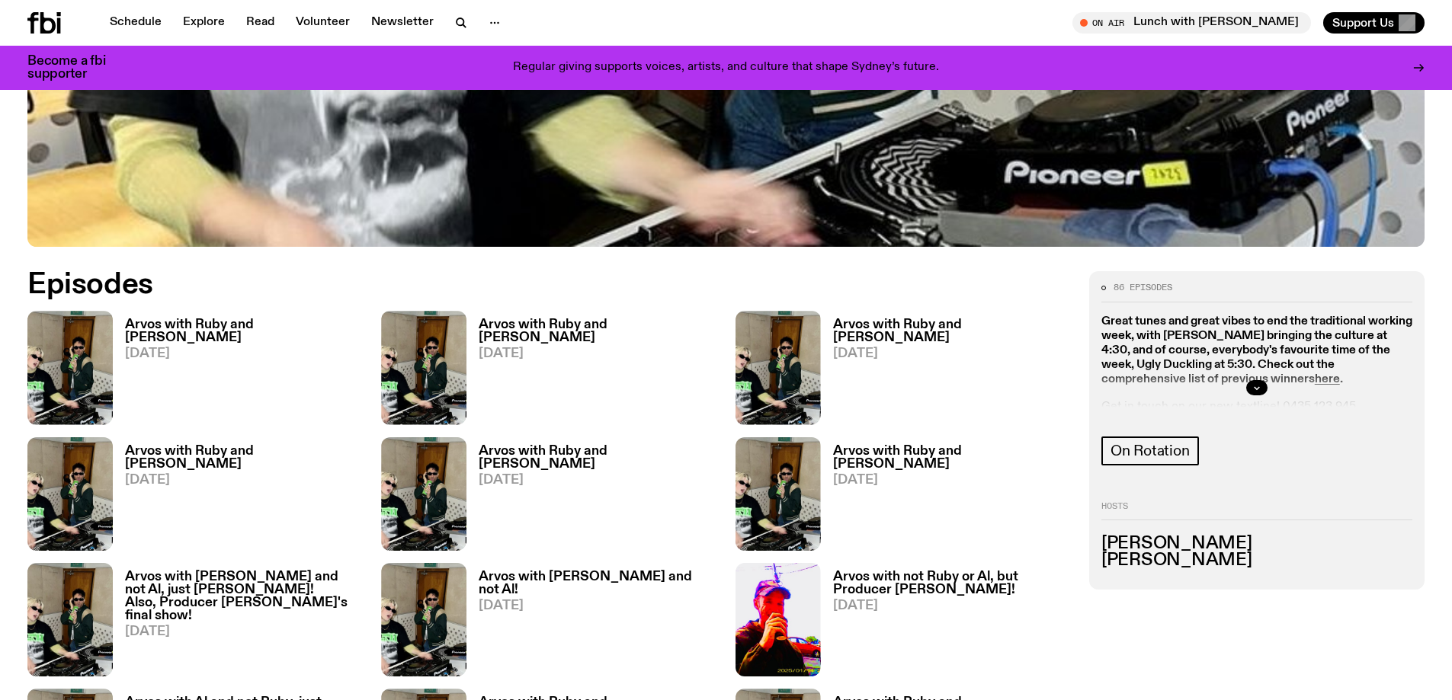
scroll to position [760, 0]
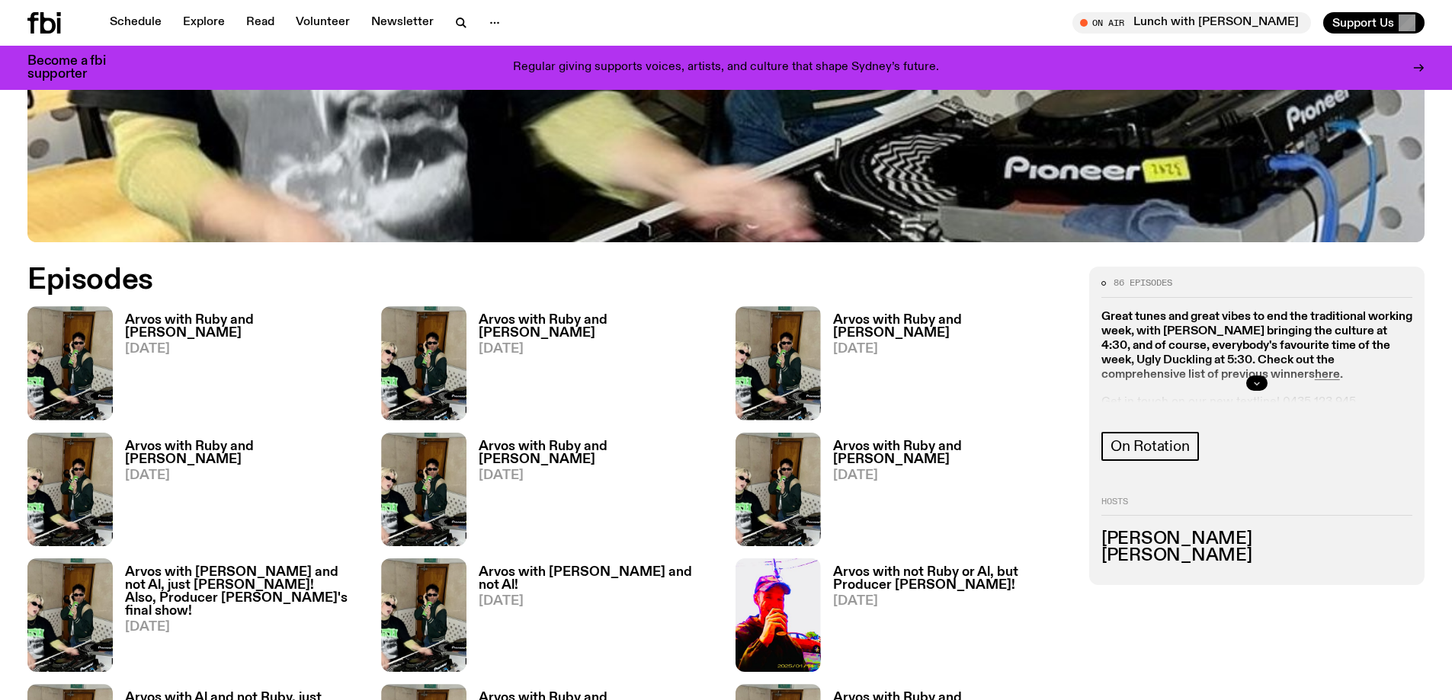
click at [1254, 383] on icon "button" at bounding box center [1256, 383] width 9 height 9
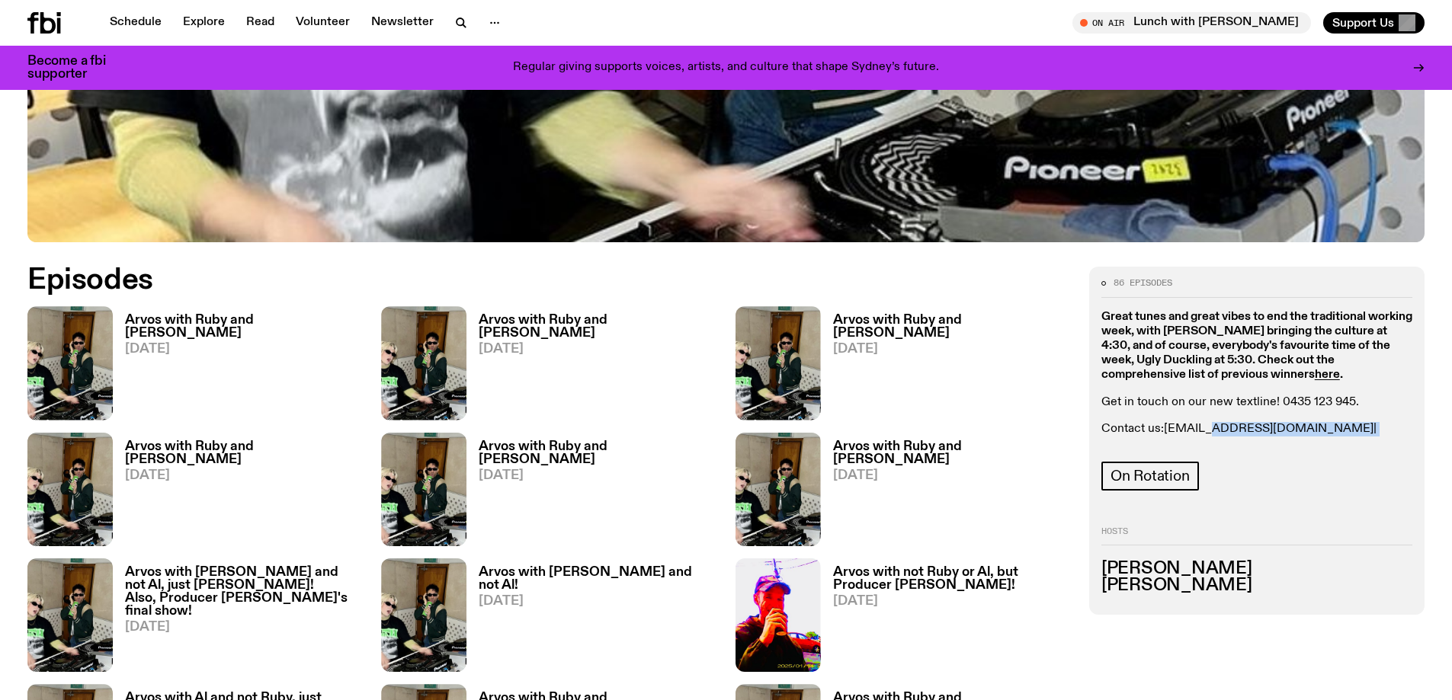
drag, startPoint x: 1378, startPoint y: 434, endPoint x: 1210, endPoint y: 426, distance: 168.6
click at [1210, 426] on p "Contact us: [PERSON_NAME][EMAIL_ADDRESS][DOMAIN_NAME] | [EMAIL_ADDRESS][DOMAIN_…" at bounding box center [1256, 436] width 311 height 29
click at [1390, 435] on p "Contact us: [PERSON_NAME][EMAIL_ADDRESS][DOMAIN_NAME] | [EMAIL_ADDRESS][DOMAIN_…" at bounding box center [1256, 436] width 311 height 29
drag, startPoint x: 1378, startPoint y: 431, endPoint x: 1167, endPoint y: 435, distance: 211.1
click at [1167, 435] on p "Contact us: [PERSON_NAME][EMAIL_ADDRESS][DOMAIN_NAME] | [EMAIL_ADDRESS][DOMAIN_…" at bounding box center [1256, 436] width 311 height 29
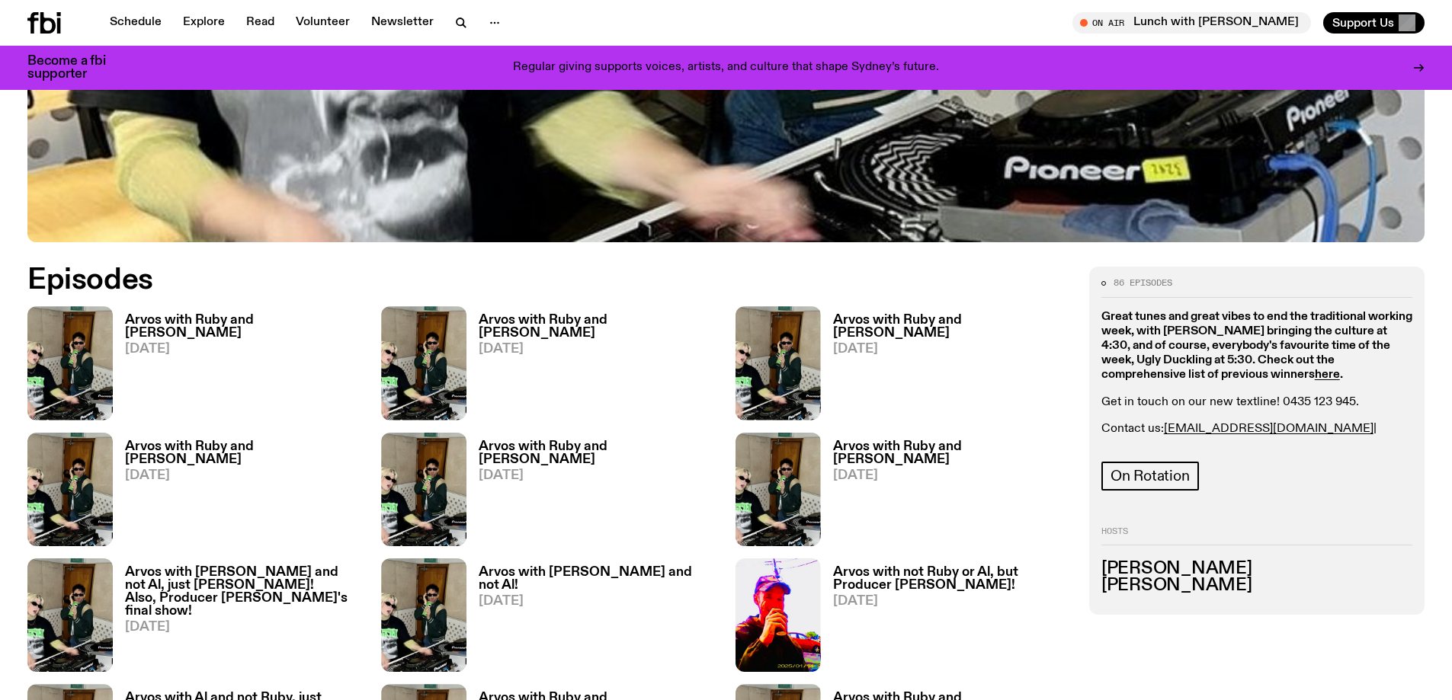
click at [1235, 469] on div "On Rotation" at bounding box center [1256, 479] width 311 height 34
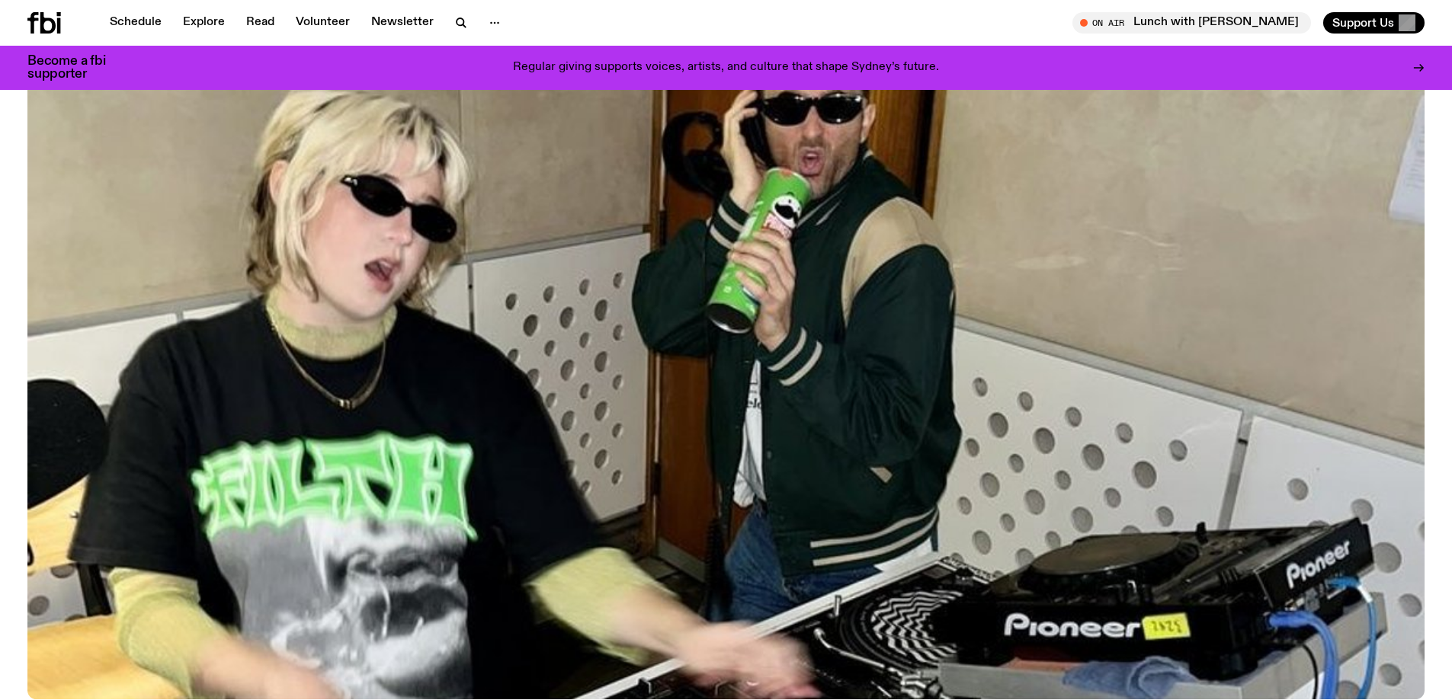
scroll to position [0, 0]
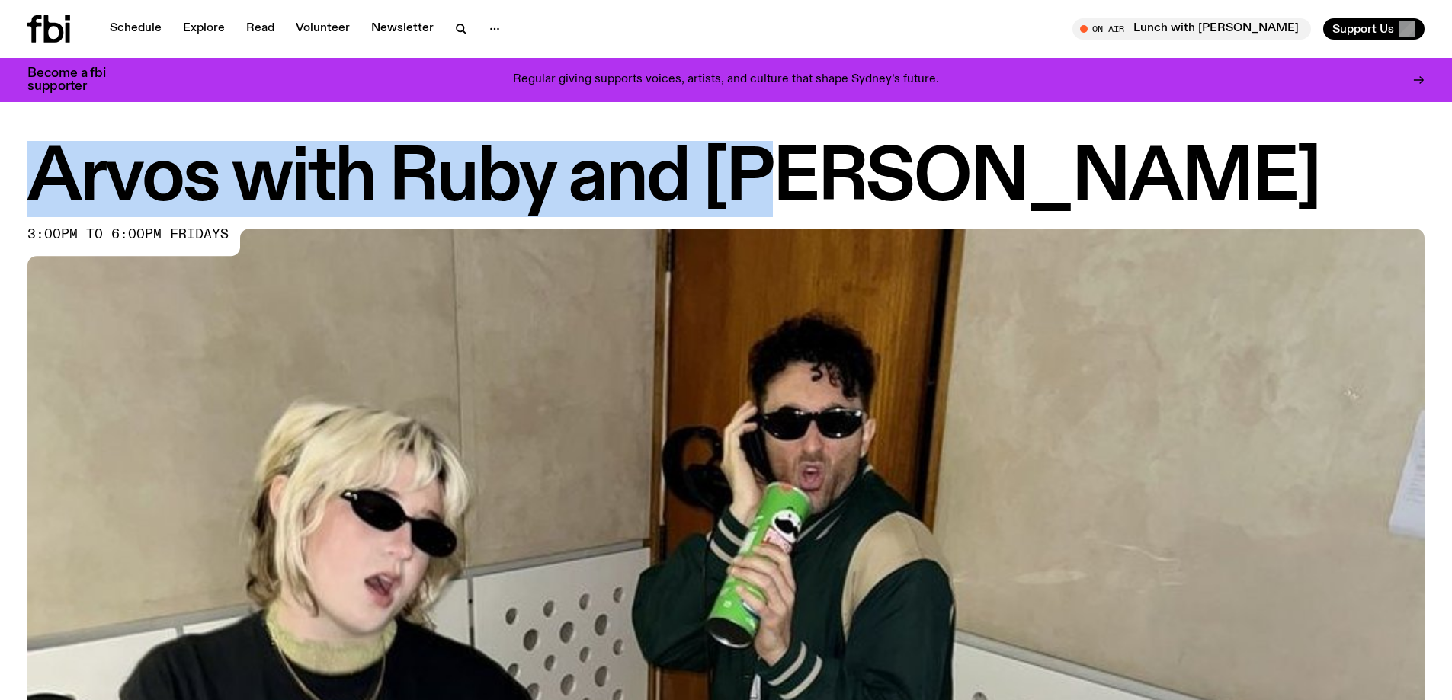
drag, startPoint x: 797, startPoint y: 187, endPoint x: 24, endPoint y: 209, distance: 773.0
click at [24, 209] on div "Arvos with [PERSON_NAME] and Al 3:00pm to 6:00pm fridays" at bounding box center [726, 579] width 1452 height 869
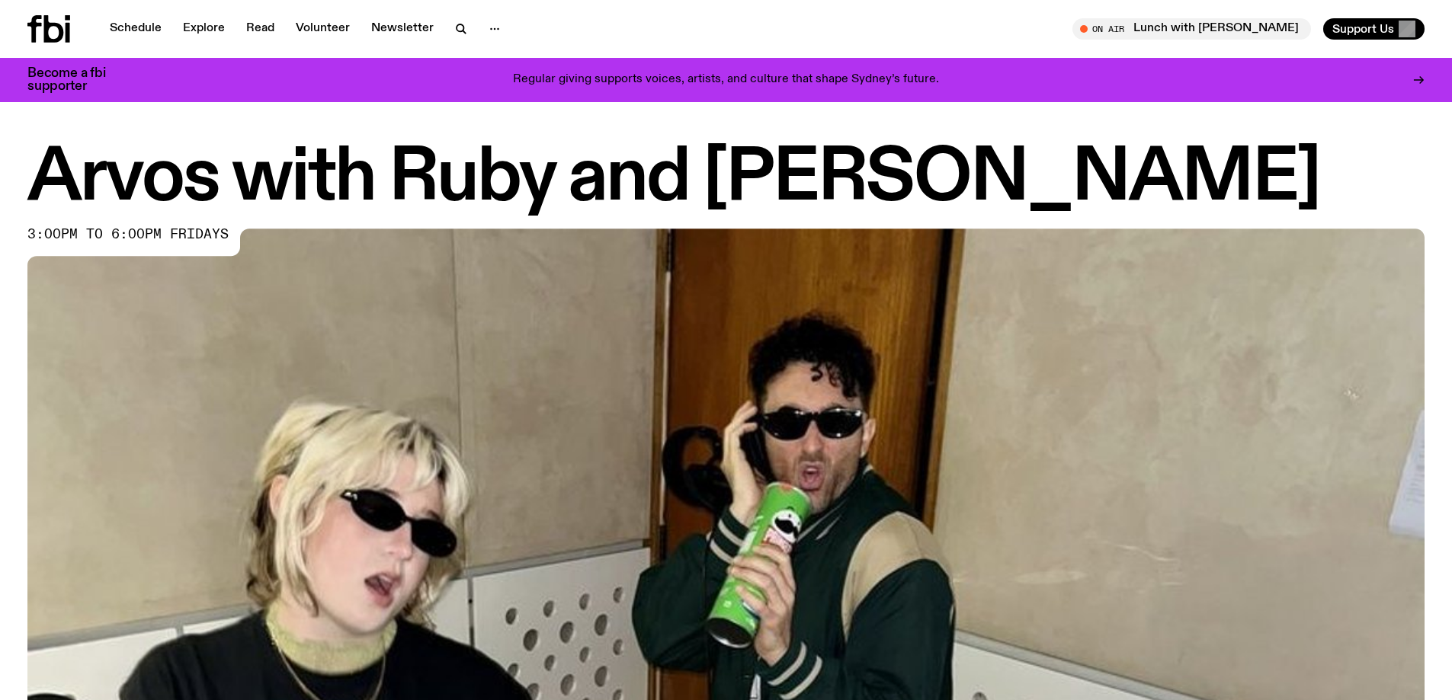
click at [236, 235] on div "3:00pm to 6:00pm fridays" at bounding box center [135, 242] width 216 height 27
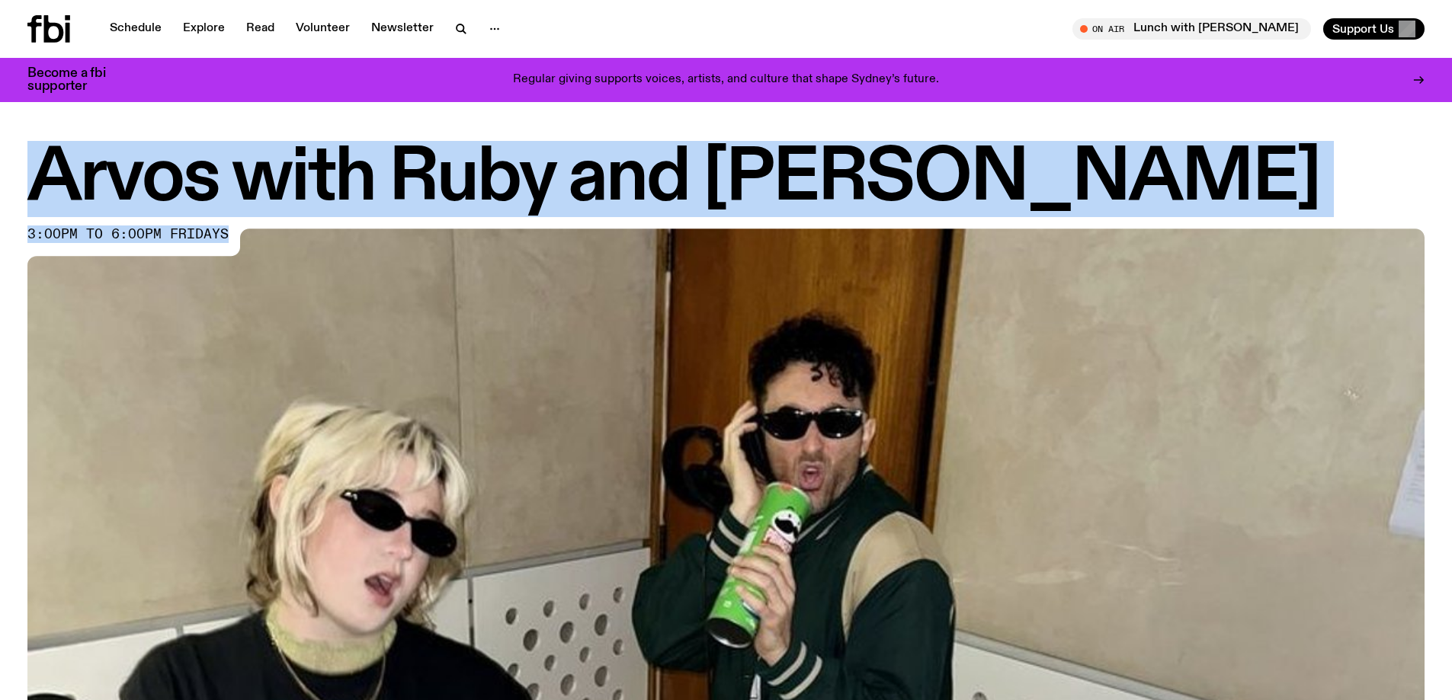
drag, startPoint x: 229, startPoint y: 234, endPoint x: 33, endPoint y: 190, distance: 201.5
click at [33, 190] on div "Arvos with [PERSON_NAME] and Al 3:00pm to 6:00pm fridays" at bounding box center [725, 579] width 1397 height 869
click at [873, 205] on h1 "Arvos with Ruby and [PERSON_NAME]" at bounding box center [725, 179] width 1397 height 69
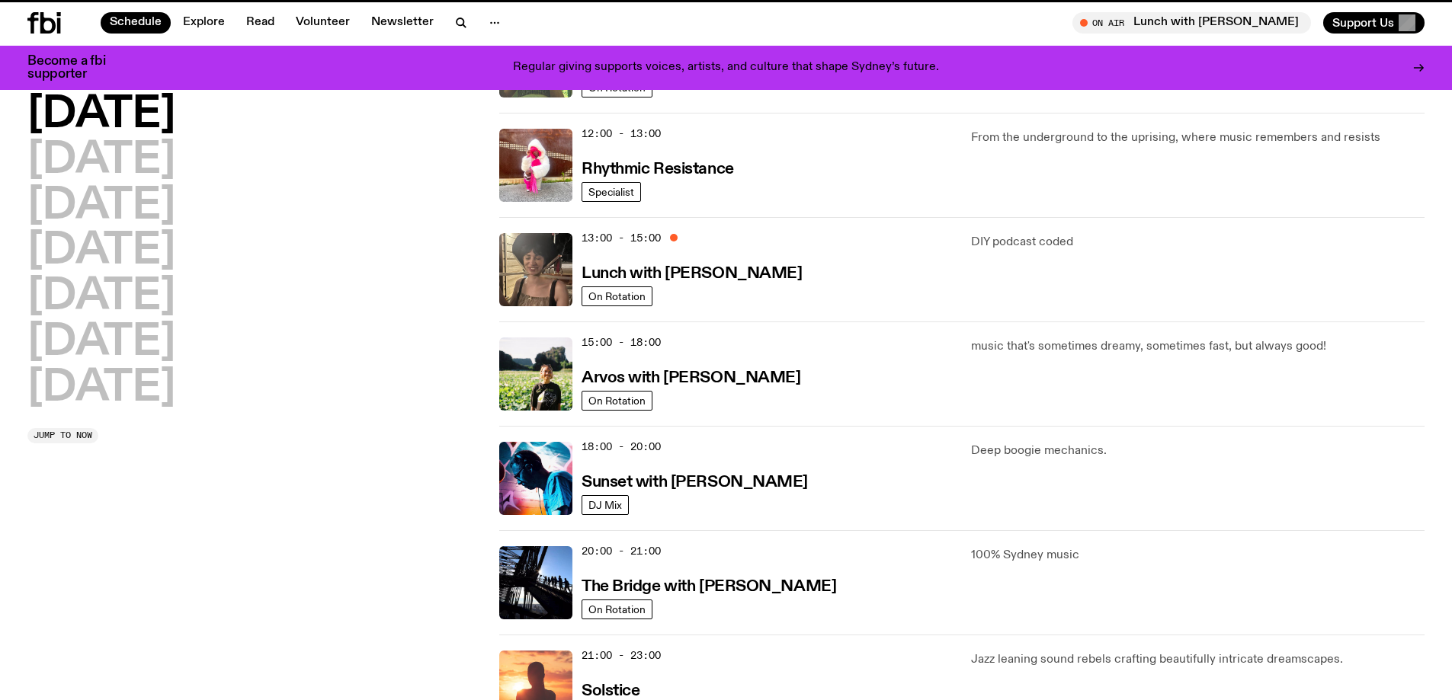
scroll to position [335, 0]
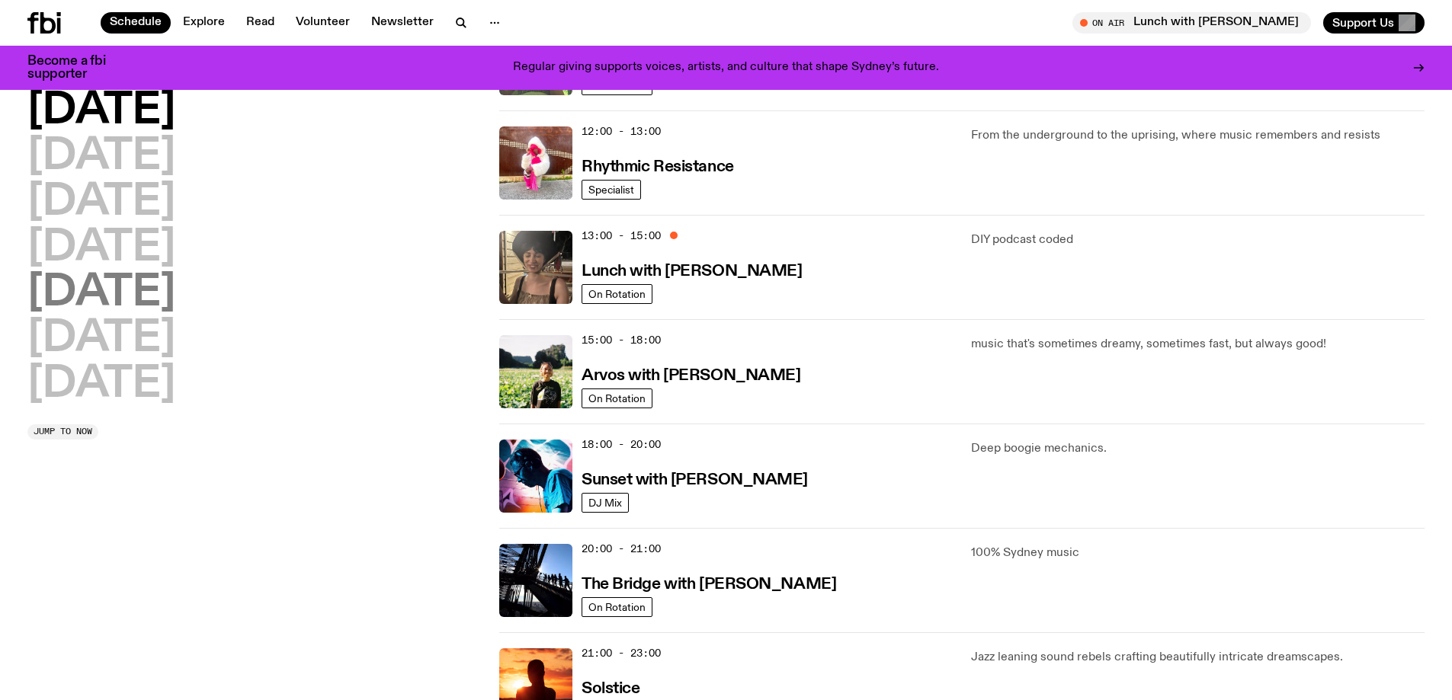
click at [128, 290] on h2 "[DATE]" at bounding box center [101, 293] width 148 height 43
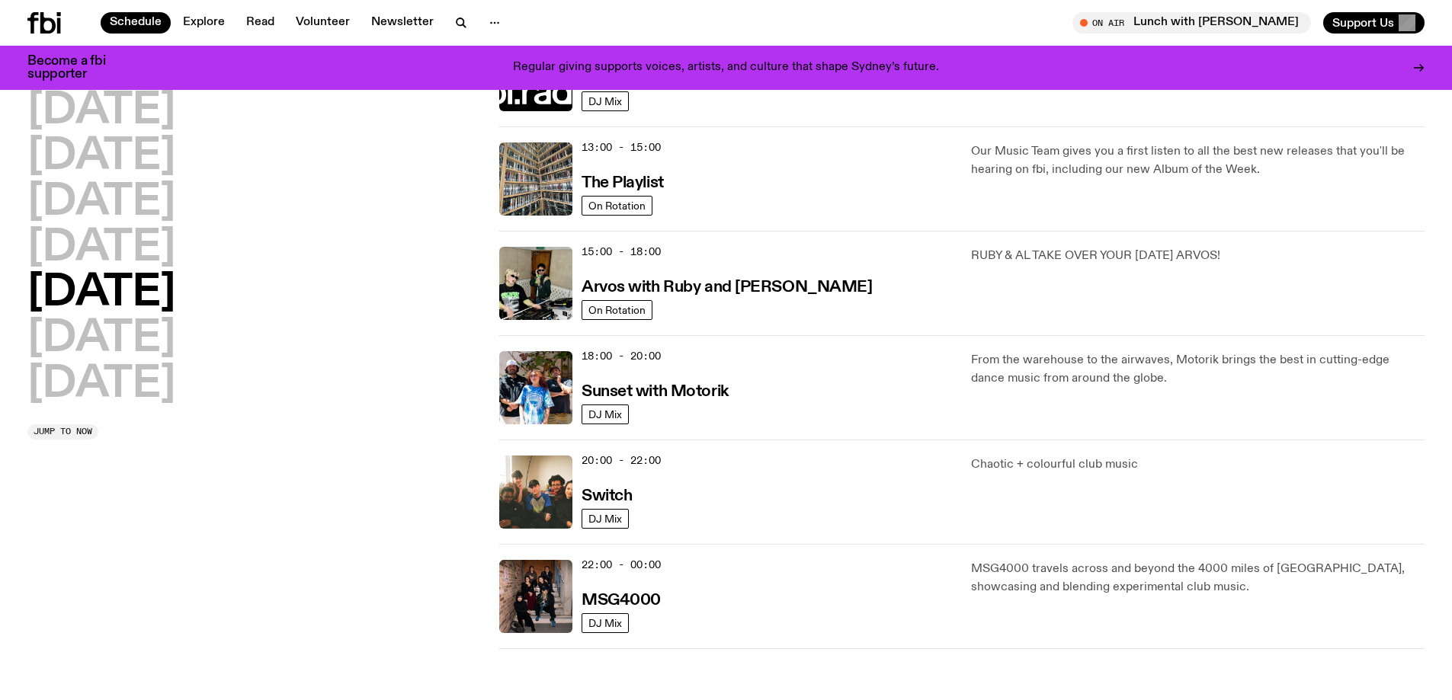
scroll to position [500, 0]
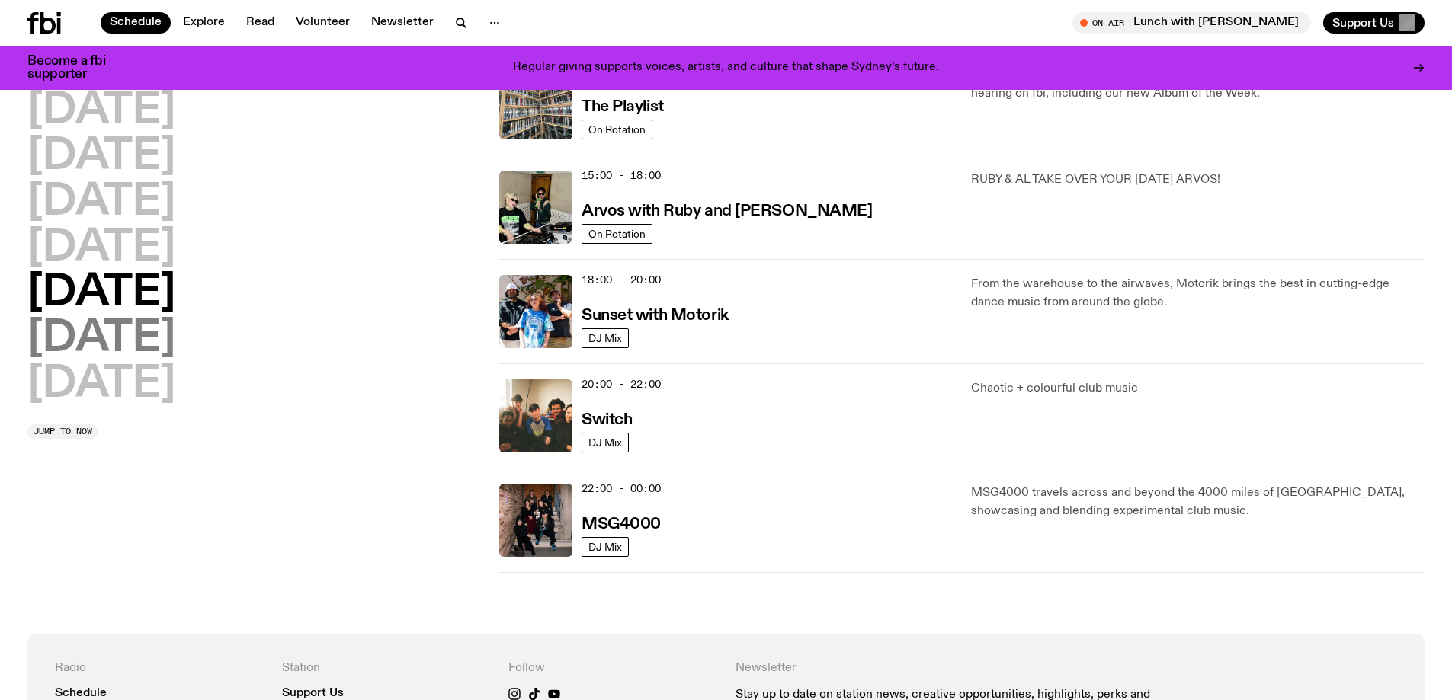
click at [132, 338] on h2 "[DATE]" at bounding box center [101, 339] width 148 height 43
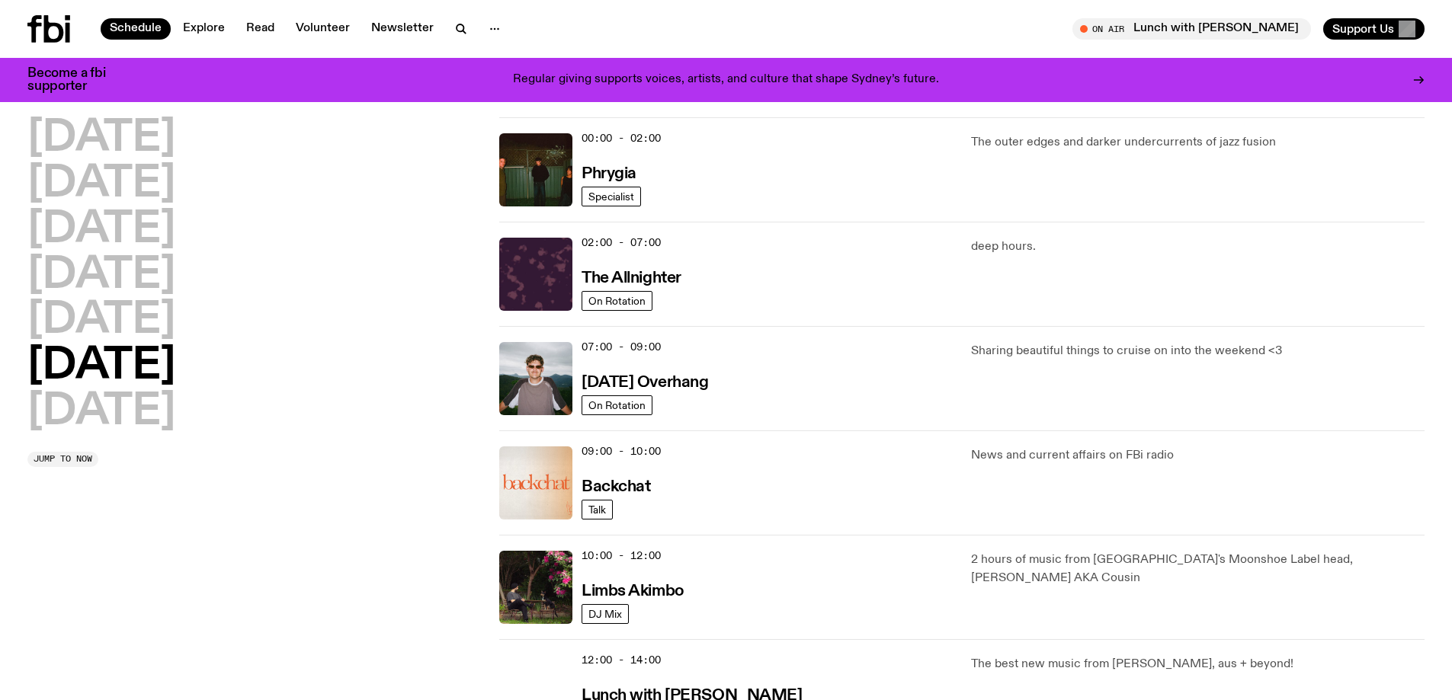
scroll to position [0, 0]
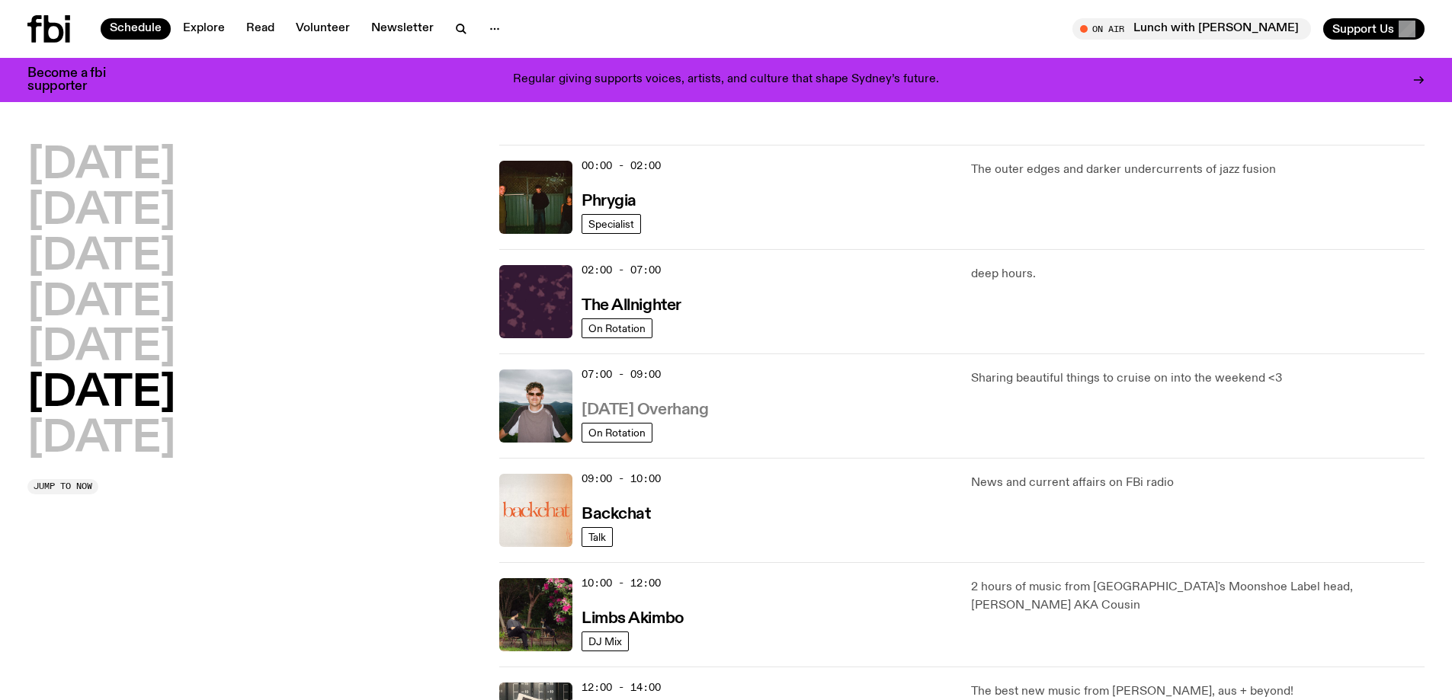
click at [701, 408] on h3 "[DATE] Overhang" at bounding box center [644, 410] width 126 height 16
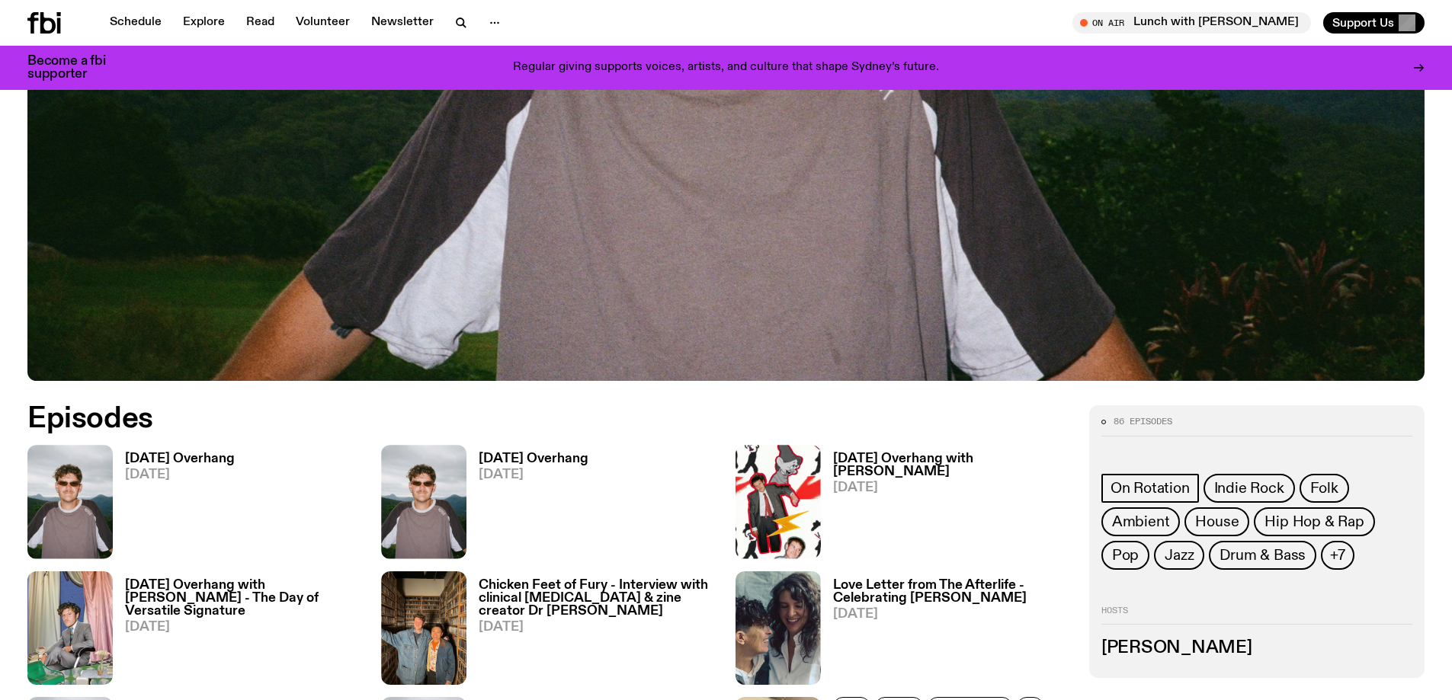
scroll to position [834, 0]
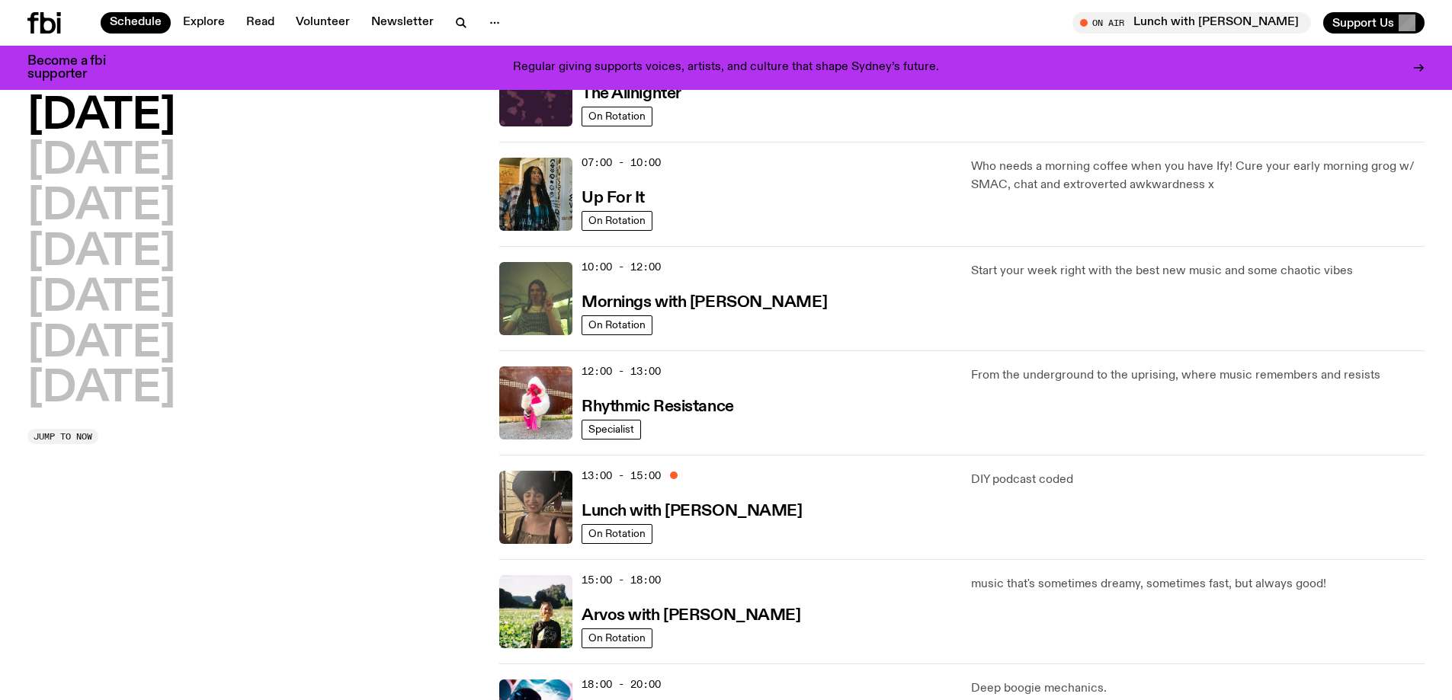
scroll to position [149, 0]
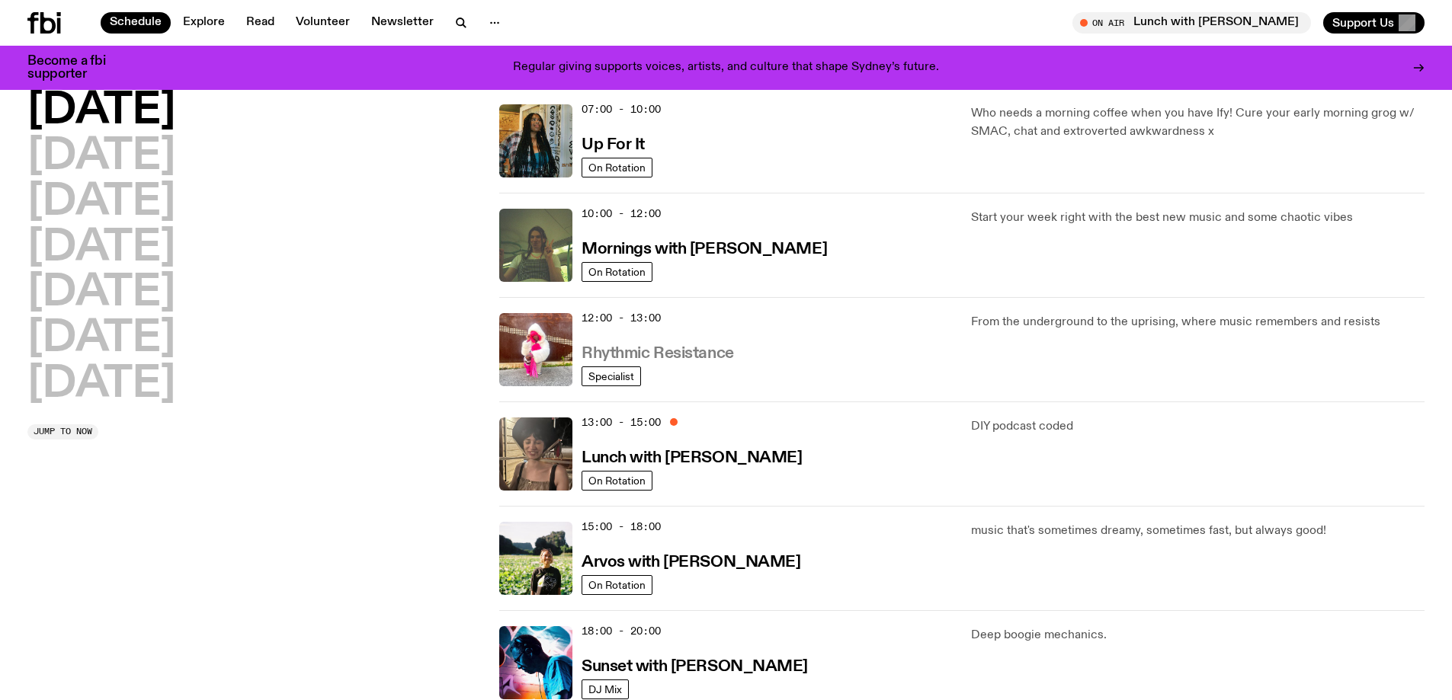
click at [679, 360] on h3 "Rhythmic Resistance" at bounding box center [657, 354] width 152 height 16
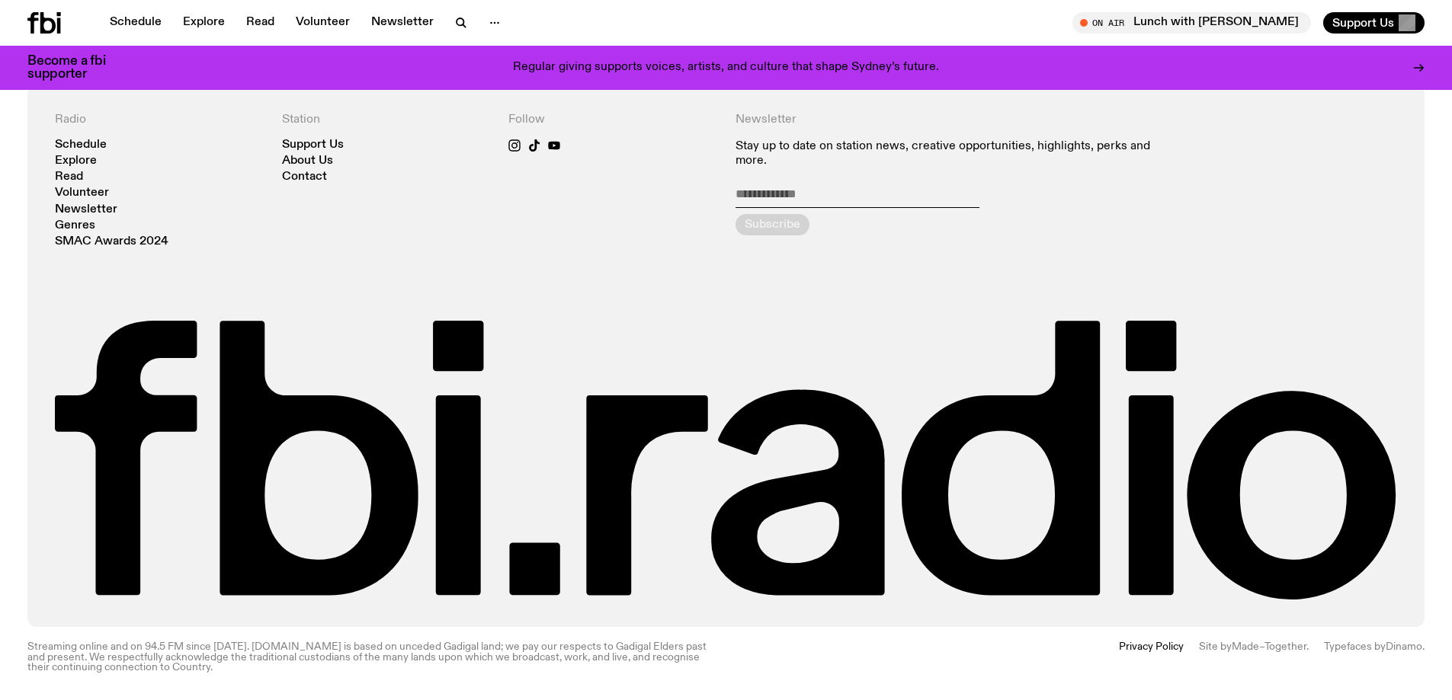
scroll to position [828, 0]
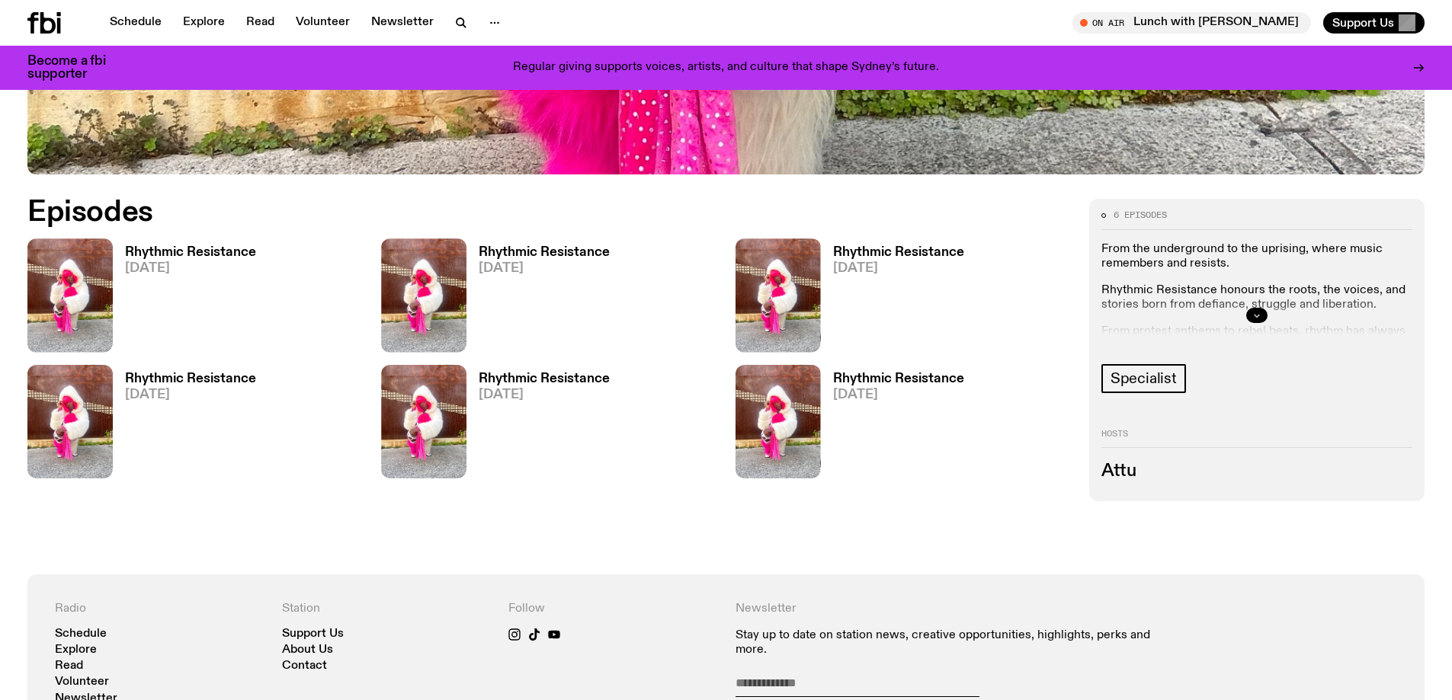
click at [1254, 315] on icon "button" at bounding box center [1256, 316] width 5 height 2
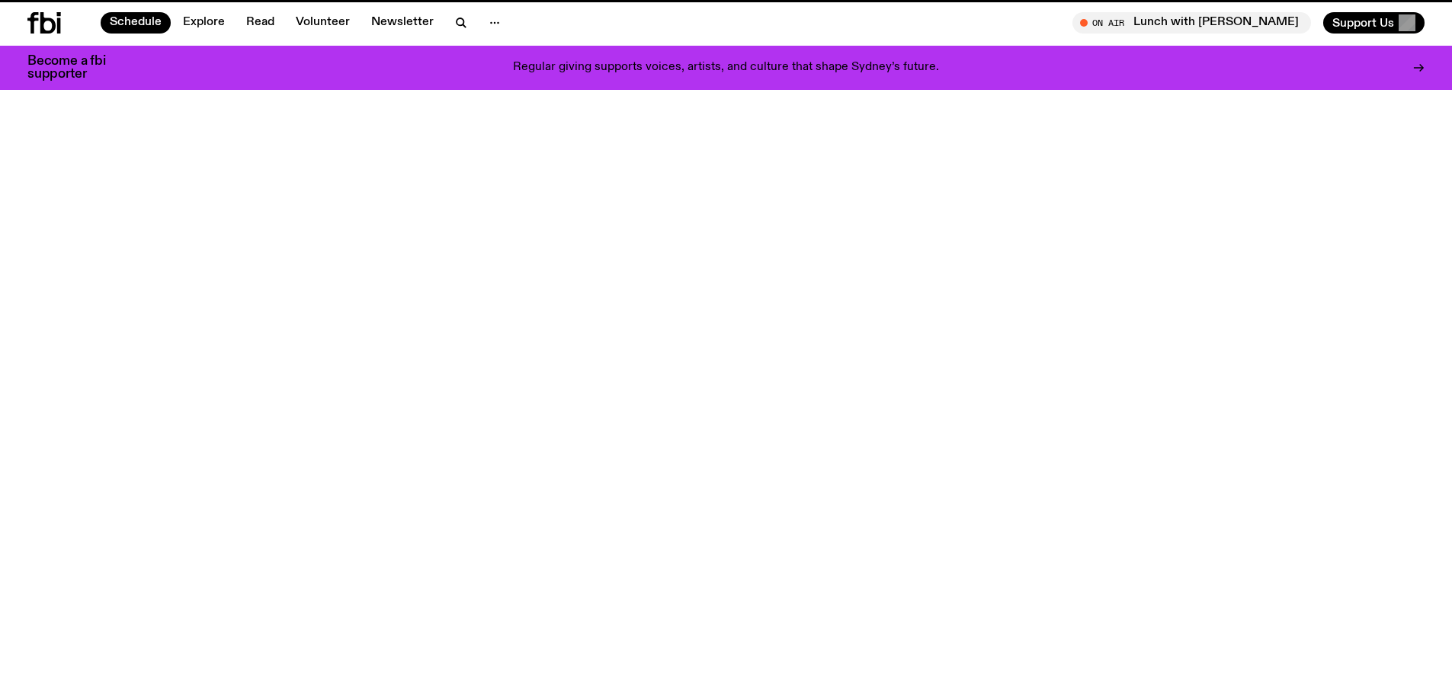
scroll to position [149, 0]
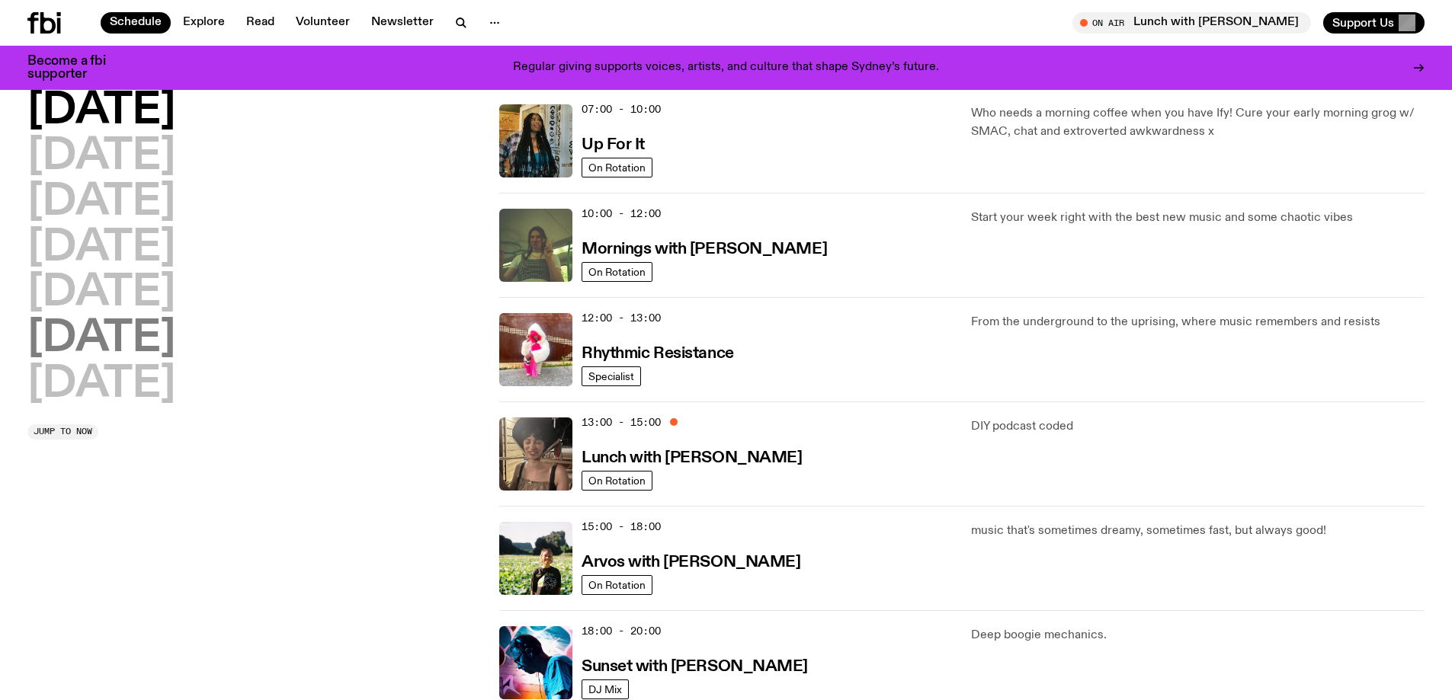
click at [112, 343] on h2 "[DATE]" at bounding box center [101, 339] width 148 height 43
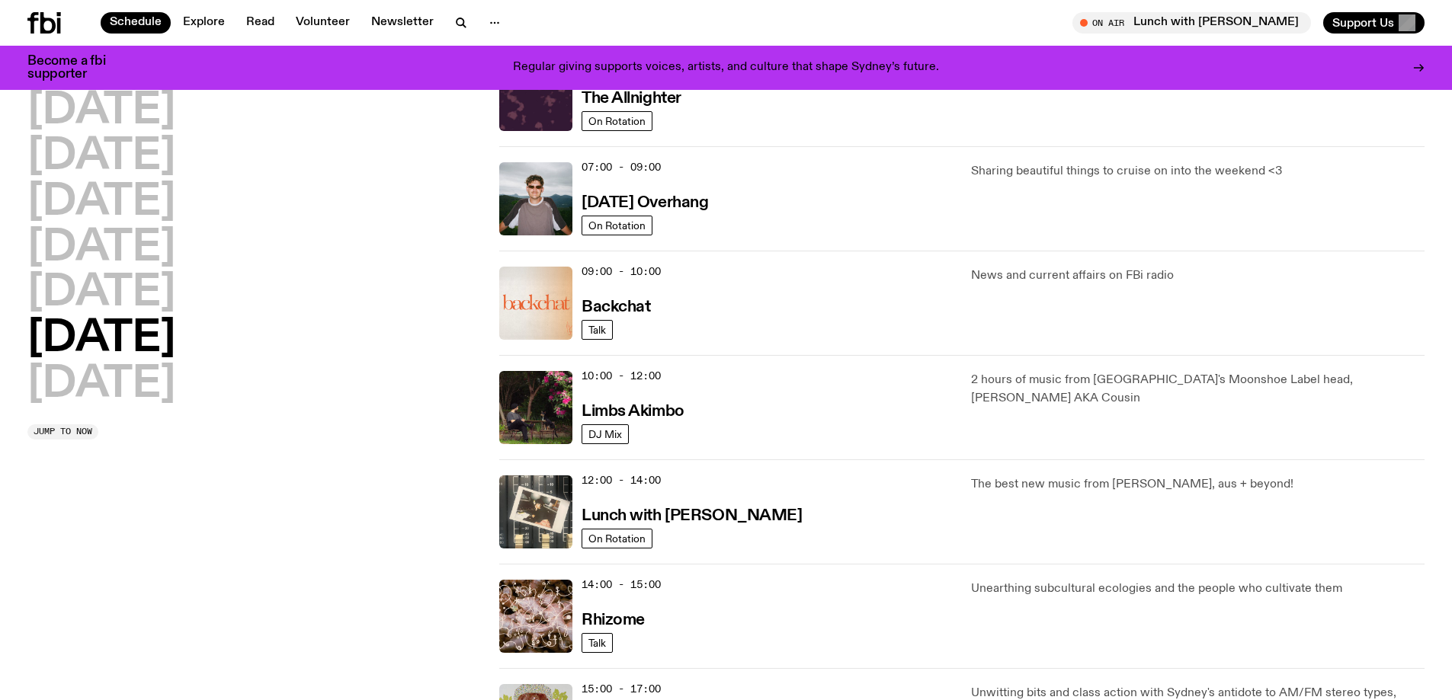
scroll to position [271, 0]
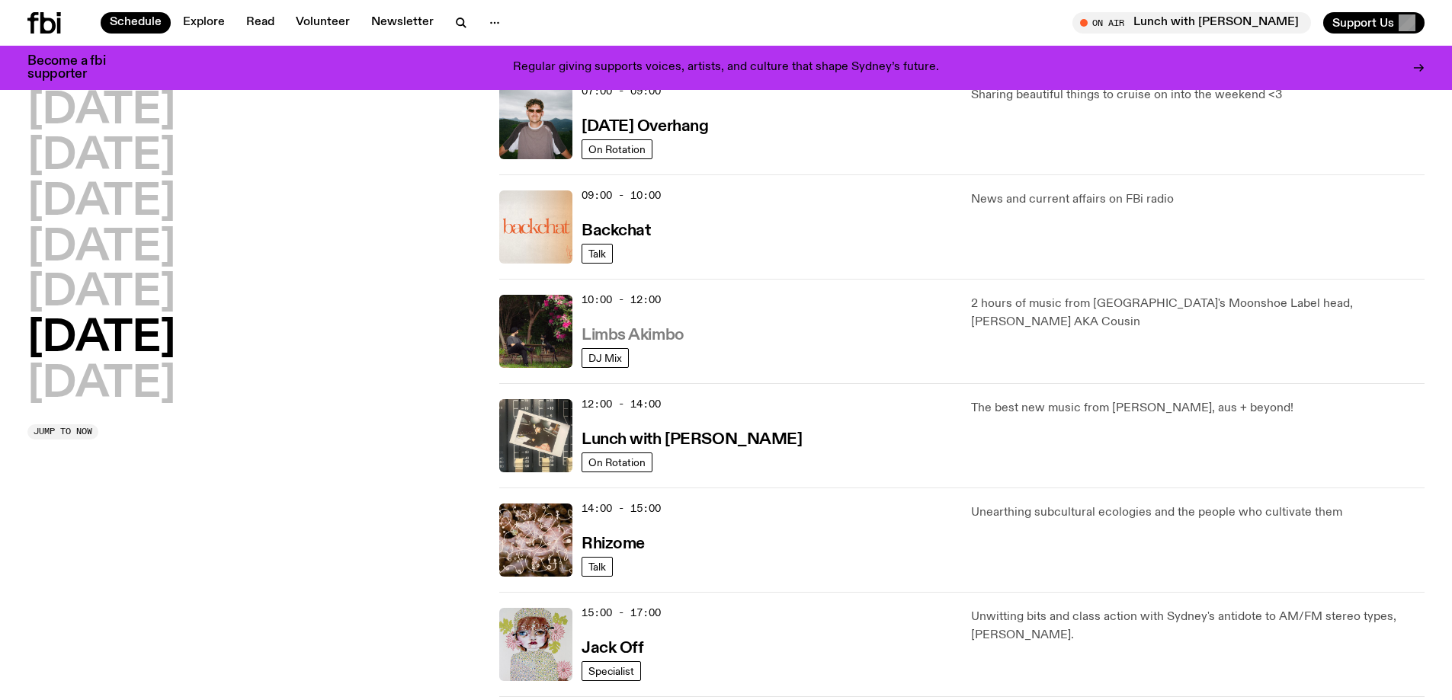
click at [642, 340] on h3 "Limbs Akimbo" at bounding box center [632, 336] width 103 height 16
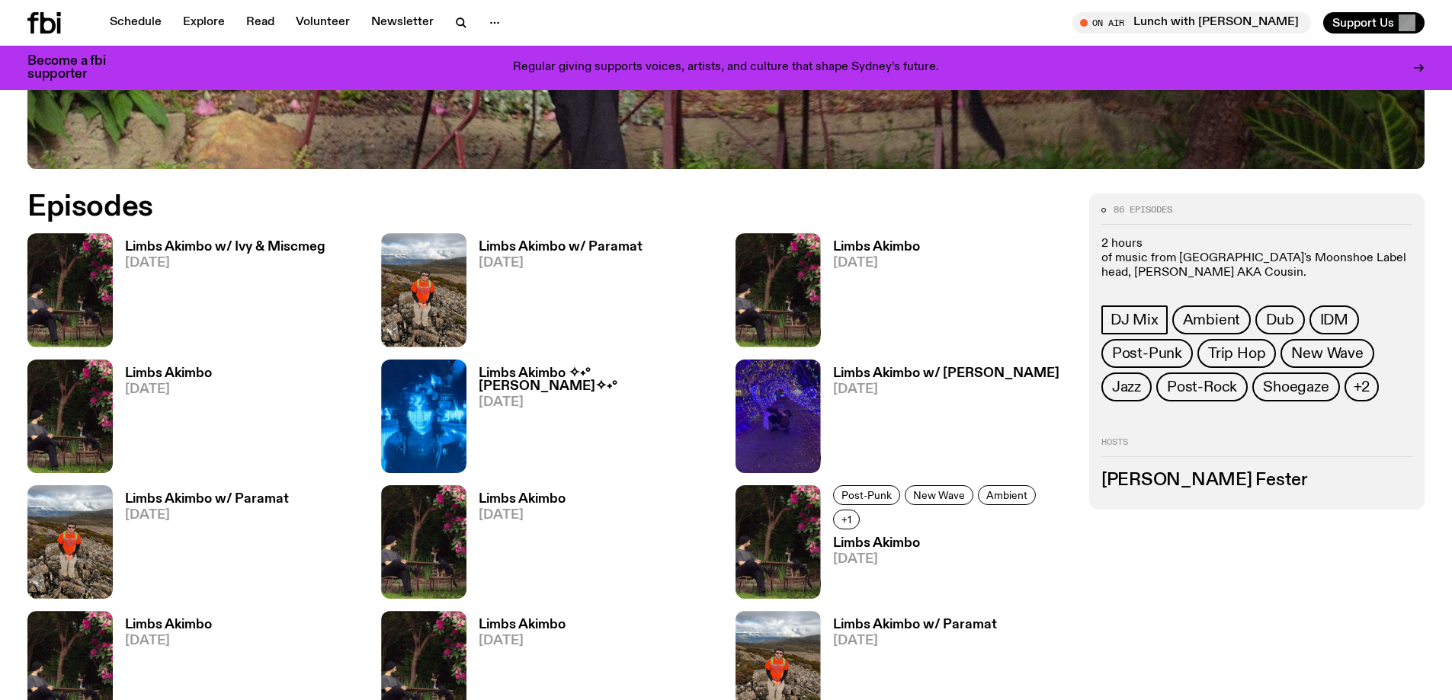
scroll to position [909, 0]
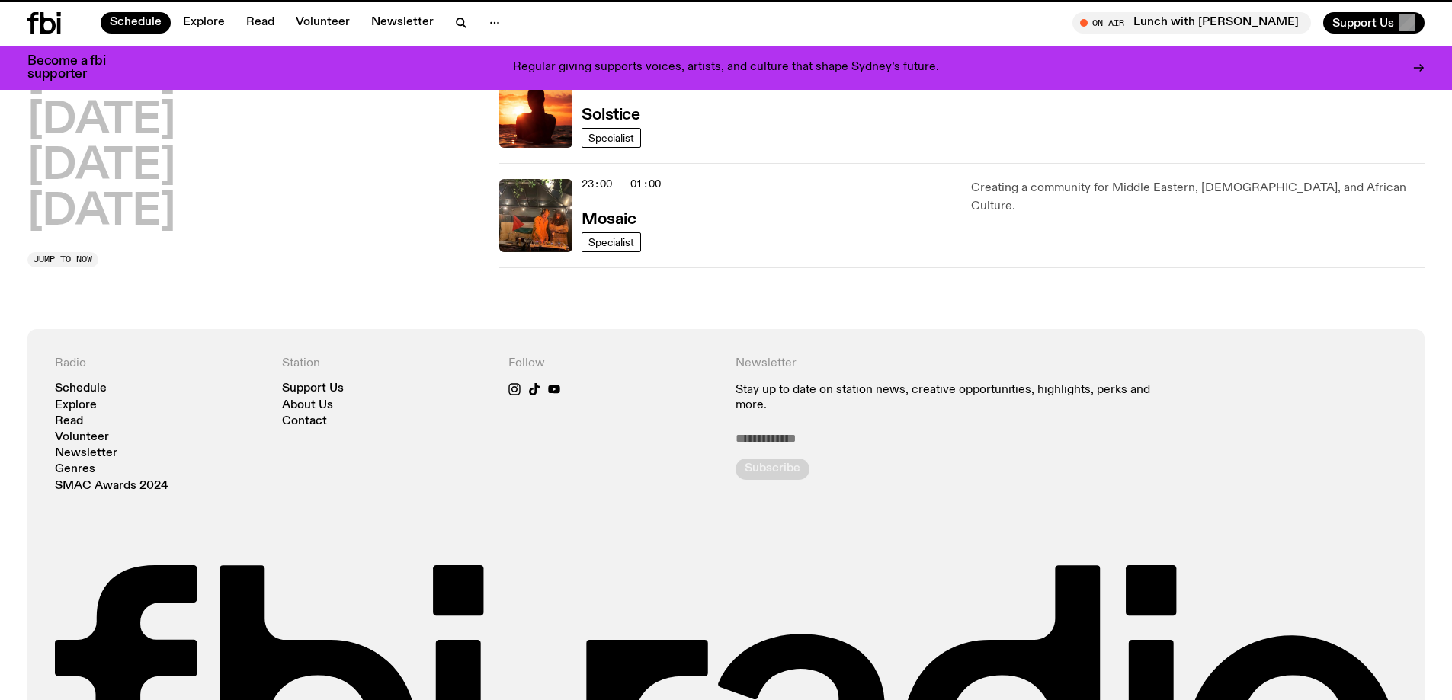
scroll to position [271, 0]
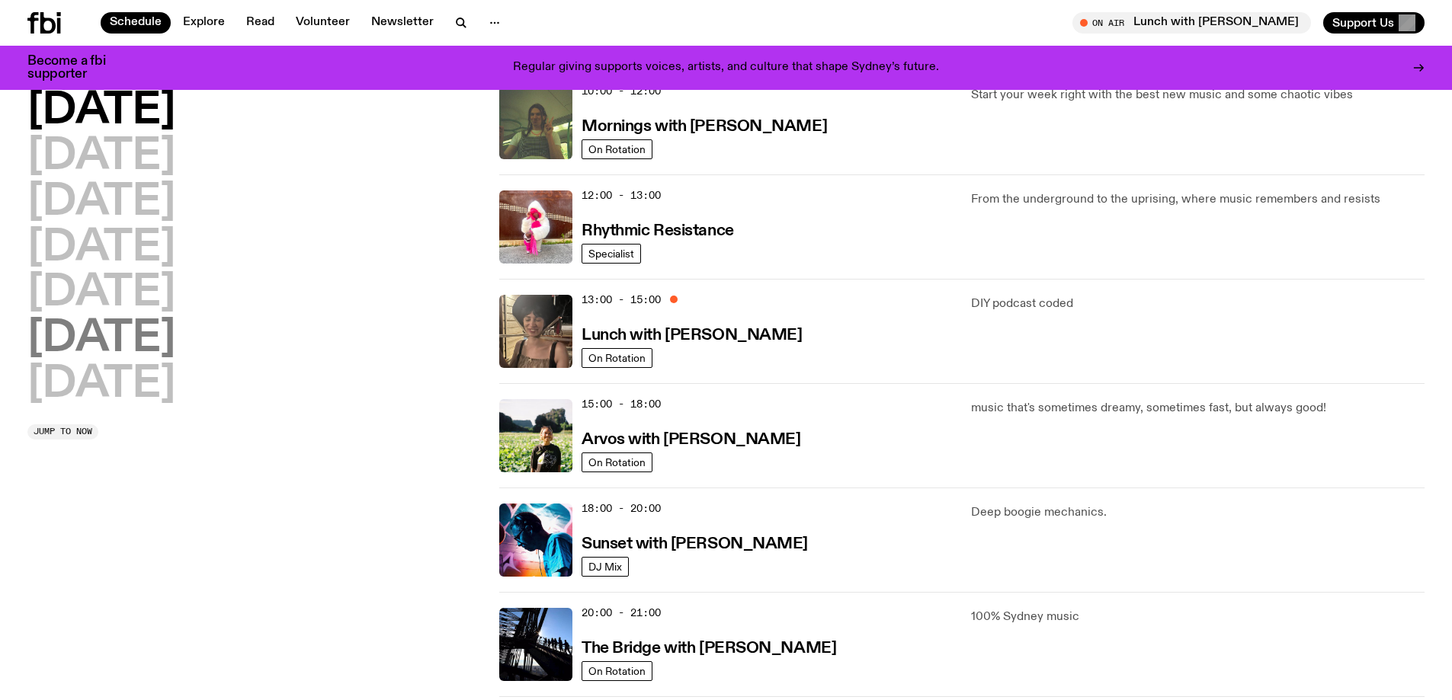
click at [123, 339] on h2 "[DATE]" at bounding box center [101, 339] width 148 height 43
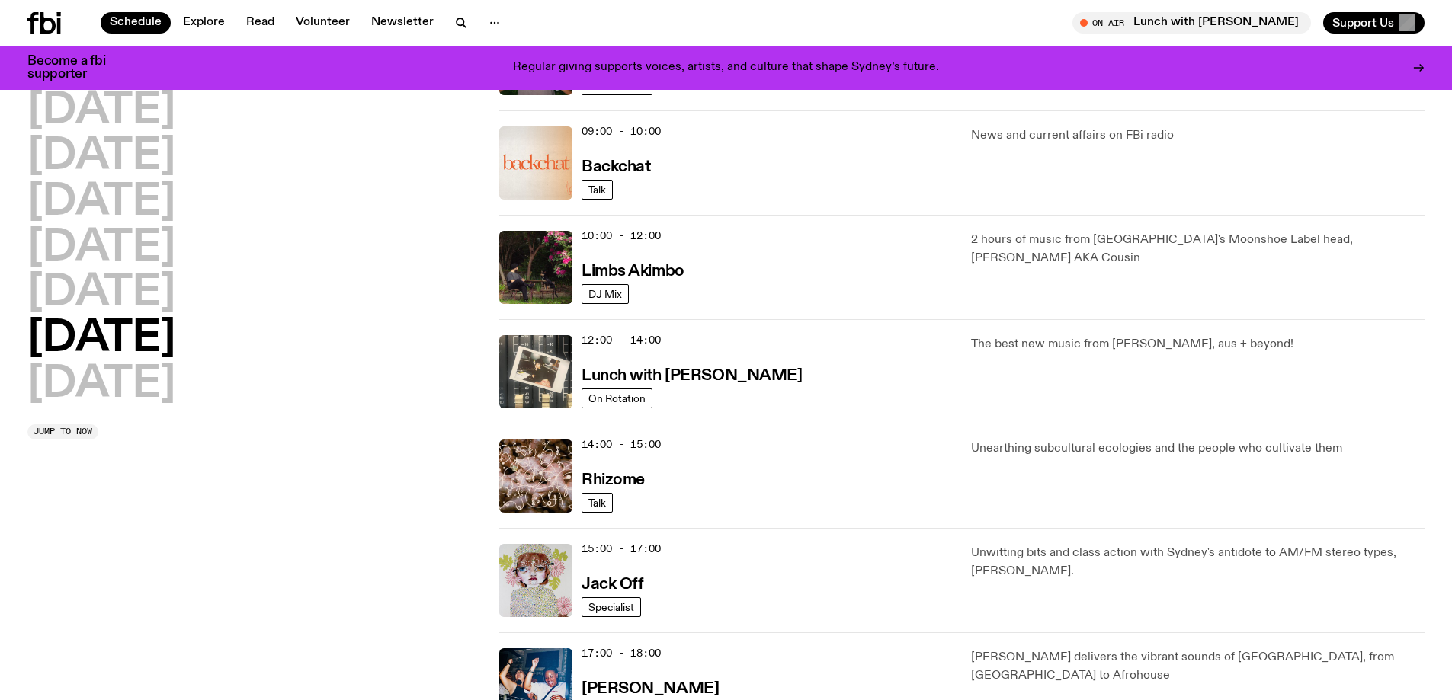
scroll to position [347, 0]
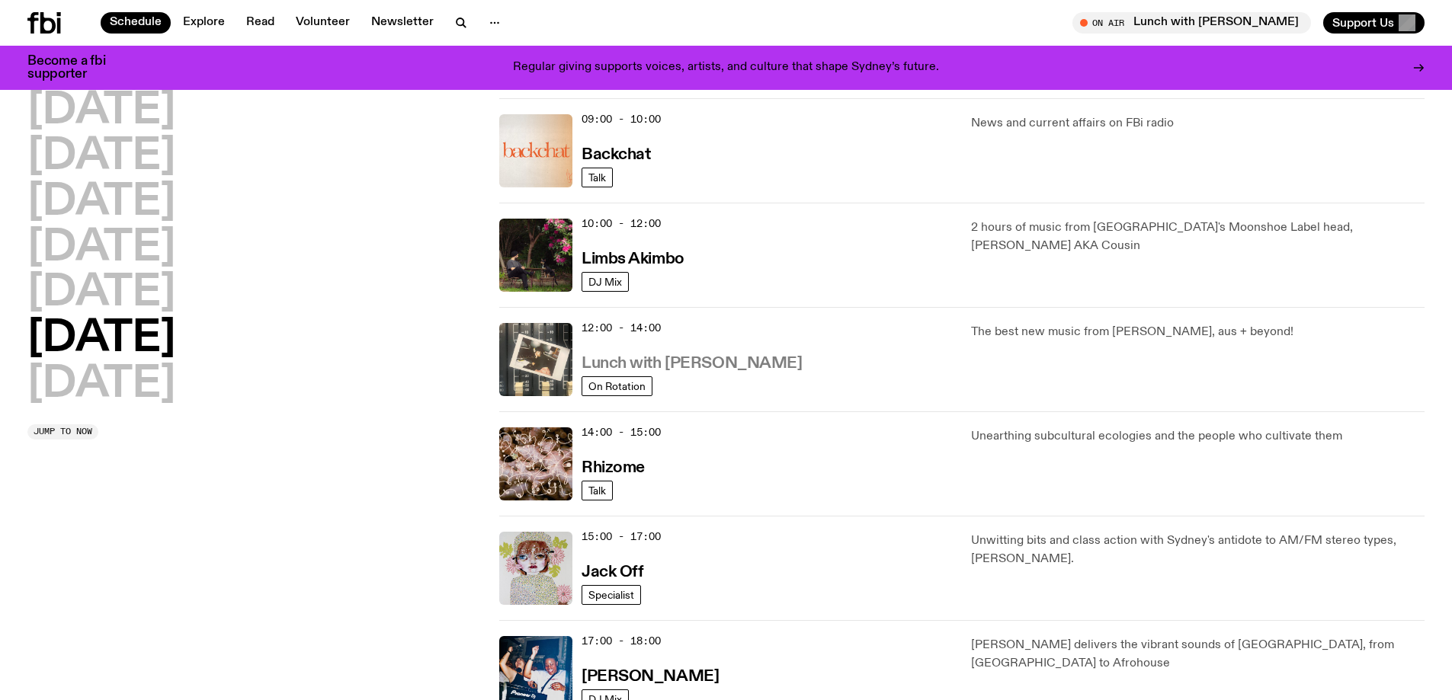
click at [650, 367] on h3 "Lunch with [PERSON_NAME]" at bounding box center [691, 364] width 220 height 16
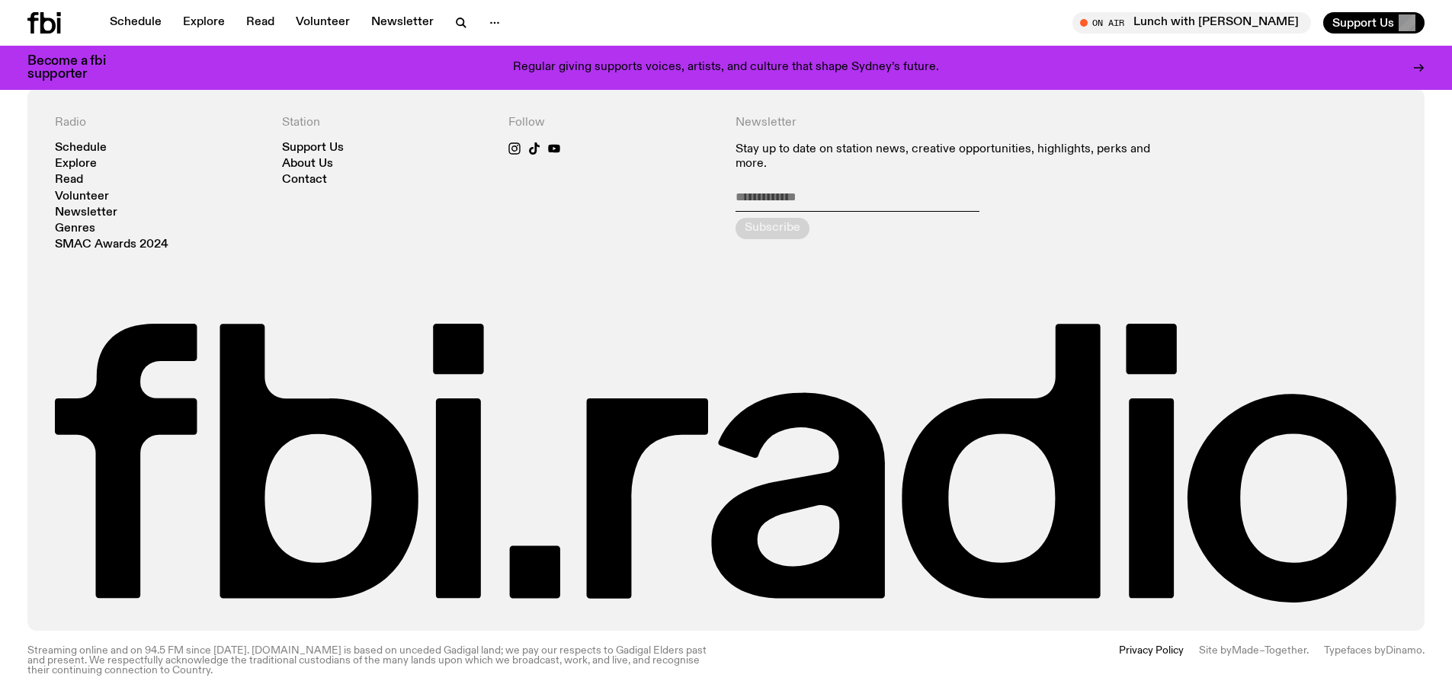
scroll to position [831, 0]
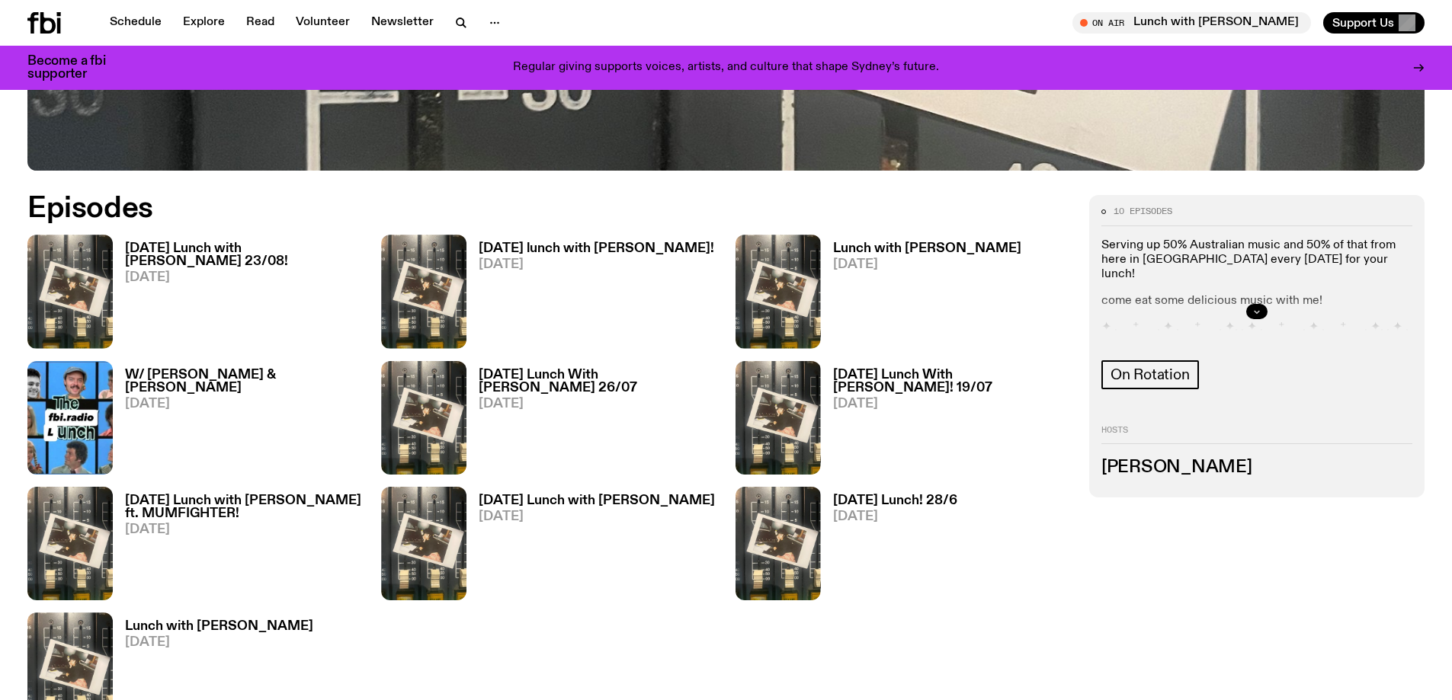
click at [1258, 309] on icon "button" at bounding box center [1256, 311] width 9 height 9
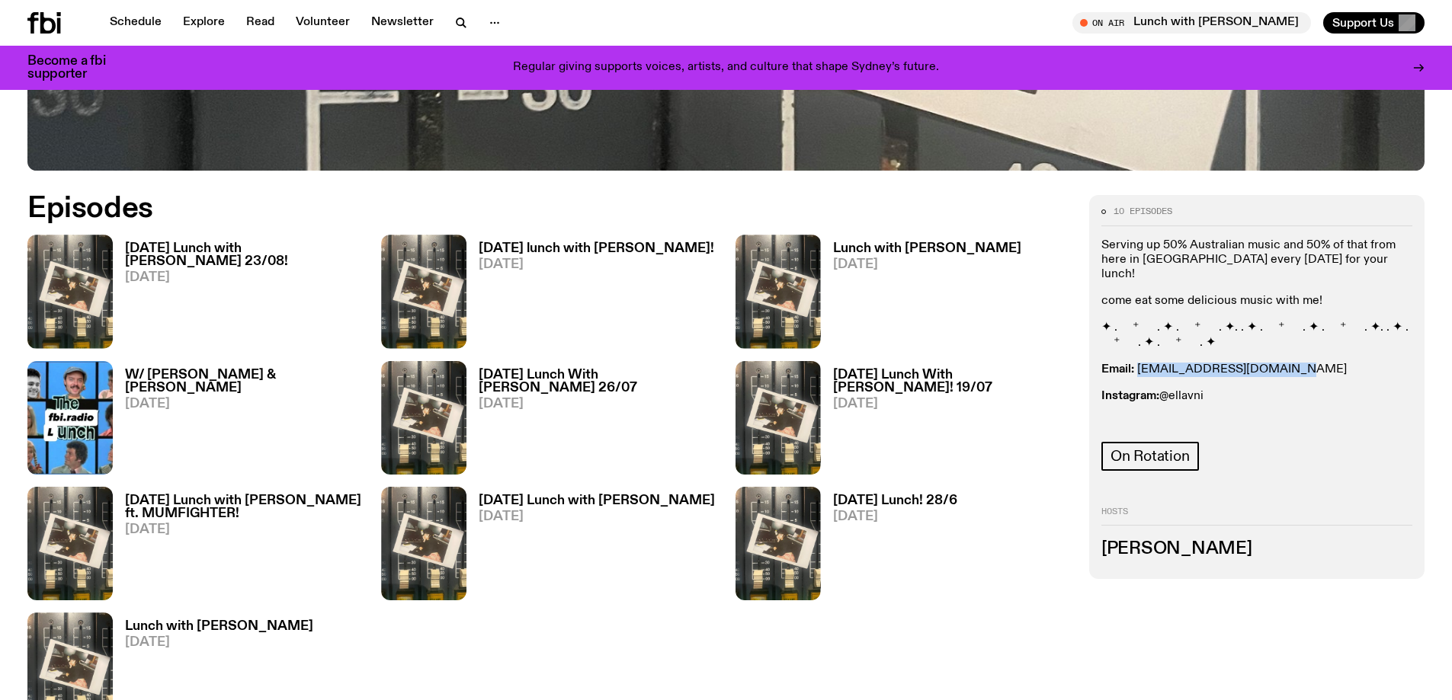
drag, startPoint x: 1287, startPoint y: 354, endPoint x: 1138, endPoint y: 357, distance: 148.6
click at [1138, 363] on p "Email: [EMAIL_ADDRESS][DOMAIN_NAME]" at bounding box center [1256, 370] width 311 height 14
click at [1247, 492] on div "10 episodes Serving up 50% Australian music and 50% of that from here in [GEOGR…" at bounding box center [1256, 386] width 335 height 383
drag, startPoint x: 1206, startPoint y: 380, endPoint x: 1164, endPoint y: 388, distance: 42.6
click at [1164, 389] on p "Instagram: @ellavni" at bounding box center [1256, 396] width 311 height 14
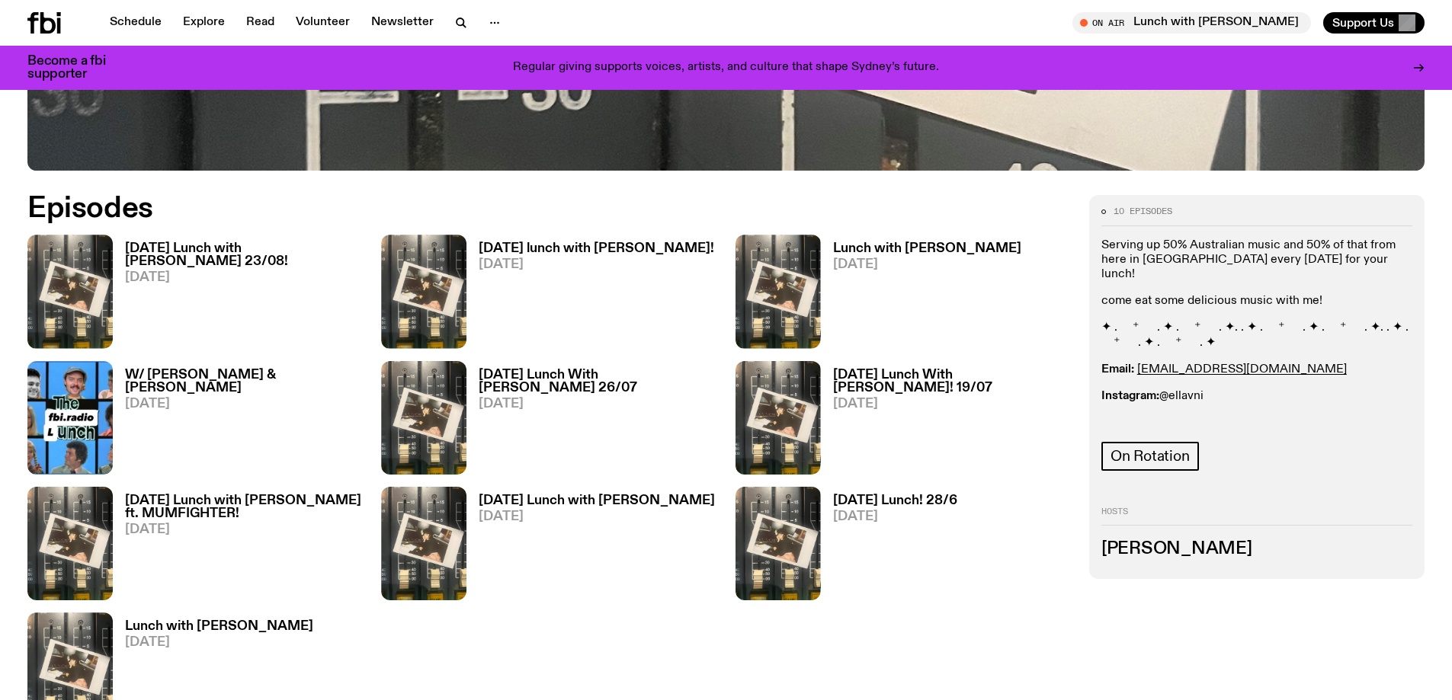
click at [1274, 440] on div "10 episodes Serving up 50% Australian music and 50% of that from here in [GEOGR…" at bounding box center [1256, 338] width 311 height 263
drag, startPoint x: 1166, startPoint y: 245, endPoint x: 1338, endPoint y: 264, distance: 173.3
click at [1338, 363] on p "Serving up 50% Australian music and 50% of that from here in [GEOGRAPHIC_DATA] …" at bounding box center [1256, 370] width 311 height 14
click at [1081, 261] on div "10 episodes Serving up 50% Australian music and 50% of that from here in [GEOGR…" at bounding box center [726, 466] width 1452 height 543
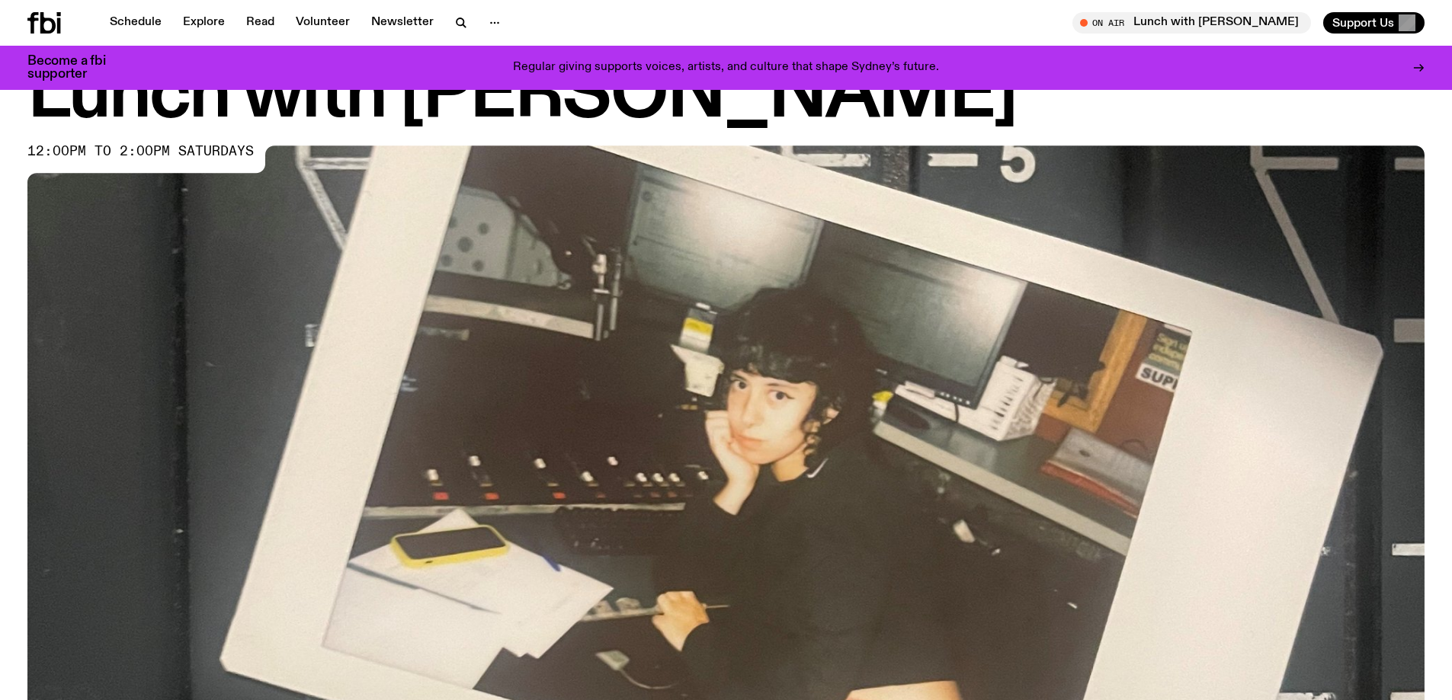
scroll to position [0, 0]
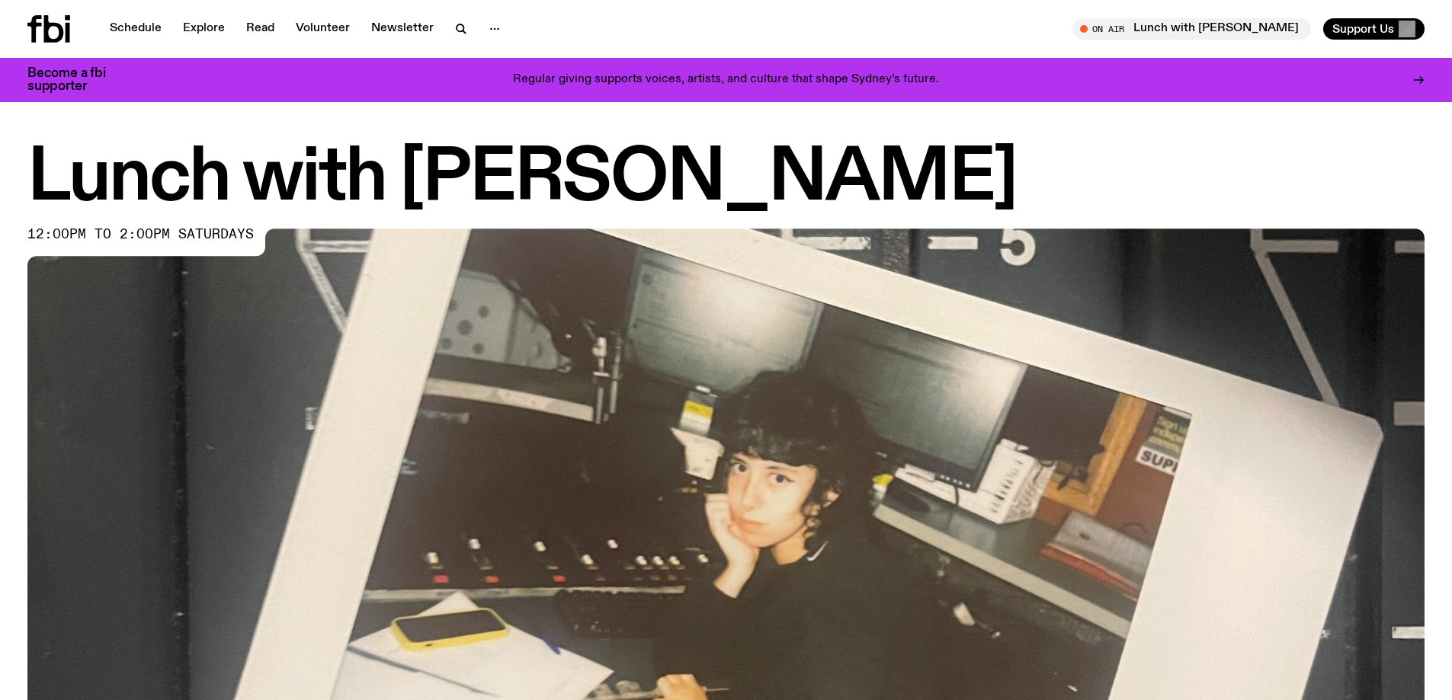
drag, startPoint x: 251, startPoint y: 232, endPoint x: 24, endPoint y: 239, distance: 226.4
click at [24, 239] on div "Lunch with [PERSON_NAME] 12:00pm to 2:00pm saturdays" at bounding box center [726, 579] width 1452 height 869
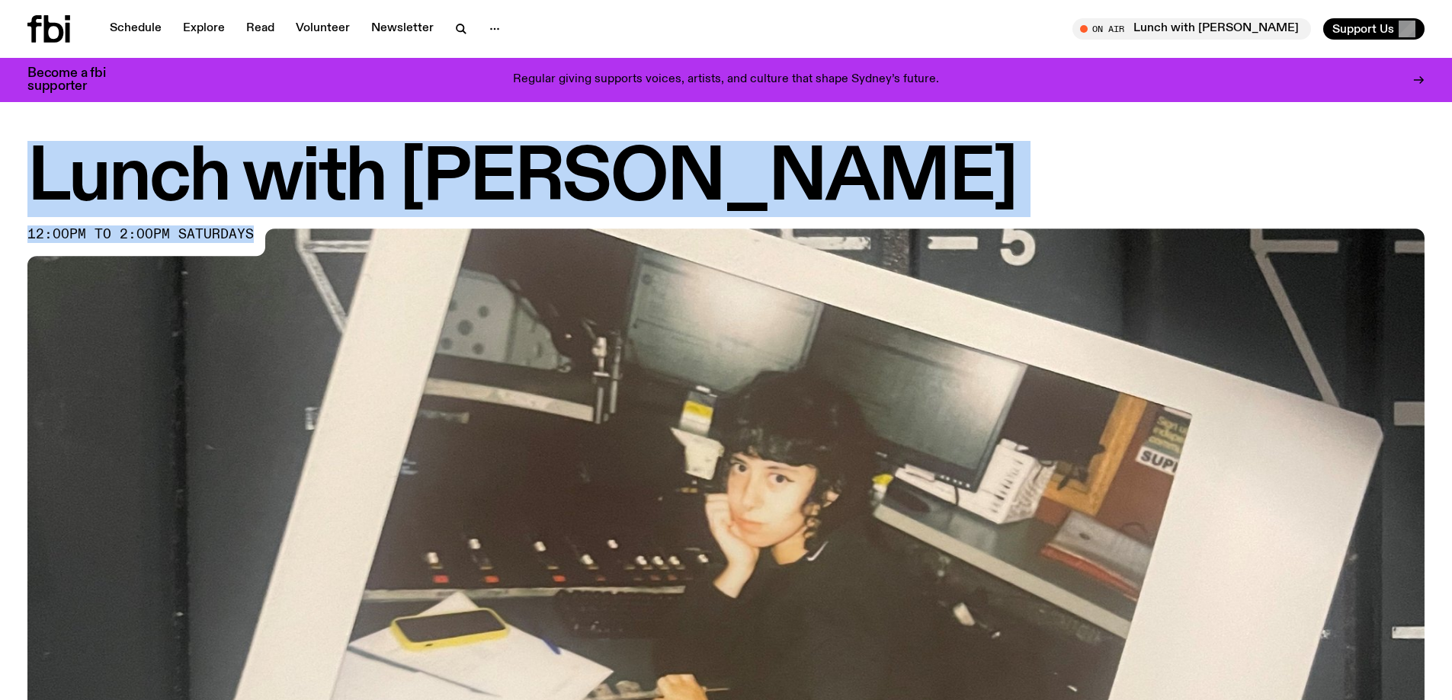
drag, startPoint x: 29, startPoint y: 177, endPoint x: 248, endPoint y: 233, distance: 226.6
click at [248, 233] on div "Lunch with [PERSON_NAME] 12:00pm to 2:00pm saturdays" at bounding box center [725, 579] width 1397 height 869
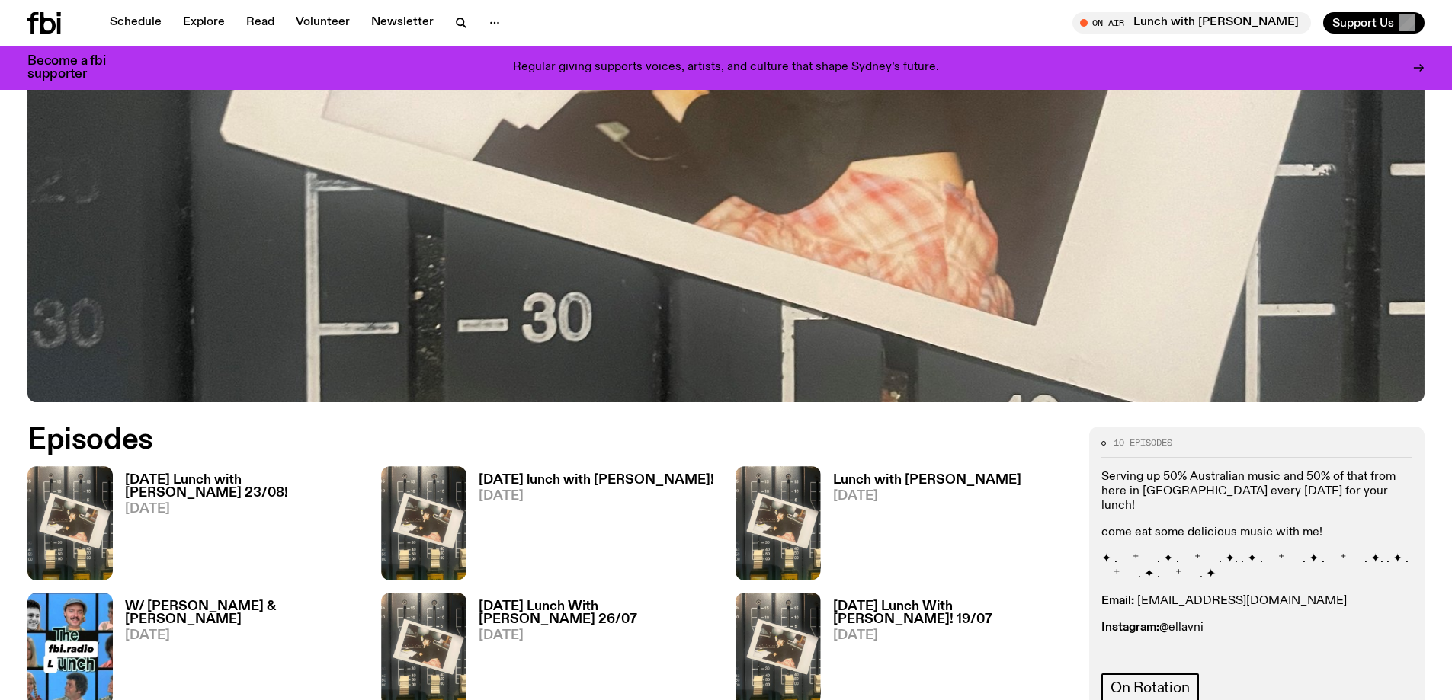
scroll to position [828, 0]
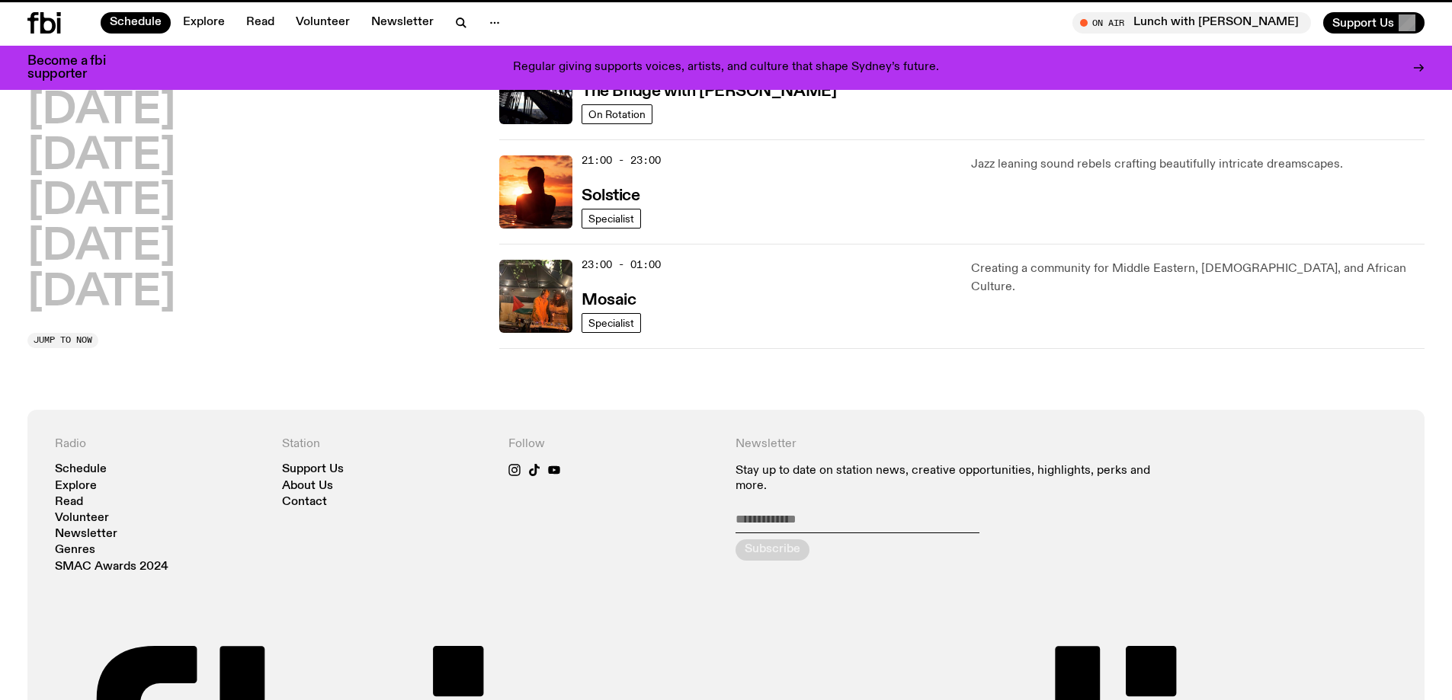
scroll to position [347, 0]
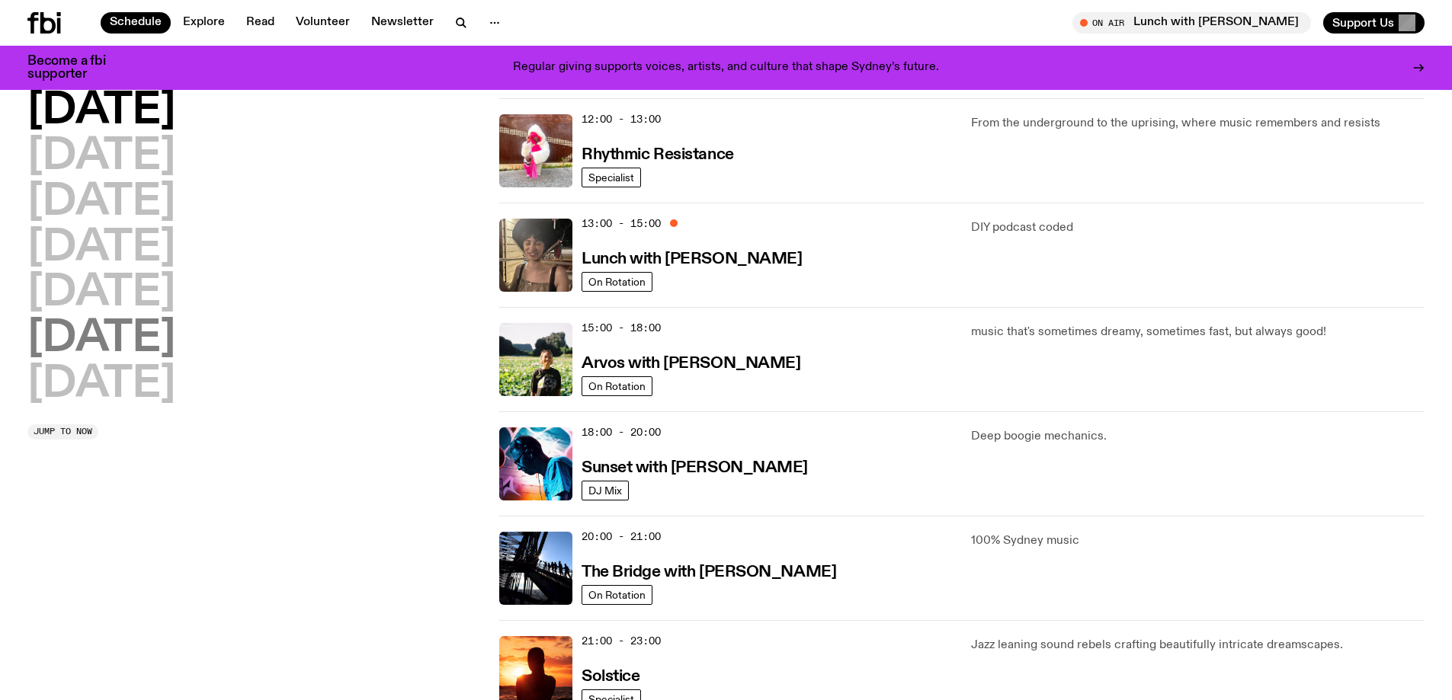
click at [175, 338] on h2 "[DATE]" at bounding box center [101, 339] width 148 height 43
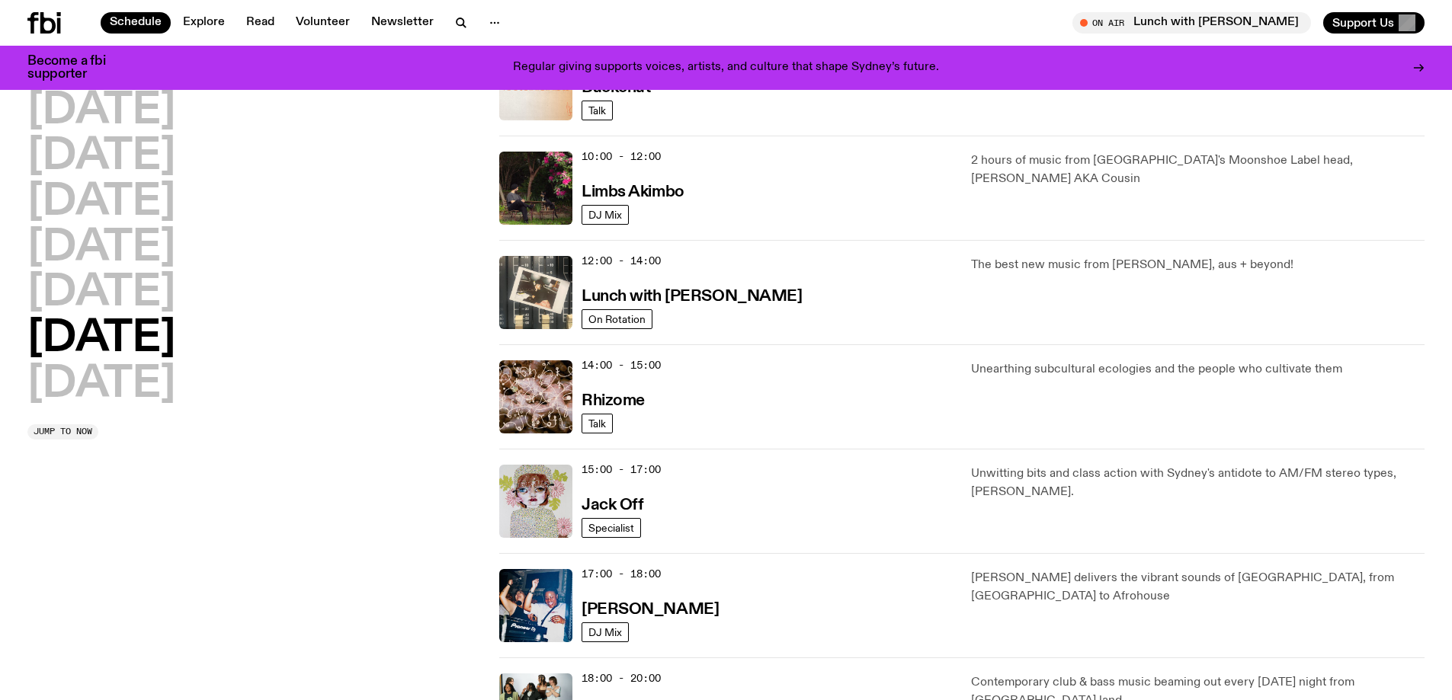
scroll to position [271, 0]
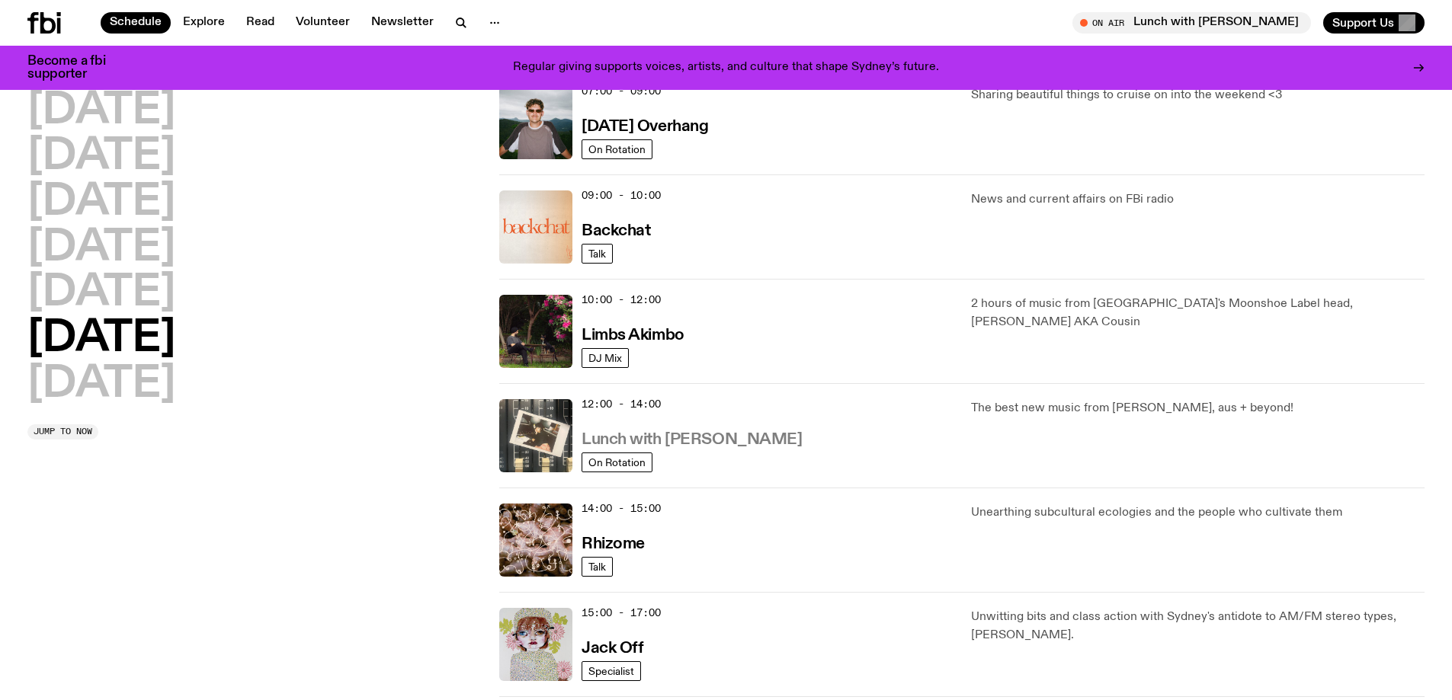
click at [686, 434] on h3 "Lunch with [PERSON_NAME]" at bounding box center [691, 440] width 220 height 16
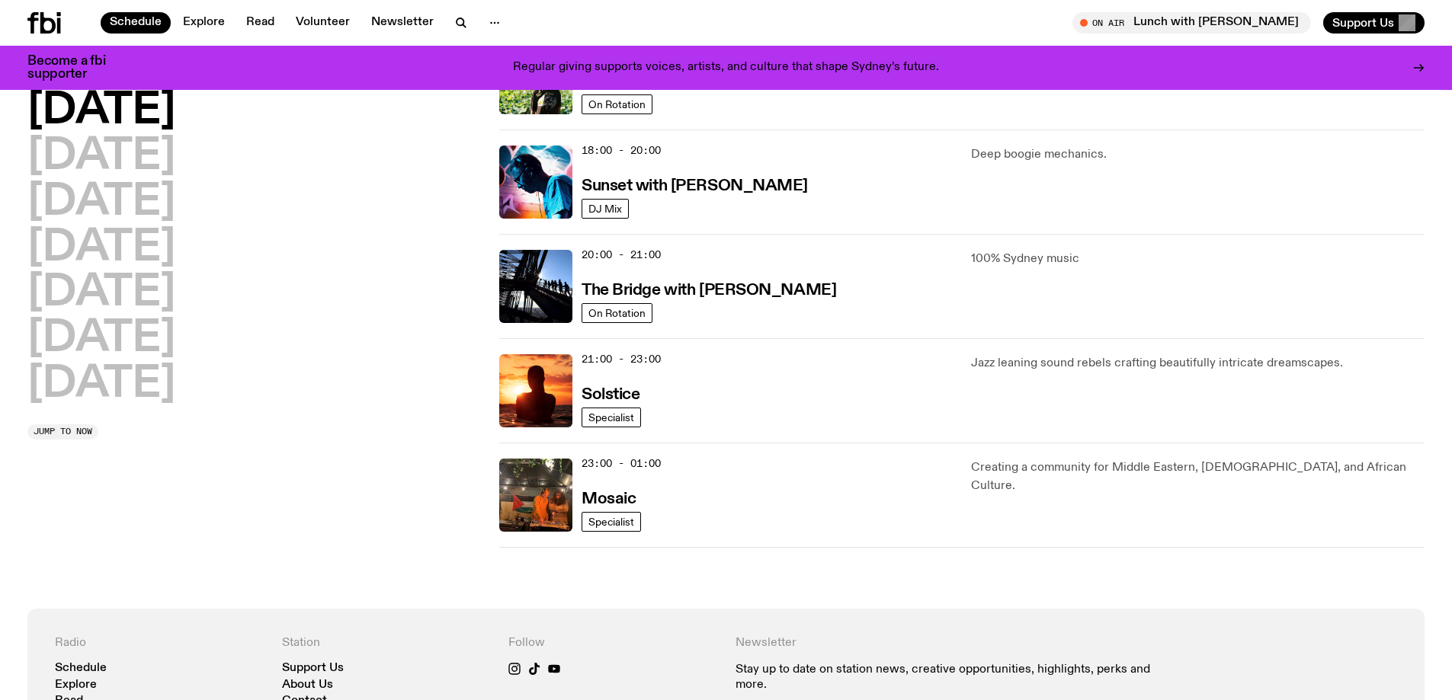
scroll to position [640, 0]
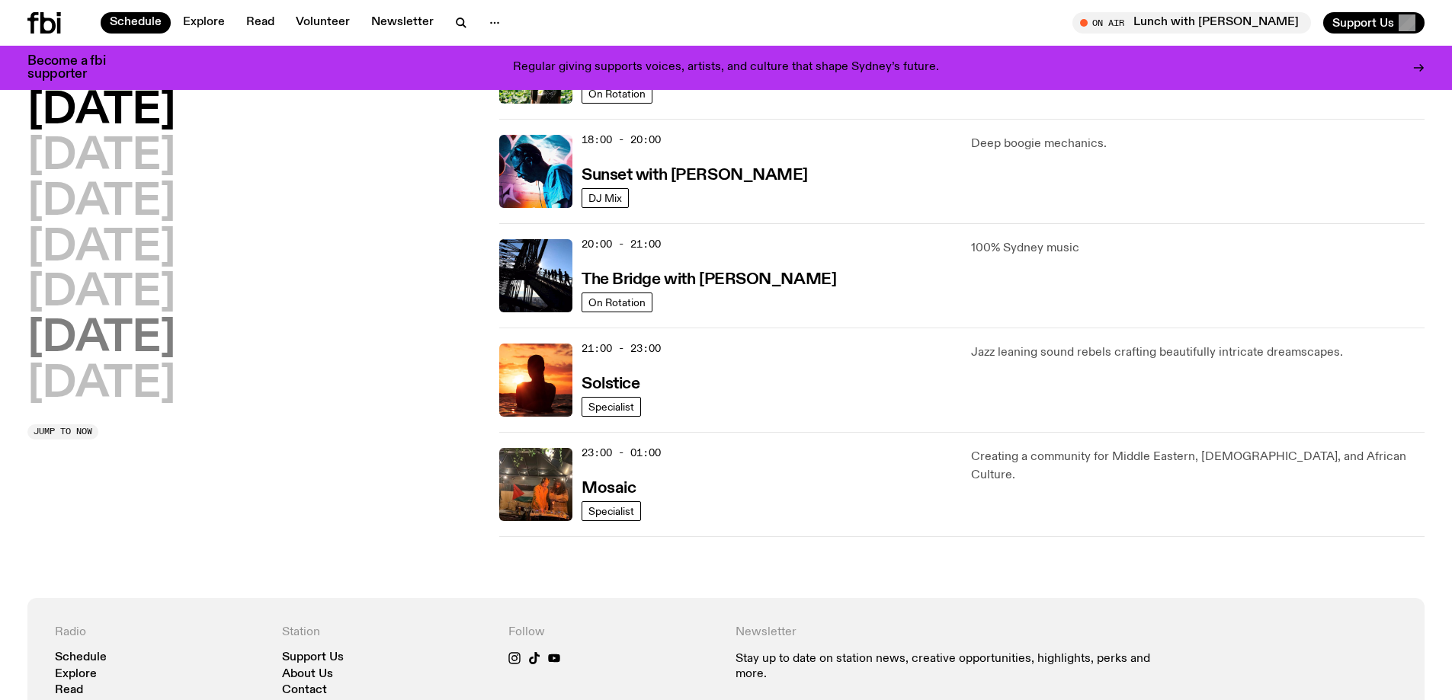
click at [102, 335] on h2 "[DATE]" at bounding box center [101, 339] width 148 height 43
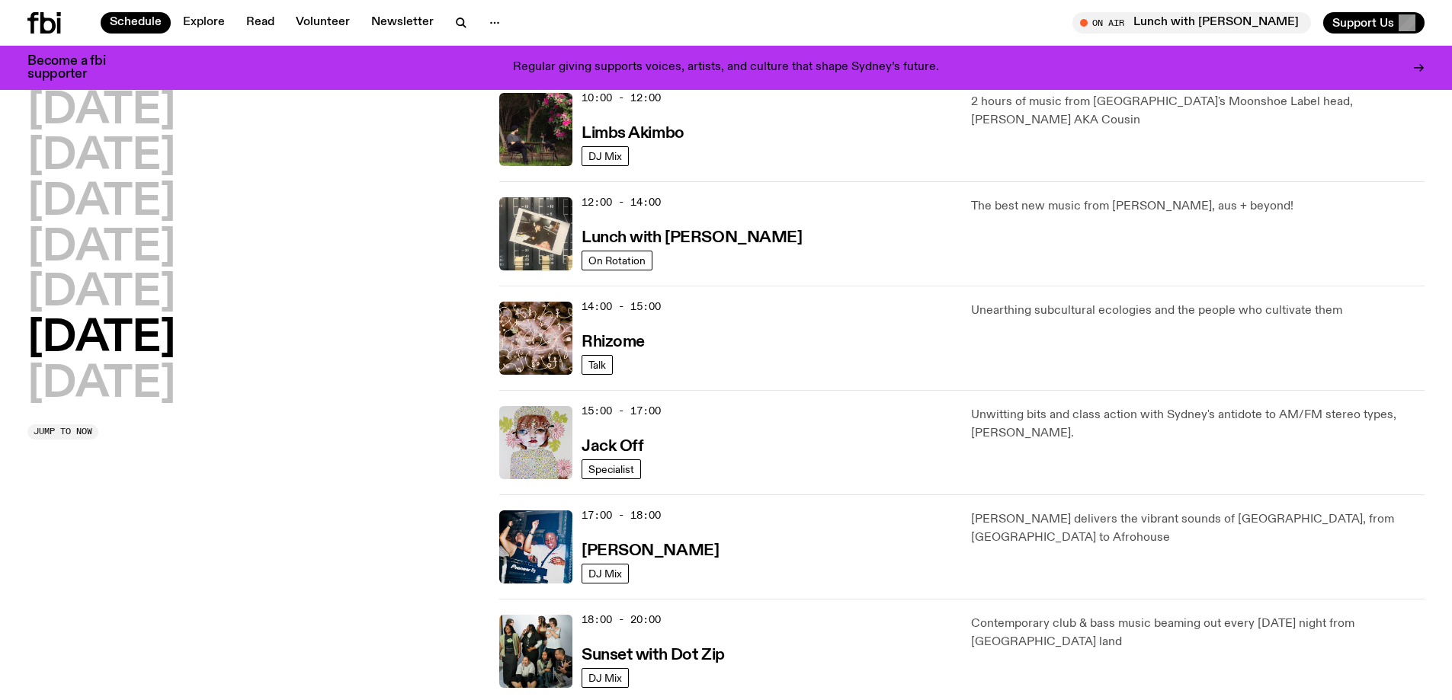
scroll to position [500, 0]
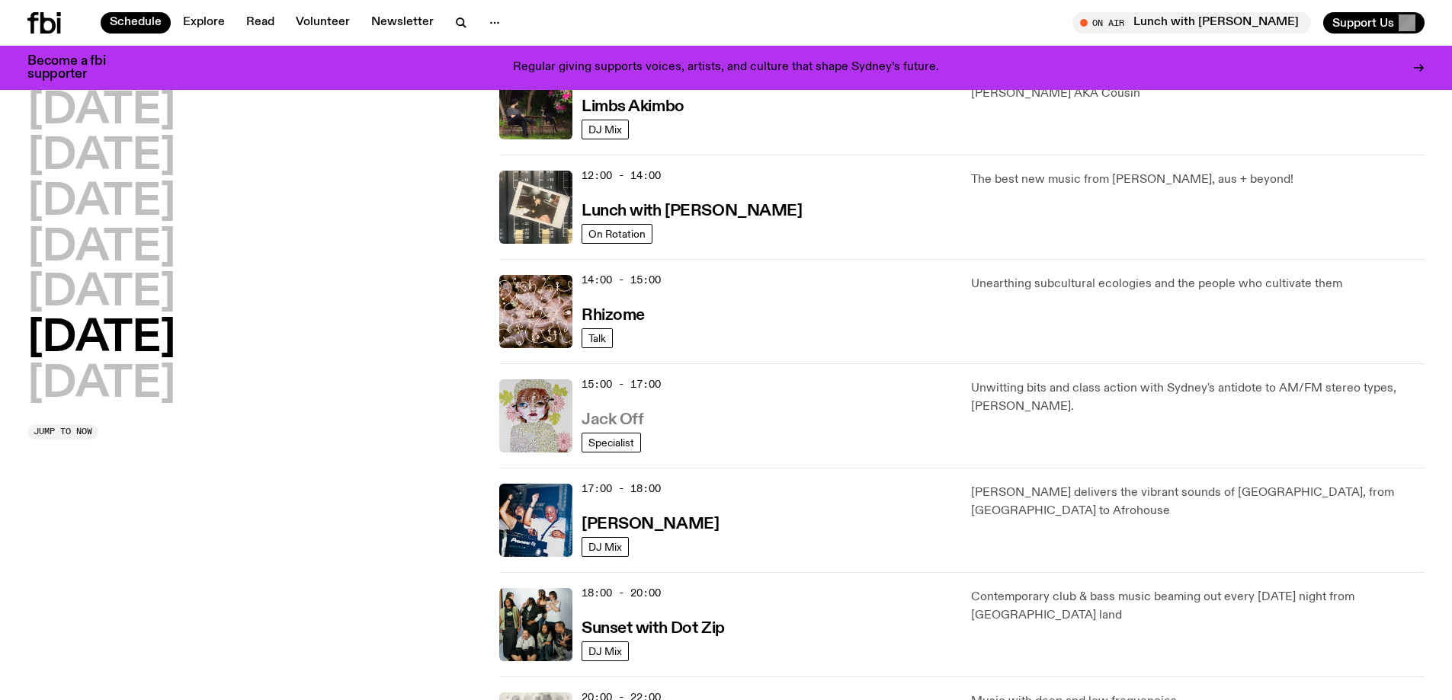
click at [620, 418] on h3 "Jack Off" at bounding box center [612, 420] width 62 height 16
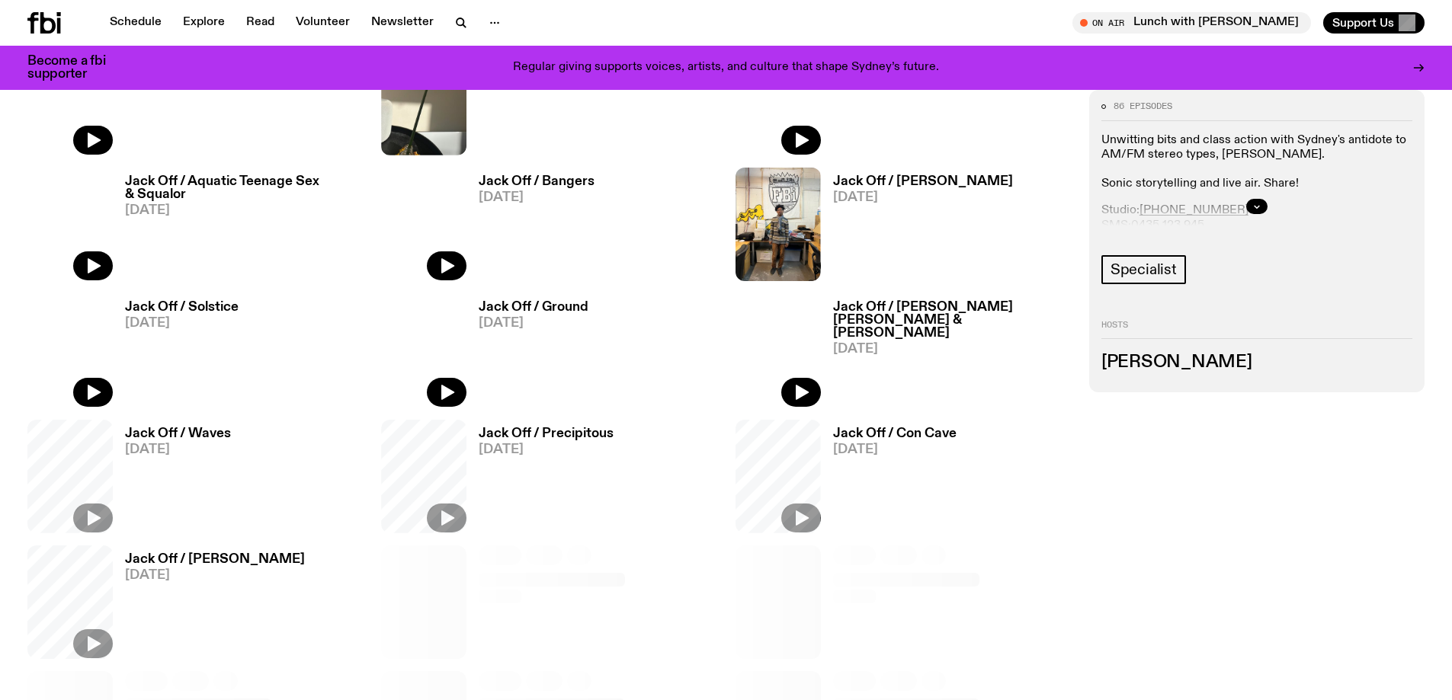
scroll to position [754, 0]
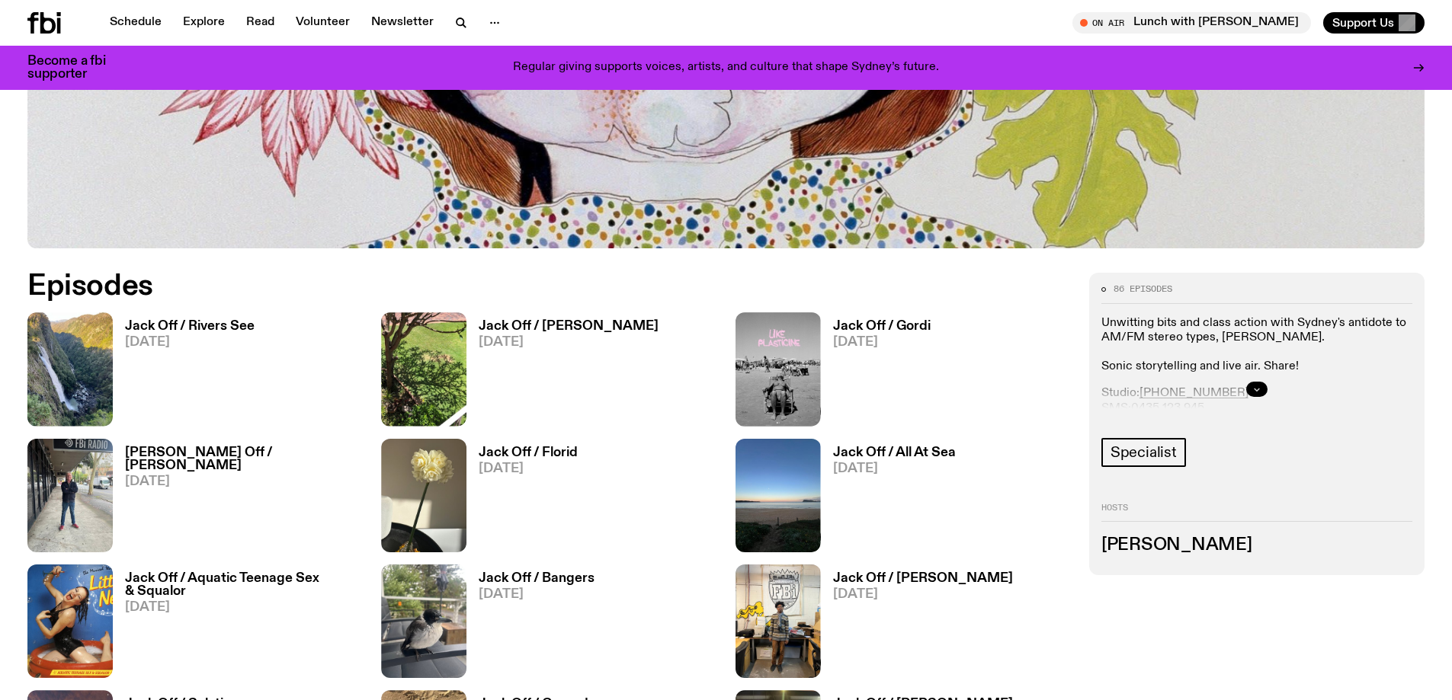
click at [1257, 395] on button "button" at bounding box center [1256, 389] width 21 height 15
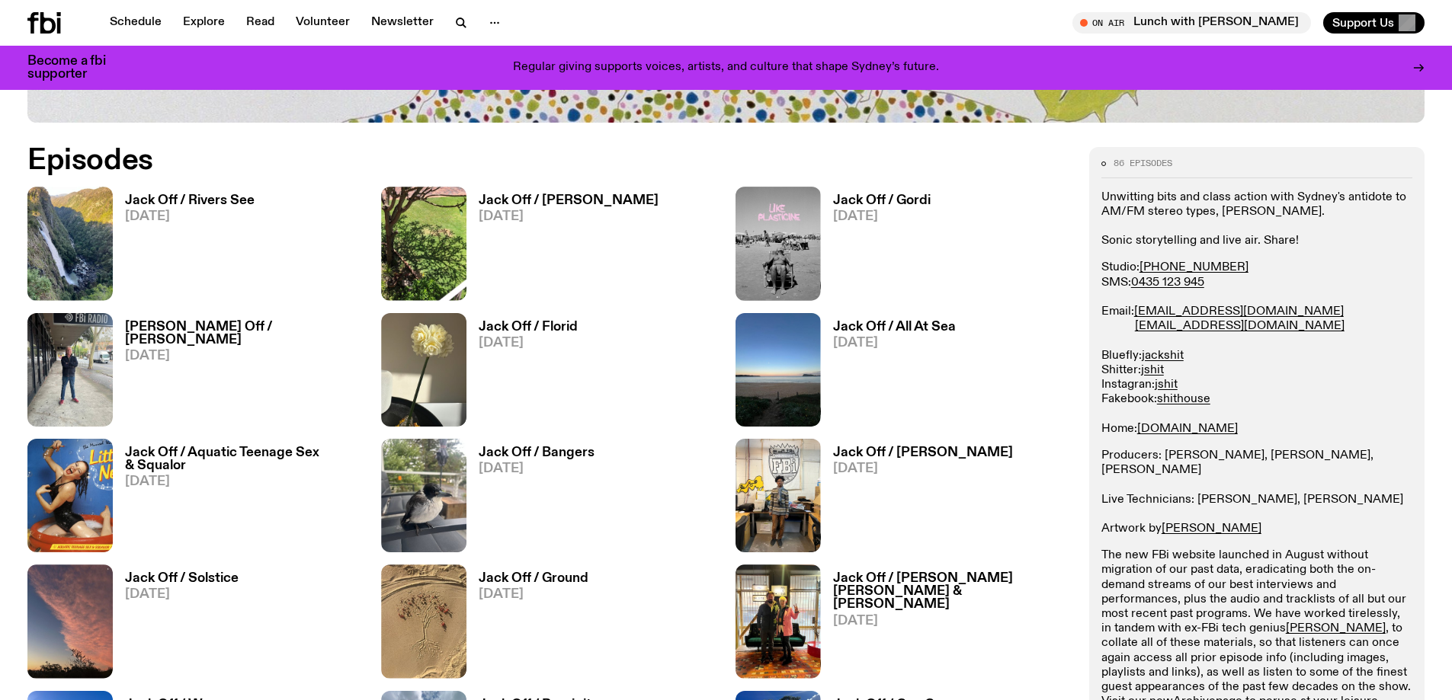
scroll to position [906, 0]
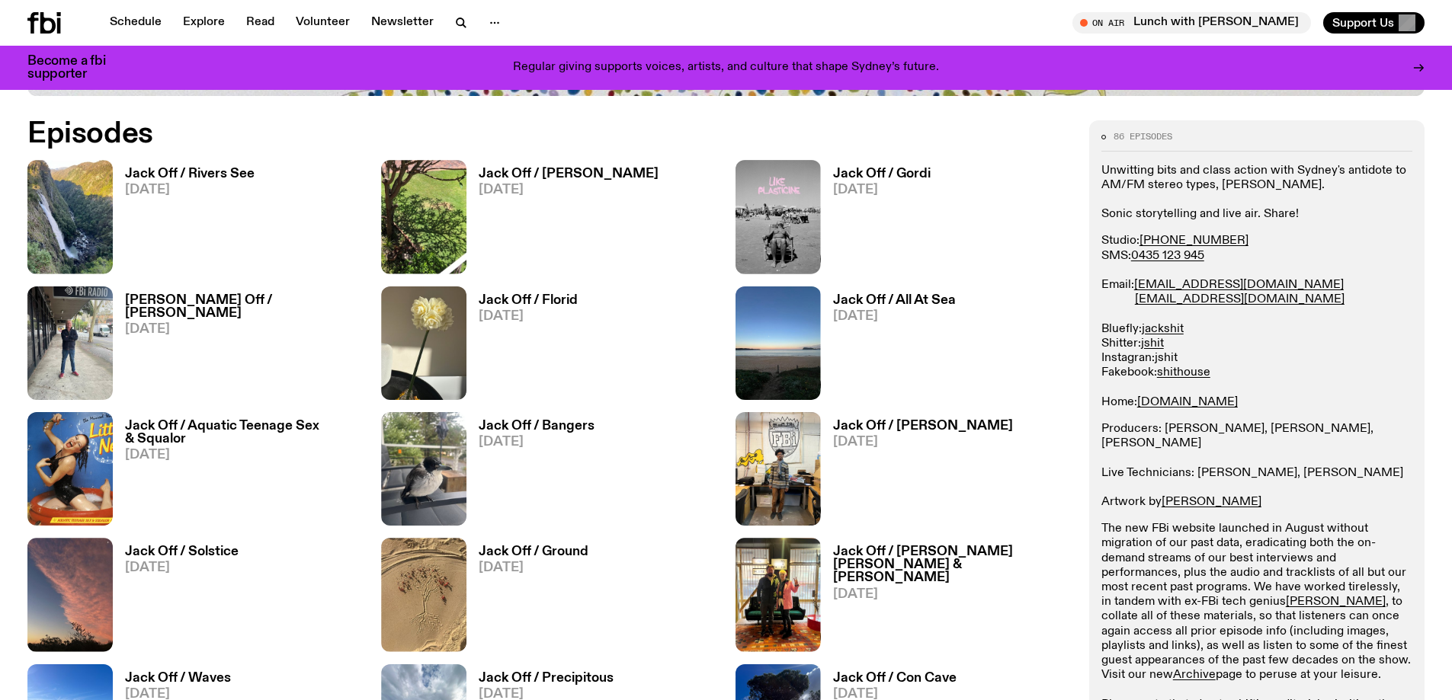
click at [1173, 357] on link "jshit" at bounding box center [1165, 358] width 23 height 12
drag, startPoint x: 1261, startPoint y: 300, endPoint x: 1136, endPoint y: 285, distance: 125.9
click at [1136, 285] on p "Studio: [PHONE_NUMBER] SMS: [PHONE_NUMBER] Email: [EMAIL_ADDRESS][DOMAIN_NAME] …" at bounding box center [1256, 321] width 311 height 175
click at [1276, 366] on p "Studio: [PHONE_NUMBER] SMS: [PHONE_NUMBER] Email: [EMAIL_ADDRESS][DOMAIN_NAME] …" at bounding box center [1256, 321] width 311 height 175
drag, startPoint x: 1183, startPoint y: 356, endPoint x: 1163, endPoint y: 356, distance: 20.6
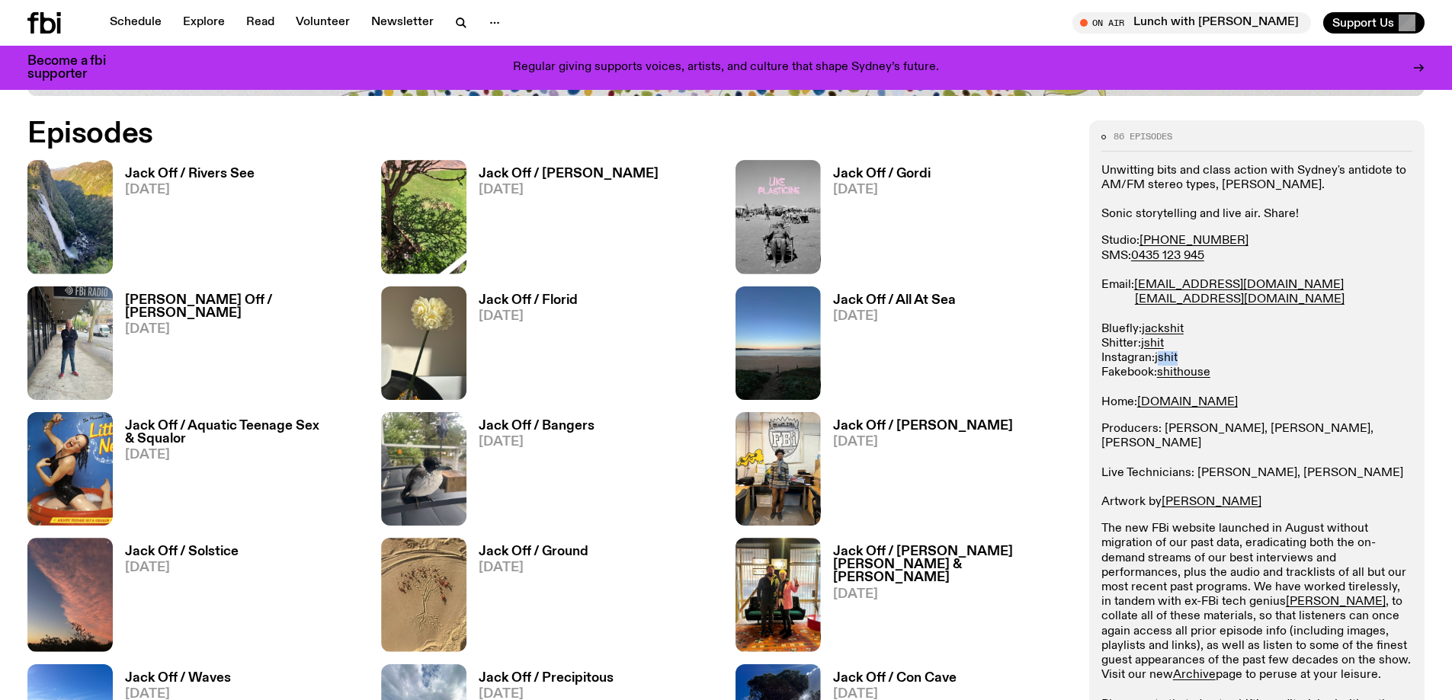
click at [1163, 356] on p "Studio: [PHONE_NUMBER] SMS: [PHONE_NUMBER] Email: [EMAIL_ADDRESS][DOMAIN_NAME] …" at bounding box center [1256, 321] width 311 height 175
click at [1257, 363] on p "Studio: [PHONE_NUMBER] SMS: [PHONE_NUMBER] Email: [EMAIL_ADDRESS][DOMAIN_NAME] …" at bounding box center [1256, 321] width 311 height 175
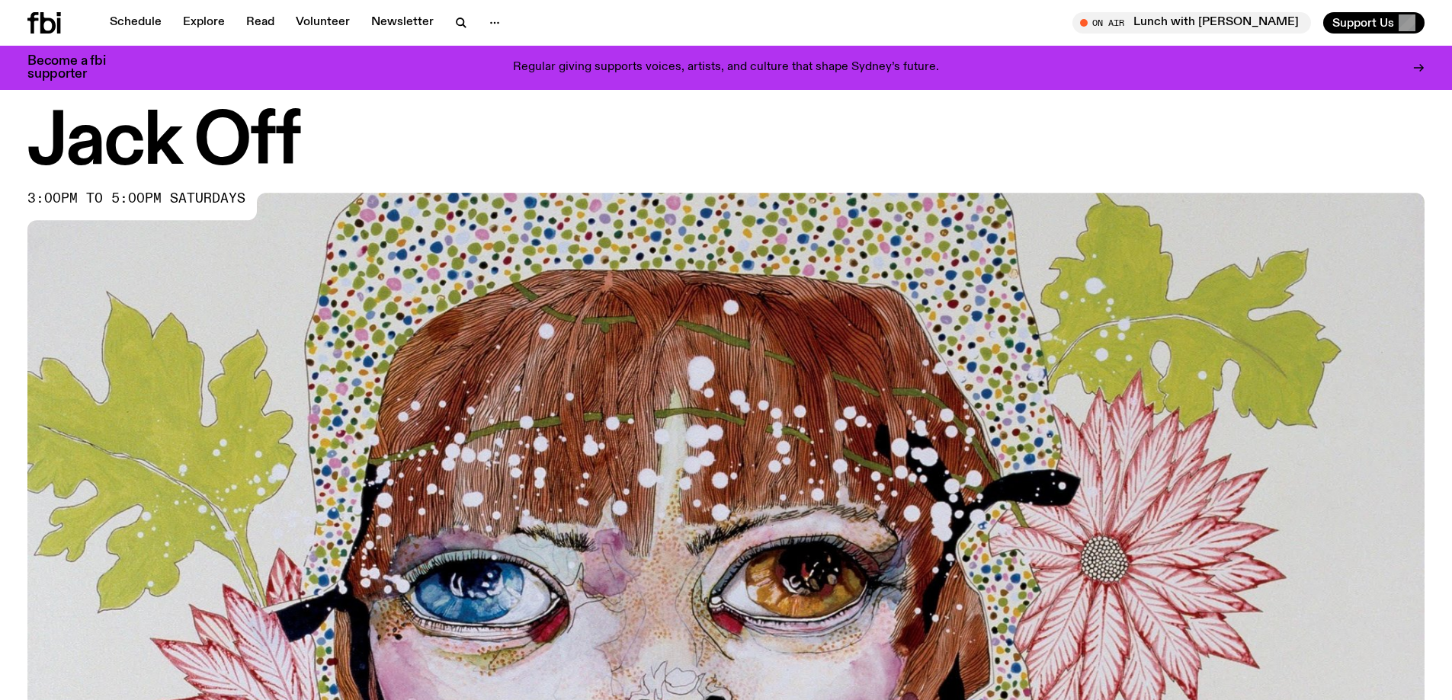
scroll to position [0, 0]
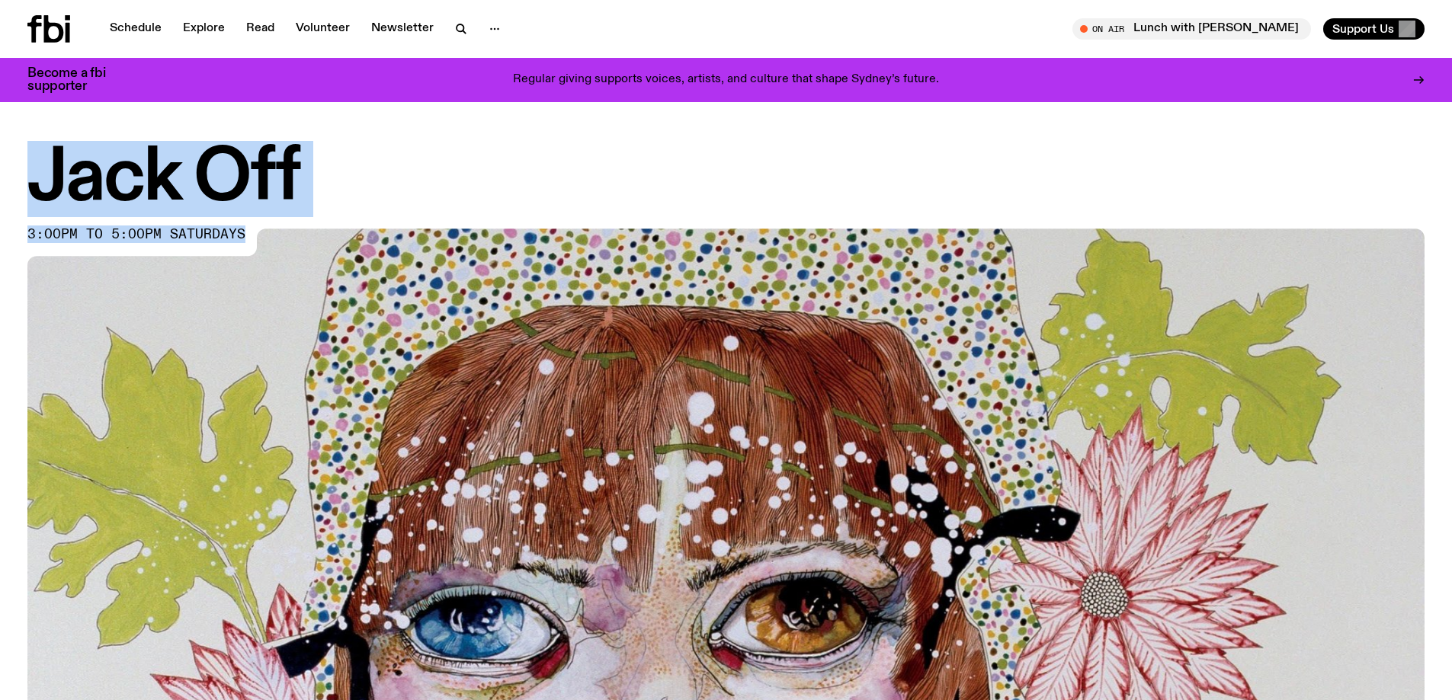
drag, startPoint x: 198, startPoint y: 220, endPoint x: 43, endPoint y: 158, distance: 166.5
click at [43, 158] on div "Jack Off 3:00pm to 5:00pm saturdays" at bounding box center [725, 579] width 1397 height 869
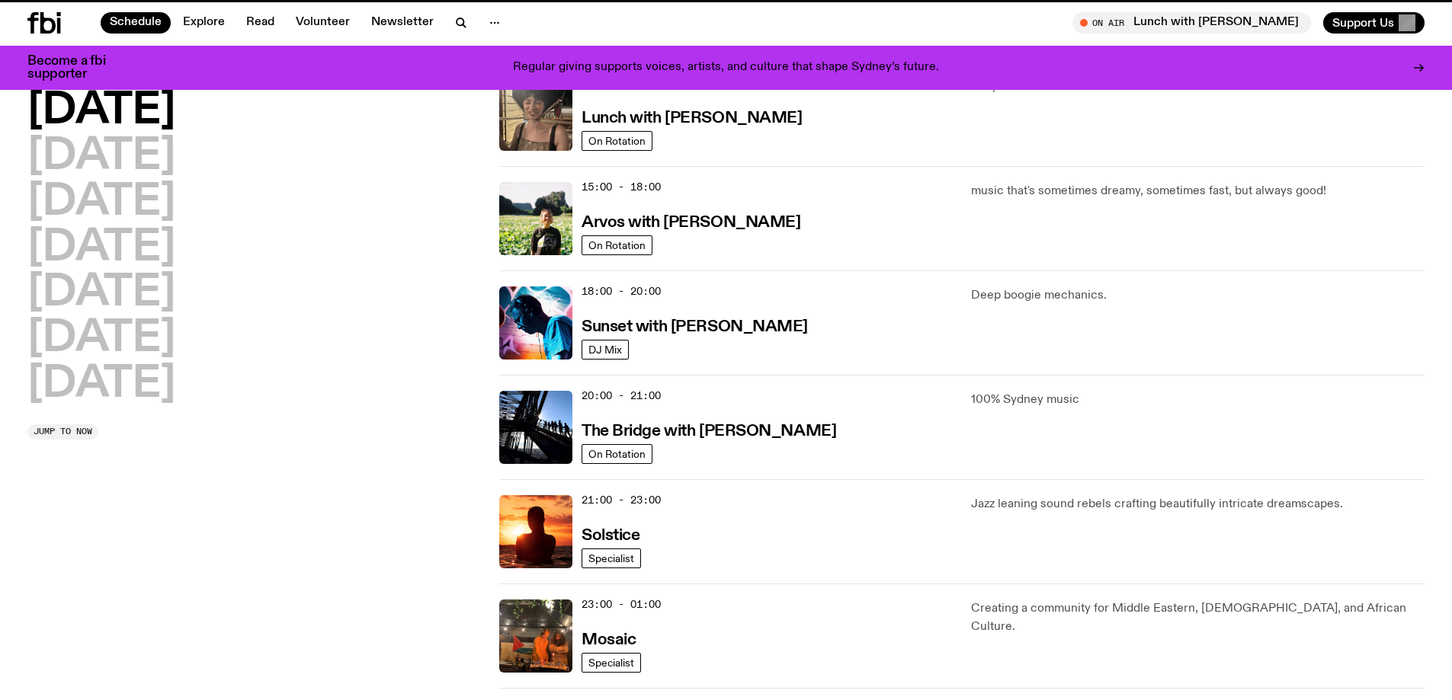
scroll to position [488, 0]
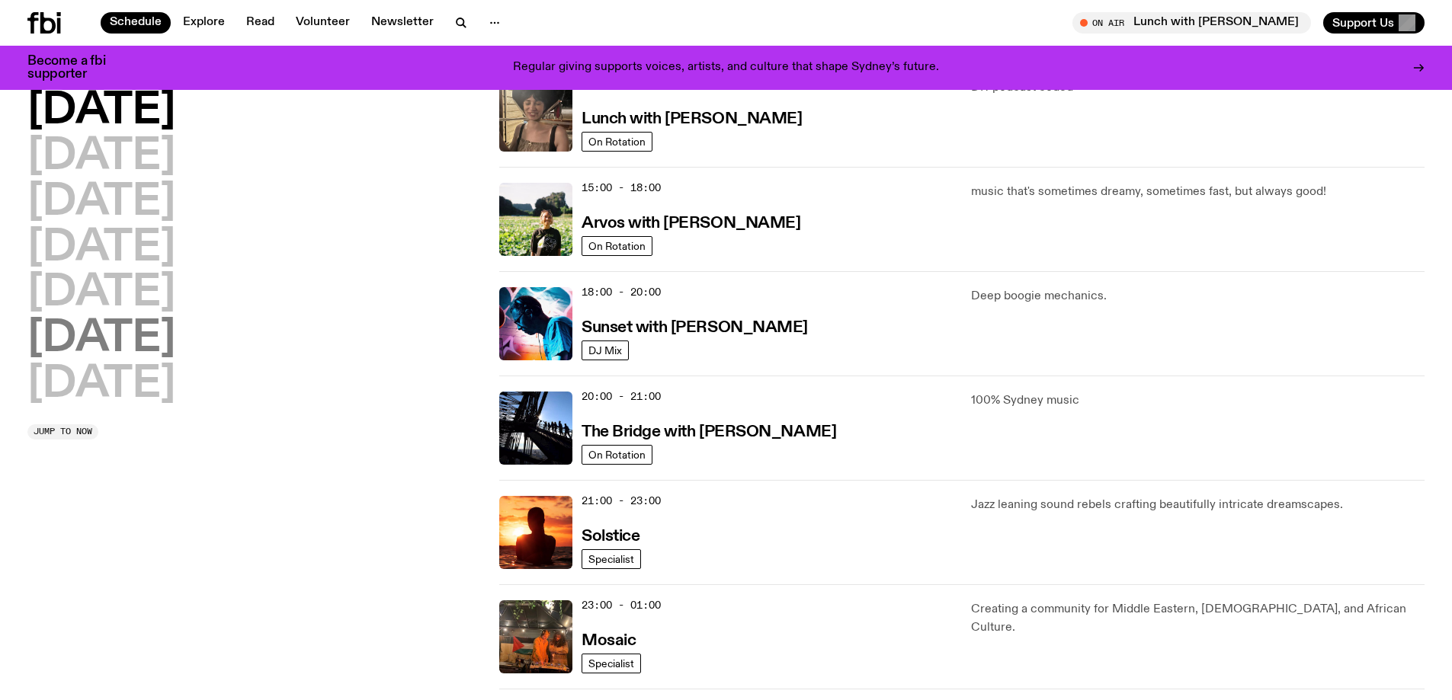
click at [137, 348] on h2 "[DATE]" at bounding box center [101, 339] width 148 height 43
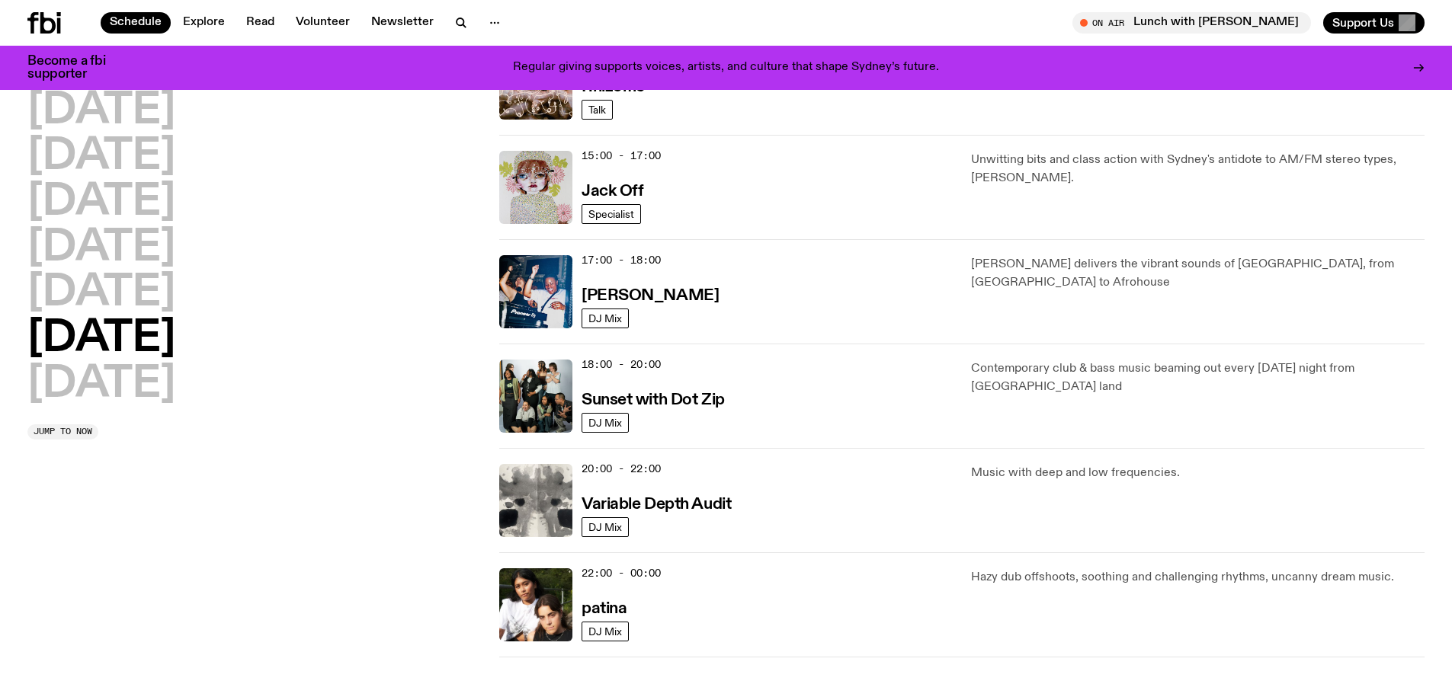
scroll to position [805, 0]
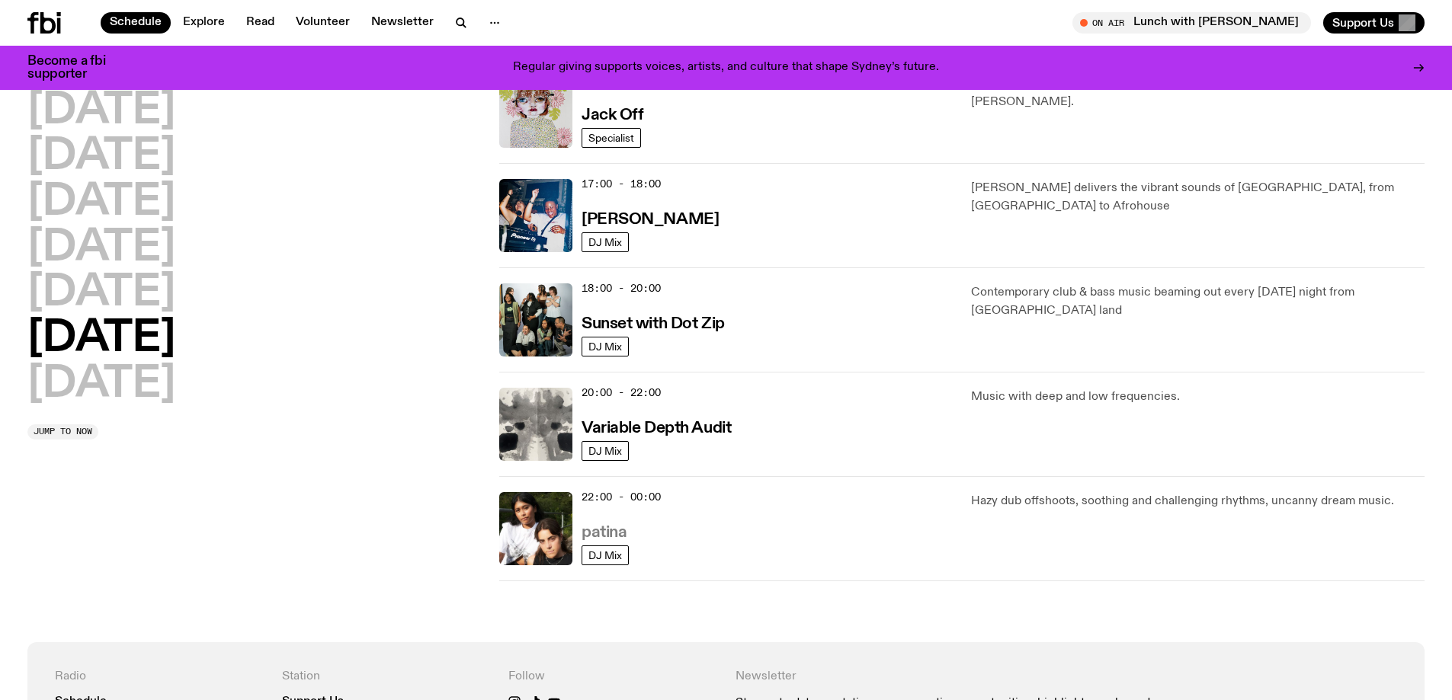
click at [592, 533] on h3 "patina" at bounding box center [603, 533] width 45 height 16
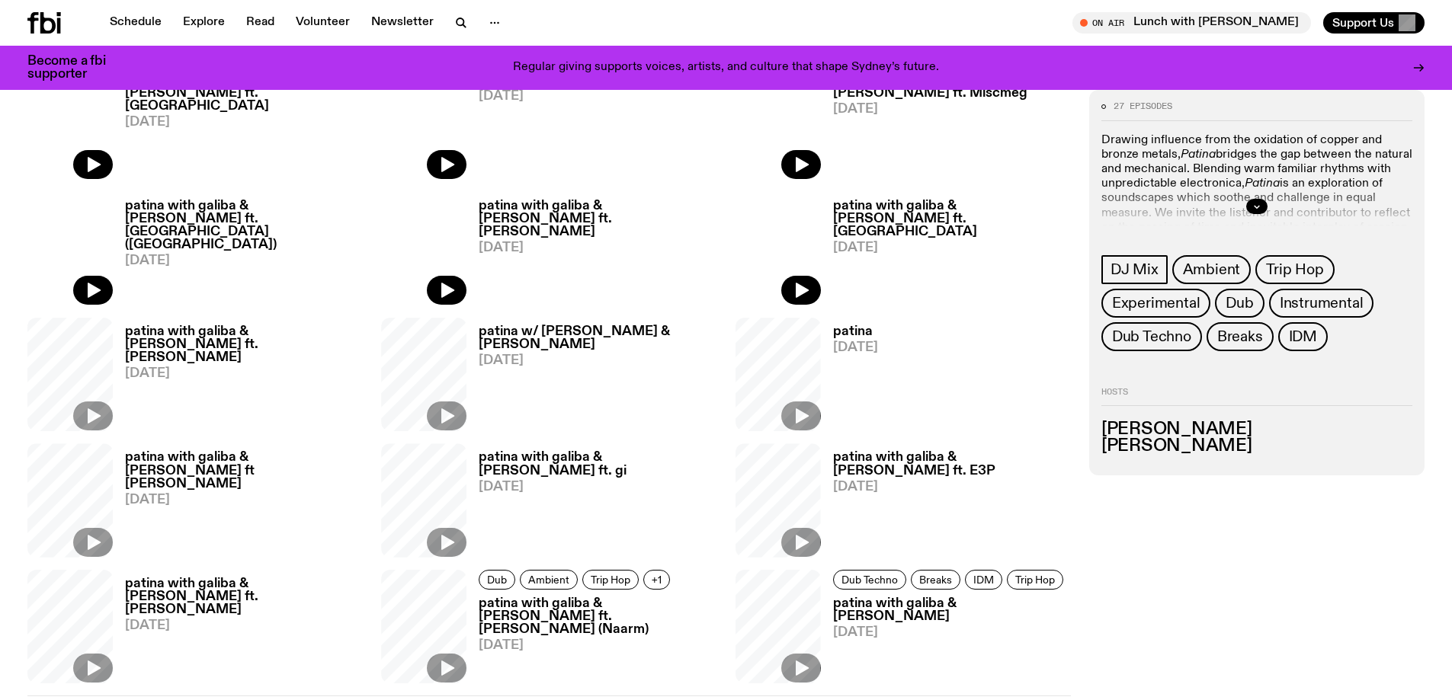
scroll to position [754, 0]
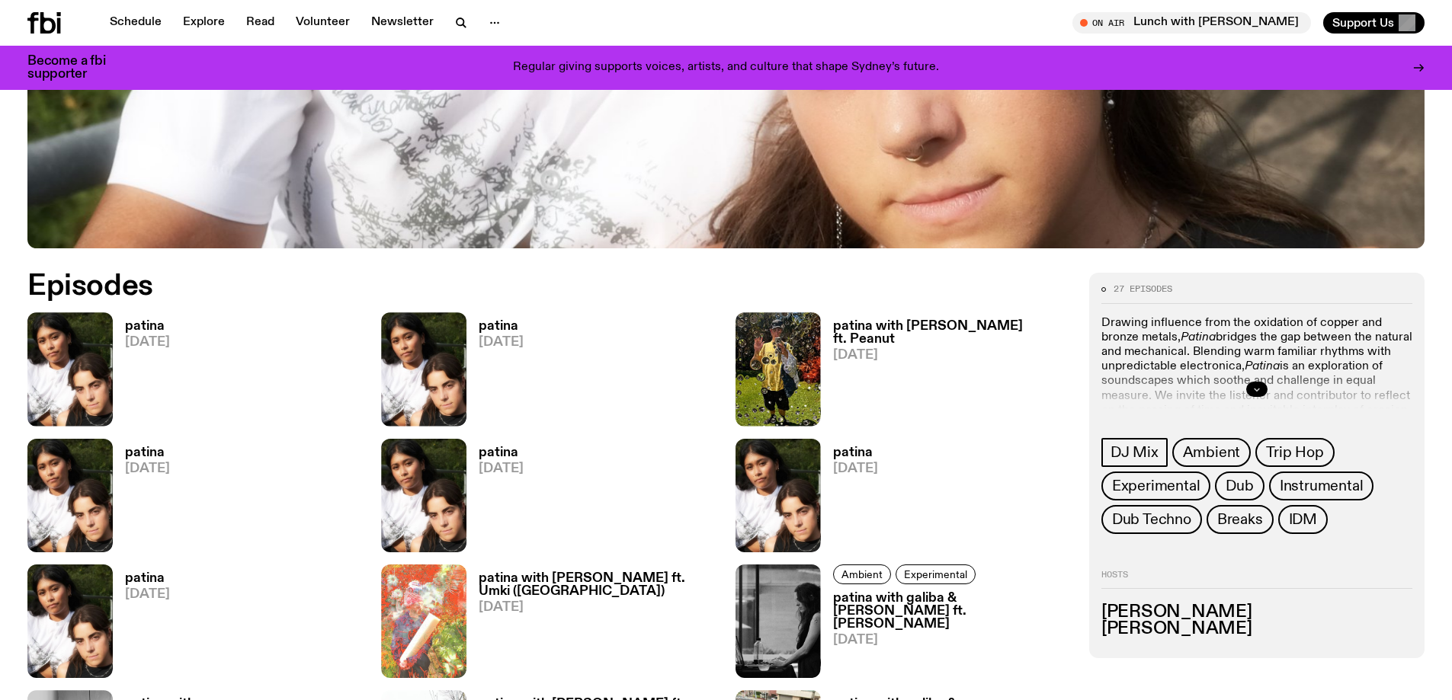
click at [1261, 392] on button "button" at bounding box center [1256, 389] width 21 height 15
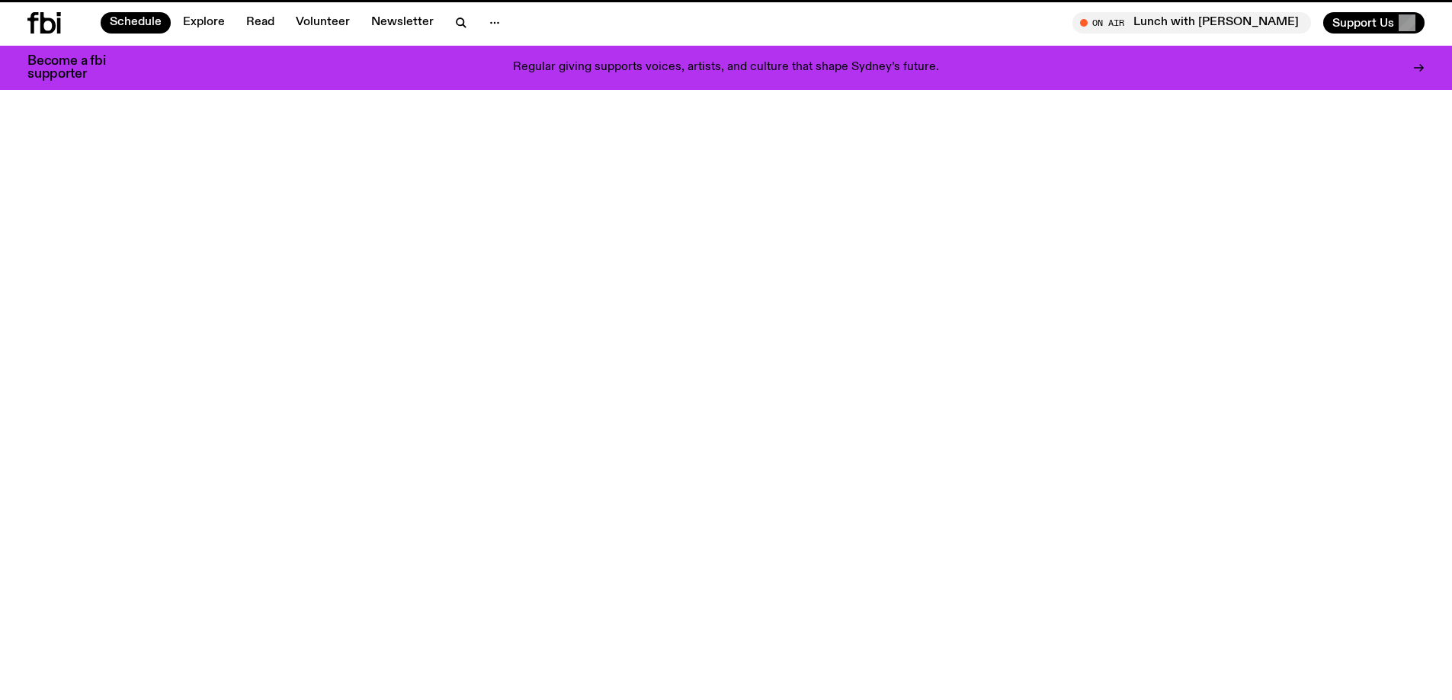
scroll to position [805, 0]
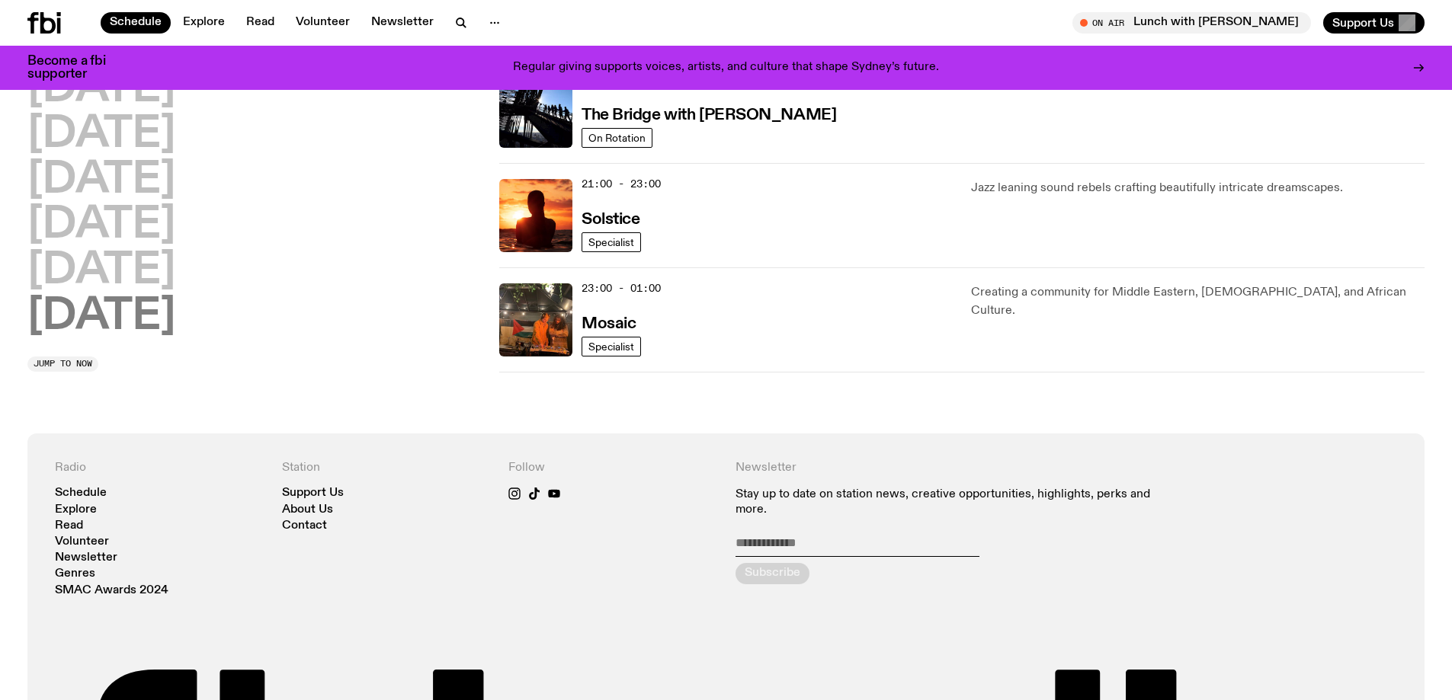
click at [110, 309] on h2 "[DATE]" at bounding box center [101, 317] width 148 height 43
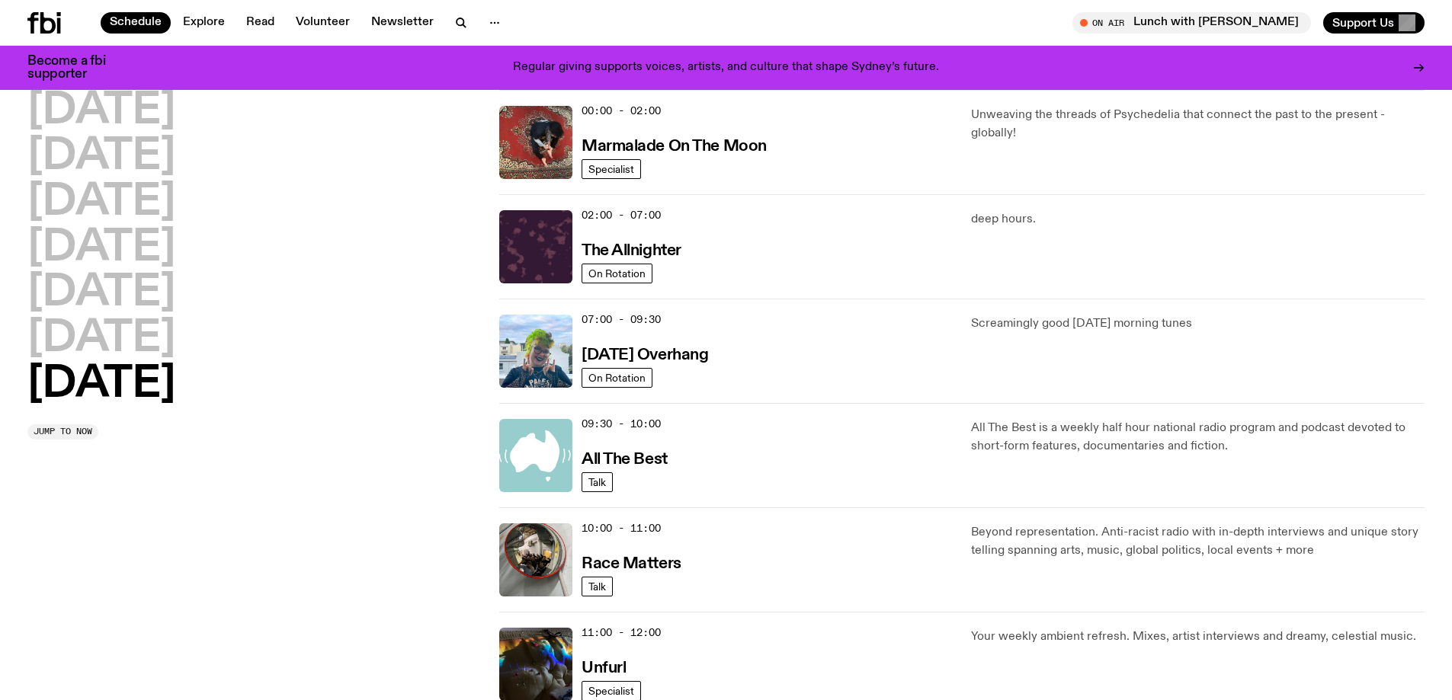
scroll to position [0, 0]
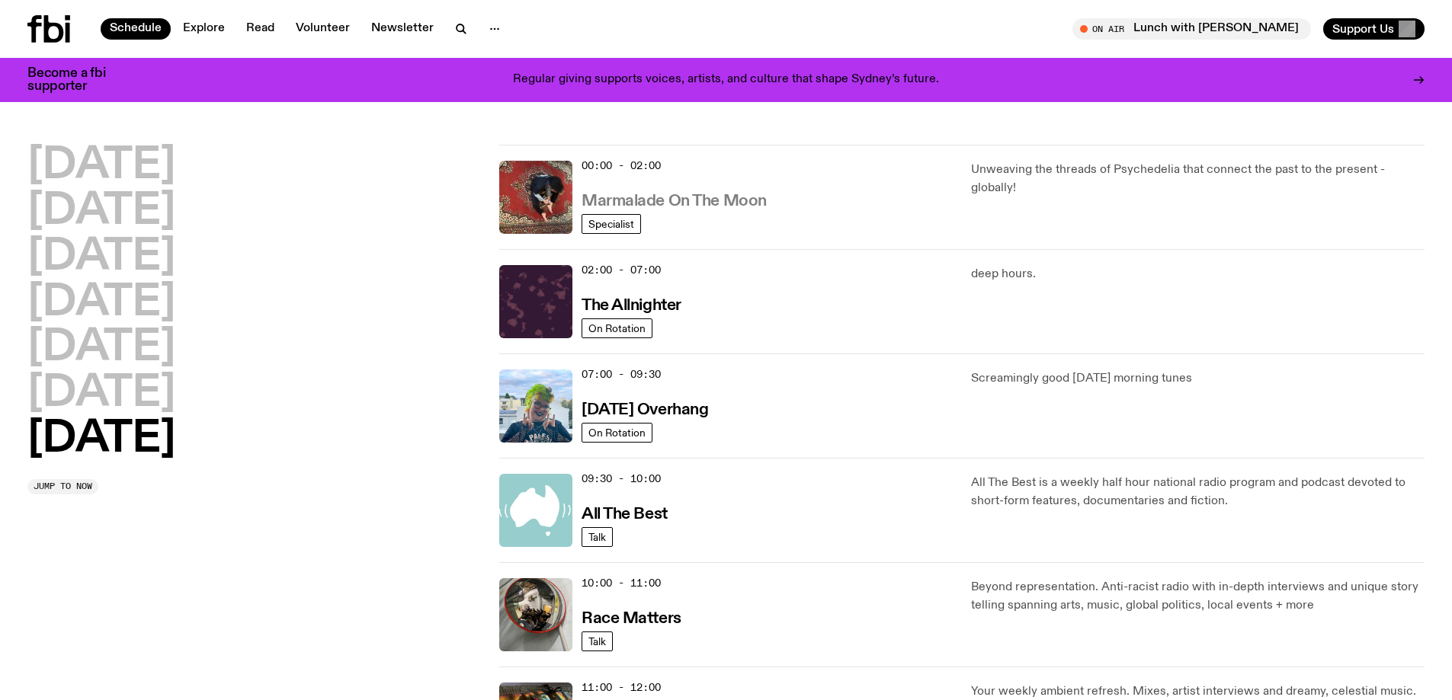
click at [709, 205] on h3 "Marmalade On The Moon" at bounding box center [673, 202] width 185 height 16
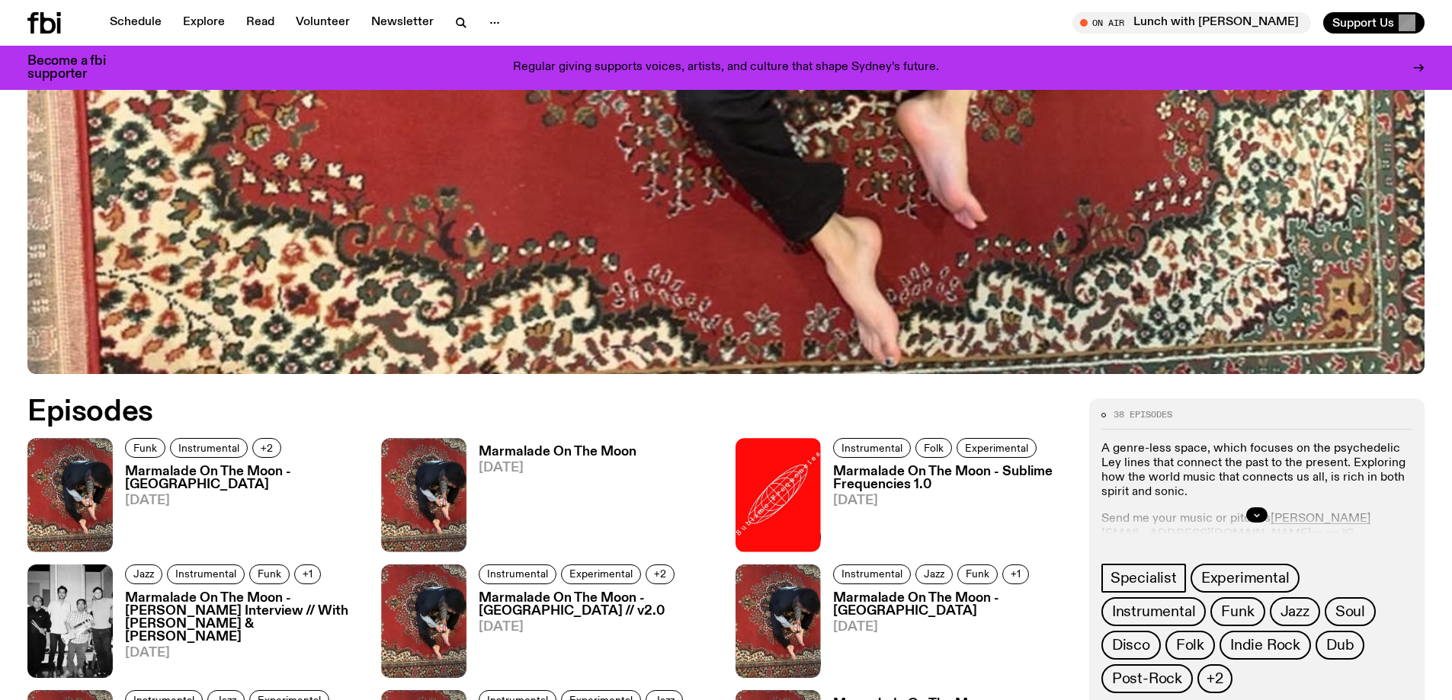
scroll to position [752, 0]
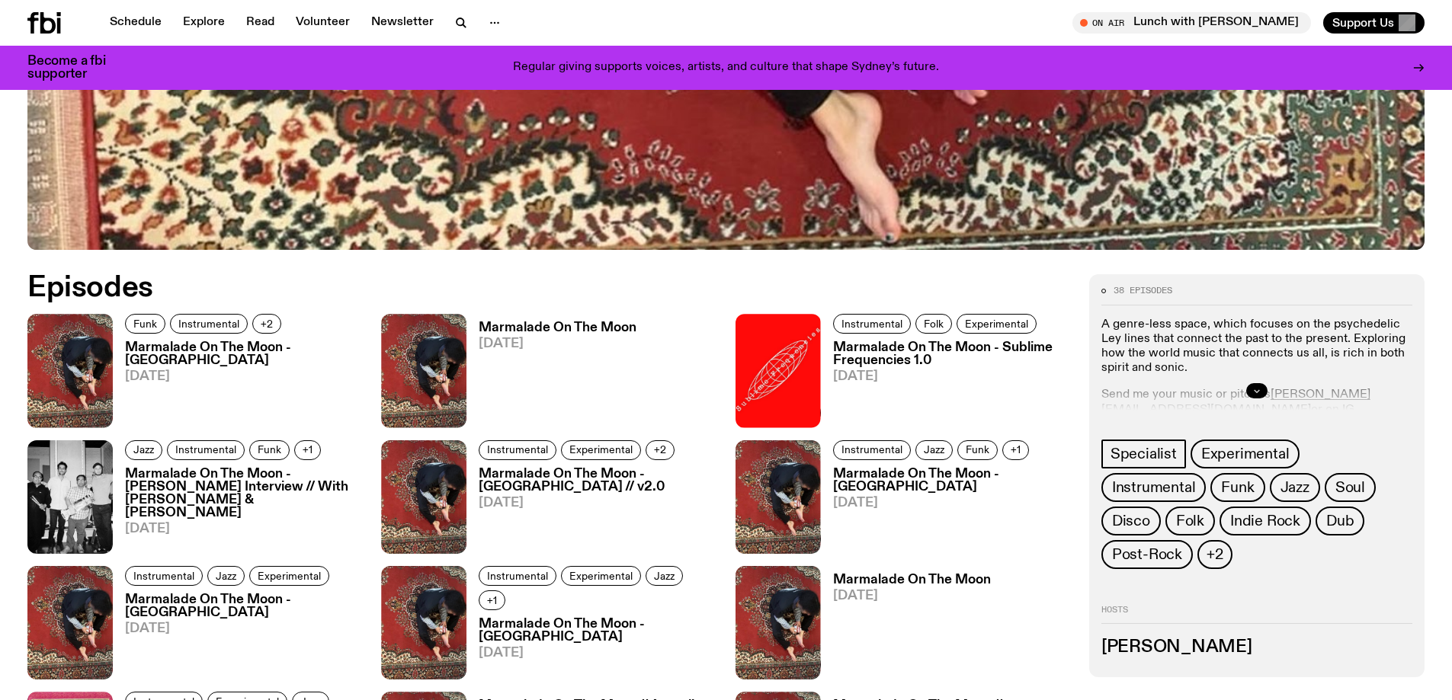
click at [1257, 389] on icon "button" at bounding box center [1256, 390] width 9 height 9
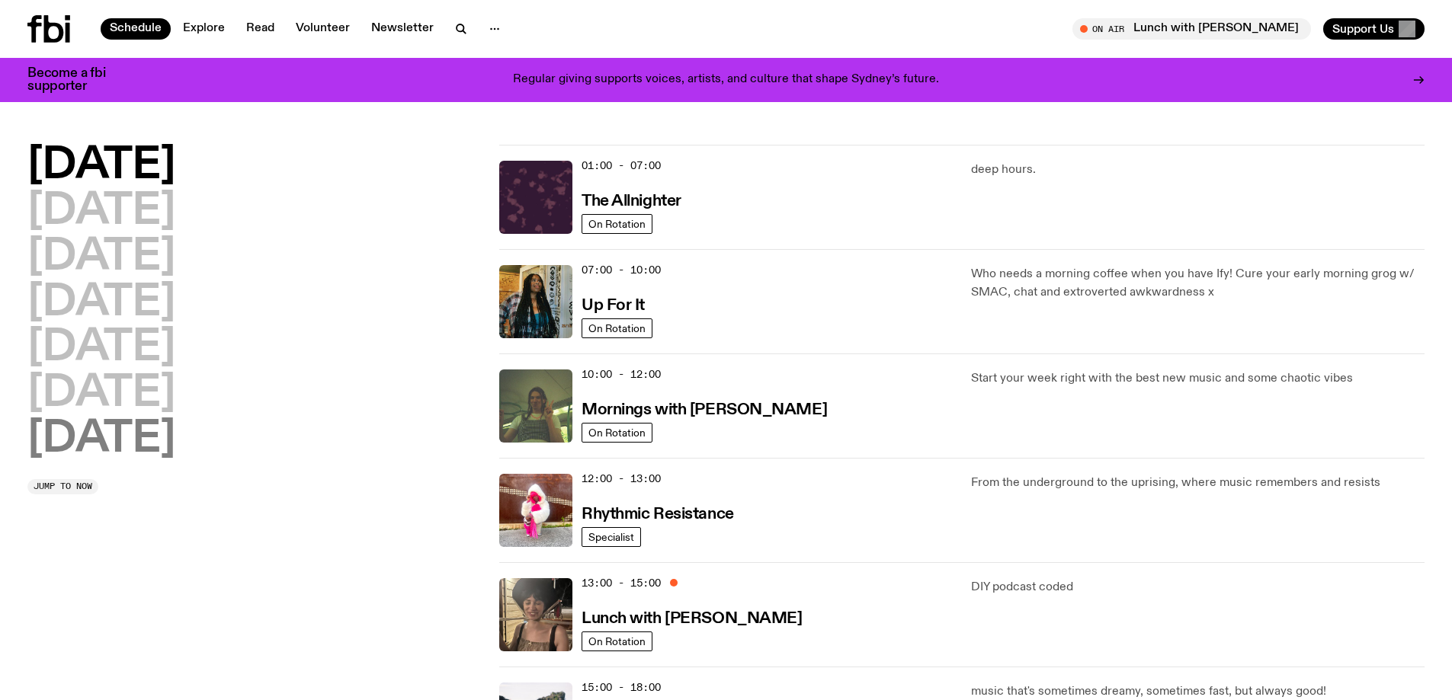
click at [146, 436] on h2 "[DATE]" at bounding box center [101, 439] width 148 height 43
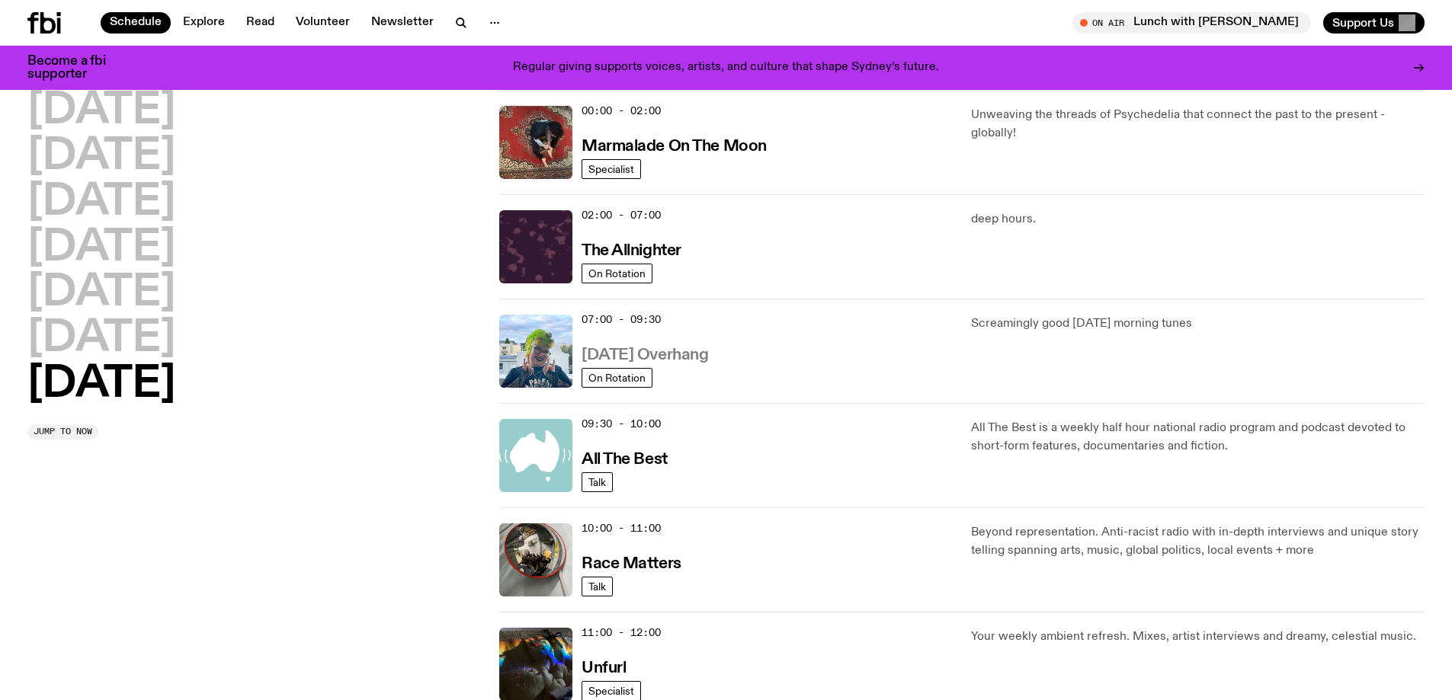
click at [635, 357] on h3 "[DATE] Overhang" at bounding box center [644, 355] width 126 height 16
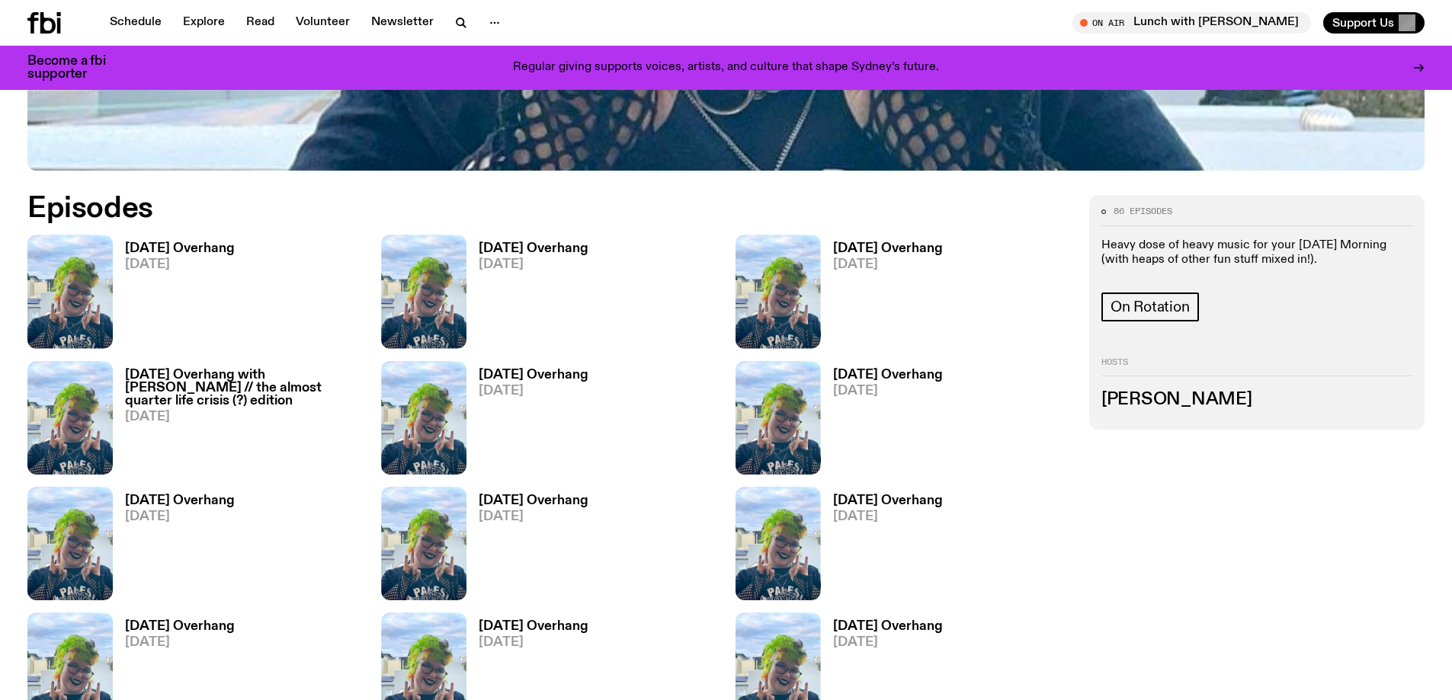
scroll to position [908, 0]
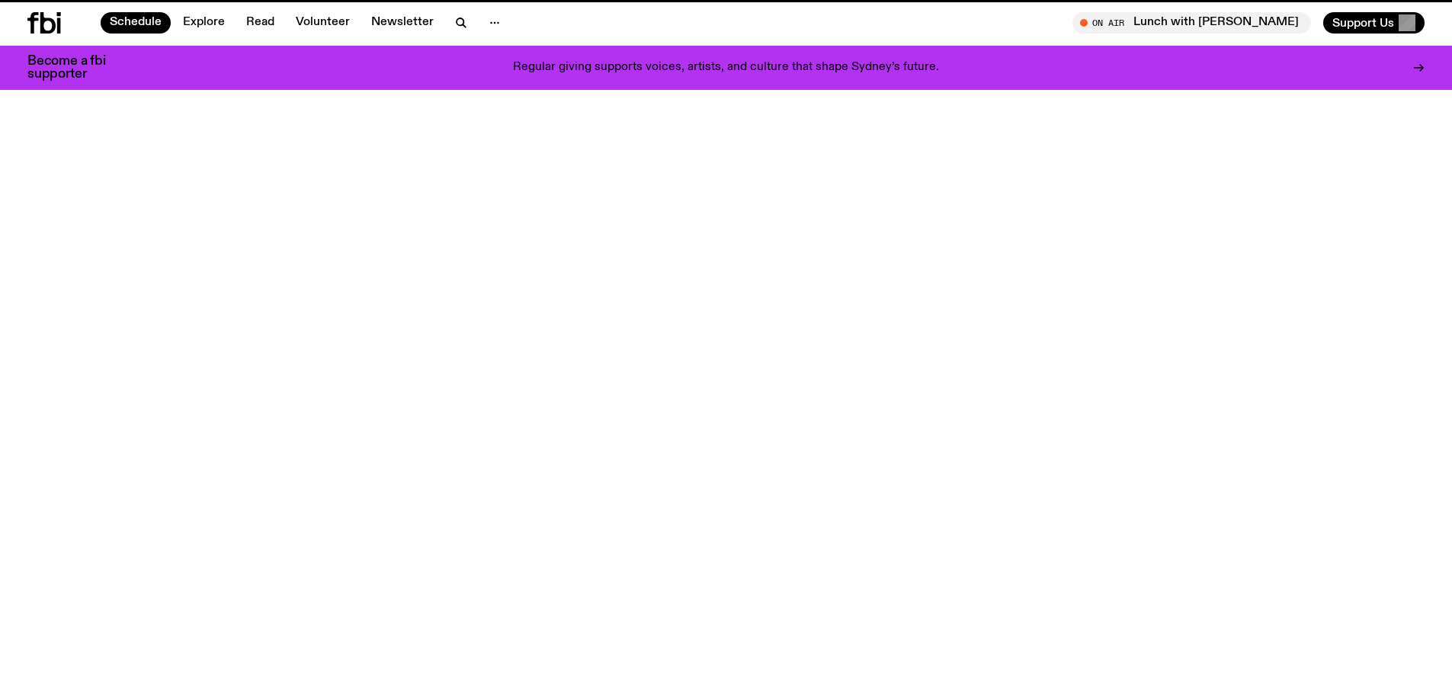
scroll to position [43, 0]
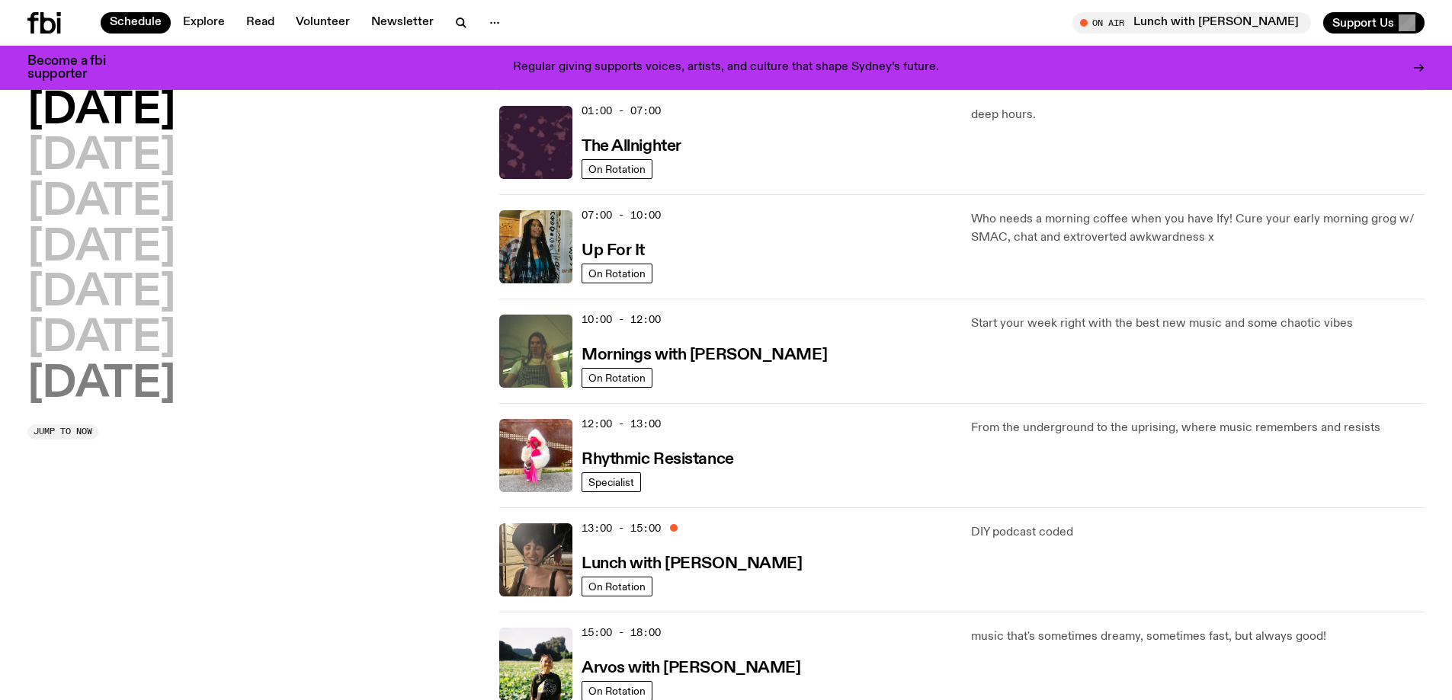
click at [133, 382] on h2 "[DATE]" at bounding box center [101, 384] width 148 height 43
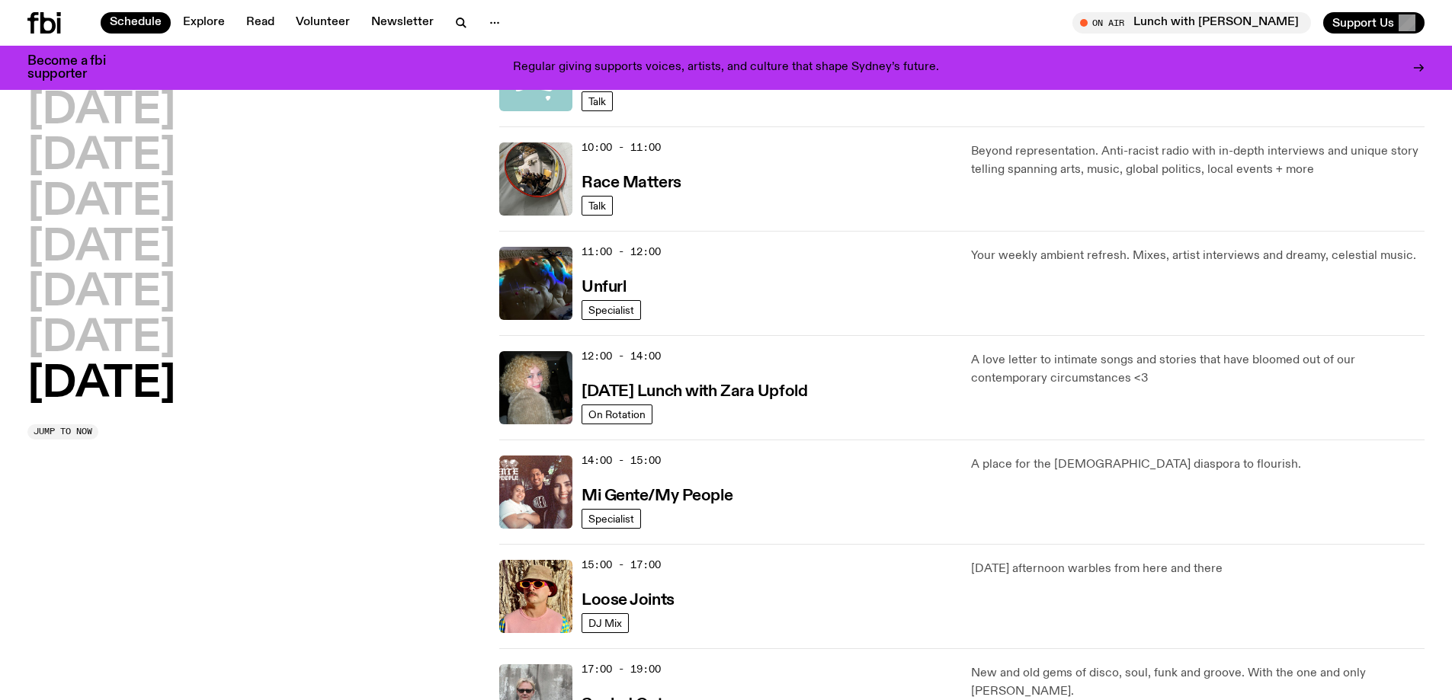
scroll to position [500, 0]
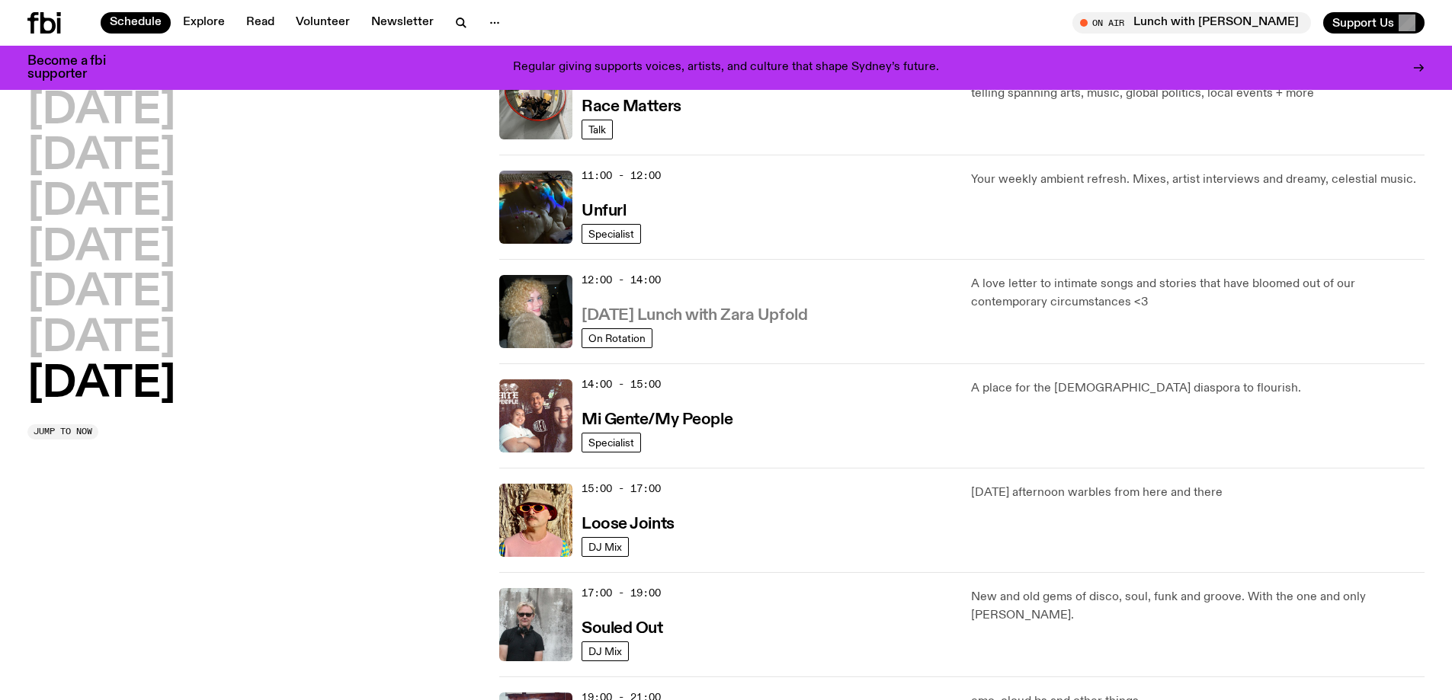
click at [628, 313] on h3 "[DATE] Lunch with Zara Upfold" at bounding box center [694, 316] width 226 height 16
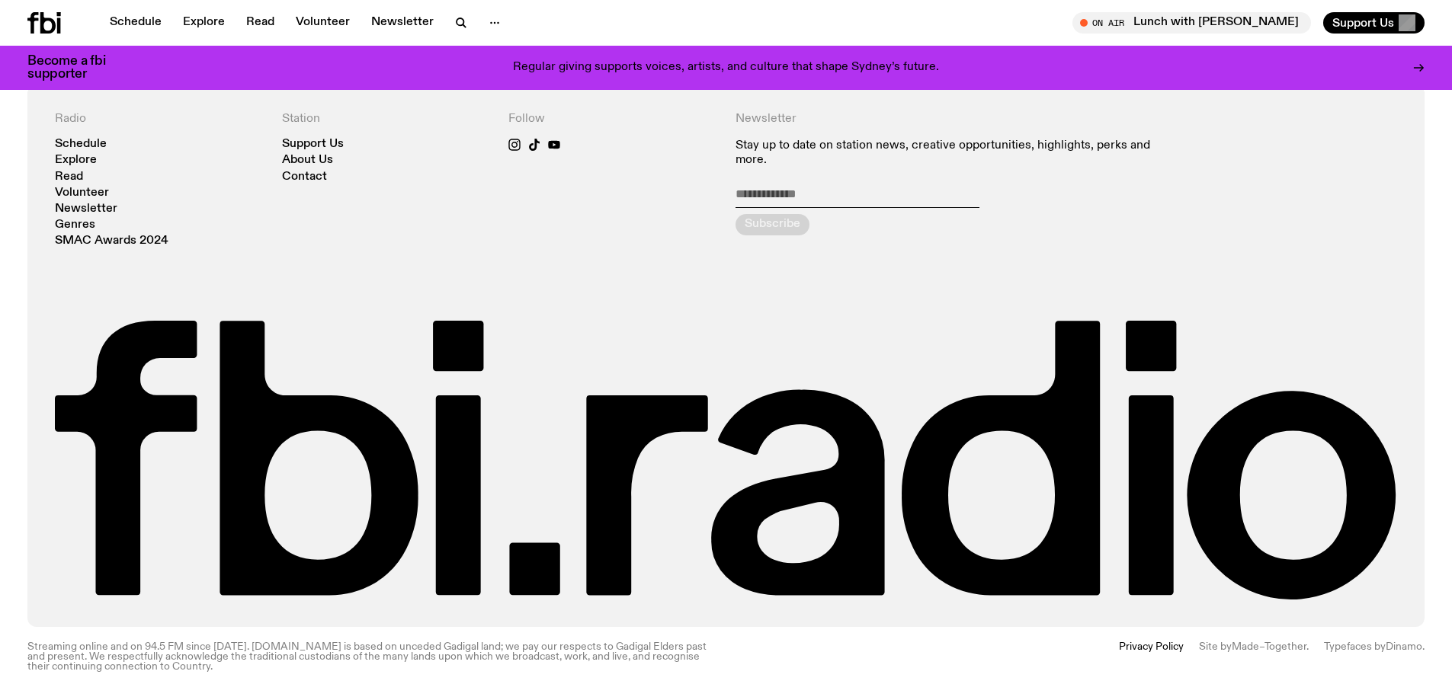
scroll to position [680, 0]
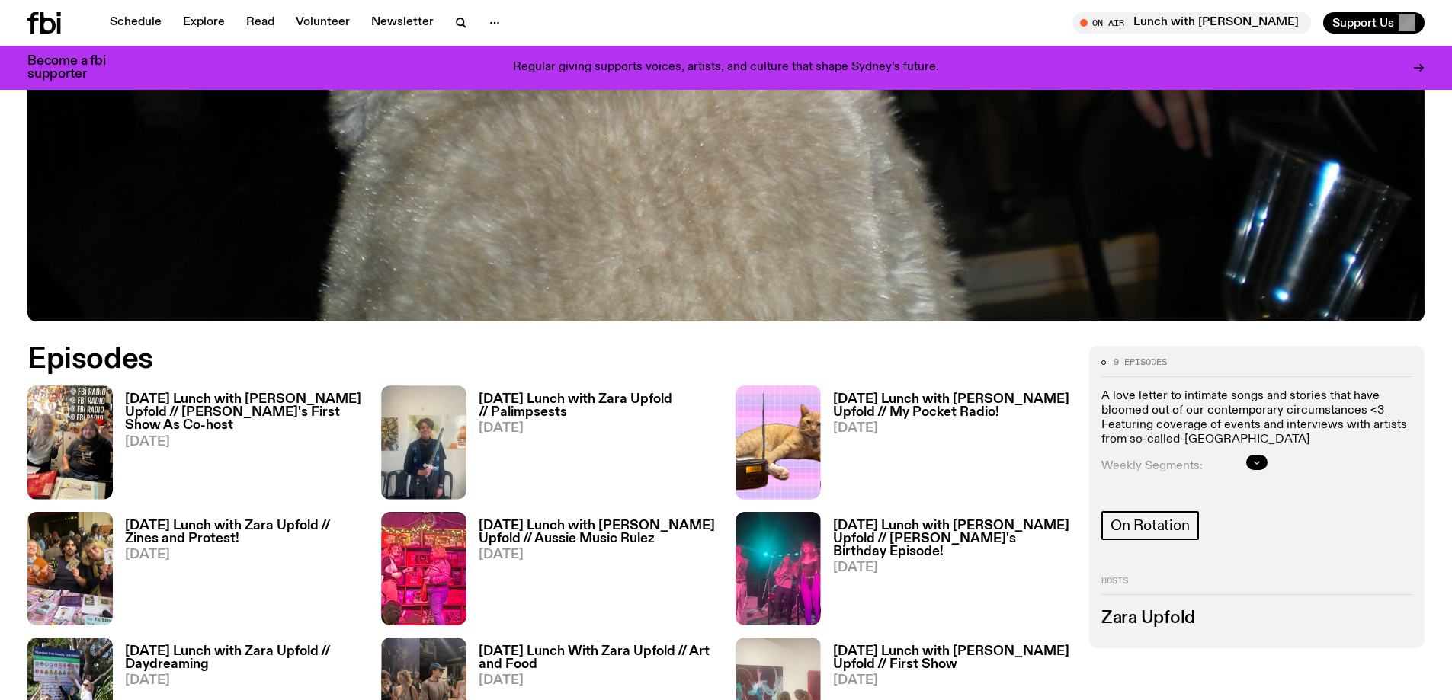
click at [1254, 462] on icon "button" at bounding box center [1256, 463] width 5 height 2
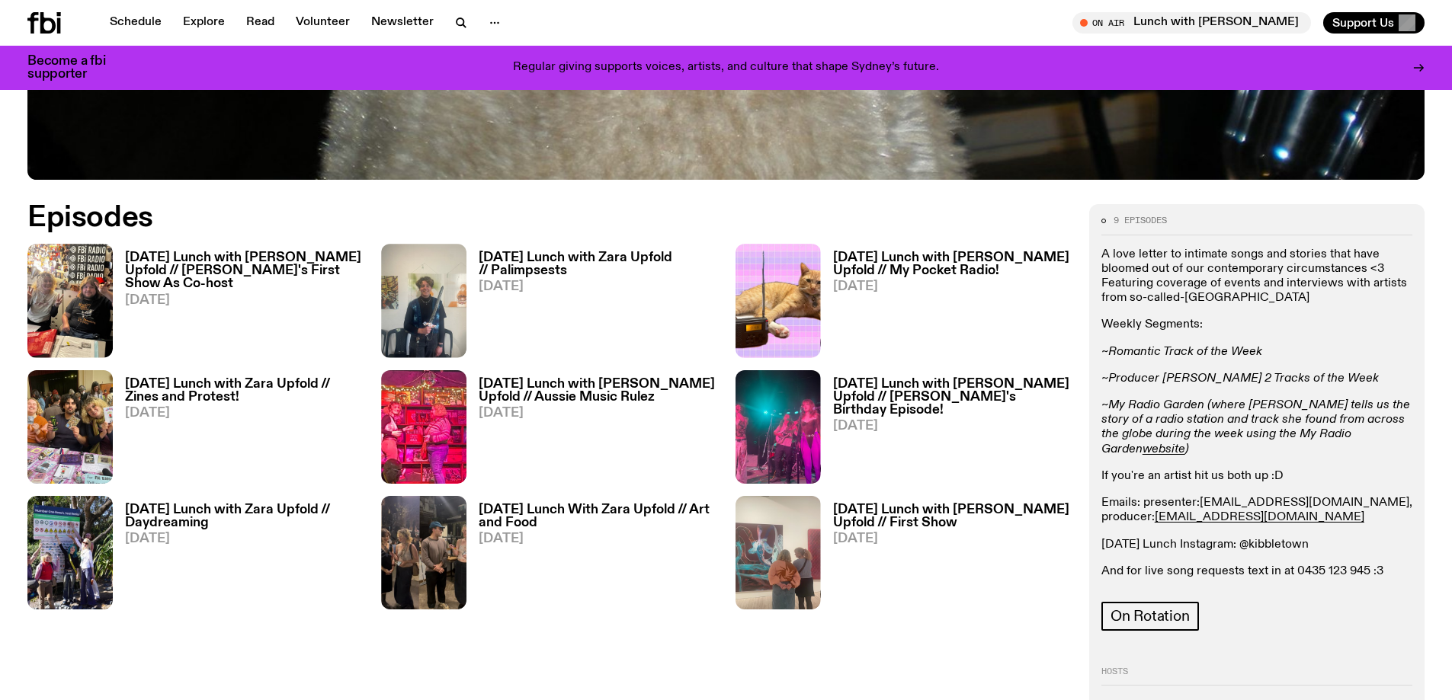
scroll to position [833, 0]
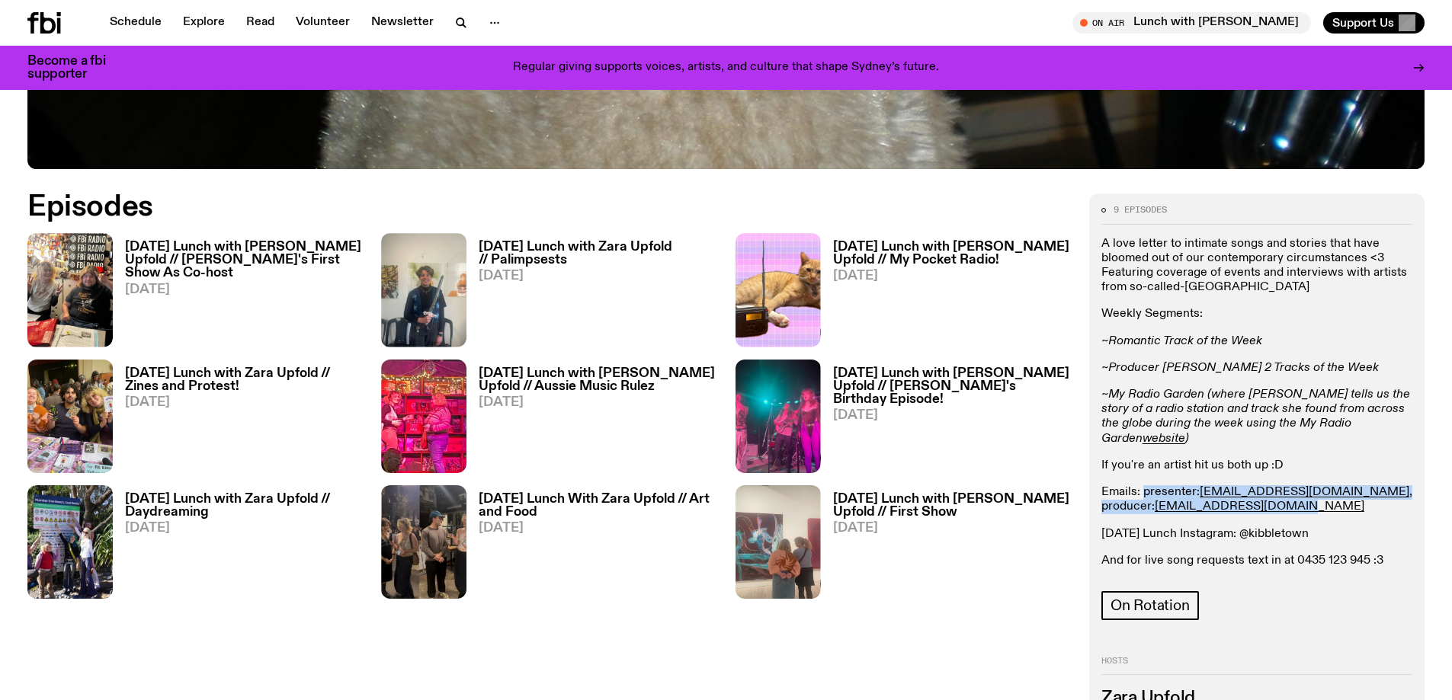
drag, startPoint x: 1259, startPoint y: 493, endPoint x: 1144, endPoint y: 474, distance: 116.6
click at [1144, 485] on p "Emails: presenter: [EMAIL_ADDRESS][DOMAIN_NAME] , producer: [EMAIL_ADDRESS][DOM…" at bounding box center [1256, 499] width 311 height 29
click at [1293, 498] on p "Emails: presenter: [EMAIL_ADDRESS][DOMAIN_NAME] , producer: [EMAIL_ADDRESS][DOM…" at bounding box center [1256, 499] width 311 height 29
drag, startPoint x: 1314, startPoint y: 517, endPoint x: 1239, endPoint y: 519, distance: 74.7
click at [1239, 527] on p "[DATE] Lunch Instagram: @kibbletown" at bounding box center [1256, 534] width 311 height 14
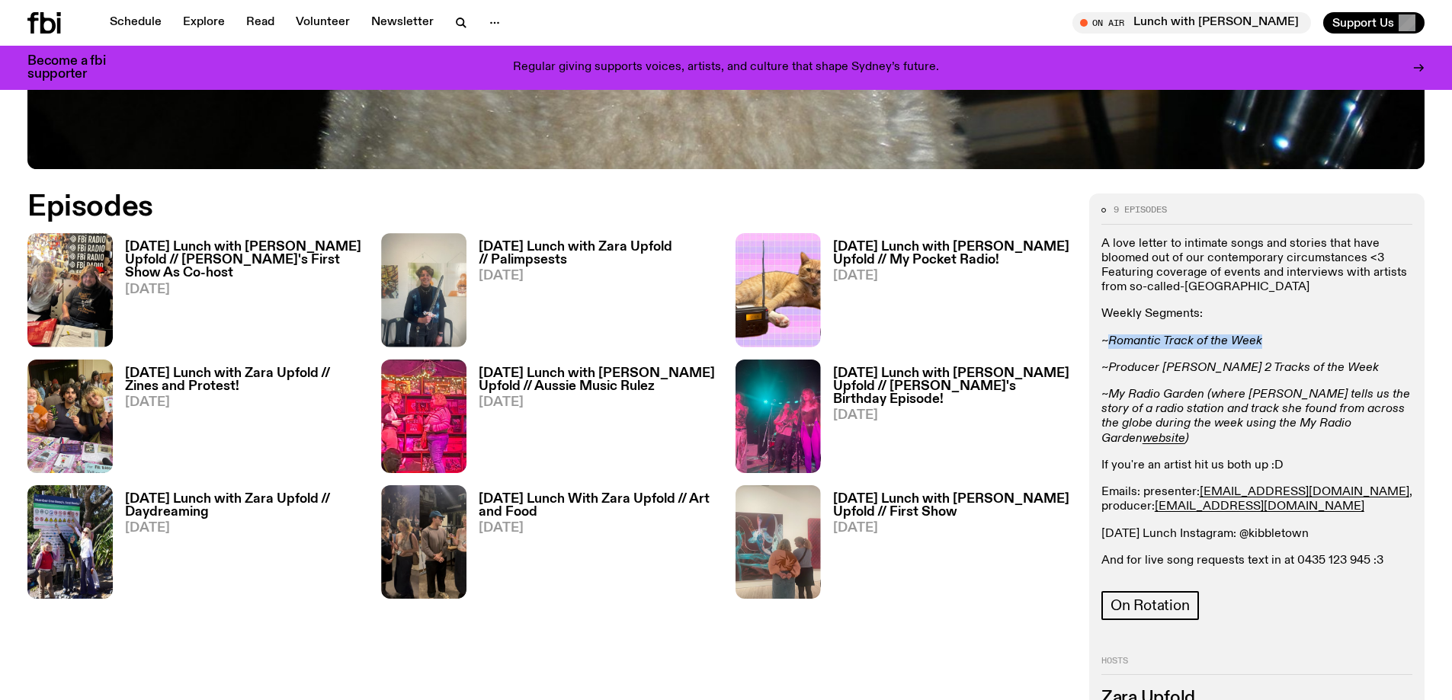
drag, startPoint x: 1263, startPoint y: 340, endPoint x: 1110, endPoint y: 344, distance: 152.5
click at [1110, 344] on p "~Romantic Track of the Week" at bounding box center [1256, 342] width 311 height 14
click at [863, 604] on div "Episodes [DATE] Lunch with [PERSON_NAME] Upfold // [PERSON_NAME]'s First Show A…" at bounding box center [548, 461] width 1043 height 534
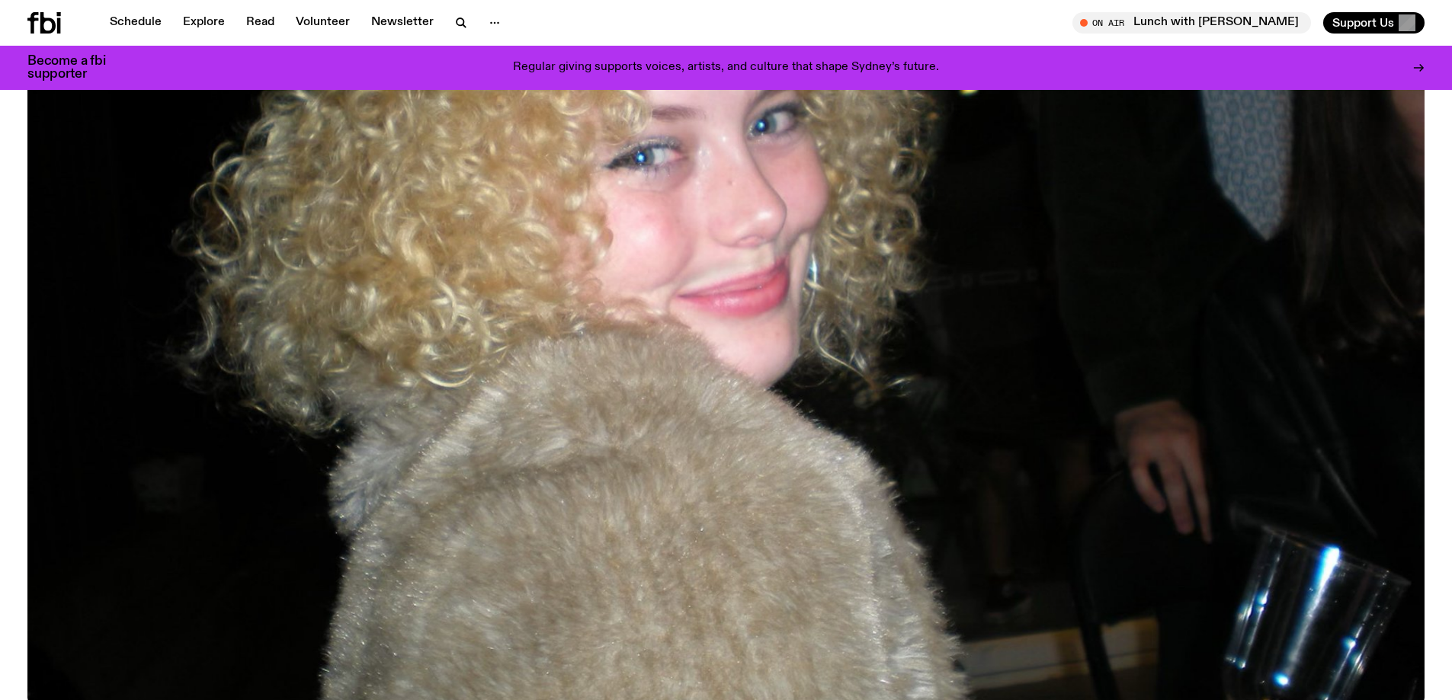
scroll to position [0, 0]
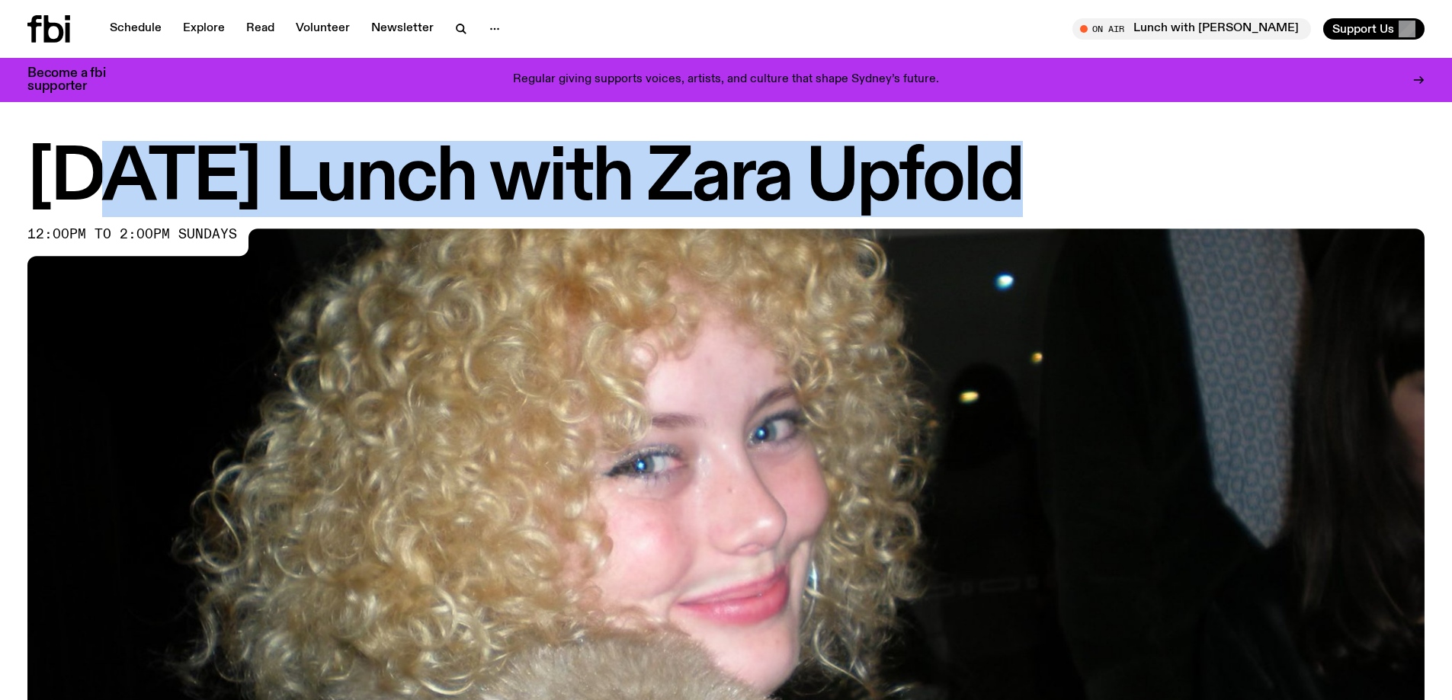
drag, startPoint x: 1059, startPoint y: 187, endPoint x: 121, endPoint y: 168, distance: 938.2
click at [121, 168] on h1 "[DATE] Lunch with Zara Upfold" at bounding box center [725, 179] width 1397 height 69
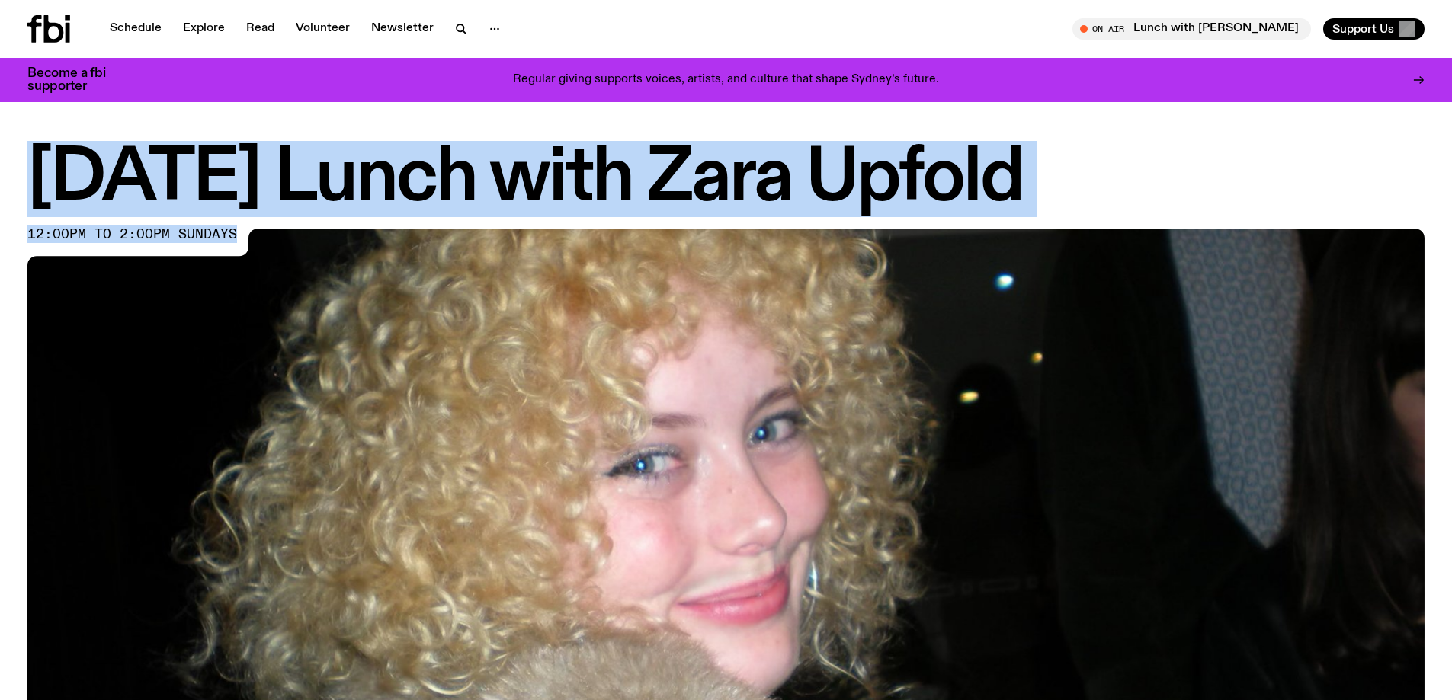
drag, startPoint x: 240, startPoint y: 236, endPoint x: 24, endPoint y: 181, distance: 223.4
click at [24, 181] on div "[DATE] Lunch with Zara Upfold 12:00pm to 2:00pm sundays" at bounding box center [726, 579] width 1452 height 869
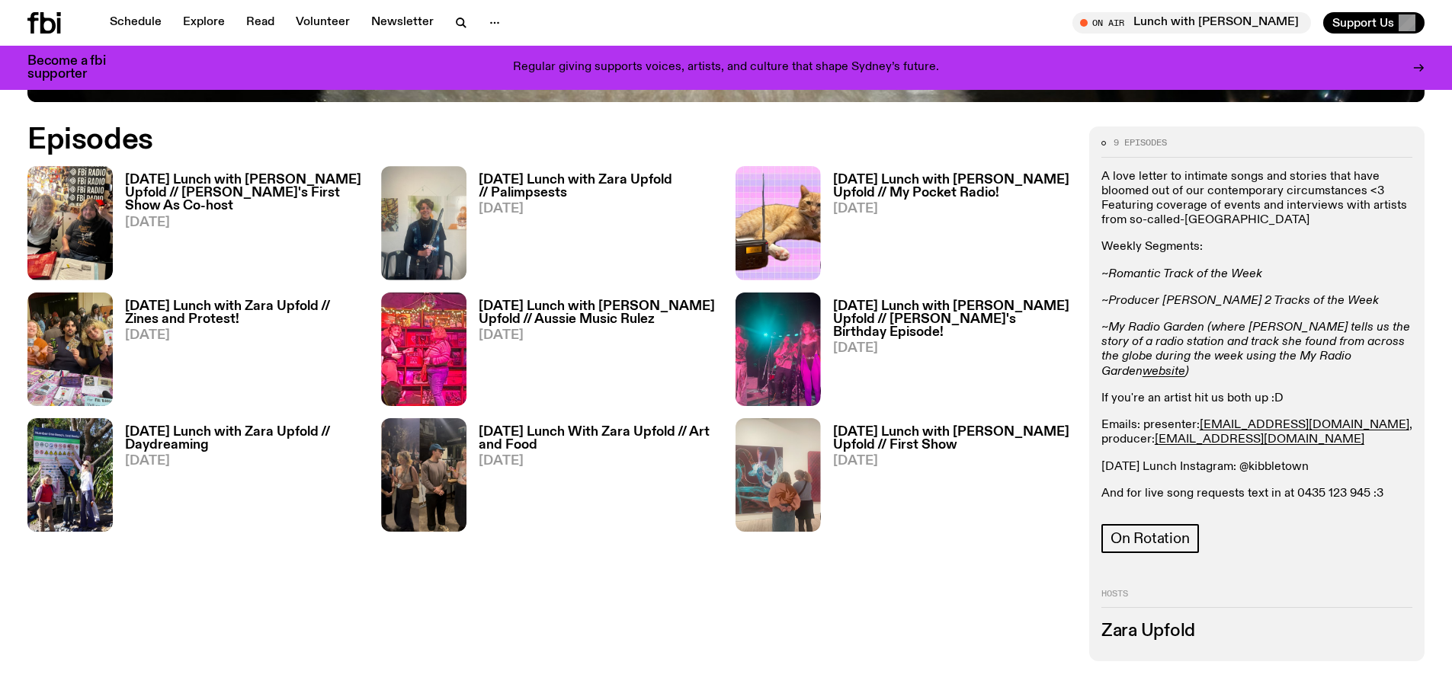
scroll to position [828, 0]
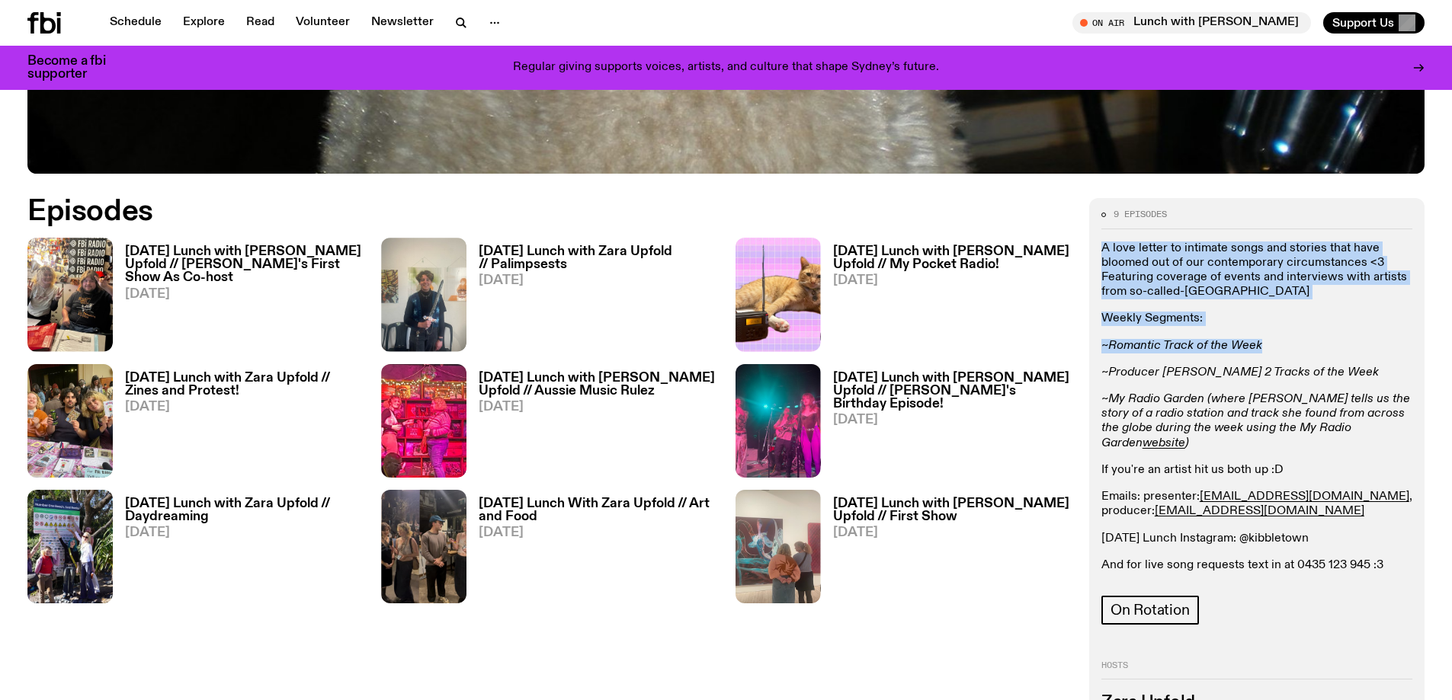
drag, startPoint x: 1259, startPoint y: 343, endPoint x: 1097, endPoint y: 250, distance: 186.4
click at [1097, 250] on div "9 episodes A love letter to intimate songs and stories that have bloomed out of…" at bounding box center [1256, 465] width 335 height 534
click at [1249, 559] on p "Weekly Segments:" at bounding box center [1256, 566] width 311 height 14
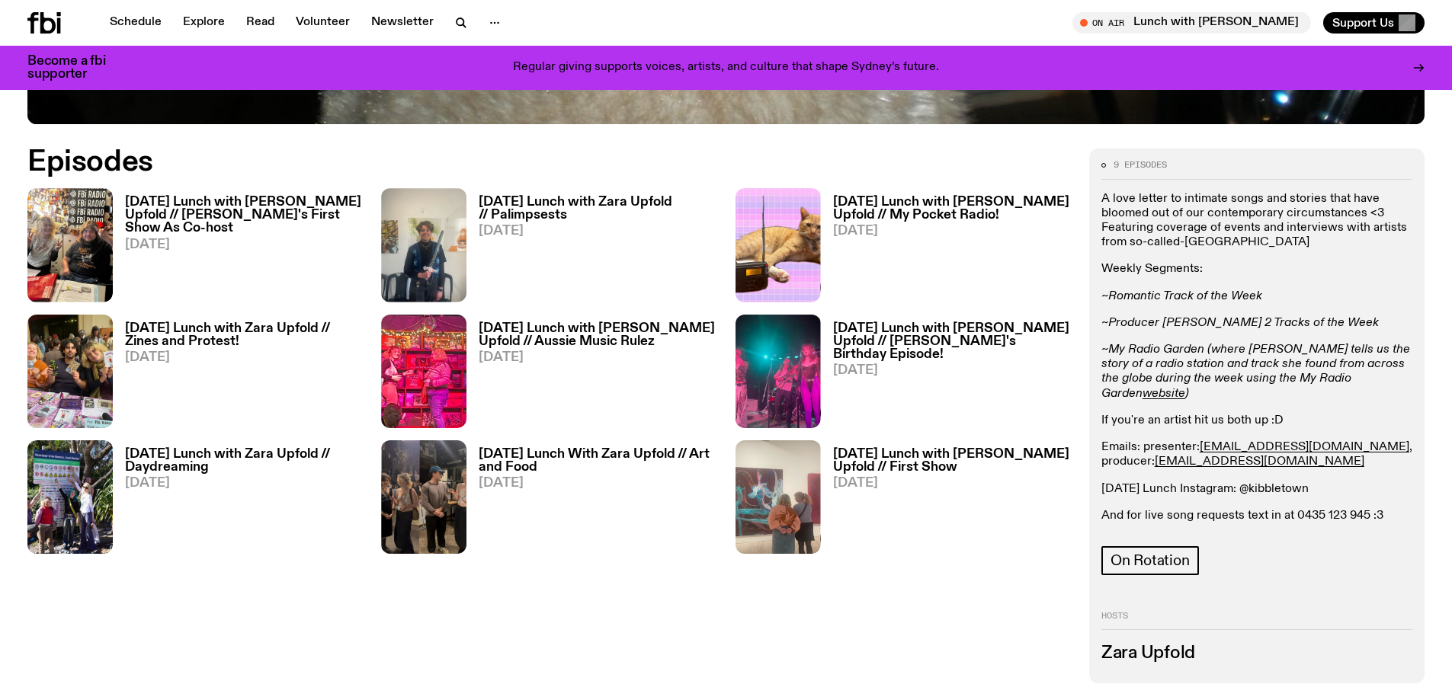
scroll to position [905, 0]
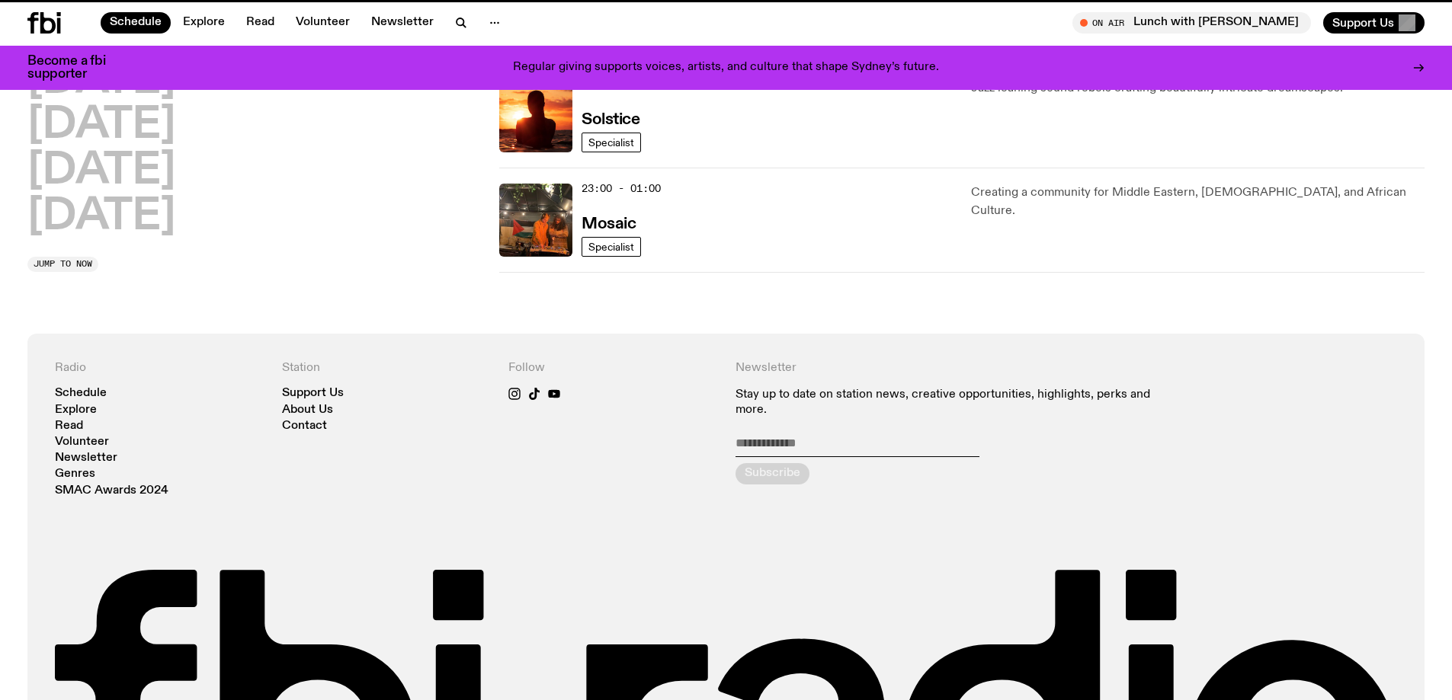
scroll to position [500, 0]
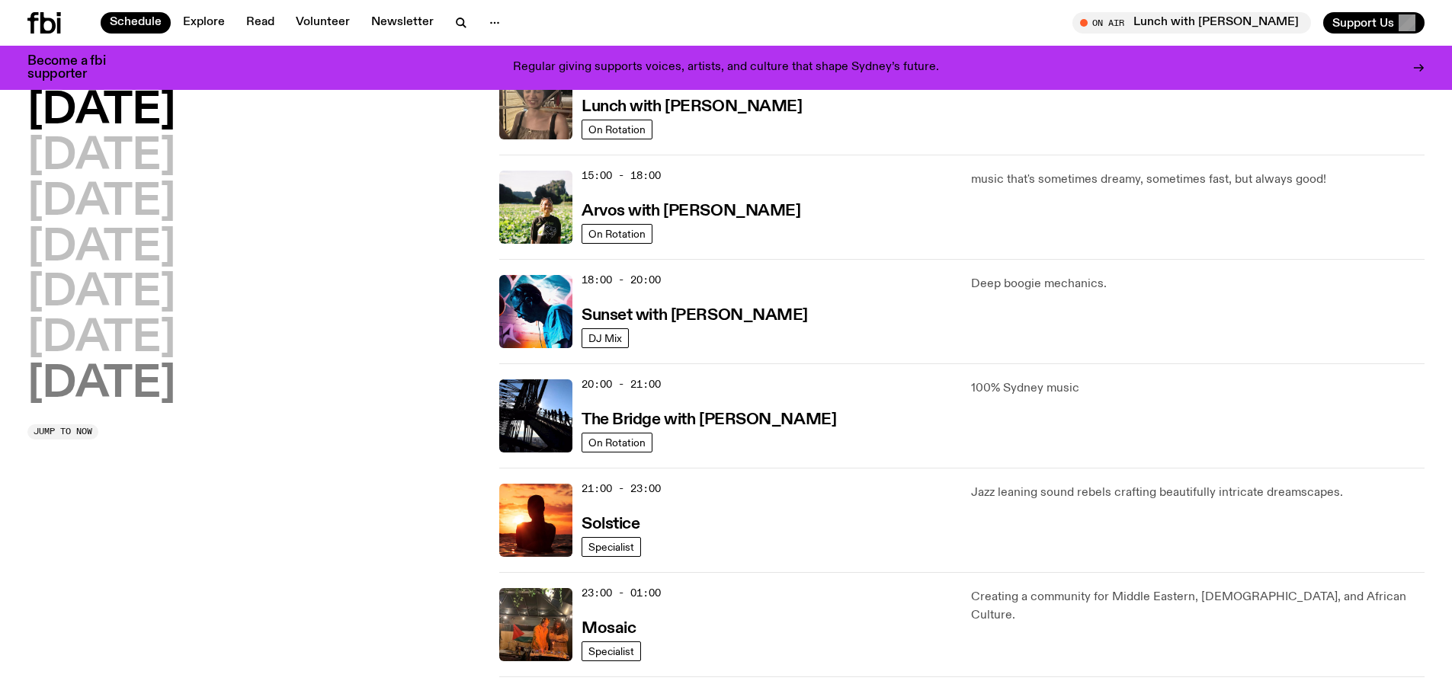
click at [133, 385] on h2 "[DATE]" at bounding box center [101, 384] width 148 height 43
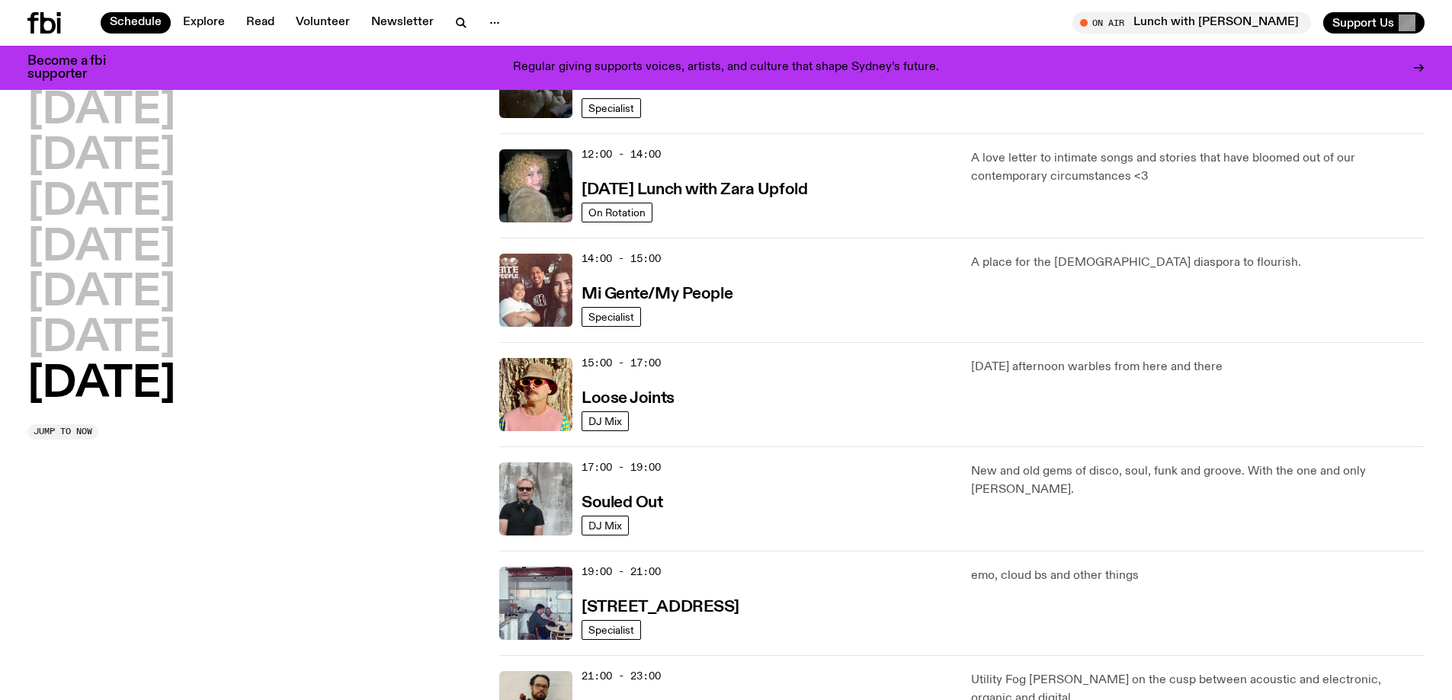
scroll to position [652, 0]
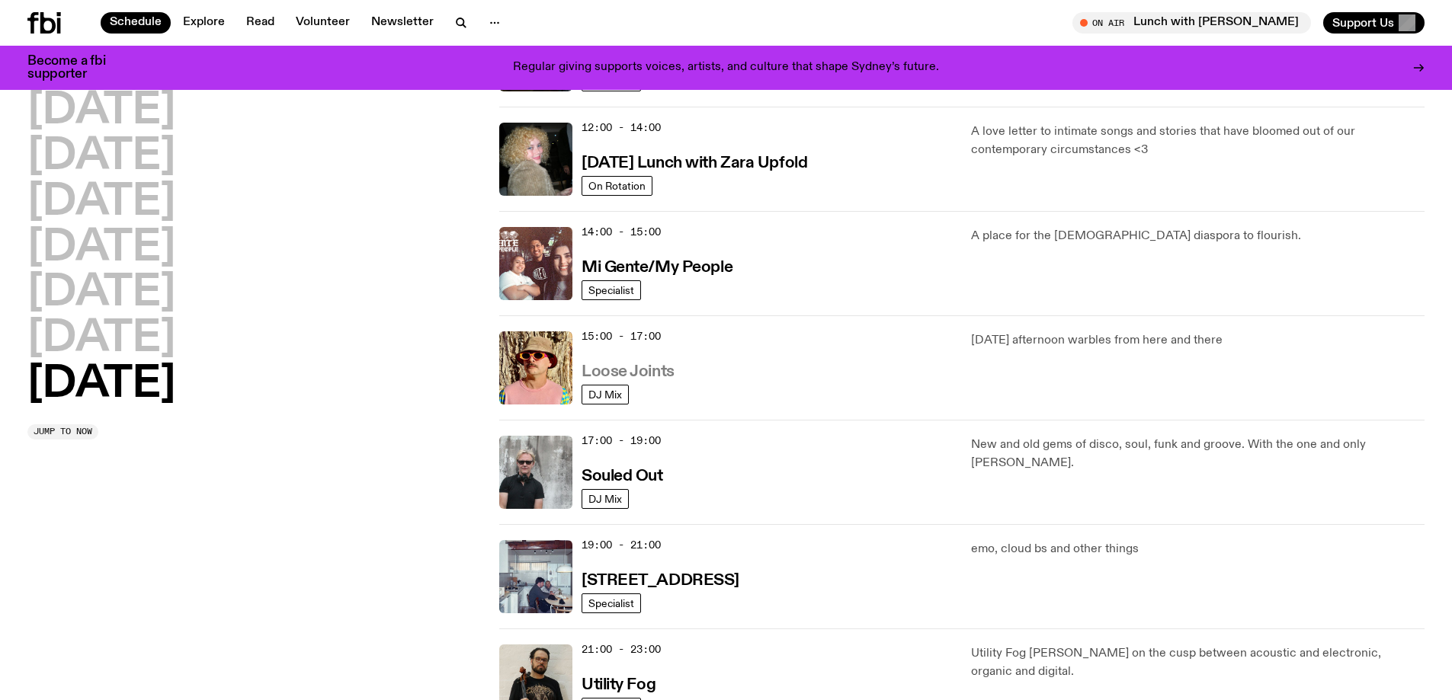
click at [640, 367] on h3 "Loose Joints" at bounding box center [627, 372] width 93 height 16
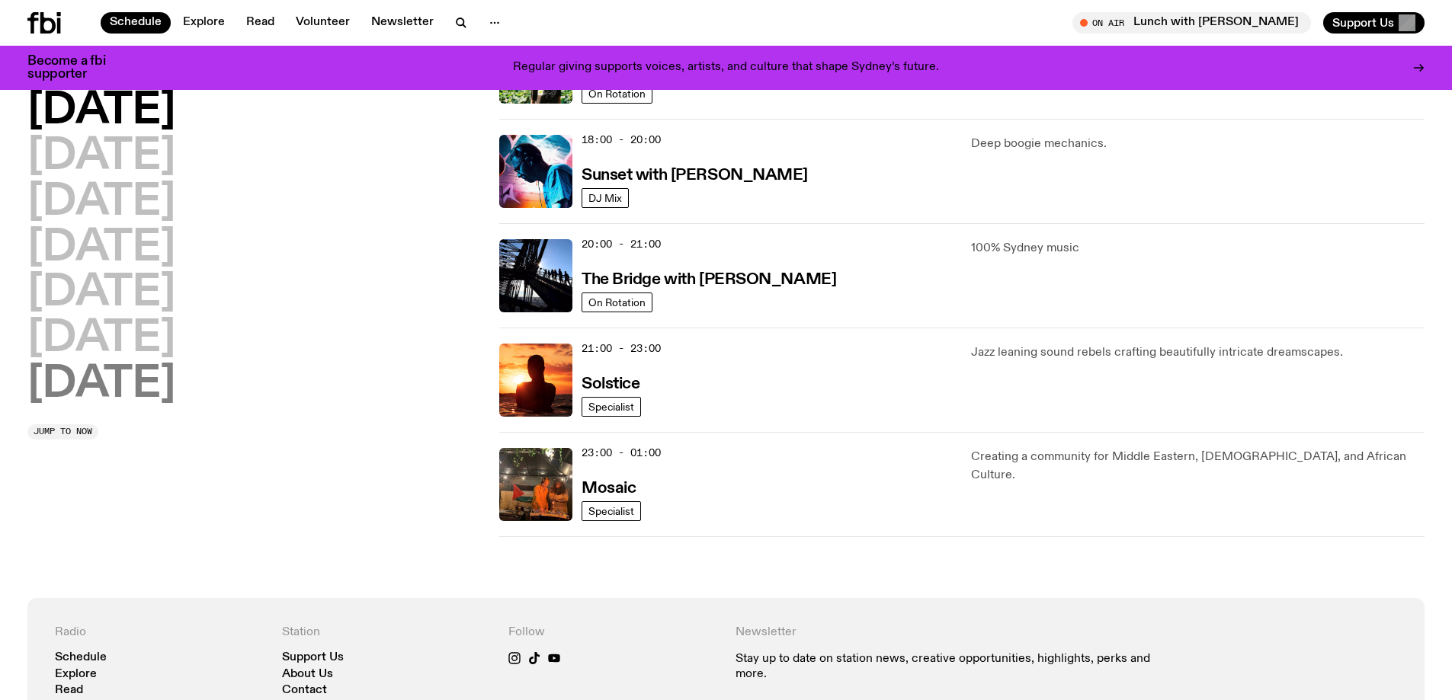
click at [111, 389] on h2 "[DATE]" at bounding box center [101, 384] width 148 height 43
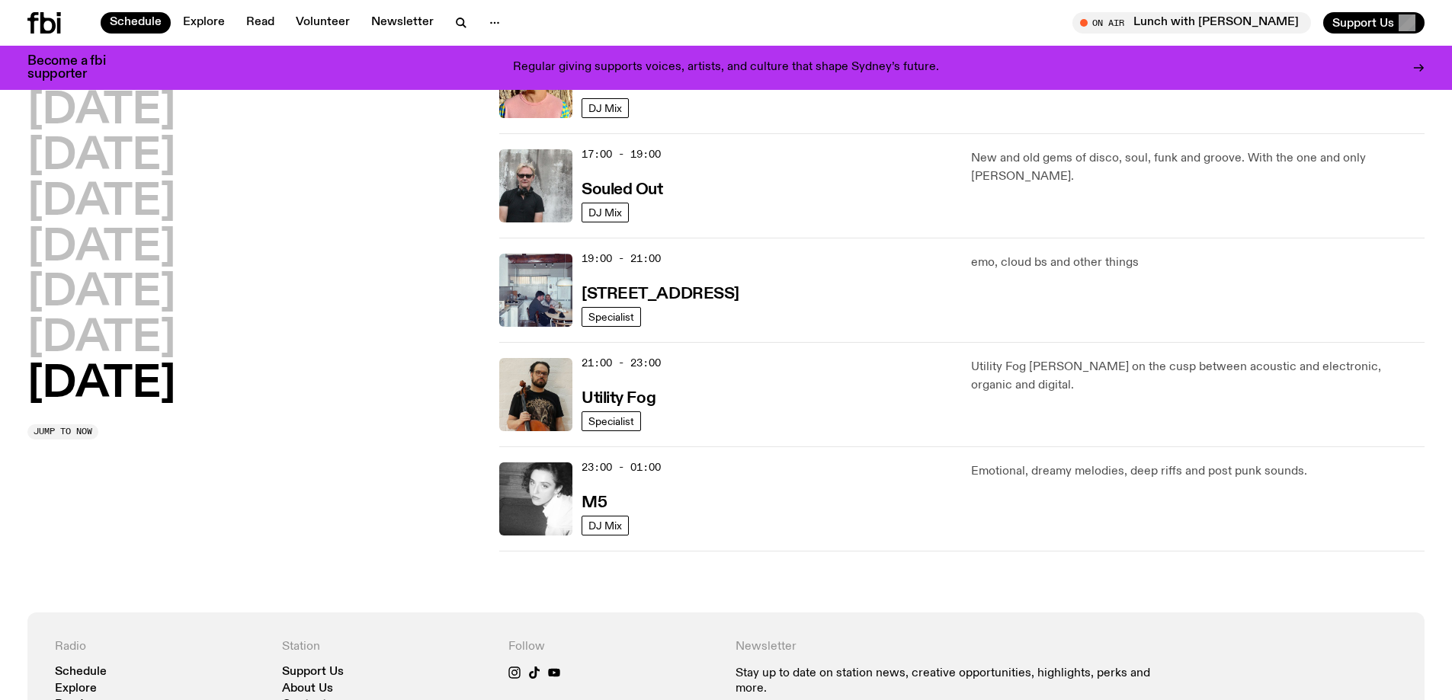
scroll to position [957, 0]
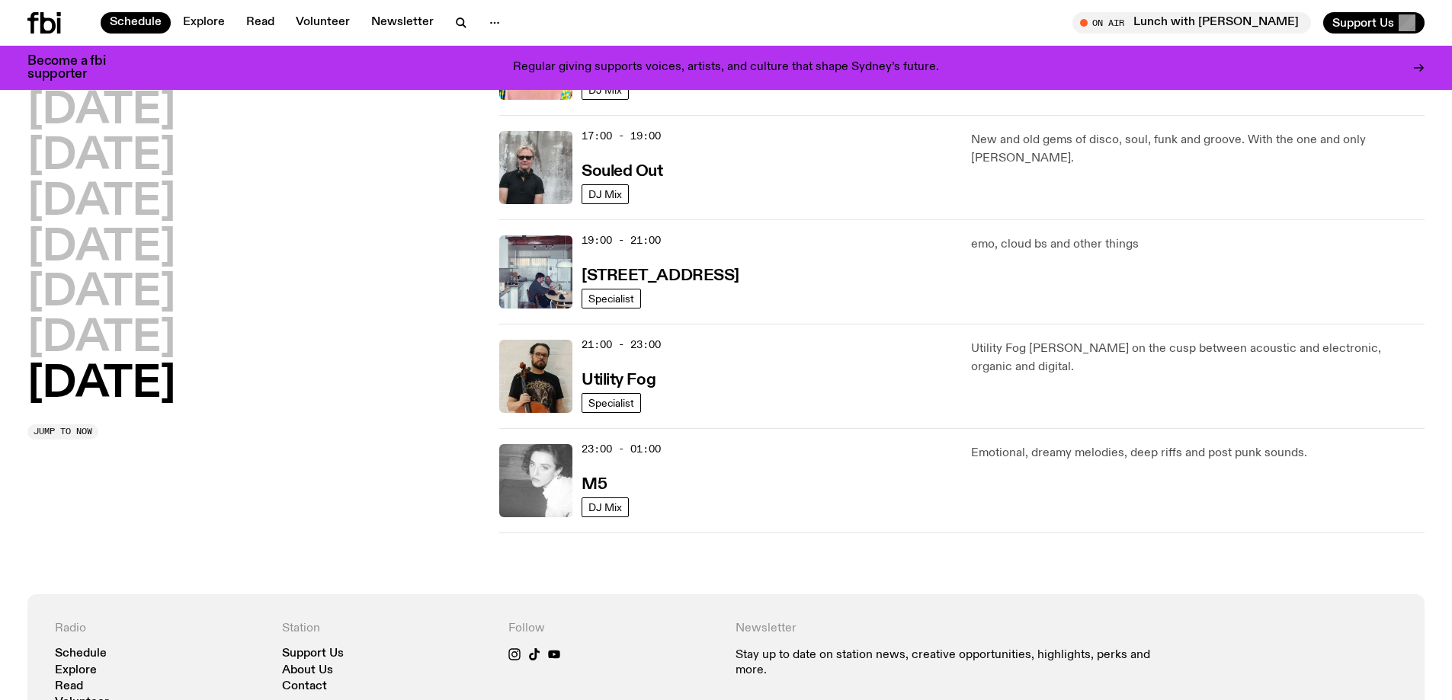
click at [533, 469] on img at bounding box center [535, 480] width 73 height 73
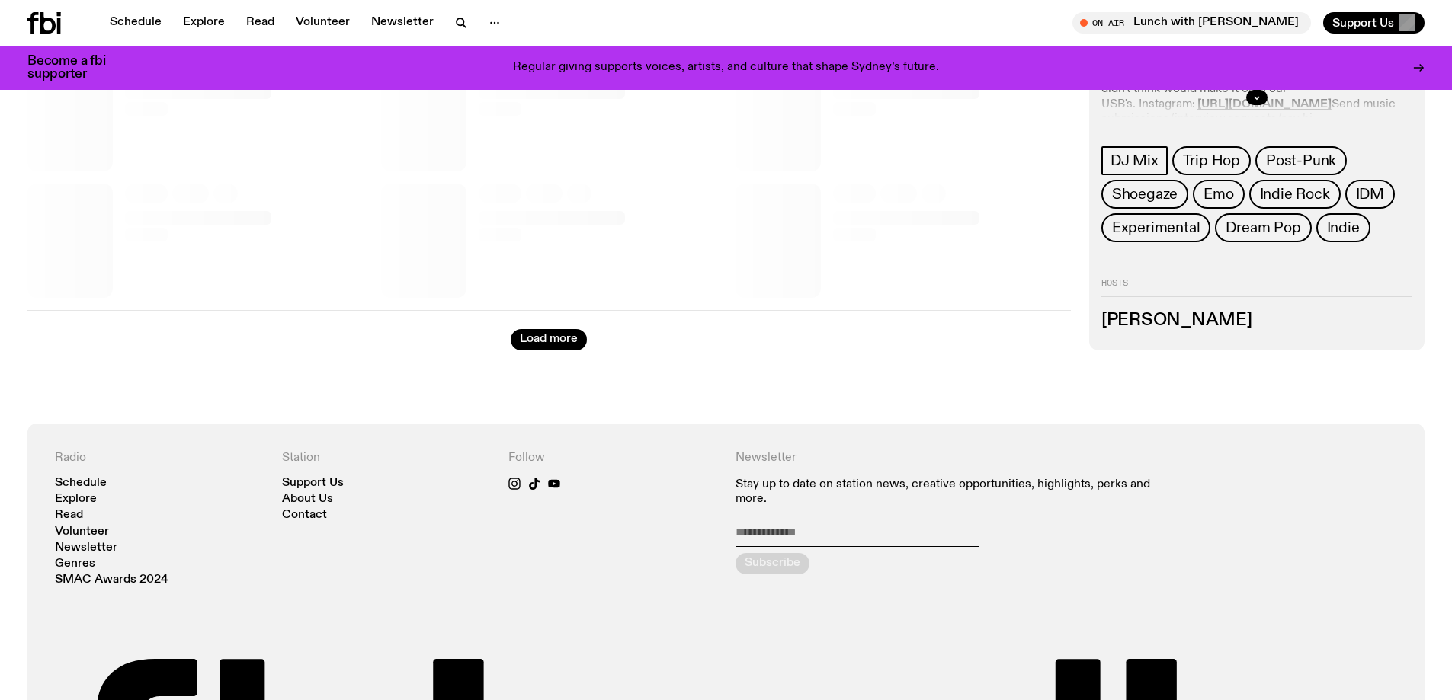
scroll to position [984, 0]
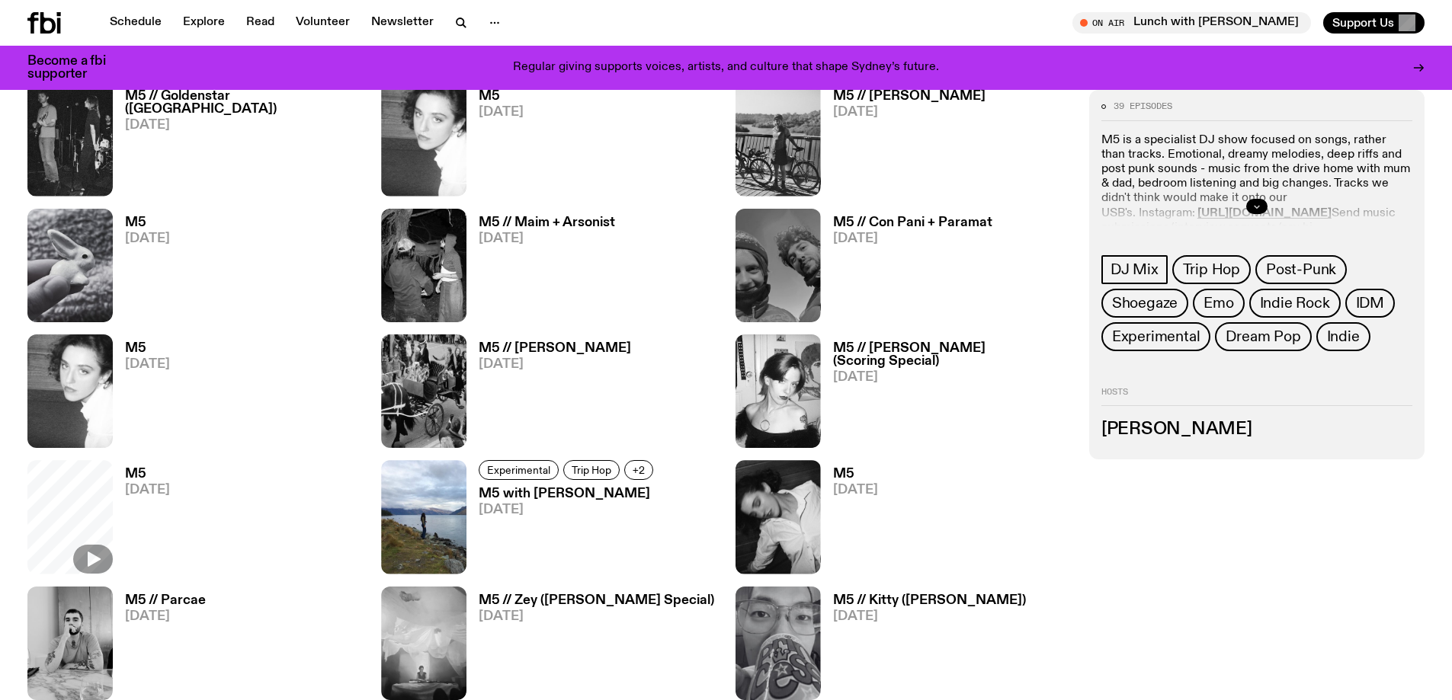
click at [1259, 209] on icon "button" at bounding box center [1256, 206] width 9 height 9
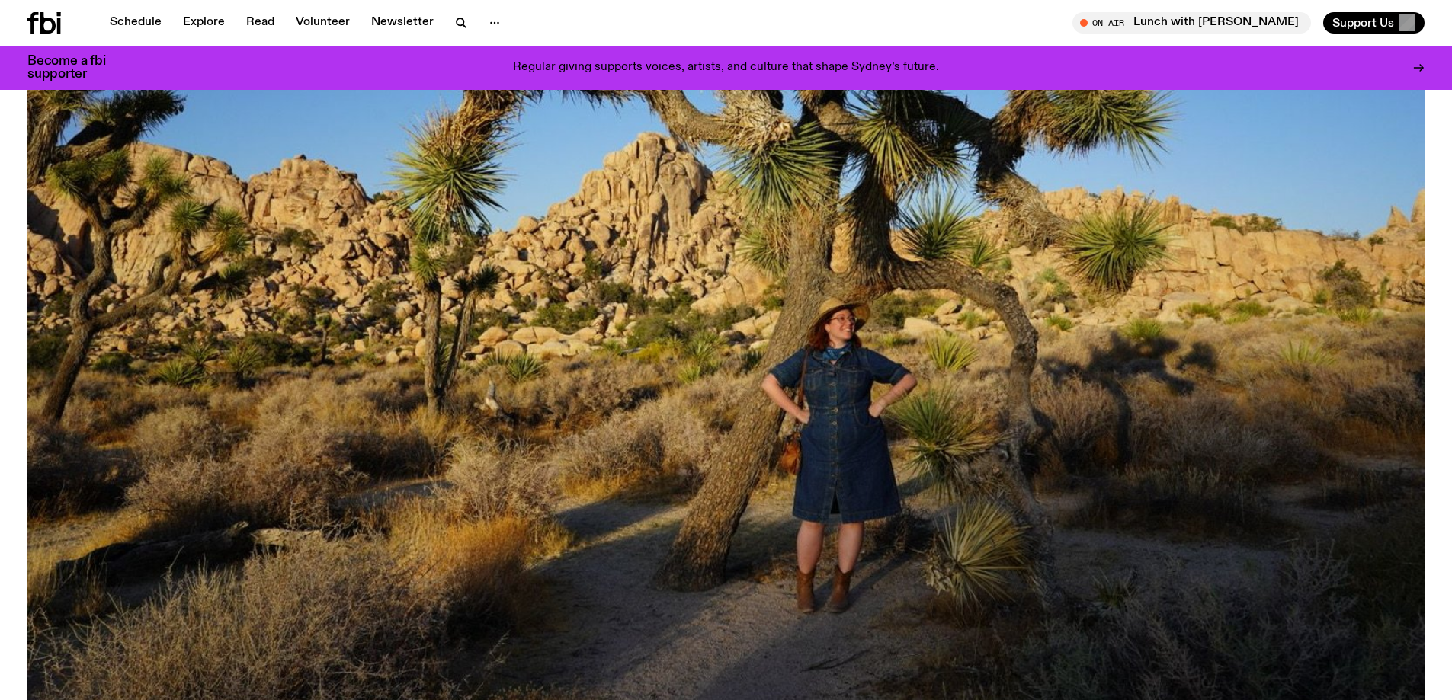
scroll to position [69, 0]
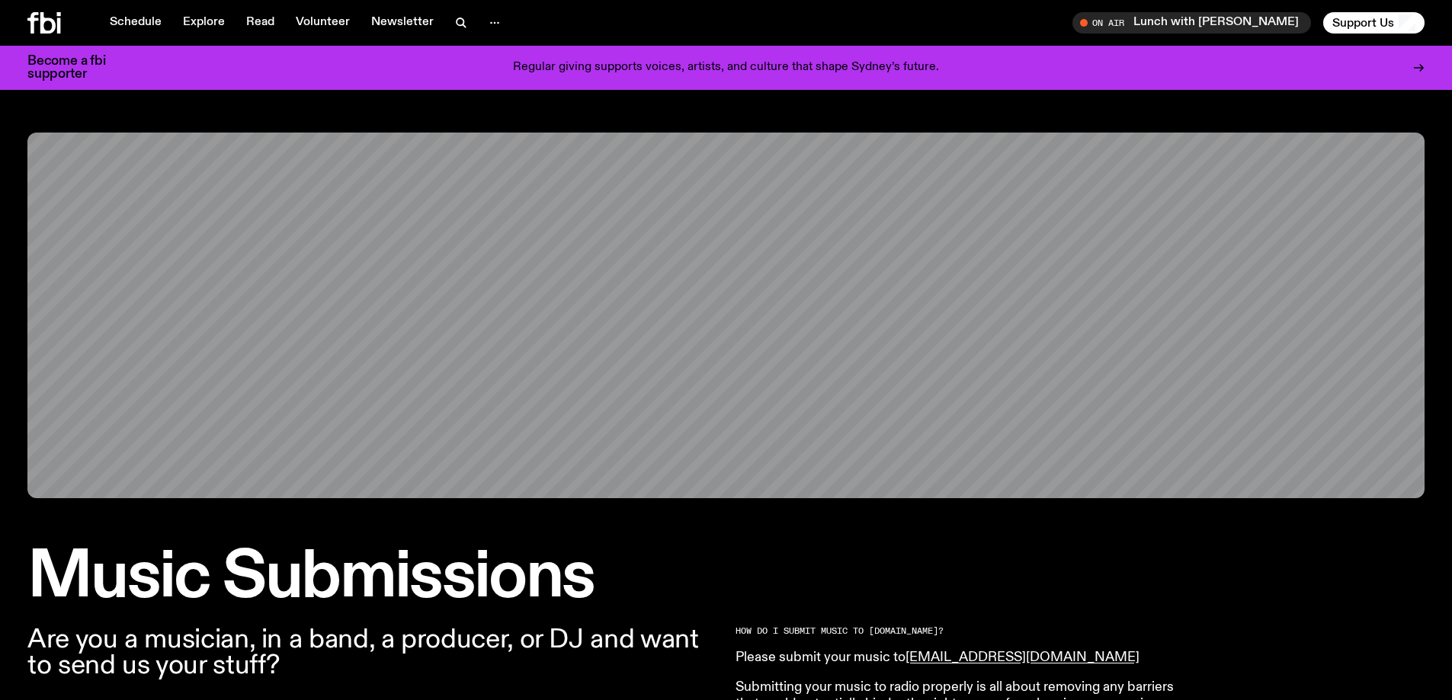
scroll to position [931, 0]
